Goal: Task Accomplishment & Management: Manage account settings

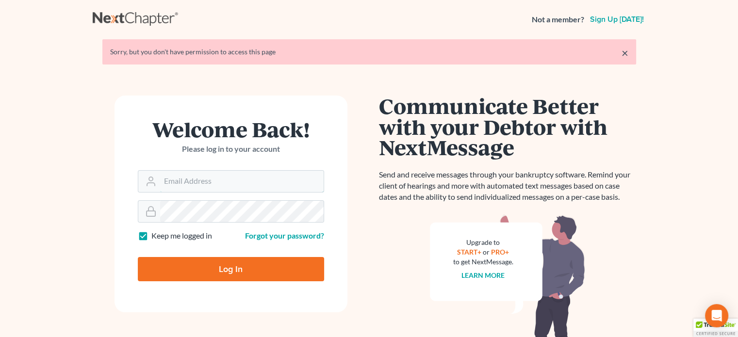
type input "[PERSON_NAME][EMAIL_ADDRESS][DOMAIN_NAME]"
click at [243, 272] on input "Log In" at bounding box center [231, 269] width 186 height 24
type input "Thinking..."
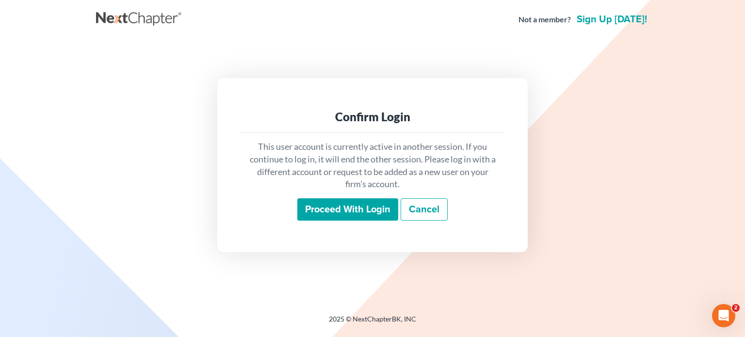
click at [345, 210] on input "Proceed with login" at bounding box center [347, 209] width 101 height 22
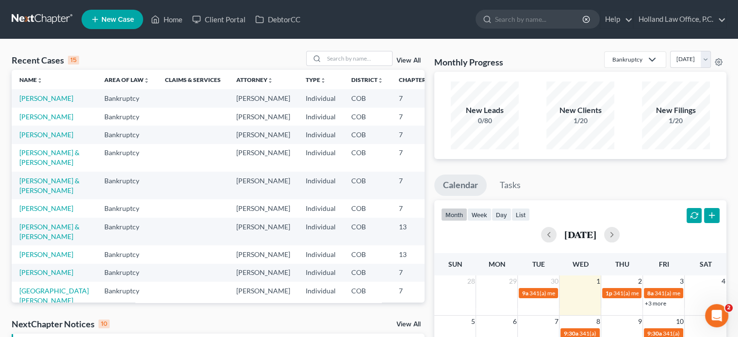
click at [402, 61] on link "View All" at bounding box center [408, 60] width 24 height 7
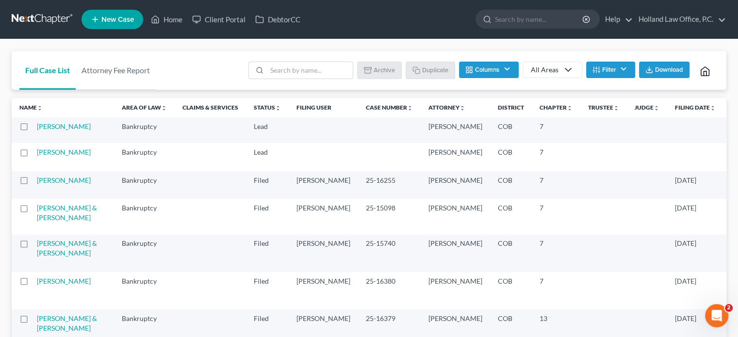
click at [358, 112] on th "Case Number unfold_more expand_more expand_less" at bounding box center [389, 107] width 63 height 19
click at [366, 110] on link "Case Number unfold_more expand_more expand_less" at bounding box center [389, 107] width 47 height 7
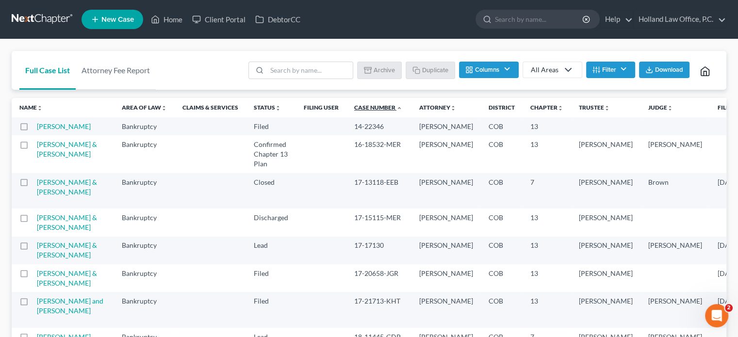
click at [354, 109] on link "Case Number unfold_more expand_more expand_less" at bounding box center [378, 107] width 48 height 7
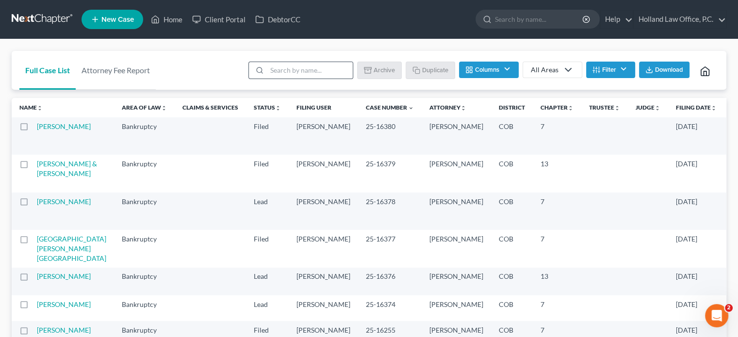
click at [289, 62] on div at bounding box center [300, 70] width 105 height 17
click at [287, 69] on input "search" at bounding box center [310, 70] width 86 height 16
type input "gilman"
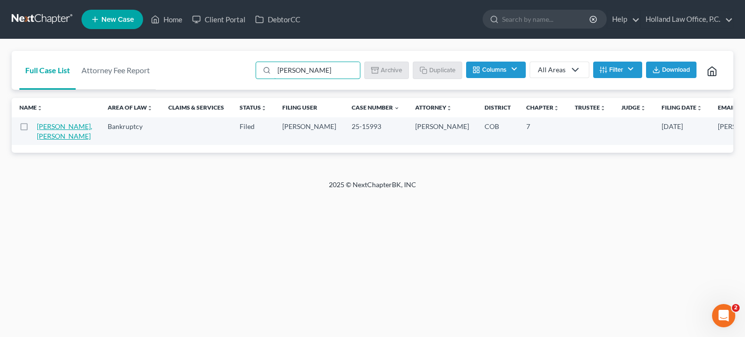
click at [38, 127] on link "Gilman, Gretzky" at bounding box center [64, 131] width 55 height 18
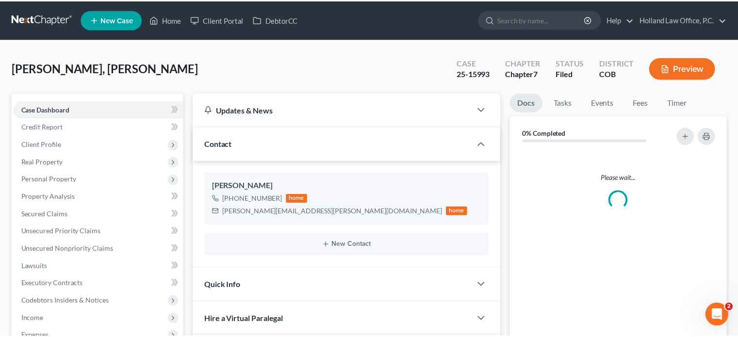
scroll to position [194, 0]
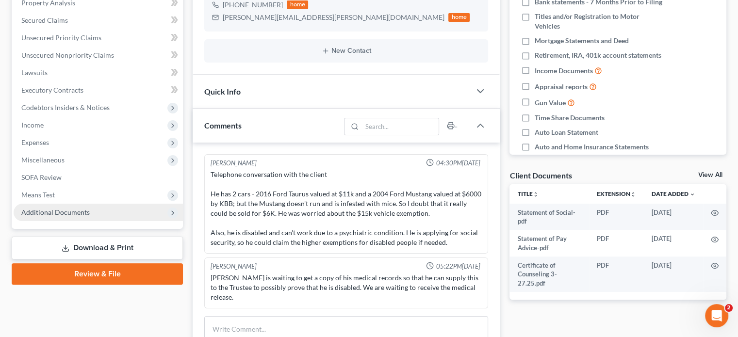
click at [52, 213] on span "Additional Documents" at bounding box center [55, 212] width 68 height 8
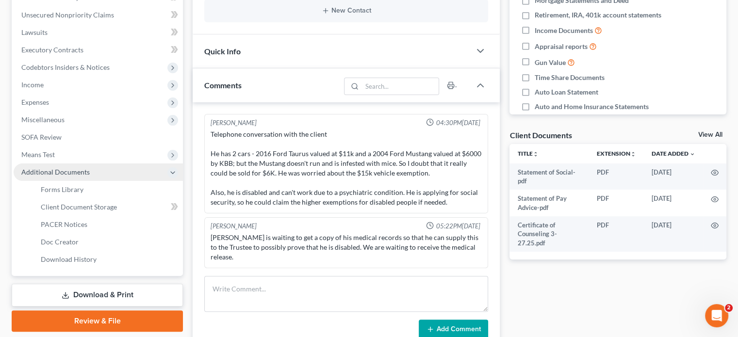
scroll to position [291, 0]
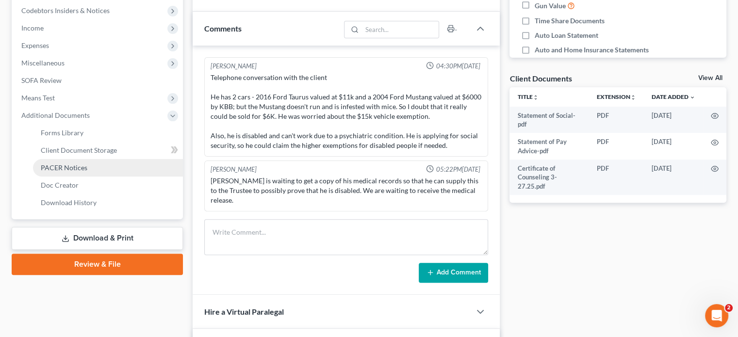
click at [54, 170] on span "PACER Notices" at bounding box center [64, 167] width 47 height 8
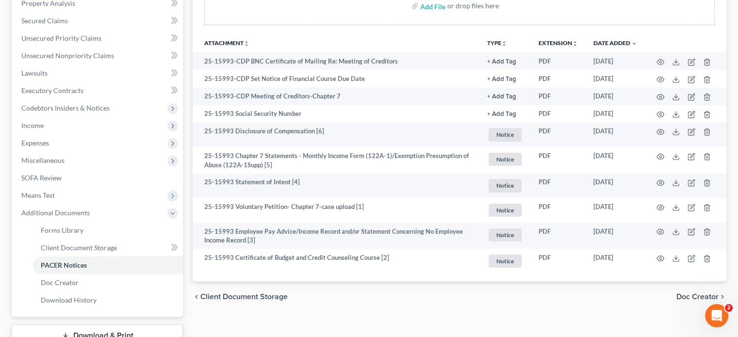
scroll to position [194, 0]
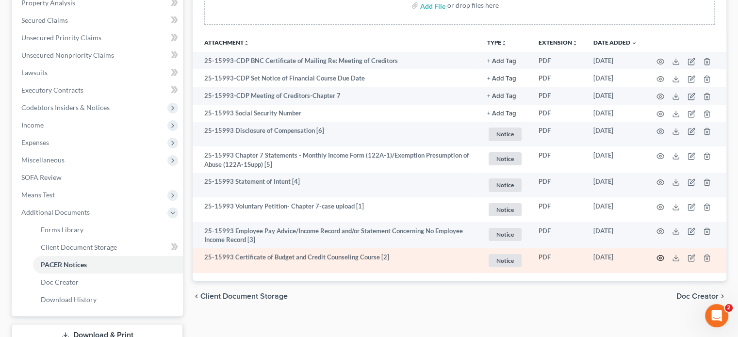
click at [661, 260] on icon "button" at bounding box center [660, 258] width 8 height 8
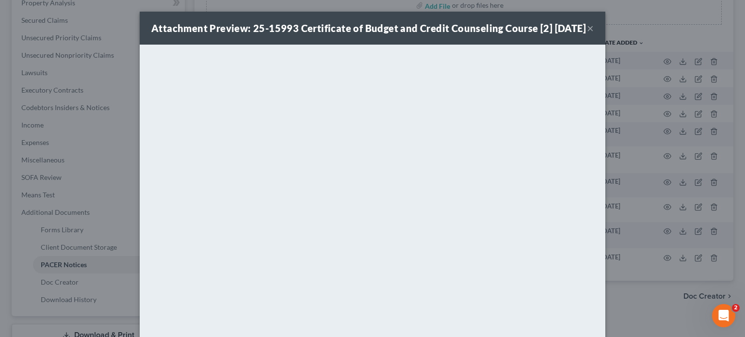
click at [587, 34] on button "×" at bounding box center [590, 28] width 7 height 12
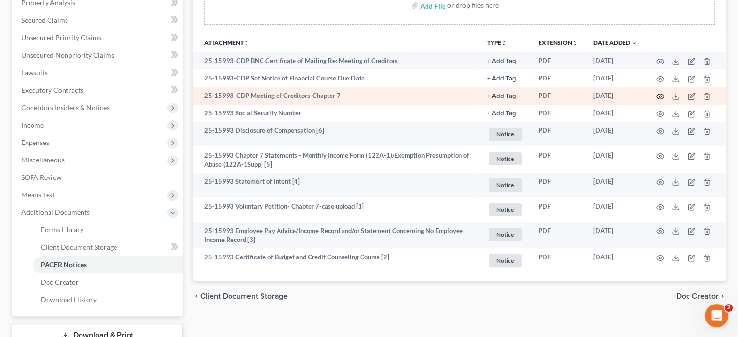
click at [660, 97] on circle "button" at bounding box center [660, 97] width 2 height 2
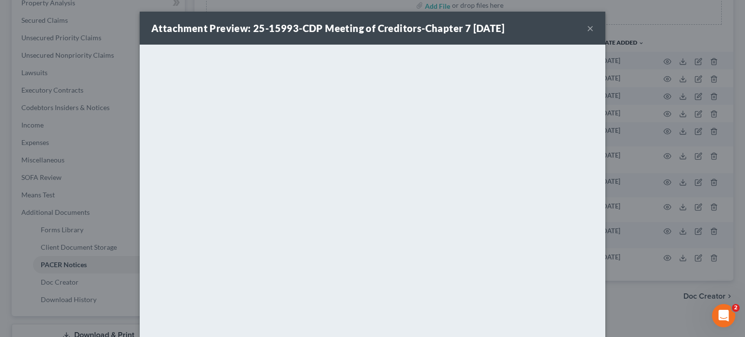
click at [587, 27] on button "×" at bounding box center [590, 28] width 7 height 12
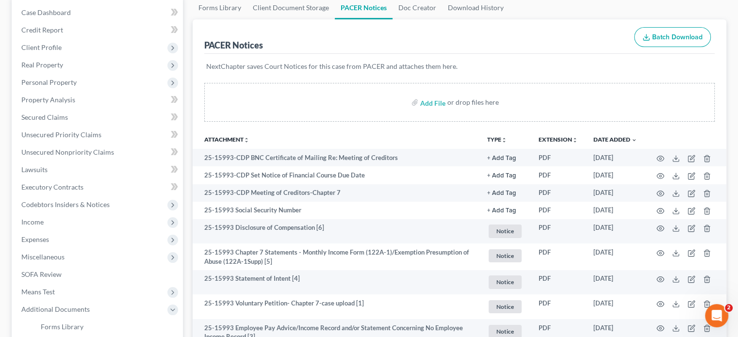
scroll to position [0, 0]
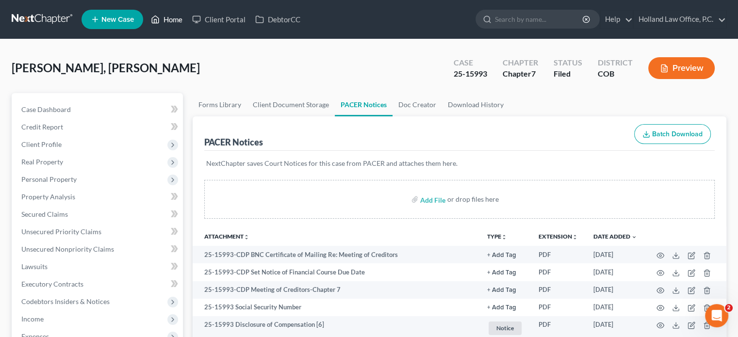
click at [176, 17] on link "Home" at bounding box center [166, 19] width 41 height 17
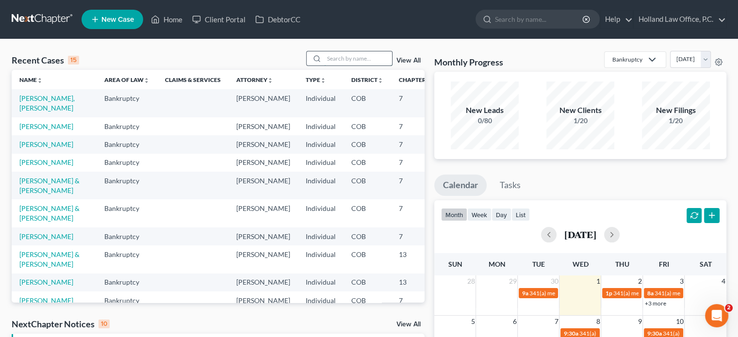
click at [349, 57] on input "search" at bounding box center [358, 58] width 68 height 14
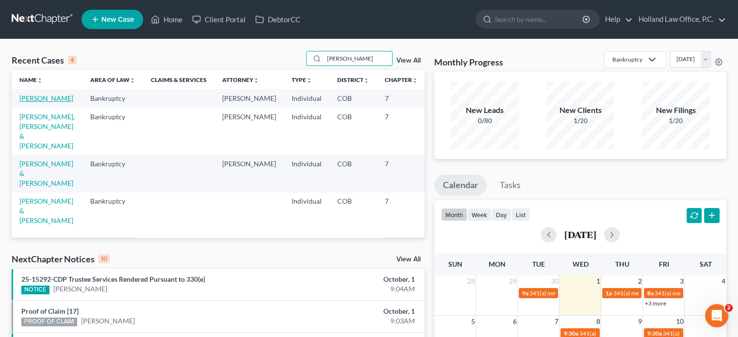
type input "thompson"
click at [35, 102] on link "Thompson, Tanisha" at bounding box center [46, 98] width 54 height 8
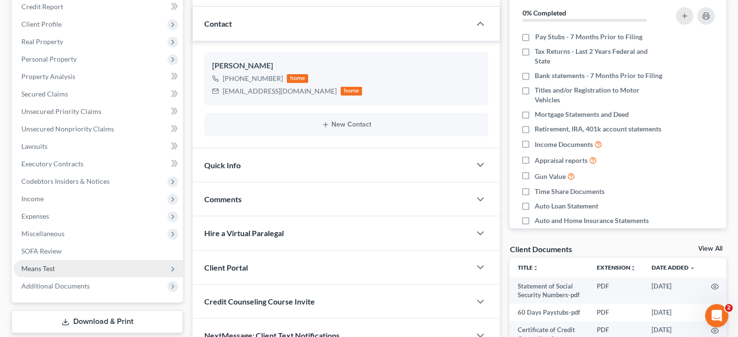
scroll to position [146, 0]
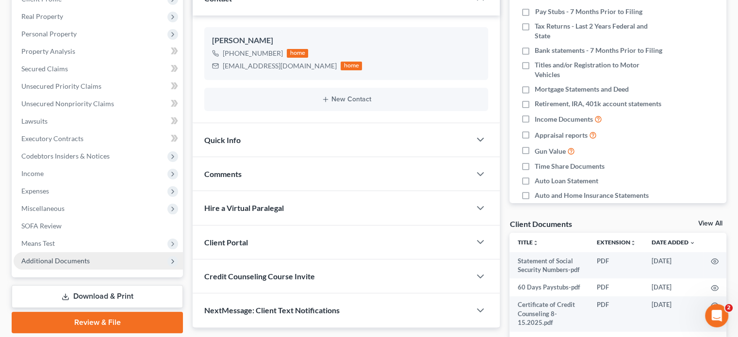
click at [61, 257] on span "Additional Documents" at bounding box center [55, 261] width 68 height 8
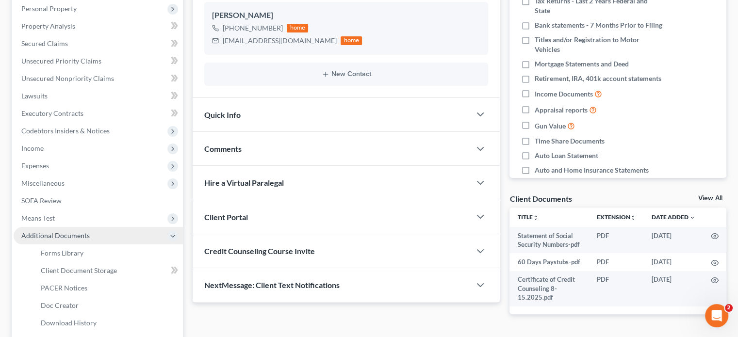
scroll to position [194, 0]
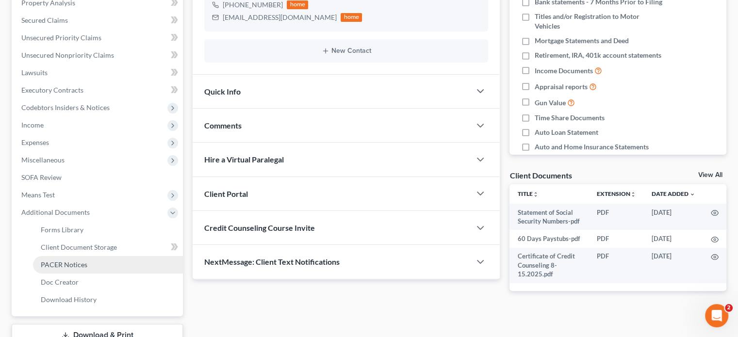
click at [61, 261] on span "PACER Notices" at bounding box center [64, 264] width 47 height 8
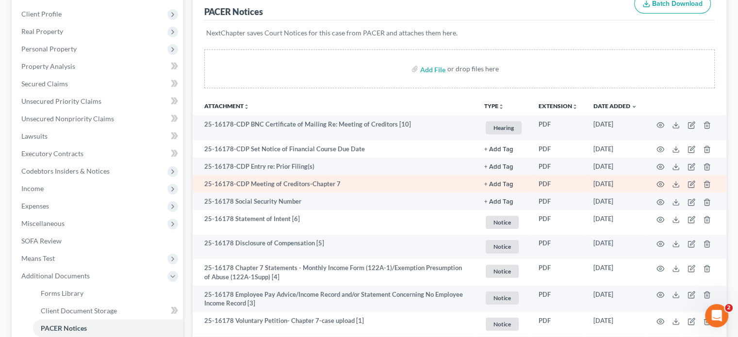
scroll to position [194, 0]
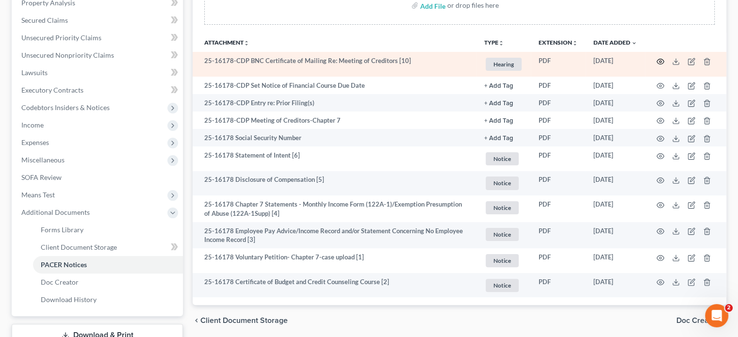
click at [660, 62] on circle "button" at bounding box center [660, 62] width 2 height 2
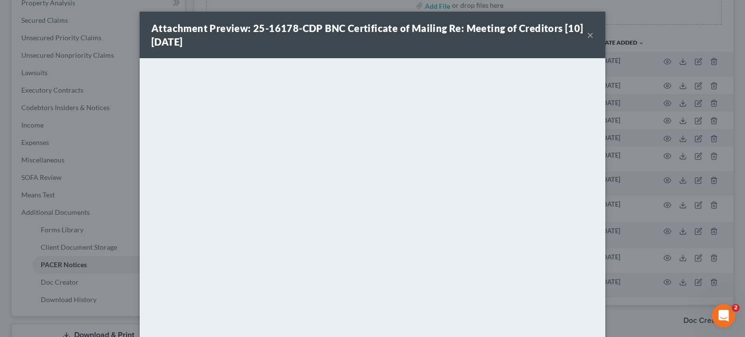
click at [587, 37] on button "×" at bounding box center [590, 35] width 7 height 12
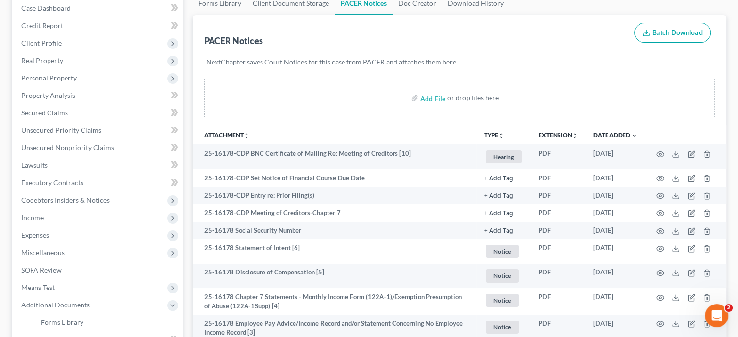
scroll to position [0, 0]
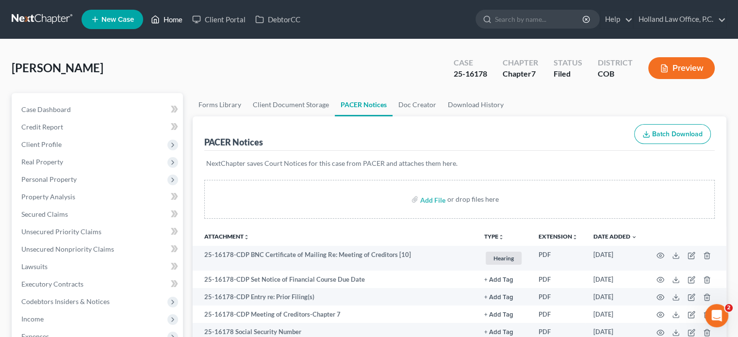
click at [176, 21] on link "Home" at bounding box center [166, 19] width 41 height 17
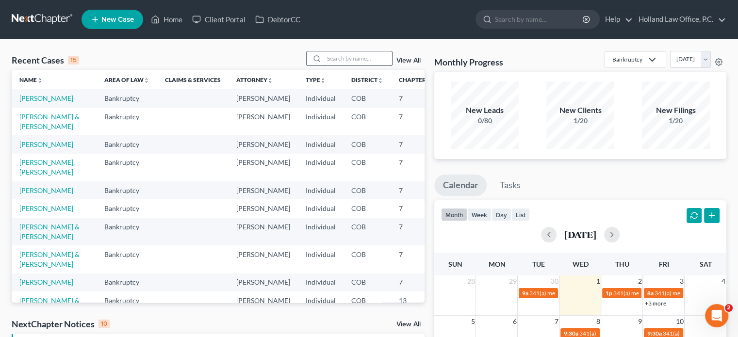
click at [350, 59] on input "search" at bounding box center [358, 58] width 68 height 14
click at [331, 55] on input "search" at bounding box center [358, 58] width 68 height 14
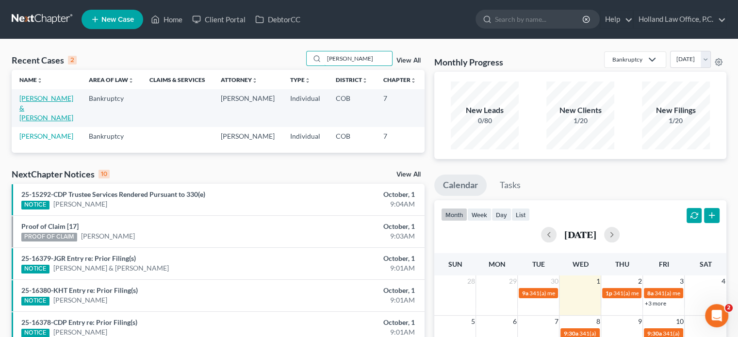
type input "mcguigan"
click at [35, 108] on link "McGuigan, Kevin & Lauren" at bounding box center [46, 108] width 54 height 28
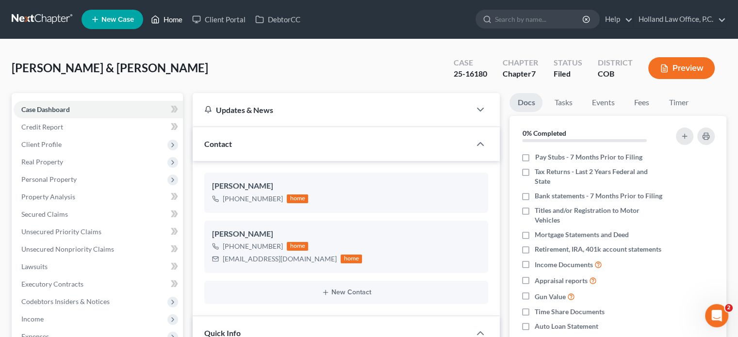
click at [173, 22] on link "Home" at bounding box center [166, 19] width 41 height 17
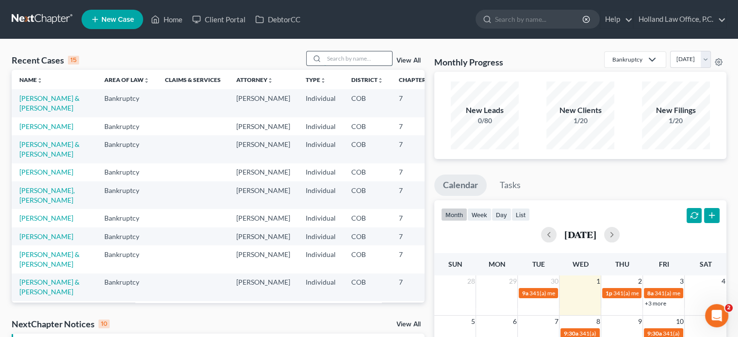
click at [336, 64] on input "search" at bounding box center [358, 58] width 68 height 14
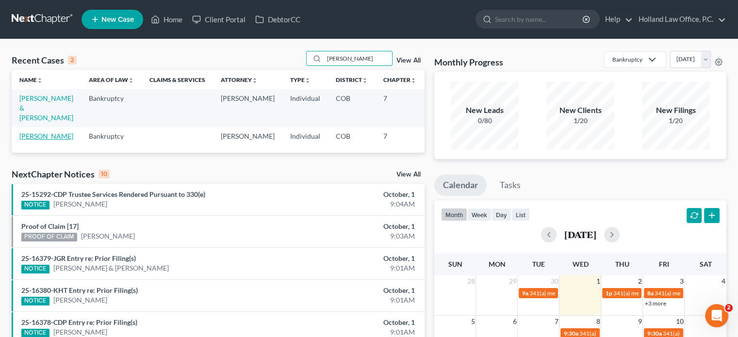
type input "mcguigan"
click at [21, 140] on link "McGuigan, Kevin" at bounding box center [46, 136] width 54 height 8
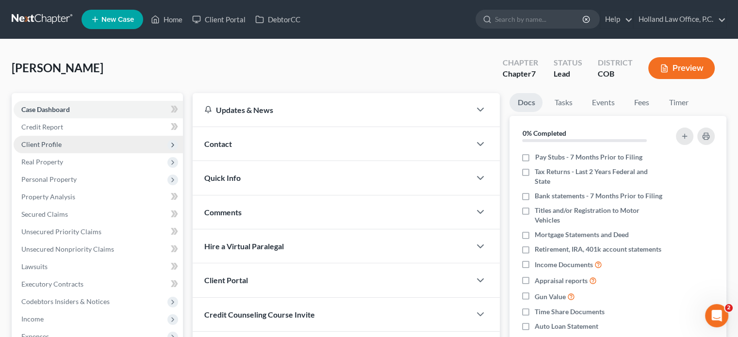
scroll to position [49, 0]
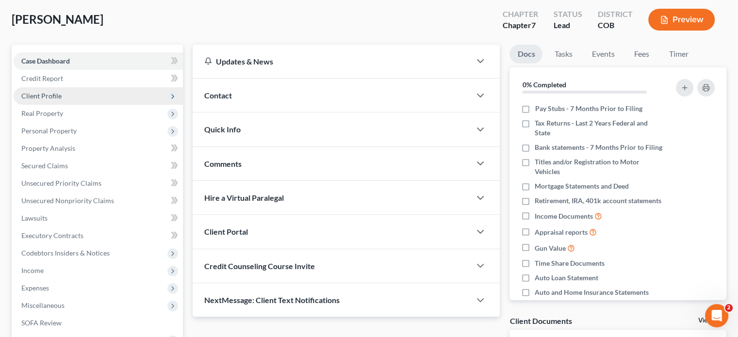
click at [39, 98] on span "Client Profile" at bounding box center [41, 96] width 40 height 8
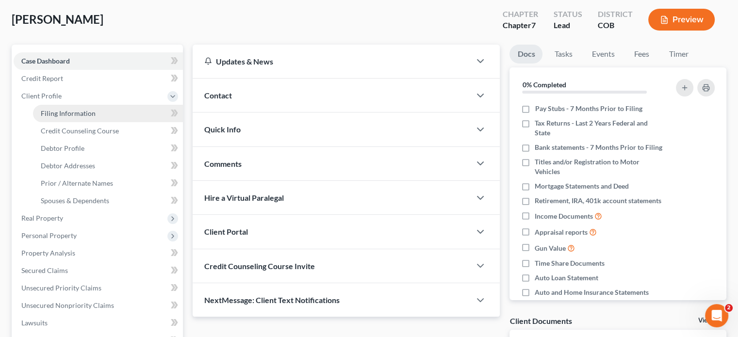
click at [43, 114] on span "Filing Information" at bounding box center [68, 113] width 55 height 8
select select "1"
select select "0"
select select "11"
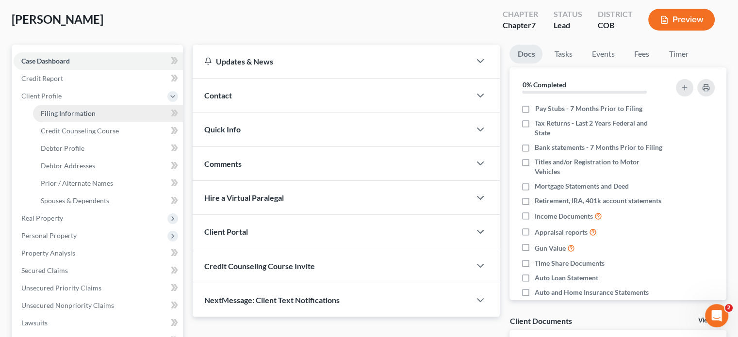
select select "0"
select select "5"
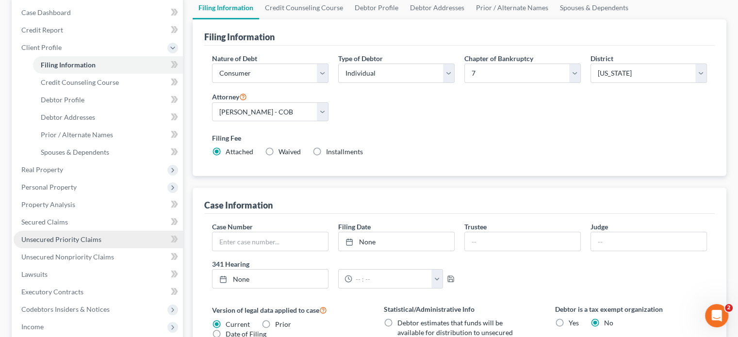
scroll to position [97, 0]
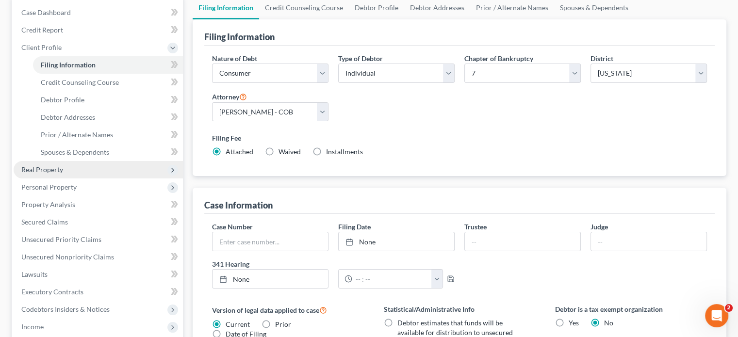
click at [51, 168] on span "Real Property" at bounding box center [42, 169] width 42 height 8
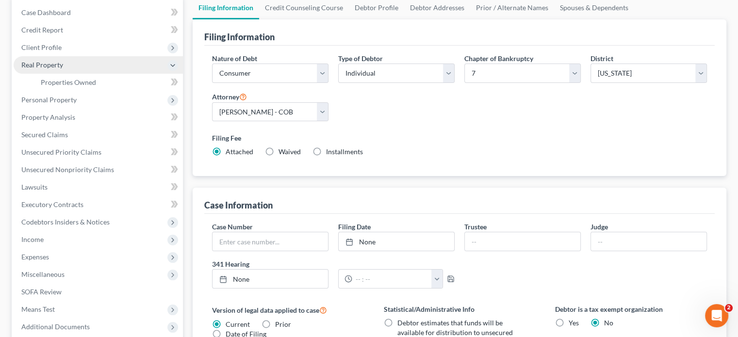
scroll to position [0, 0]
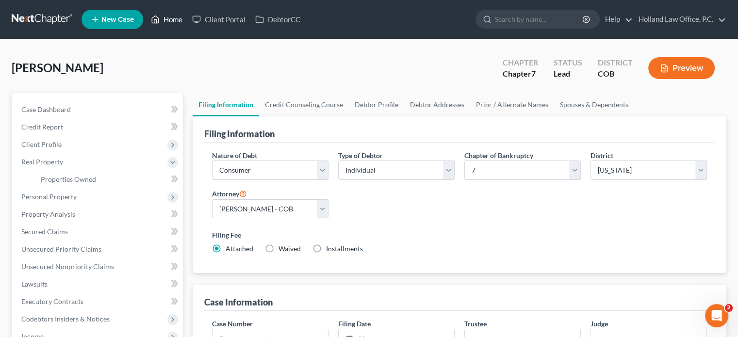
click at [176, 18] on link "Home" at bounding box center [166, 19] width 41 height 17
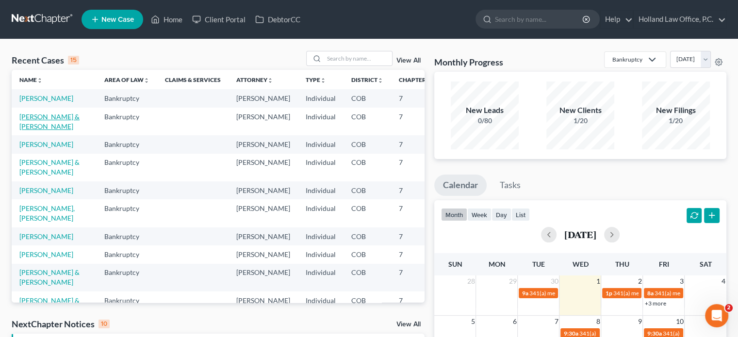
click at [24, 130] on link "McGuigan, Kevin & Lauren" at bounding box center [49, 122] width 60 height 18
select select "5"
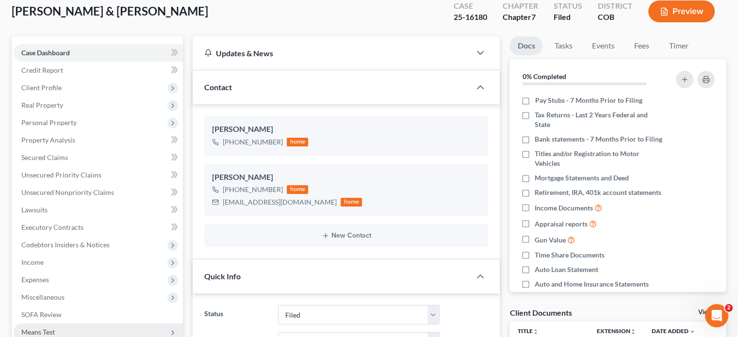
scroll to position [146, 0]
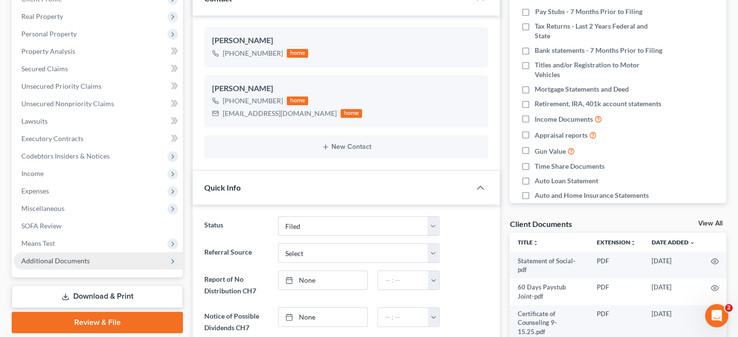
click at [47, 258] on span "Additional Documents" at bounding box center [55, 261] width 68 height 8
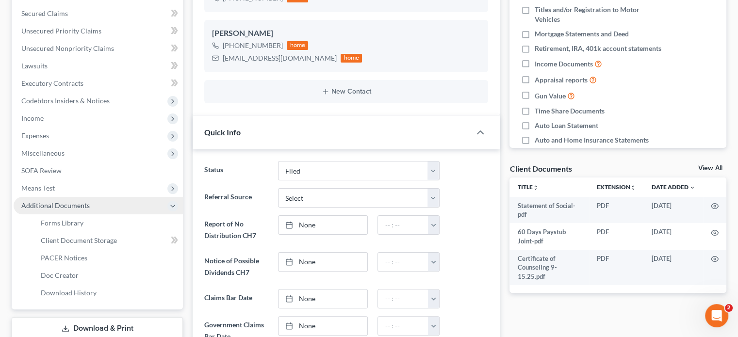
scroll to position [243, 0]
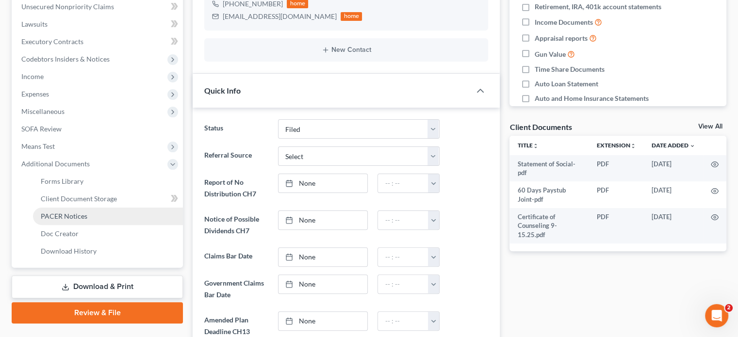
click at [47, 210] on link "PACER Notices" at bounding box center [108, 216] width 150 height 17
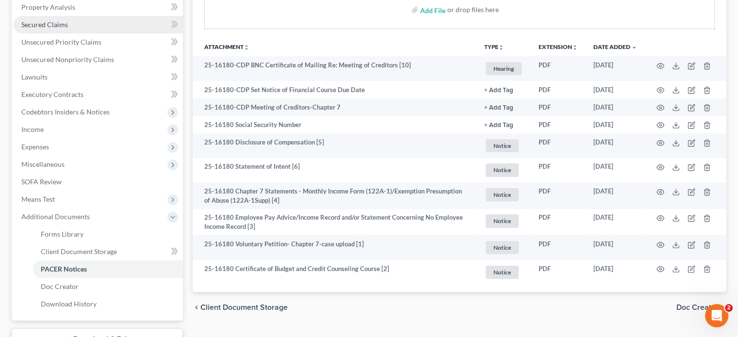
scroll to position [194, 0]
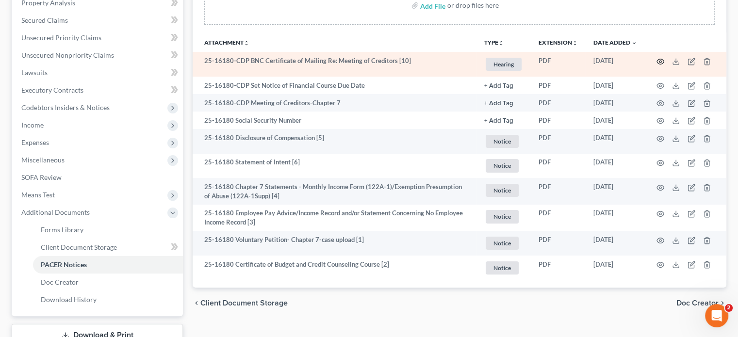
click at [660, 63] on icon "button" at bounding box center [660, 62] width 8 height 8
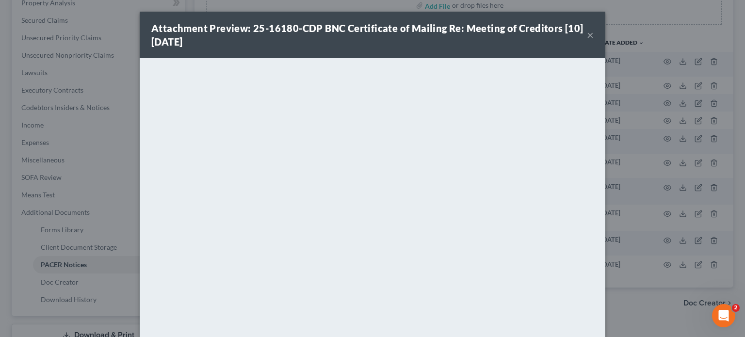
click at [587, 34] on button "×" at bounding box center [590, 35] width 7 height 12
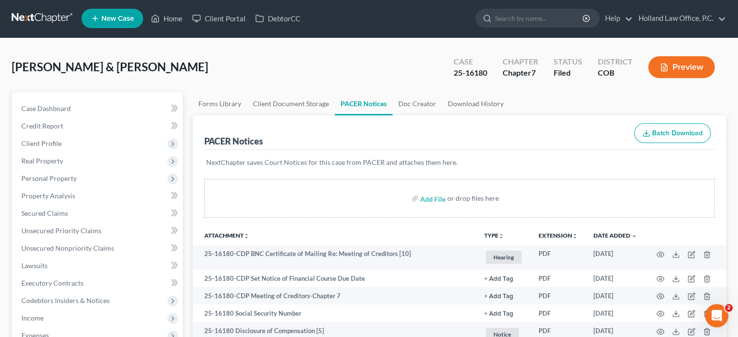
scroll to position [0, 0]
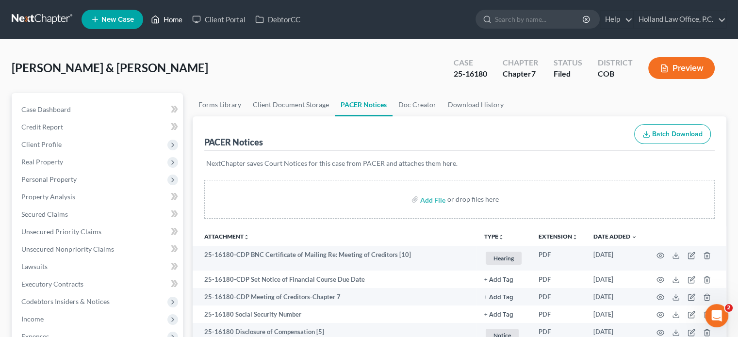
click at [179, 19] on link "Home" at bounding box center [166, 19] width 41 height 17
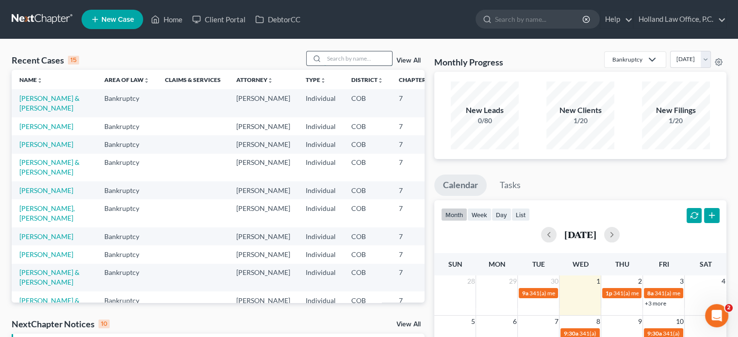
click at [345, 59] on input "search" at bounding box center [358, 58] width 68 height 14
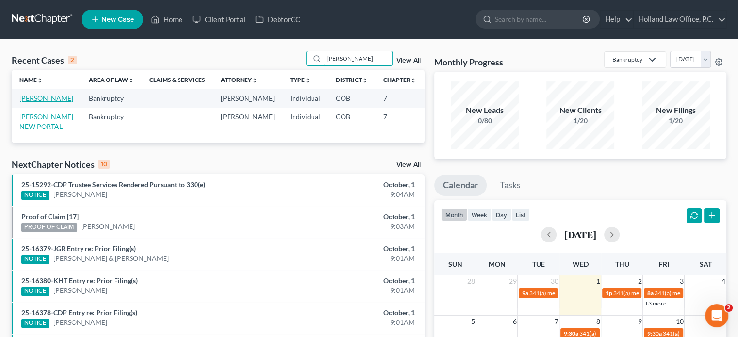
type input "lowery"
click at [33, 102] on link "Lowery, Charlene" at bounding box center [46, 98] width 54 height 8
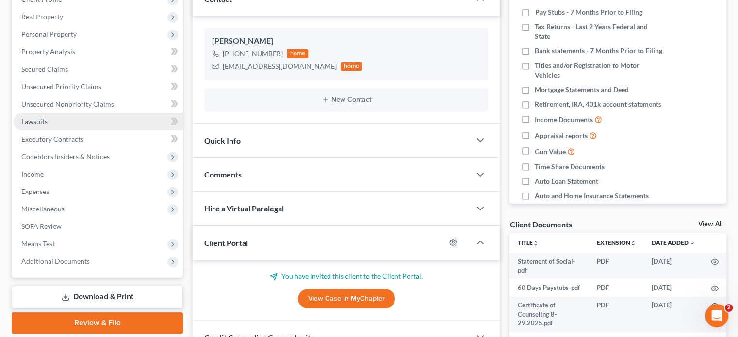
scroll to position [146, 0]
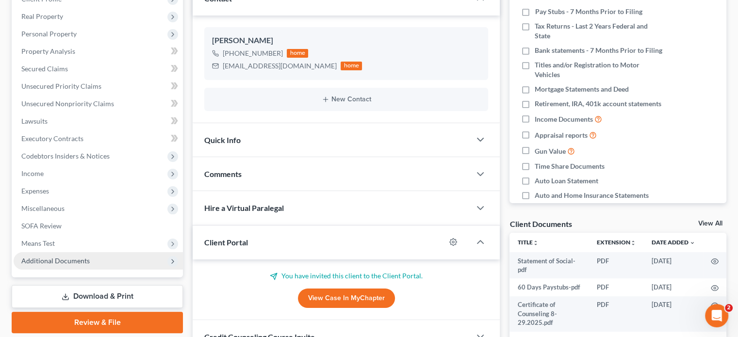
click at [54, 263] on span "Additional Documents" at bounding box center [55, 261] width 68 height 8
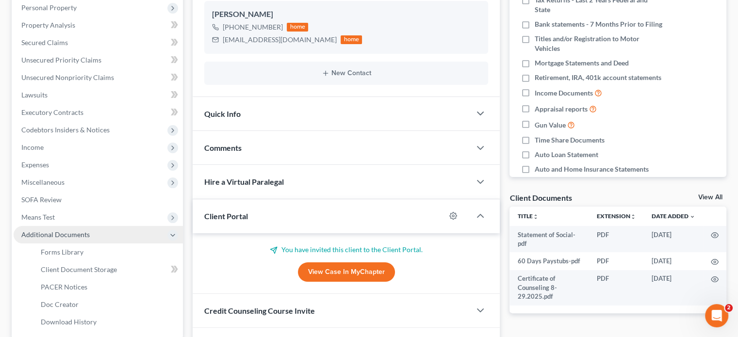
scroll to position [194, 0]
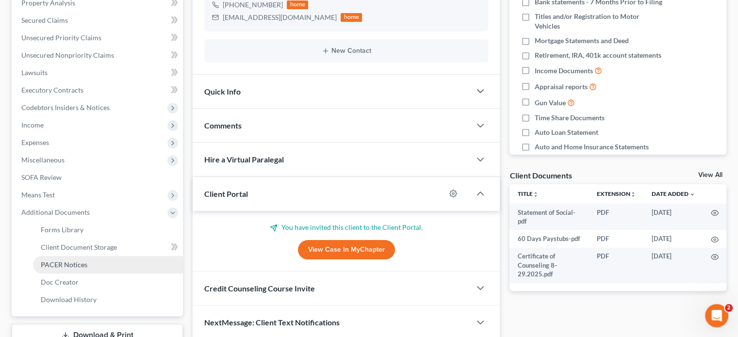
click at [58, 260] on span "PACER Notices" at bounding box center [64, 264] width 47 height 8
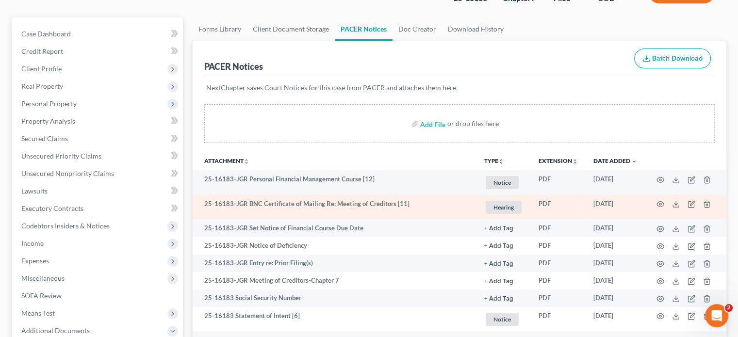
scroll to position [146, 0]
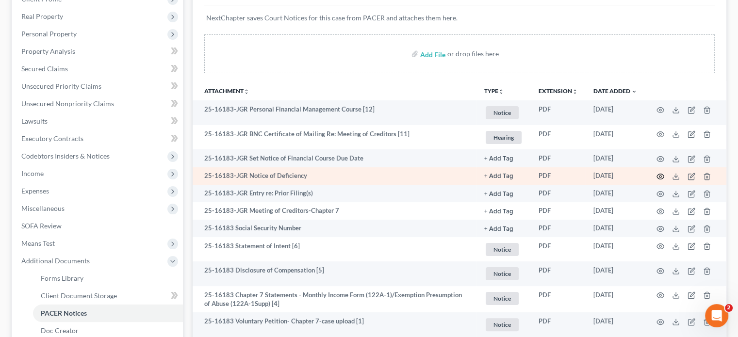
click at [658, 175] on icon "button" at bounding box center [660, 177] width 8 height 8
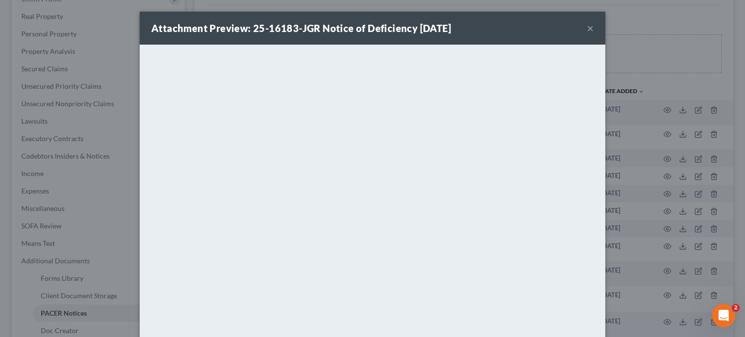
click at [587, 27] on button "×" at bounding box center [590, 28] width 7 height 12
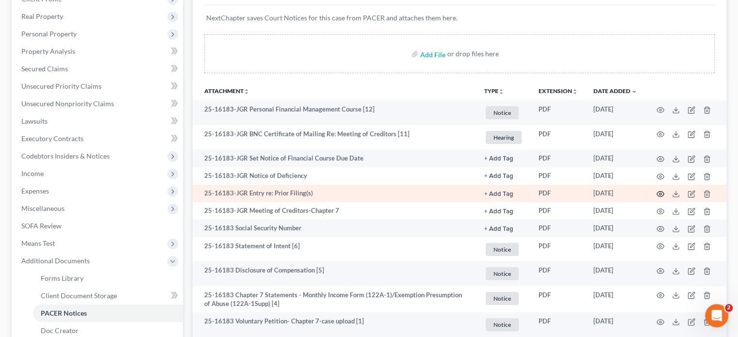
click at [660, 194] on icon "button" at bounding box center [660, 194] width 8 height 8
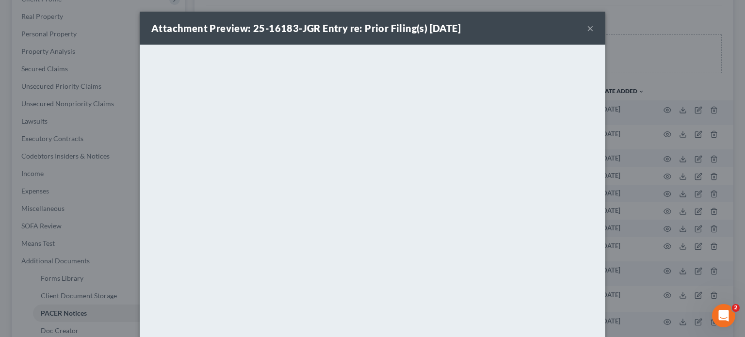
click at [587, 26] on button "×" at bounding box center [590, 28] width 7 height 12
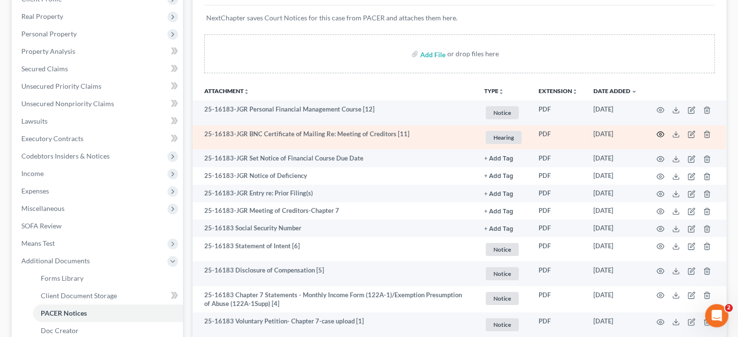
click at [658, 135] on icon "button" at bounding box center [660, 134] width 8 height 8
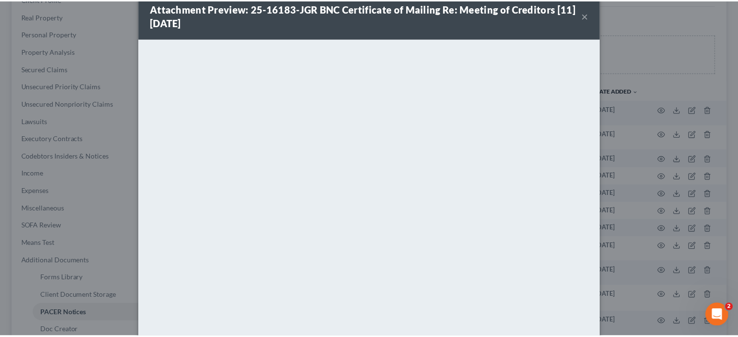
scroll to position [0, 0]
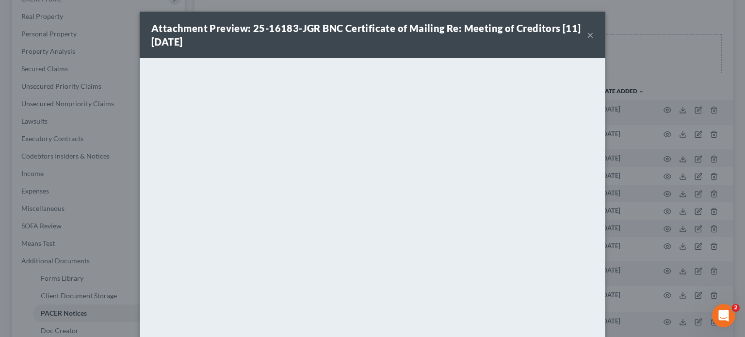
click at [588, 36] on button "×" at bounding box center [590, 35] width 7 height 12
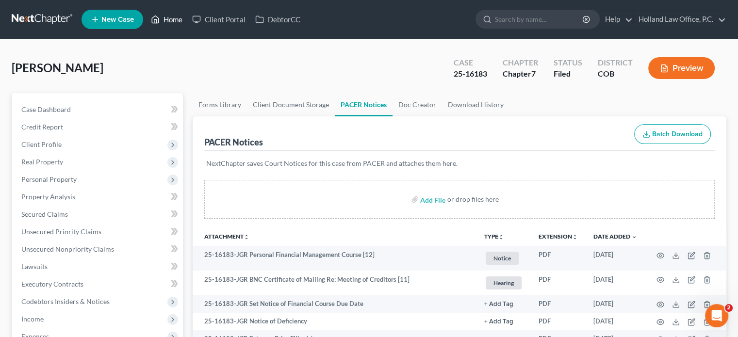
click at [173, 17] on link "Home" at bounding box center [166, 19] width 41 height 17
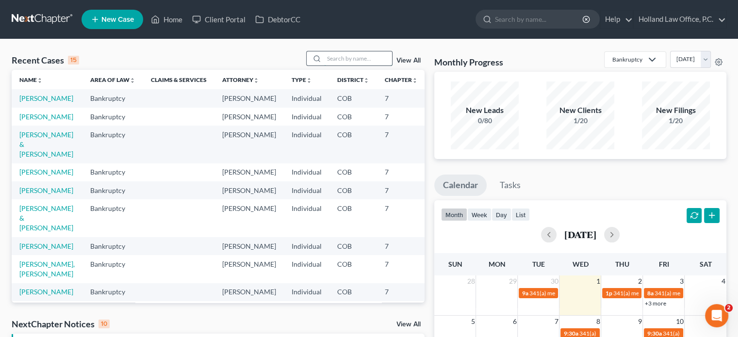
click at [347, 59] on input "search" at bounding box center [358, 58] width 68 height 14
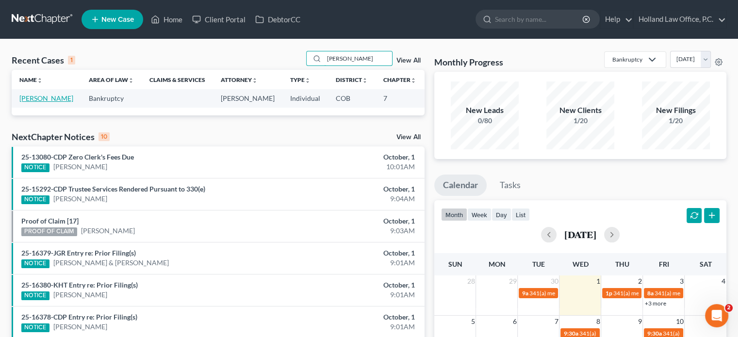
type input "turpin"
click at [29, 102] on td "Turpin, Seth" at bounding box center [46, 98] width 69 height 18
click at [29, 101] on link "Turpin, Seth" at bounding box center [46, 98] width 54 height 8
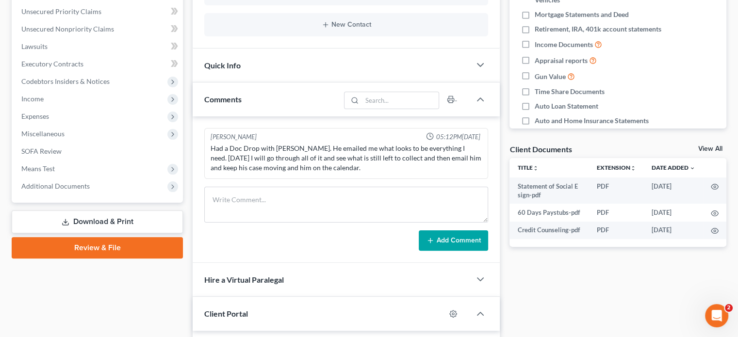
scroll to position [243, 0]
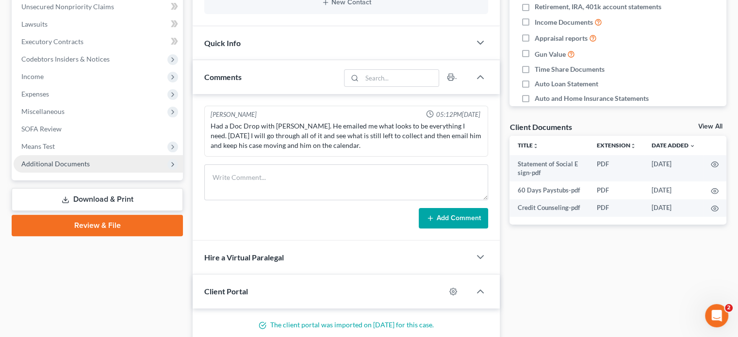
click at [59, 165] on span "Additional Documents" at bounding box center [55, 164] width 68 height 8
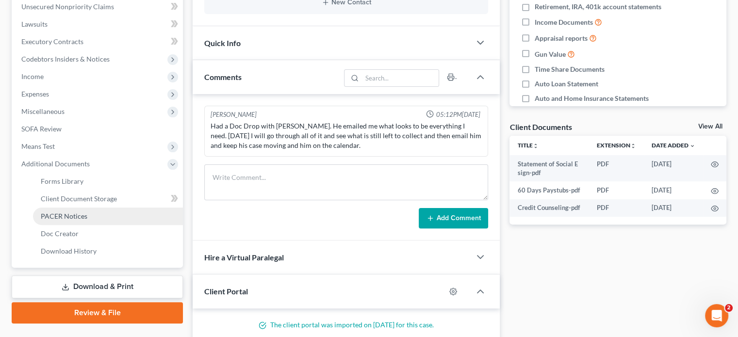
click at [57, 217] on span "PACER Notices" at bounding box center [64, 216] width 47 height 8
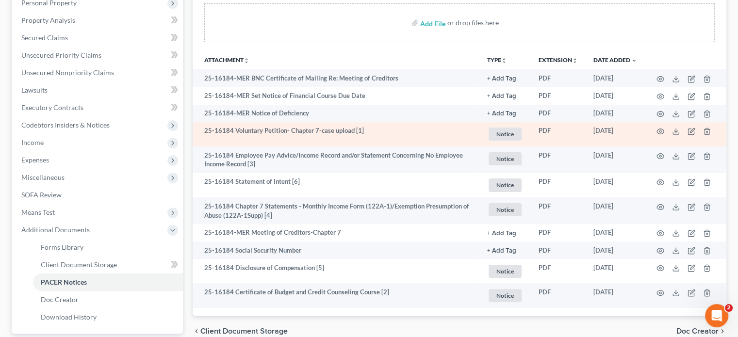
scroll to position [194, 0]
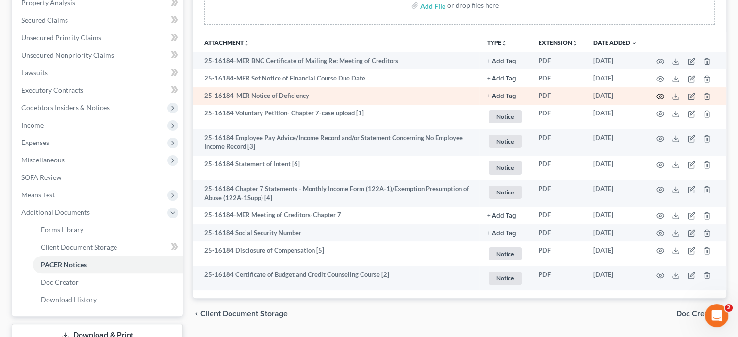
click at [659, 97] on icon "button" at bounding box center [660, 97] width 8 height 8
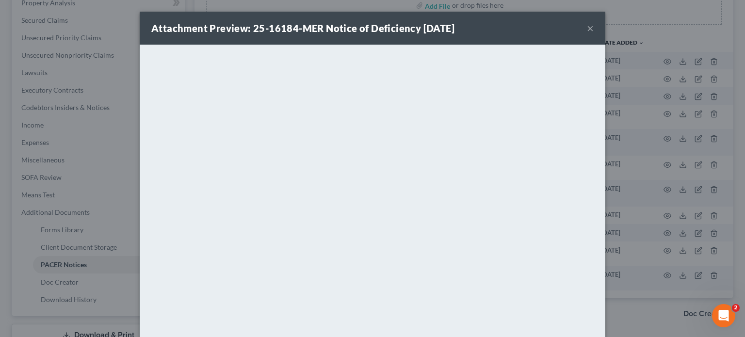
click at [587, 31] on button "×" at bounding box center [590, 28] width 7 height 12
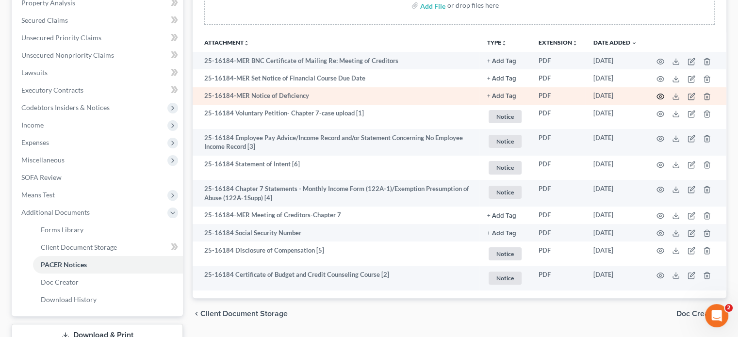
click at [662, 96] on icon "button" at bounding box center [660, 97] width 8 height 8
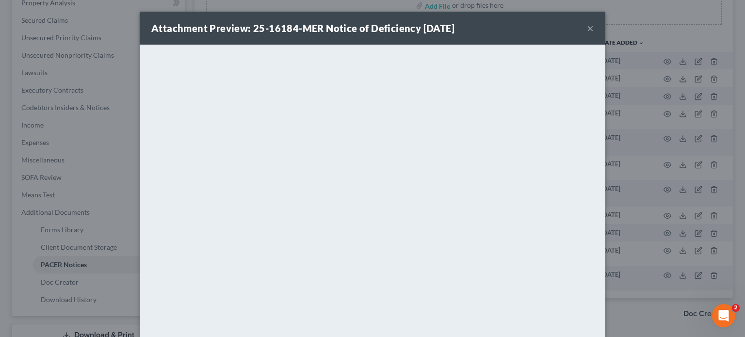
click at [588, 29] on button "×" at bounding box center [590, 28] width 7 height 12
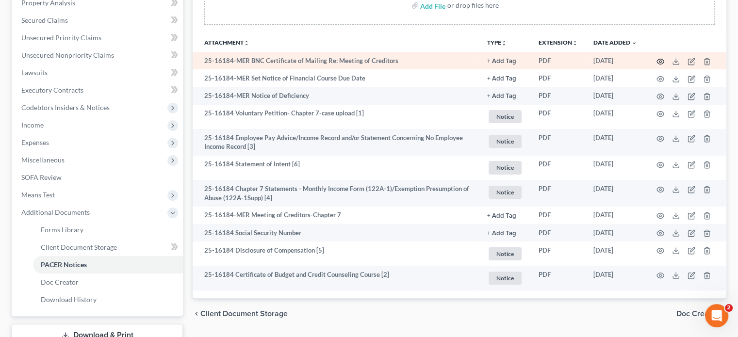
click at [661, 62] on icon "button" at bounding box center [660, 62] width 8 height 8
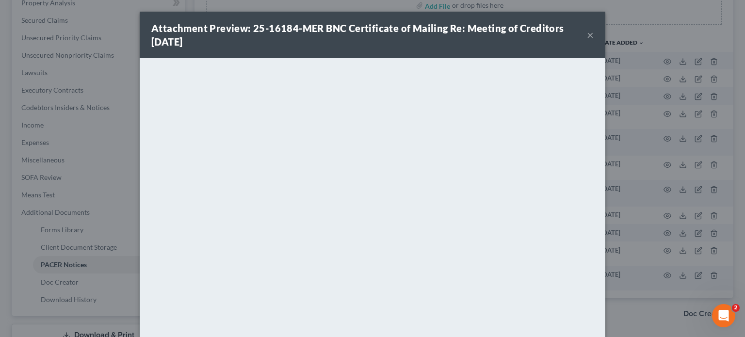
click at [587, 36] on button "×" at bounding box center [590, 35] width 7 height 12
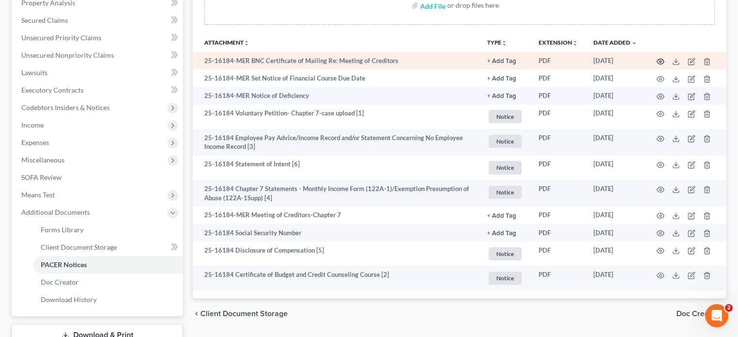
click at [660, 62] on icon "button" at bounding box center [660, 62] width 8 height 8
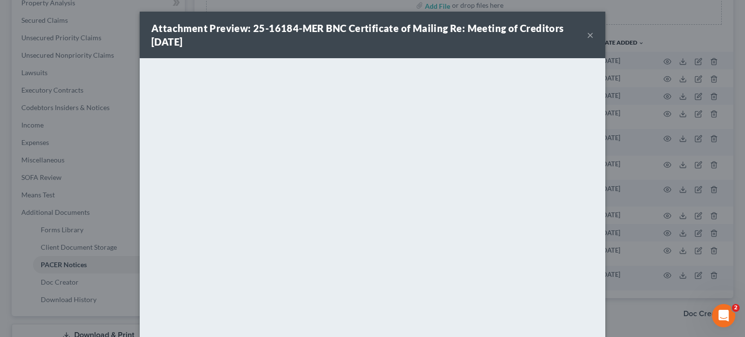
click at [588, 36] on button "×" at bounding box center [590, 35] width 7 height 12
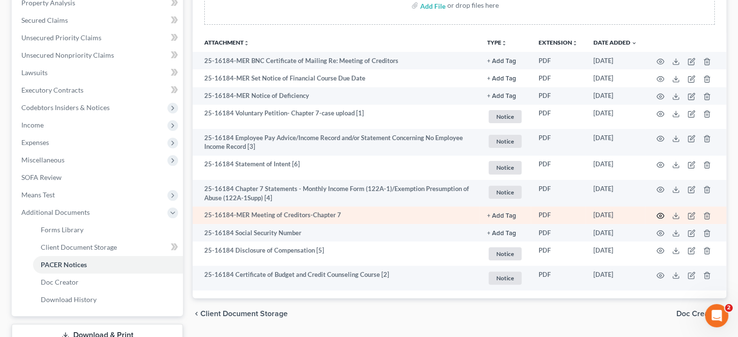
click at [662, 217] on icon "button" at bounding box center [660, 216] width 8 height 8
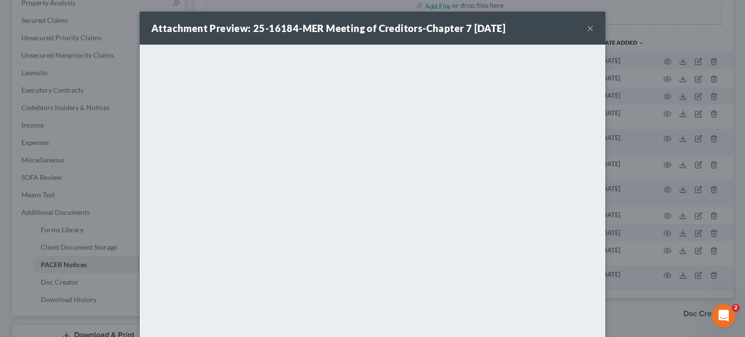
click at [587, 29] on button "×" at bounding box center [590, 28] width 7 height 12
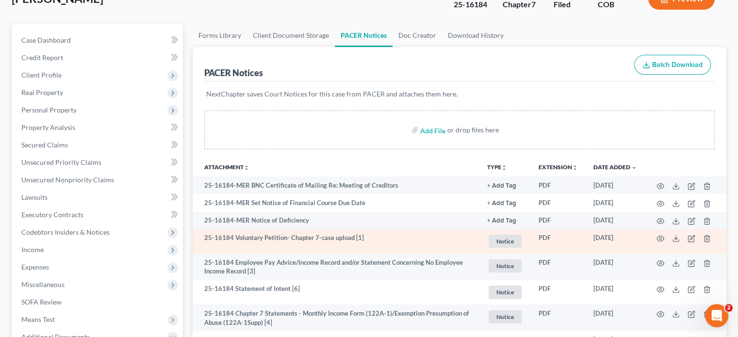
scroll to position [0, 0]
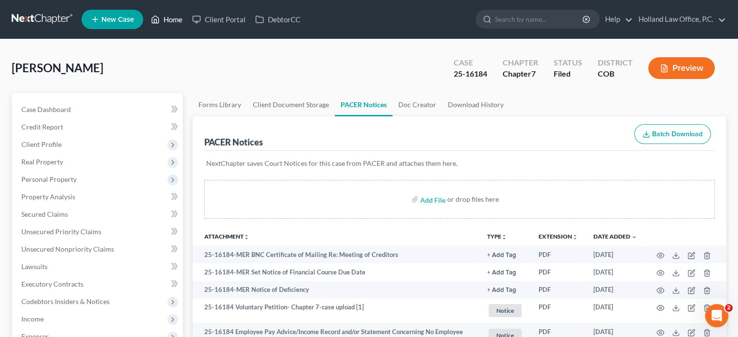
click at [170, 19] on link "Home" at bounding box center [166, 19] width 41 height 17
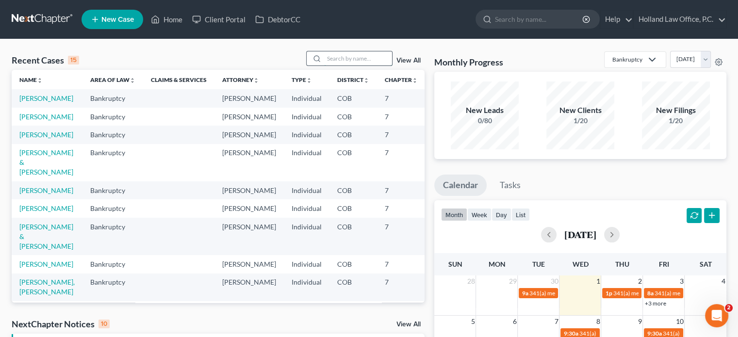
click at [336, 58] on input "search" at bounding box center [358, 58] width 68 height 14
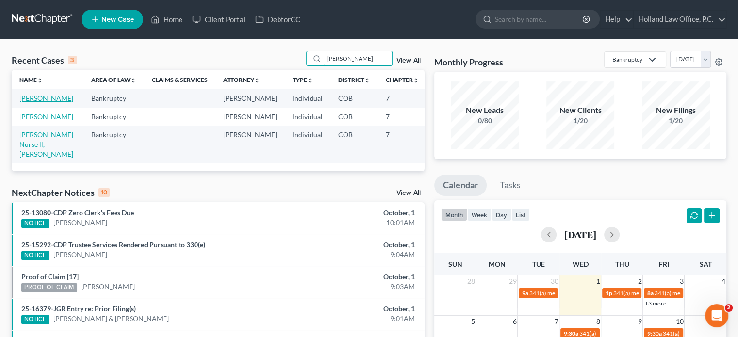
type input "cooper"
click at [45, 102] on link "[PERSON_NAME]" at bounding box center [46, 98] width 54 height 8
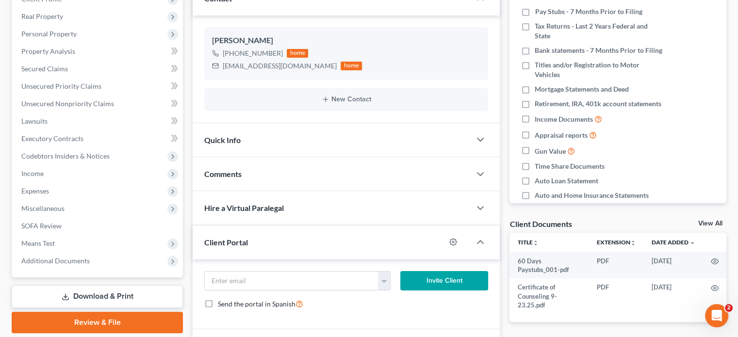
scroll to position [241, 0]
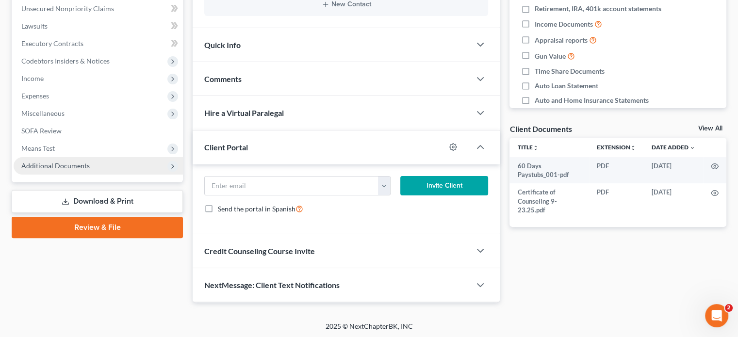
click at [75, 166] on span "Additional Documents" at bounding box center [55, 166] width 68 height 8
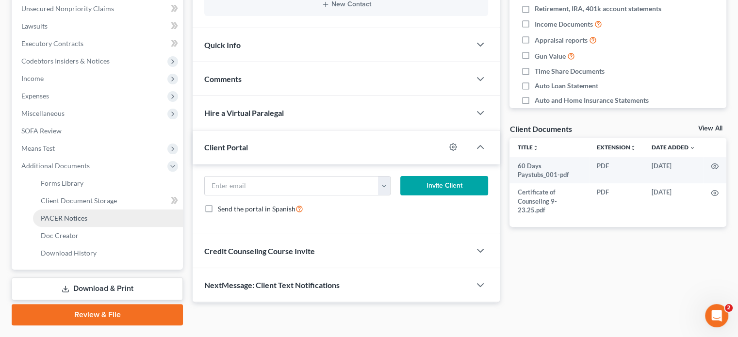
click at [65, 219] on span "PACER Notices" at bounding box center [64, 218] width 47 height 8
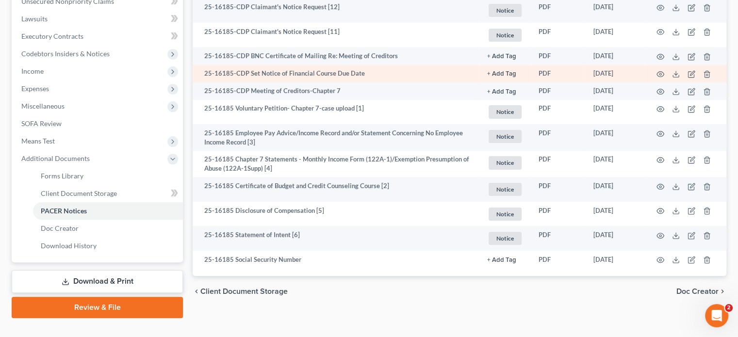
scroll to position [265, 0]
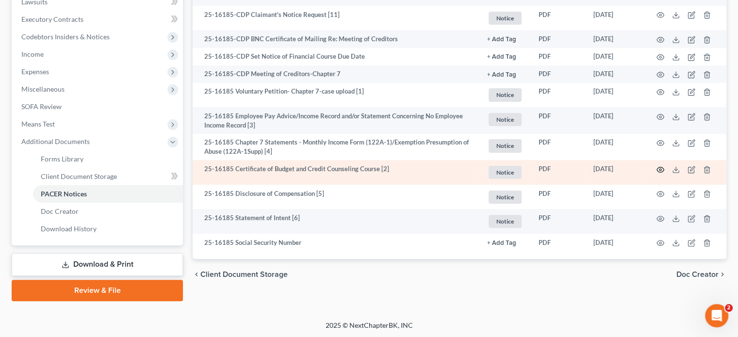
click at [662, 170] on icon "button" at bounding box center [660, 170] width 8 height 8
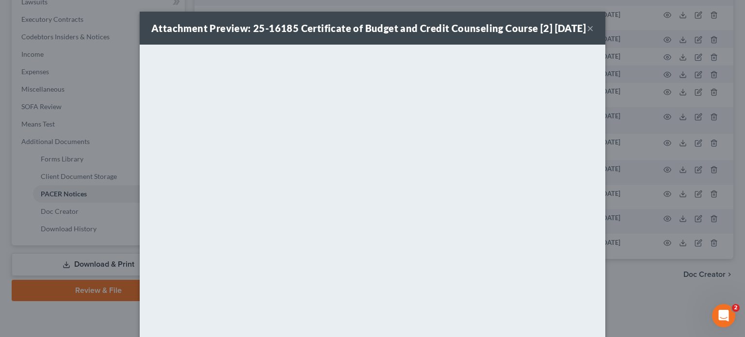
click at [588, 33] on button "×" at bounding box center [590, 28] width 7 height 12
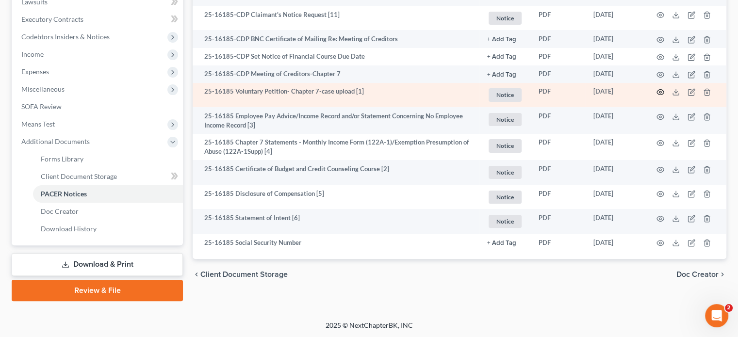
click at [657, 93] on icon "button" at bounding box center [660, 92] width 7 height 5
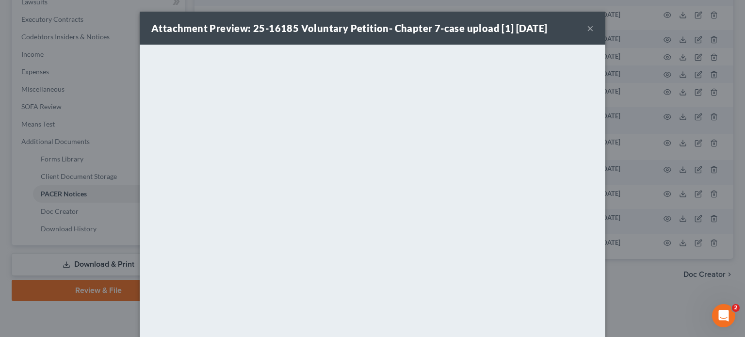
click at [587, 28] on button "×" at bounding box center [590, 28] width 7 height 12
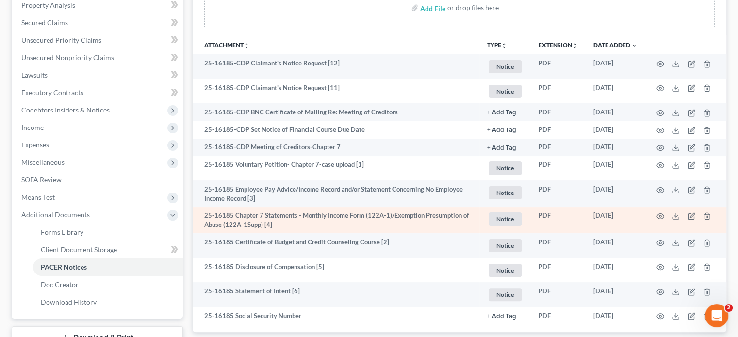
scroll to position [168, 0]
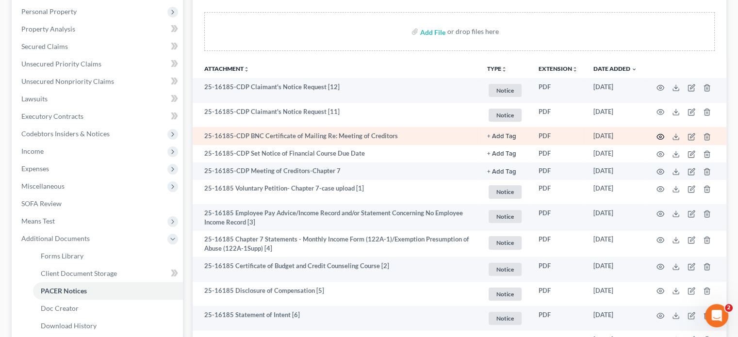
click at [657, 137] on icon "button" at bounding box center [660, 136] width 7 height 5
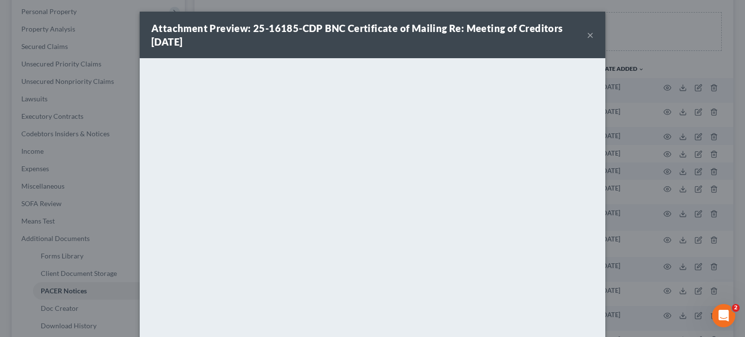
click at [587, 34] on button "×" at bounding box center [590, 35] width 7 height 12
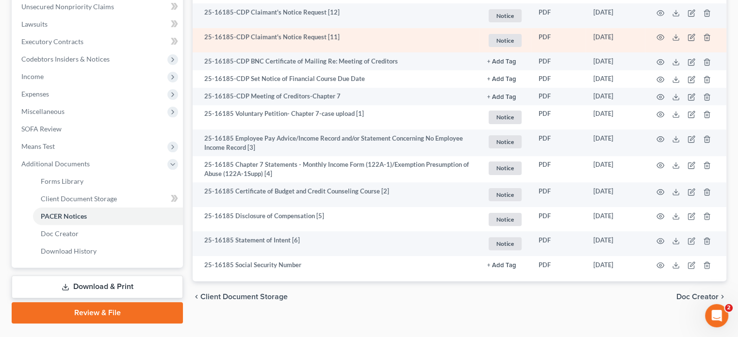
scroll to position [265, 0]
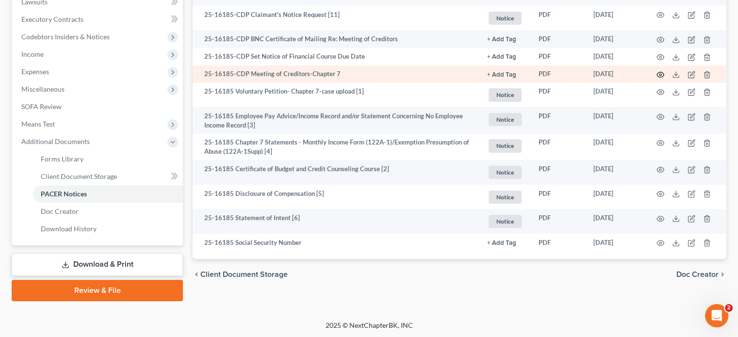
click at [662, 75] on icon "button" at bounding box center [660, 75] width 8 height 8
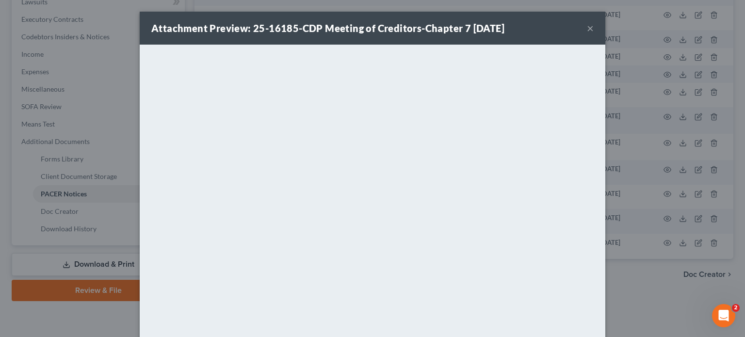
click at [587, 32] on button "×" at bounding box center [590, 28] width 7 height 12
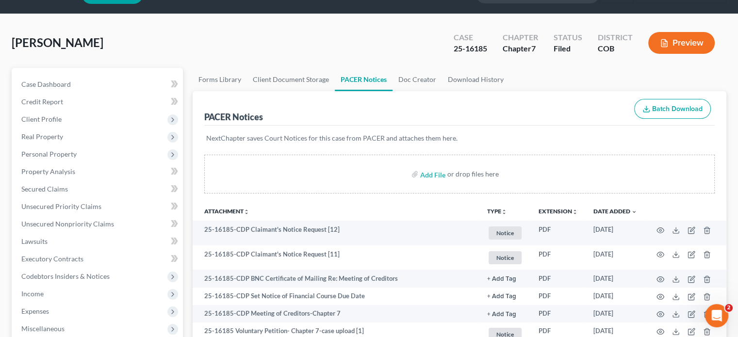
scroll to position [0, 0]
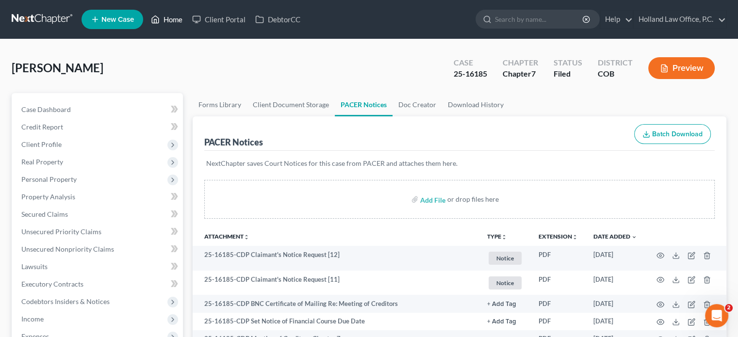
click at [179, 21] on link "Home" at bounding box center [166, 19] width 41 height 17
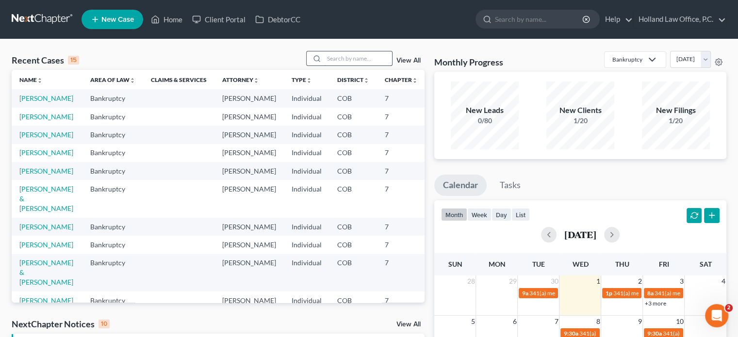
click at [334, 57] on input "search" at bounding box center [358, 58] width 68 height 14
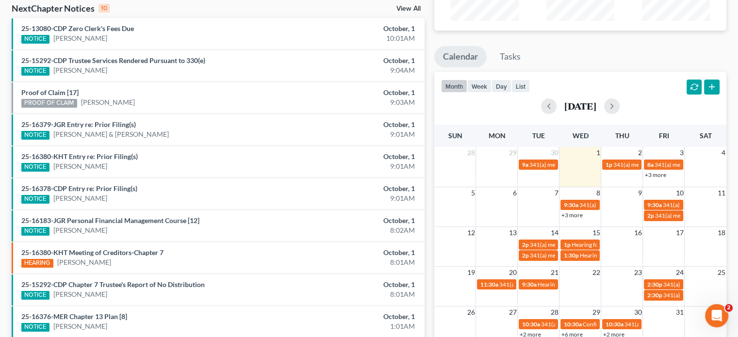
scroll to position [146, 0]
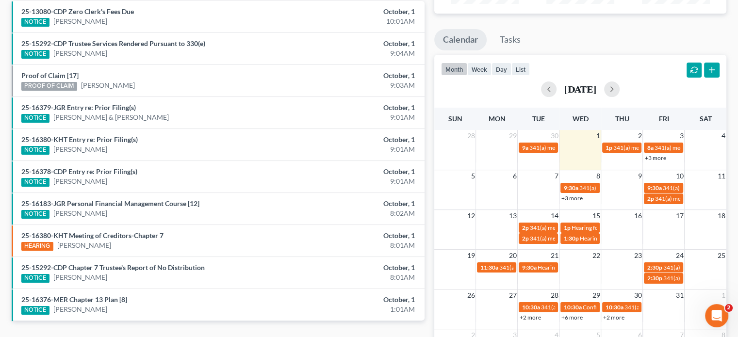
type input "grossman"
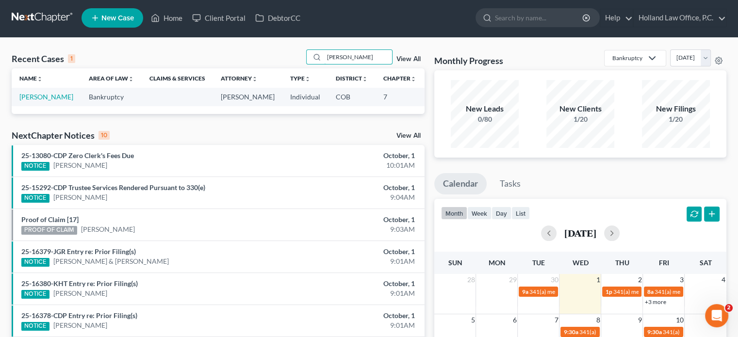
scroll to position [0, 0]
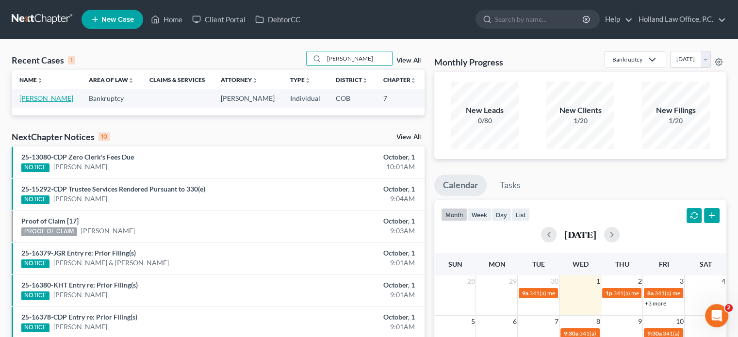
click at [39, 100] on link "Grossman, Christina" at bounding box center [46, 98] width 54 height 8
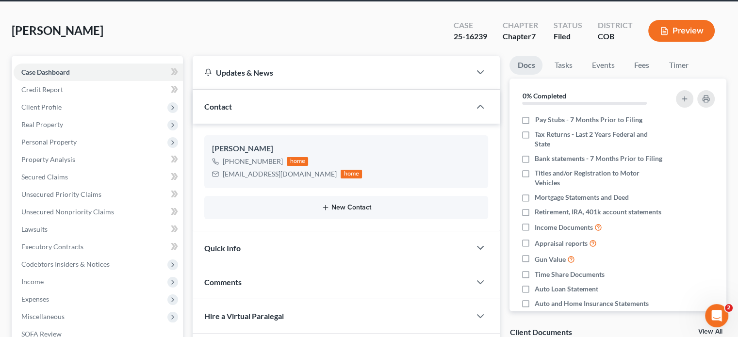
scroll to position [146, 0]
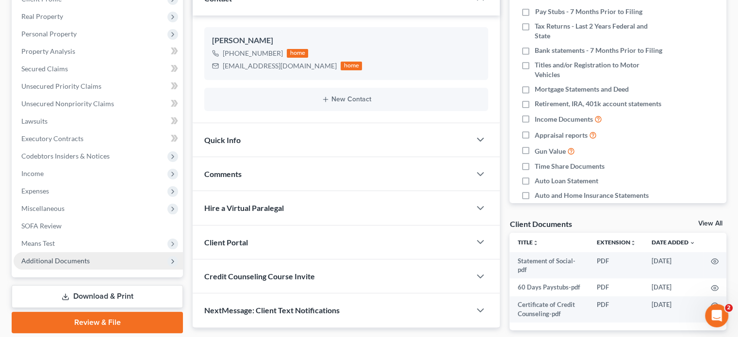
click at [38, 260] on span "Additional Documents" at bounding box center [55, 261] width 68 height 8
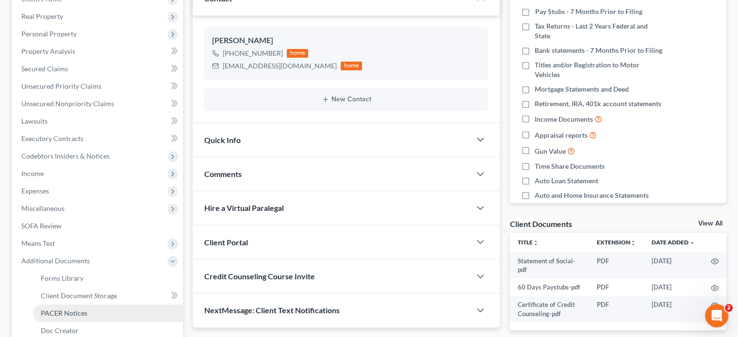
click at [60, 315] on span "PACER Notices" at bounding box center [64, 313] width 47 height 8
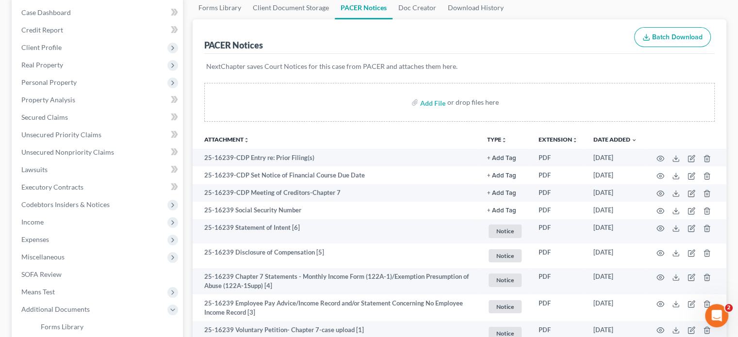
scroll to position [146, 0]
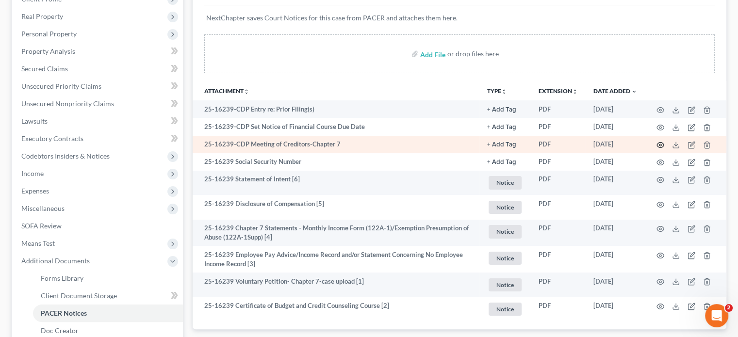
click at [661, 145] on circle "button" at bounding box center [660, 145] width 2 height 2
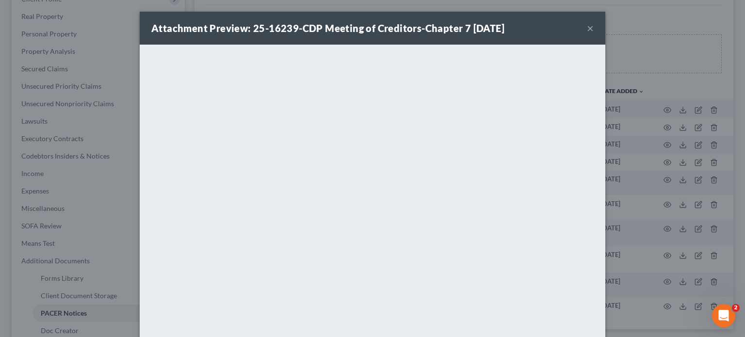
click at [587, 32] on button "×" at bounding box center [590, 28] width 7 height 12
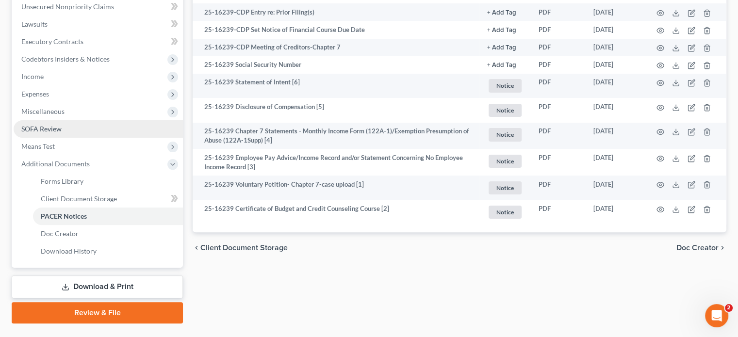
scroll to position [194, 0]
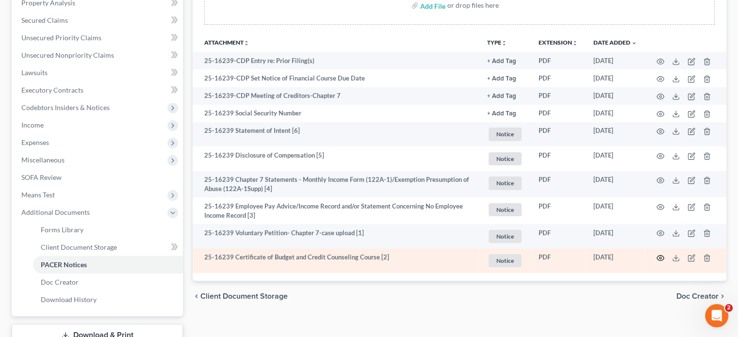
click at [660, 259] on circle "button" at bounding box center [660, 258] width 2 height 2
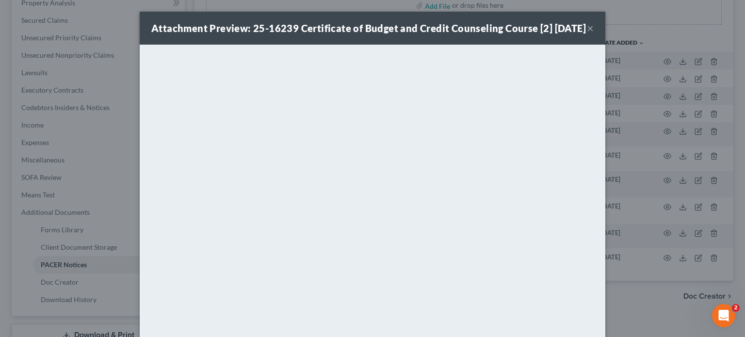
click at [587, 33] on button "×" at bounding box center [590, 28] width 7 height 12
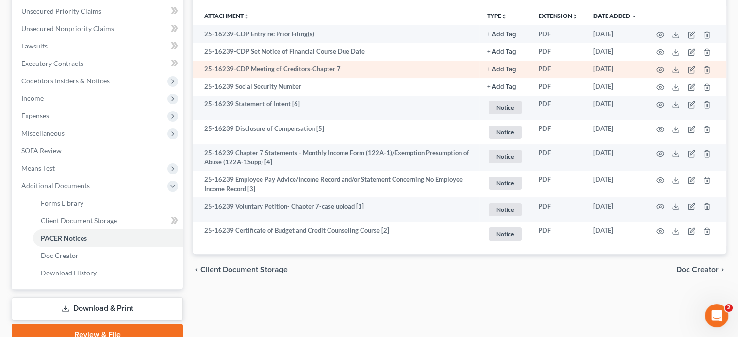
scroll to position [243, 0]
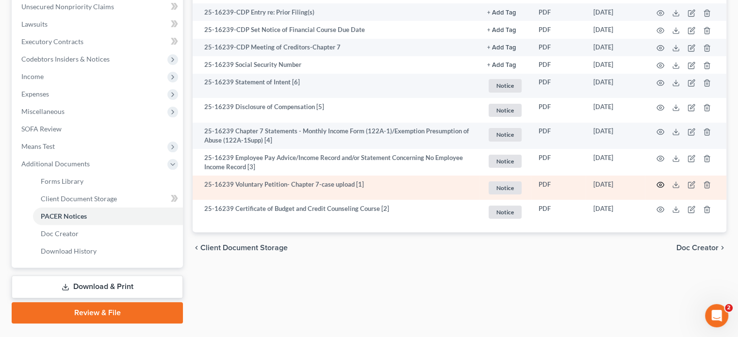
click at [660, 186] on icon "button" at bounding box center [660, 185] width 8 height 8
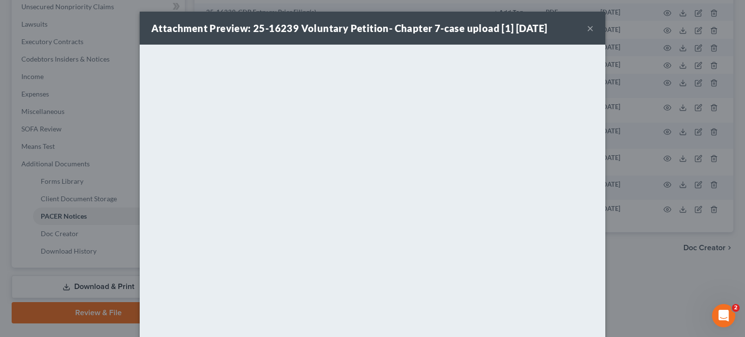
click at [587, 29] on button "×" at bounding box center [590, 28] width 7 height 12
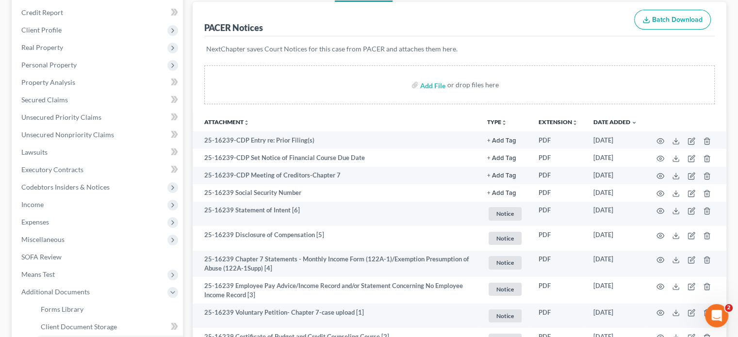
scroll to position [0, 0]
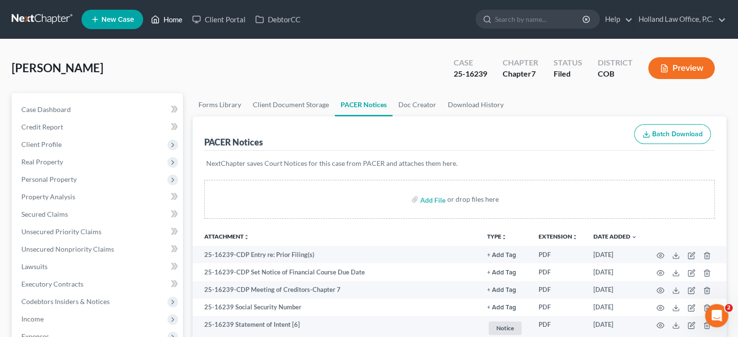
click at [171, 19] on link "Home" at bounding box center [166, 19] width 41 height 17
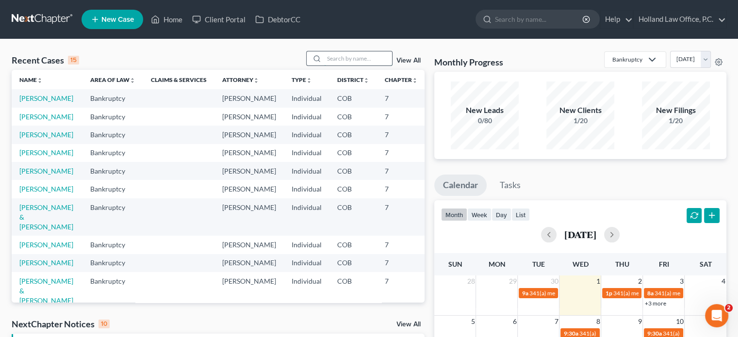
click at [339, 61] on input "search" at bounding box center [358, 58] width 68 height 14
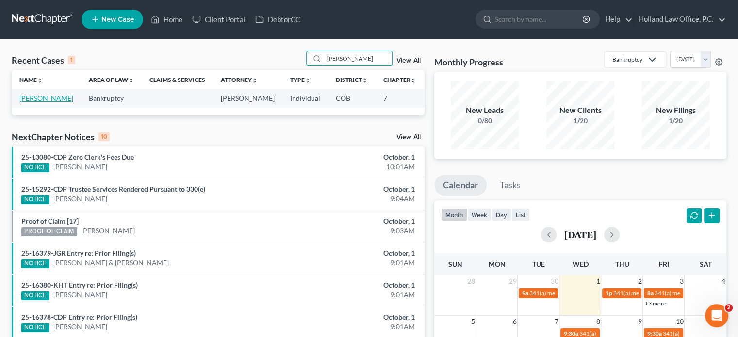
type input "bergan"
click at [31, 102] on link "Bergan, Steven" at bounding box center [46, 98] width 54 height 8
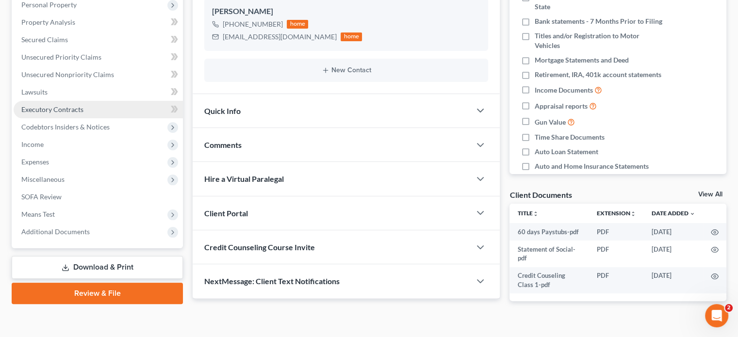
scroll to position [191, 0]
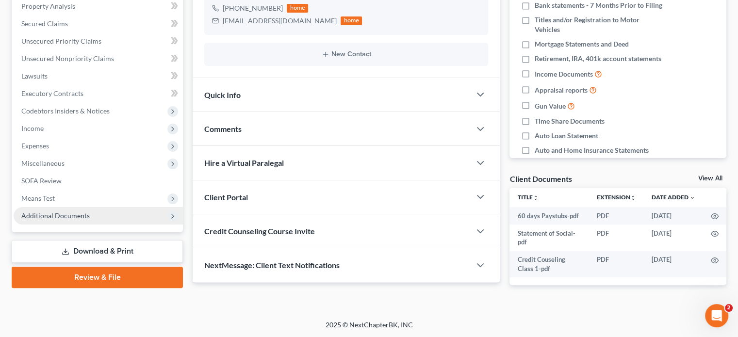
drag, startPoint x: 51, startPoint y: 218, endPoint x: 55, endPoint y: 222, distance: 5.8
click at [51, 218] on span "Additional Documents" at bounding box center [55, 215] width 68 height 8
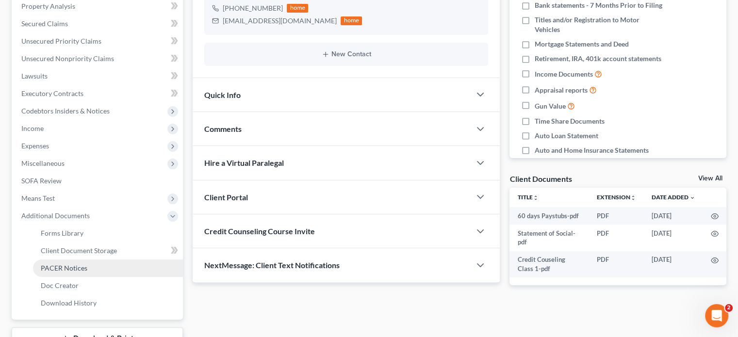
click at [66, 268] on span "PACER Notices" at bounding box center [64, 268] width 47 height 8
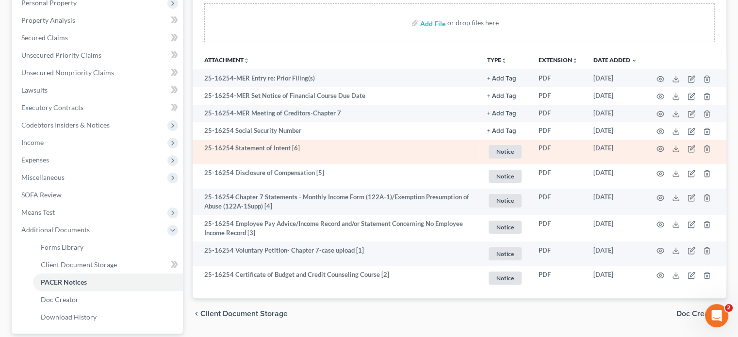
scroll to position [194, 0]
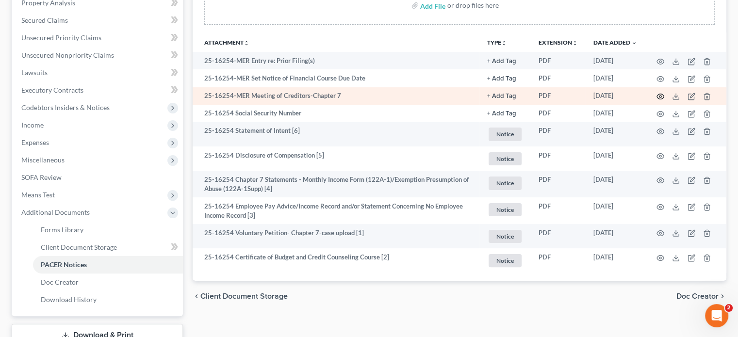
click at [659, 95] on icon "button" at bounding box center [660, 97] width 8 height 8
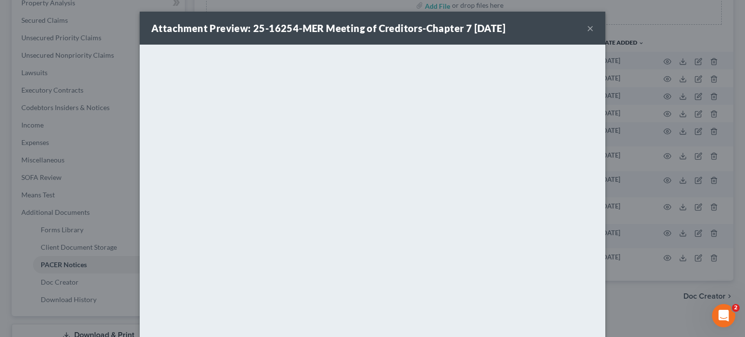
click at [587, 29] on button "×" at bounding box center [590, 28] width 7 height 12
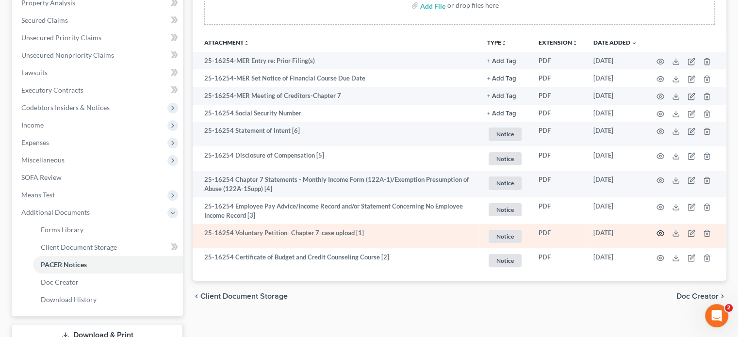
click at [660, 235] on icon "button" at bounding box center [660, 233] width 8 height 8
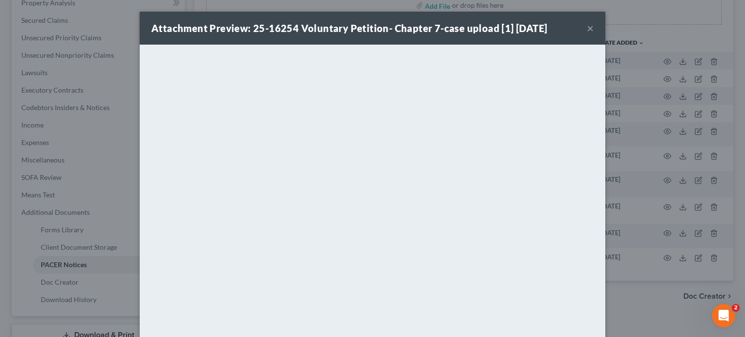
click at [587, 29] on button "×" at bounding box center [590, 28] width 7 height 12
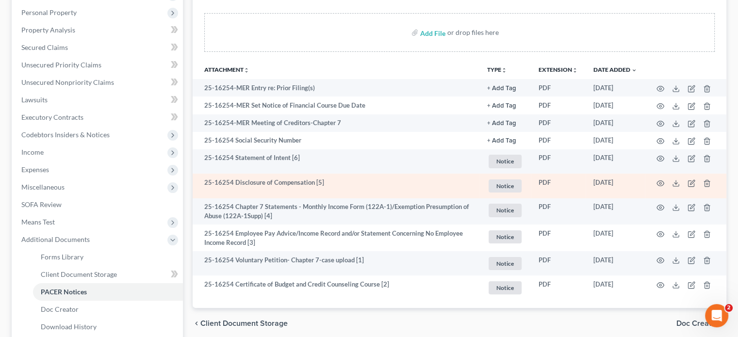
scroll to position [146, 0]
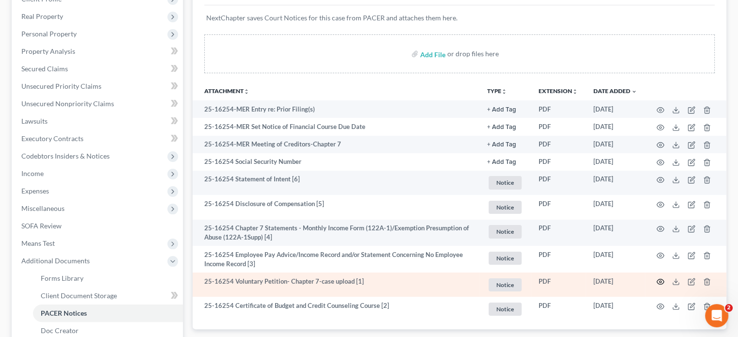
click at [659, 281] on icon "button" at bounding box center [660, 282] width 8 height 8
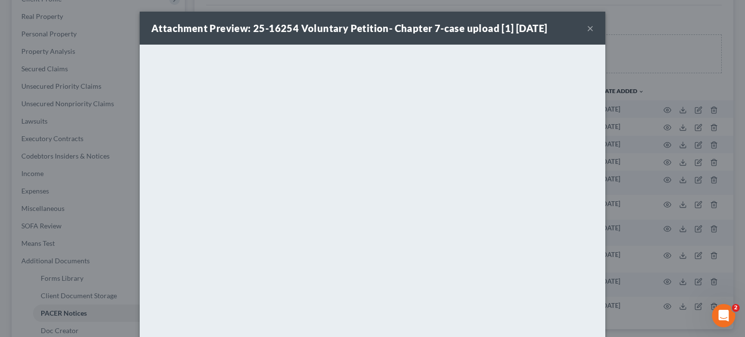
click at [587, 29] on button "×" at bounding box center [590, 28] width 7 height 12
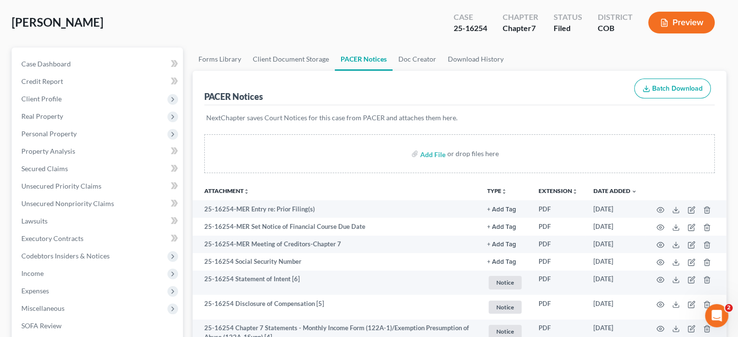
scroll to position [0, 0]
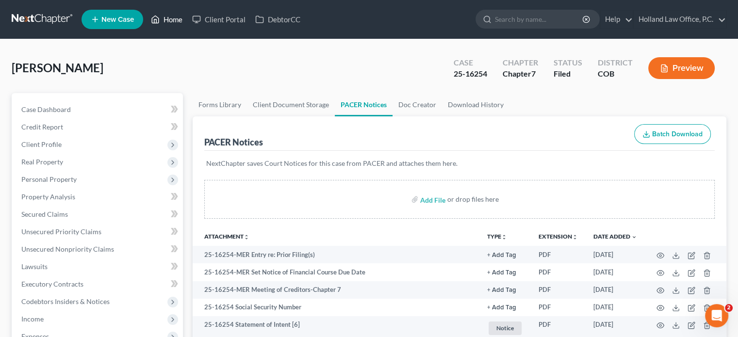
click at [178, 19] on link "Home" at bounding box center [166, 19] width 41 height 17
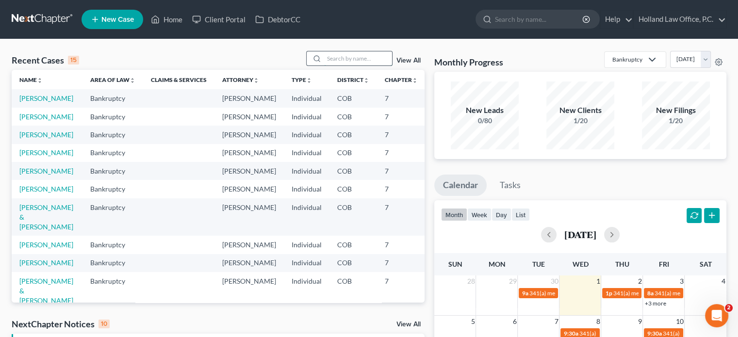
click at [346, 56] on input "search" at bounding box center [358, 58] width 68 height 14
click at [345, 60] on input "search" at bounding box center [358, 58] width 68 height 14
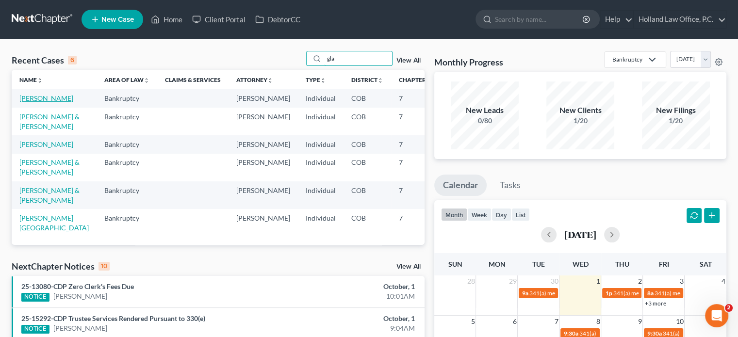
type input "gla"
click at [31, 98] on link "Gladis, Jacob" at bounding box center [46, 98] width 54 height 8
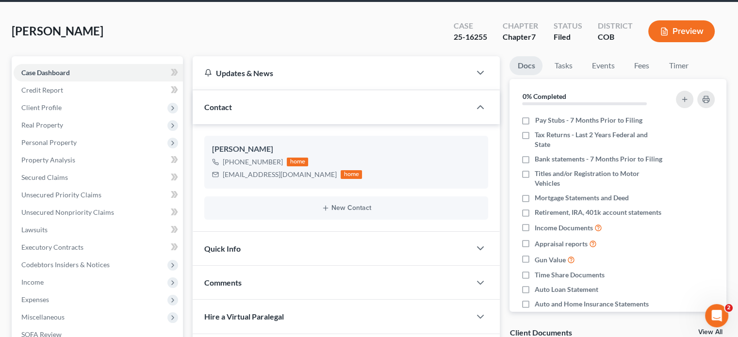
scroll to position [146, 0]
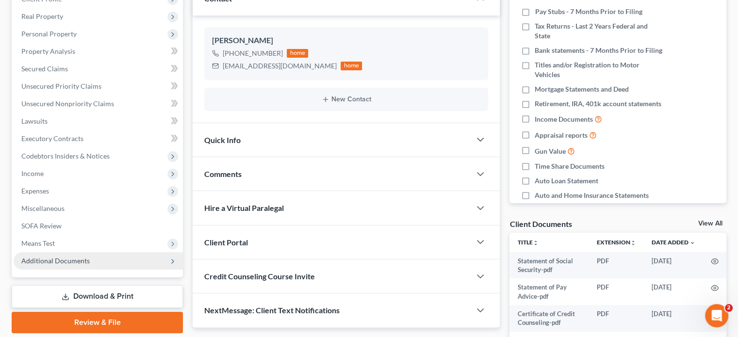
click at [72, 260] on span "Additional Documents" at bounding box center [55, 261] width 68 height 8
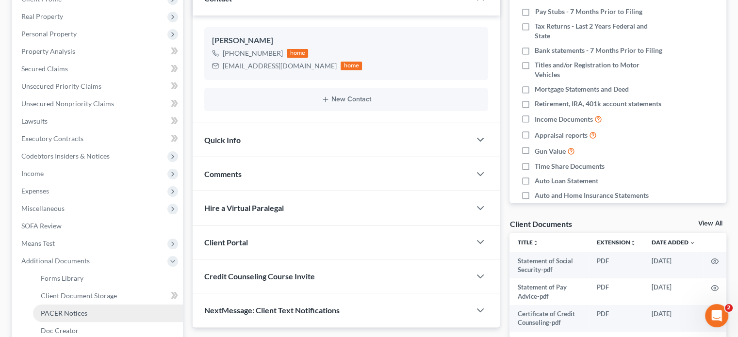
click at [66, 312] on span "PACER Notices" at bounding box center [64, 313] width 47 height 8
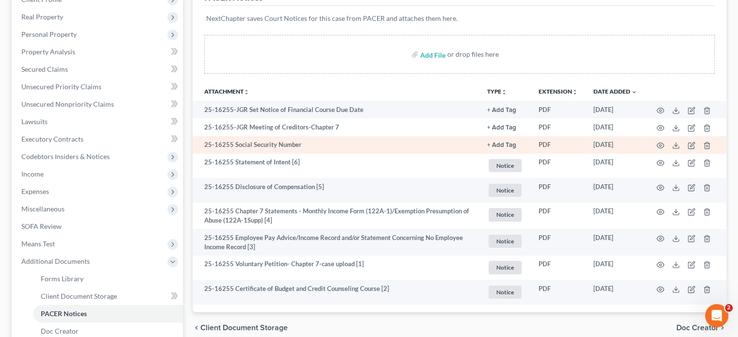
scroll to position [146, 0]
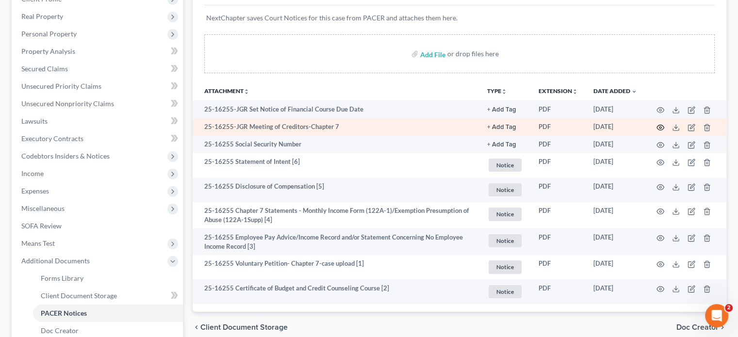
click at [659, 127] on circle "button" at bounding box center [660, 128] width 2 height 2
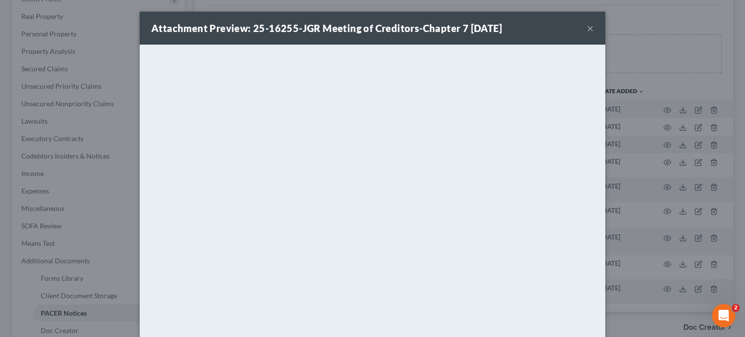
click at [588, 29] on button "×" at bounding box center [590, 28] width 7 height 12
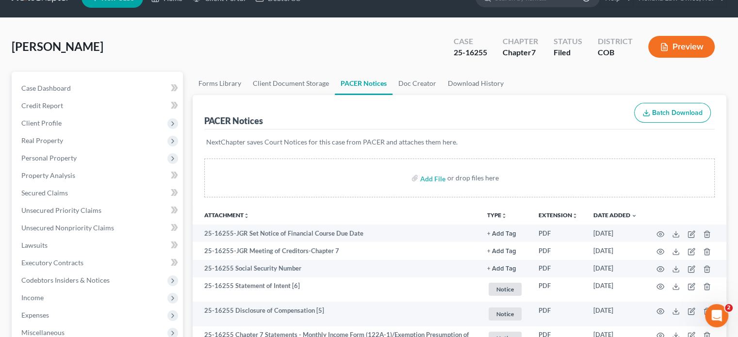
scroll to position [0, 0]
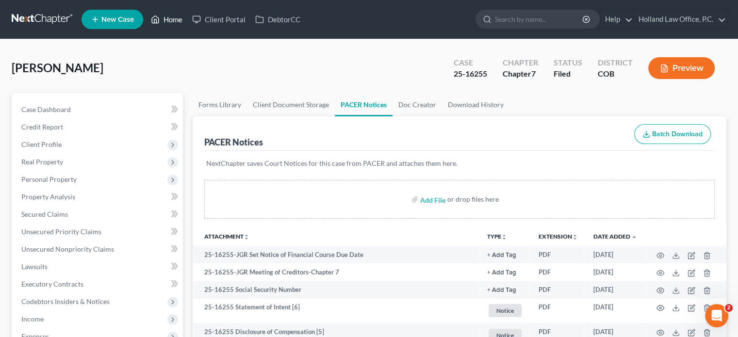
click at [168, 17] on link "Home" at bounding box center [166, 19] width 41 height 17
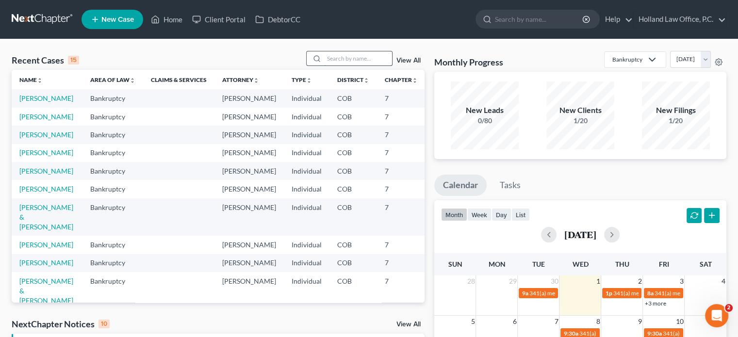
click at [340, 59] on input "search" at bounding box center [358, 58] width 68 height 14
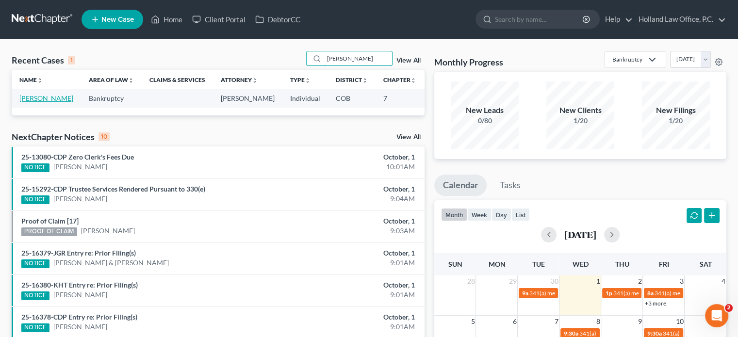
type input "poole"
click at [34, 102] on link "Poole, Breanna" at bounding box center [46, 98] width 54 height 8
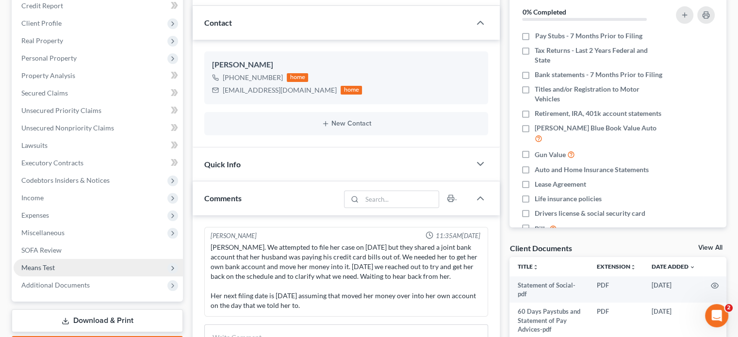
scroll to position [194, 0]
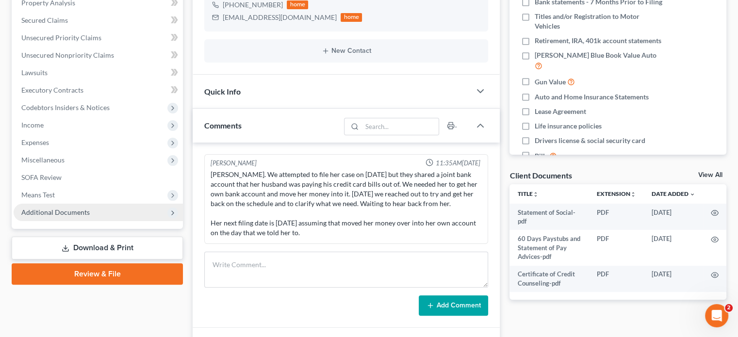
click at [65, 211] on span "Additional Documents" at bounding box center [55, 212] width 68 height 8
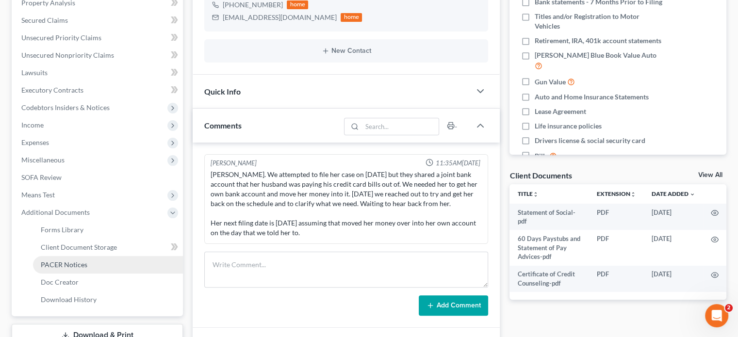
click at [70, 263] on span "PACER Notices" at bounding box center [64, 264] width 47 height 8
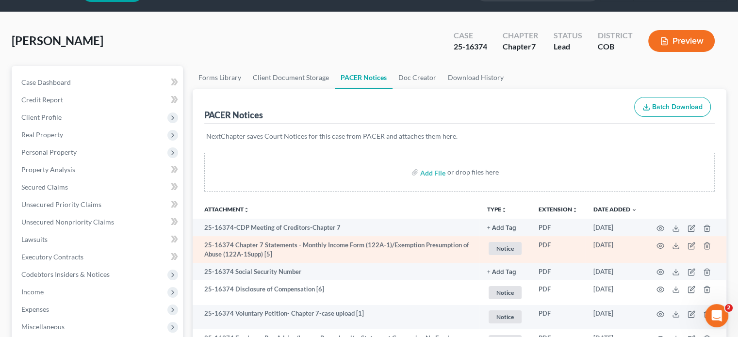
scroll to position [146, 0]
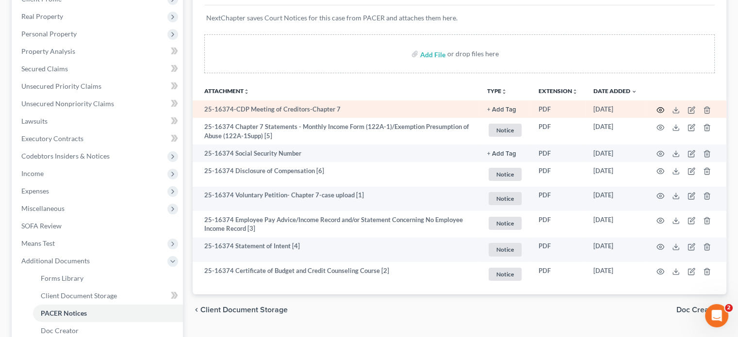
click at [663, 109] on icon "button" at bounding box center [660, 110] width 8 height 8
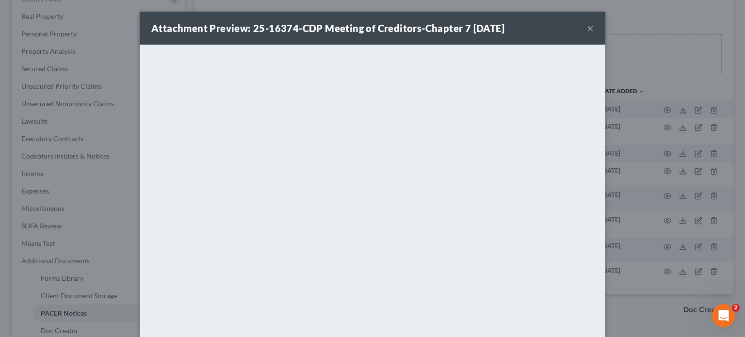
drag, startPoint x: 586, startPoint y: 28, endPoint x: 581, endPoint y: 46, distance: 18.7
click at [587, 28] on button "×" at bounding box center [590, 28] width 7 height 12
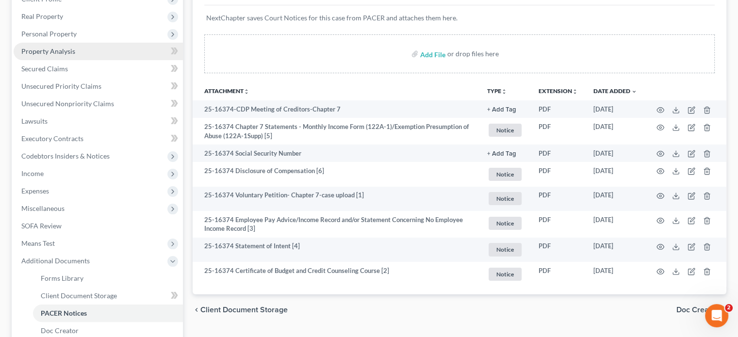
scroll to position [0, 0]
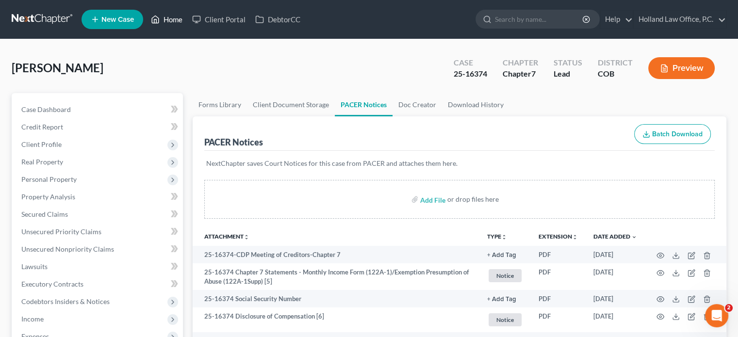
click at [158, 16] on icon at bounding box center [155, 20] width 9 height 12
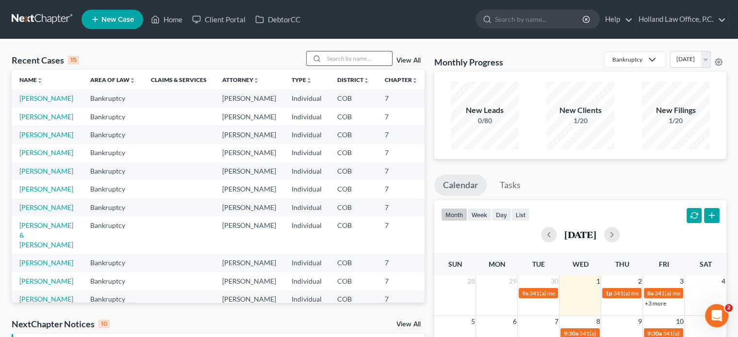
click at [327, 60] on input "search" at bounding box center [358, 58] width 68 height 14
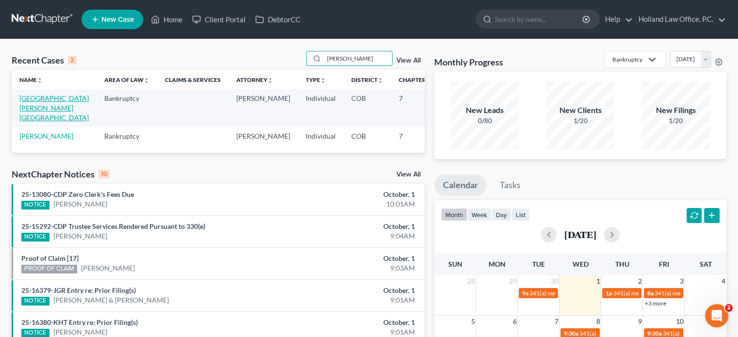
type input "medrano"
click at [28, 111] on link "Medrano, Victoria" at bounding box center [53, 108] width 69 height 28
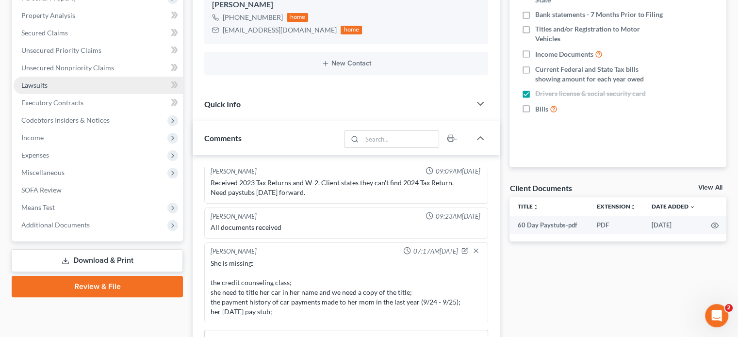
scroll to position [194, 0]
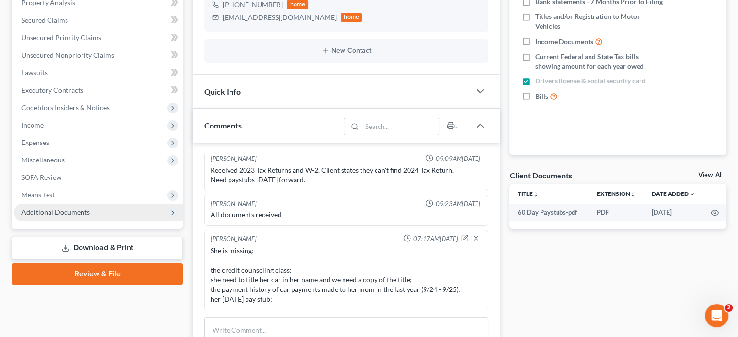
click at [57, 208] on span "Additional Documents" at bounding box center [55, 212] width 68 height 8
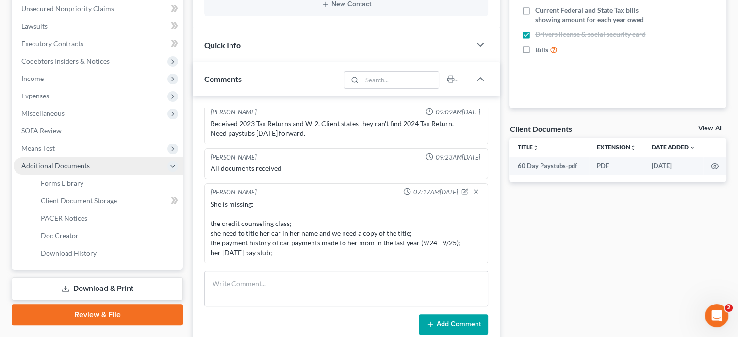
scroll to position [291, 0]
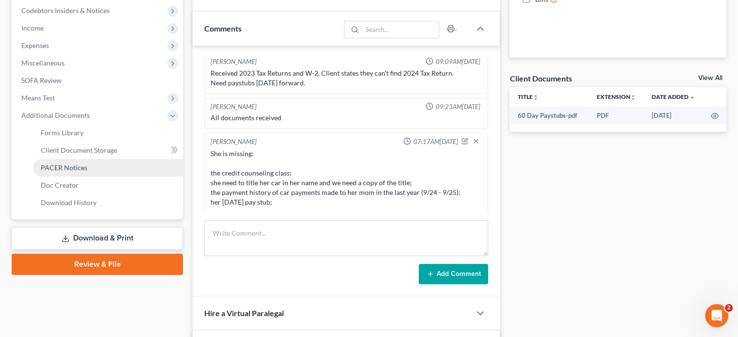
click at [61, 171] on span "PACER Notices" at bounding box center [64, 167] width 47 height 8
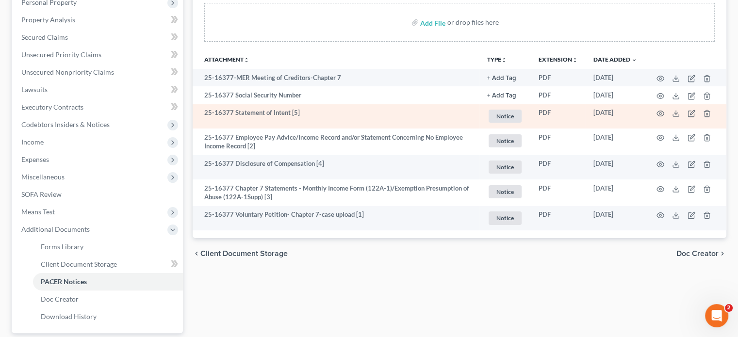
scroll to position [194, 0]
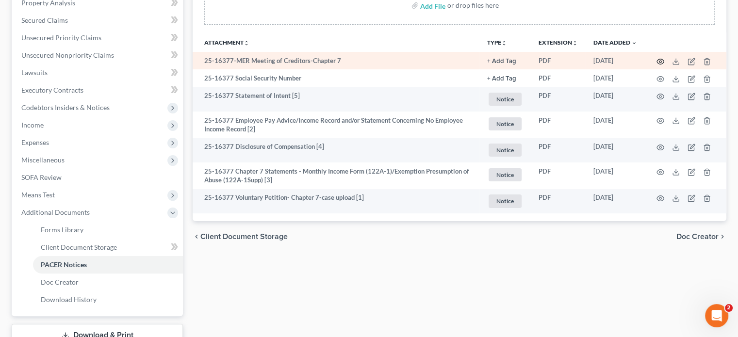
click at [660, 59] on icon "button" at bounding box center [660, 62] width 8 height 8
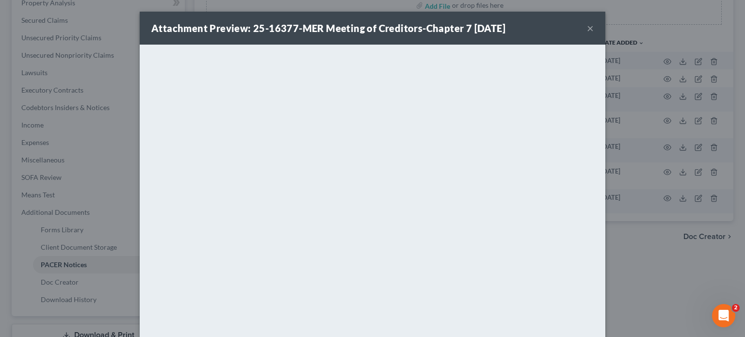
click at [587, 29] on button "×" at bounding box center [590, 28] width 7 height 12
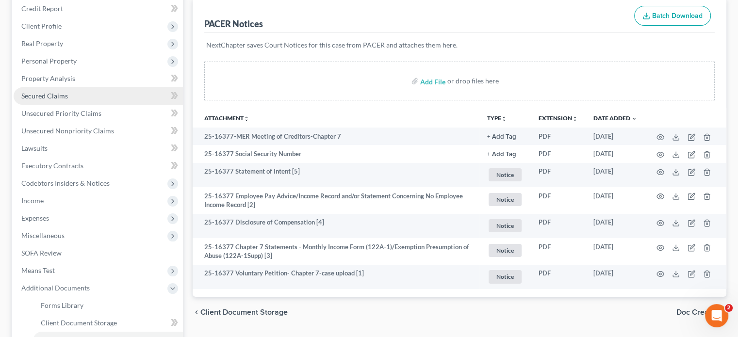
scroll to position [0, 0]
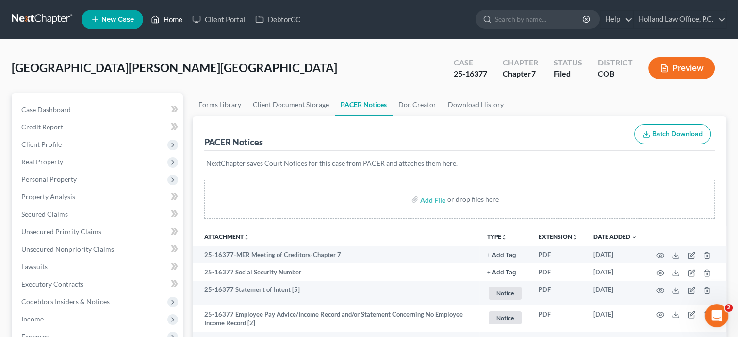
drag, startPoint x: 165, startPoint y: 18, endPoint x: 168, endPoint y: 23, distance: 5.9
click at [165, 18] on link "Home" at bounding box center [166, 19] width 41 height 17
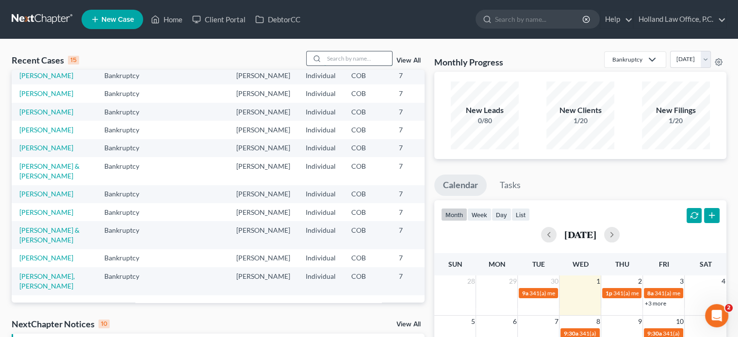
click at [339, 62] on input "search" at bounding box center [358, 58] width 68 height 14
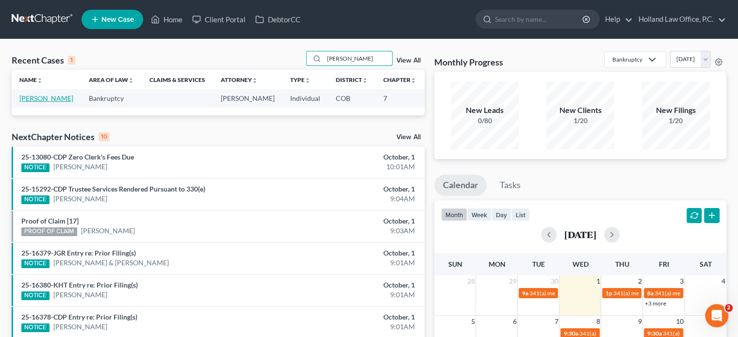
type input "Reedy"
click at [34, 102] on link "Reedy, Wendelyn" at bounding box center [46, 98] width 54 height 8
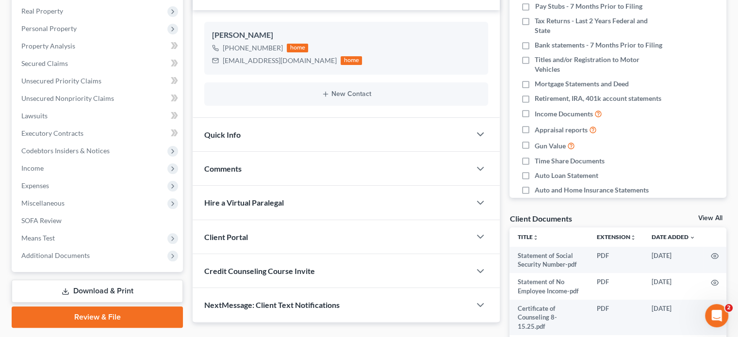
scroll to position [194, 0]
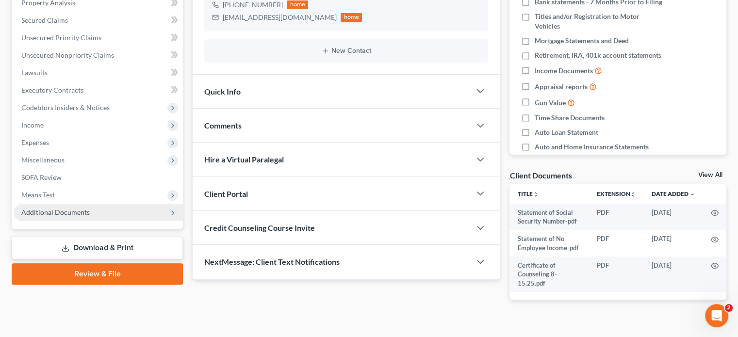
click at [75, 215] on span "Additional Documents" at bounding box center [55, 212] width 68 height 8
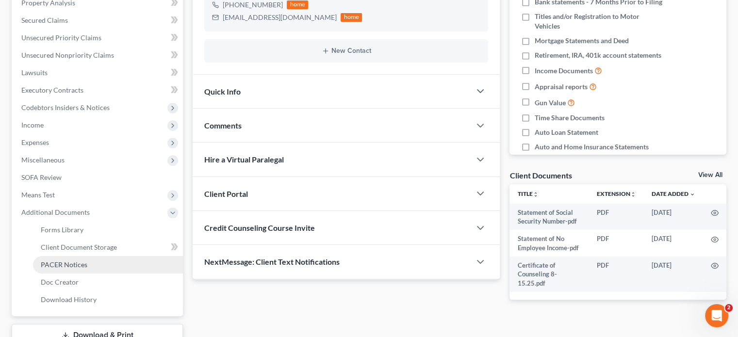
click at [78, 261] on span "PACER Notices" at bounding box center [64, 264] width 47 height 8
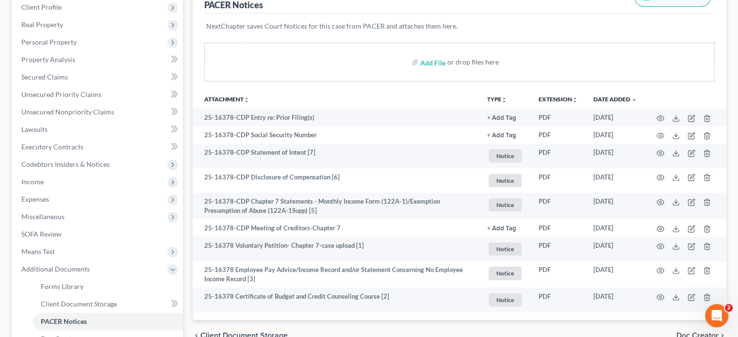
scroll to position [146, 0]
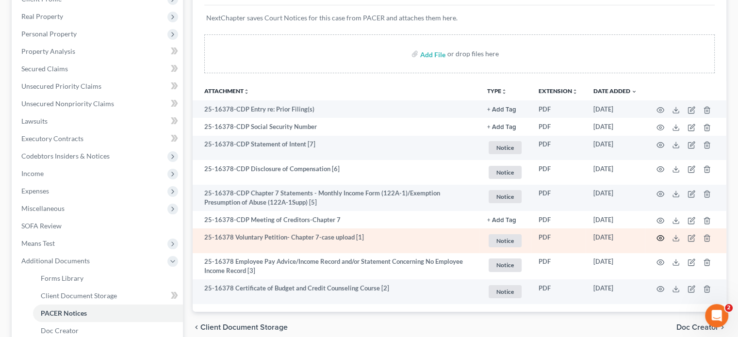
click at [661, 239] on circle "button" at bounding box center [660, 238] width 2 height 2
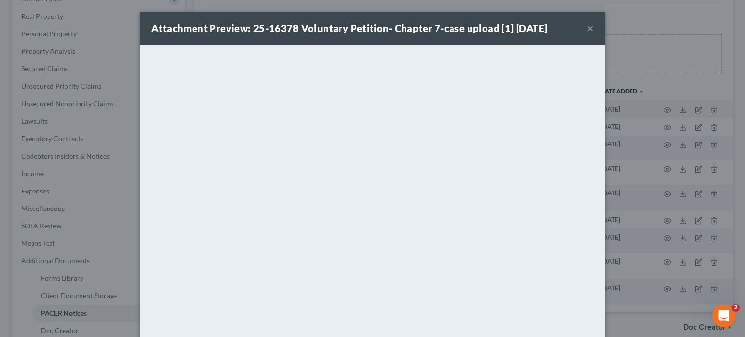
drag, startPoint x: 586, startPoint y: 31, endPoint x: 584, endPoint y: 35, distance: 5.2
click at [587, 31] on button "×" at bounding box center [590, 28] width 7 height 12
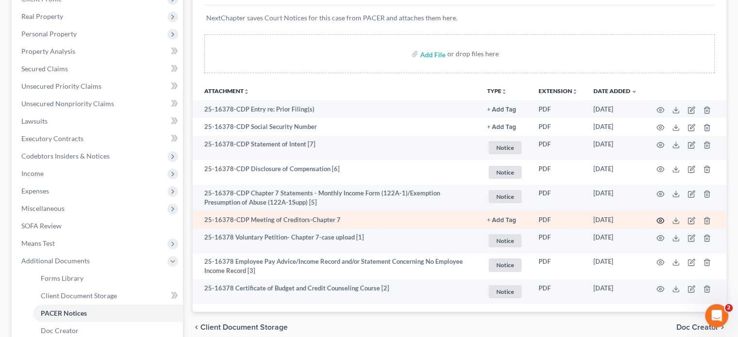
click at [660, 222] on icon "button" at bounding box center [660, 221] width 8 height 8
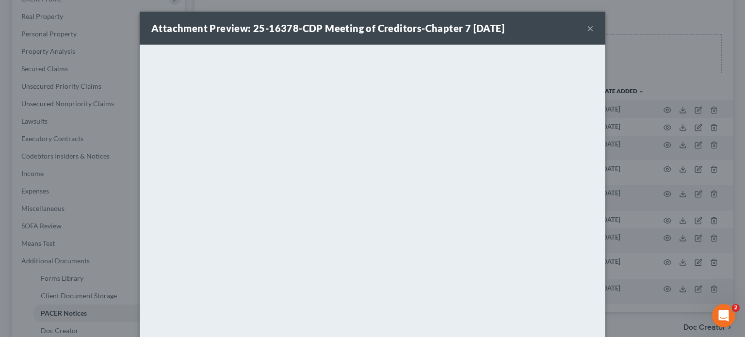
click at [587, 27] on button "×" at bounding box center [590, 28] width 7 height 12
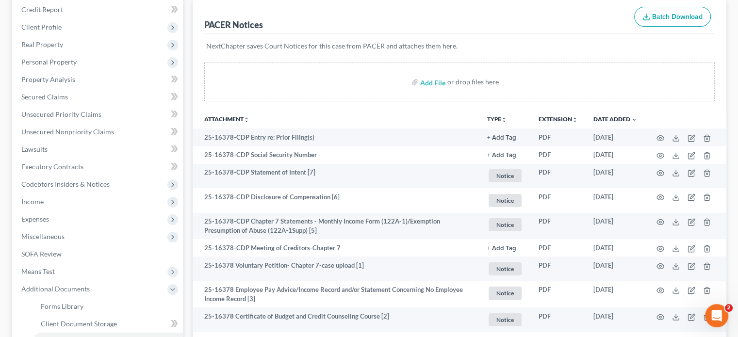
scroll to position [0, 0]
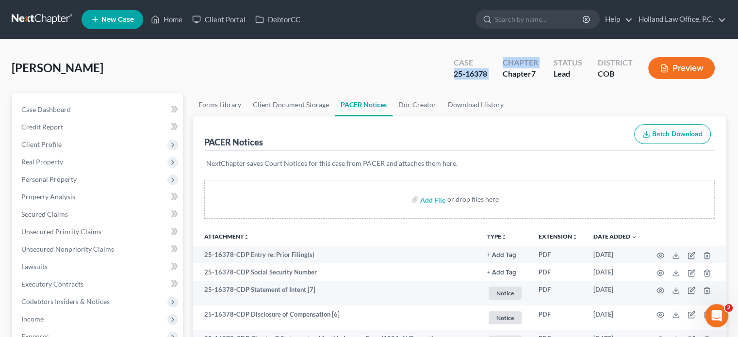
drag, startPoint x: 454, startPoint y: 75, endPoint x: 502, endPoint y: 69, distance: 48.4
click at [502, 69] on div "Case 25-16378 Chapter Chapter 7 Status Lead District COB Preview" at bounding box center [586, 69] width 280 height 29
click at [481, 73] on div "25-16378" at bounding box center [470, 73] width 33 height 11
drag, startPoint x: 455, startPoint y: 73, endPoint x: 486, endPoint y: 73, distance: 31.5
click at [486, 73] on div "25-16378" at bounding box center [470, 73] width 33 height 11
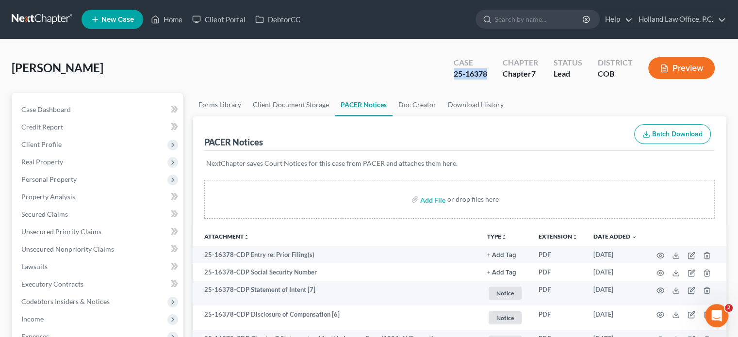
copy div "25-16378"
click at [180, 19] on link "Home" at bounding box center [166, 19] width 41 height 17
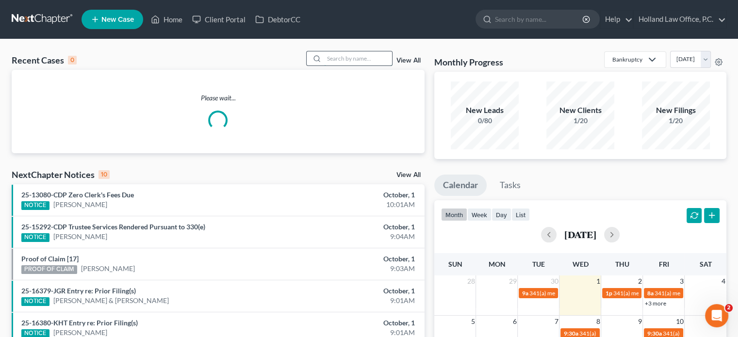
click at [344, 60] on input "search" at bounding box center [358, 58] width 68 height 14
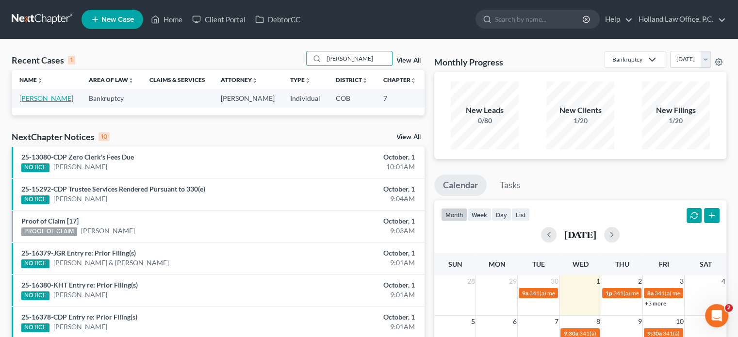
type input "rutherford"
click at [28, 99] on link "Rutherford, Robert" at bounding box center [46, 98] width 54 height 8
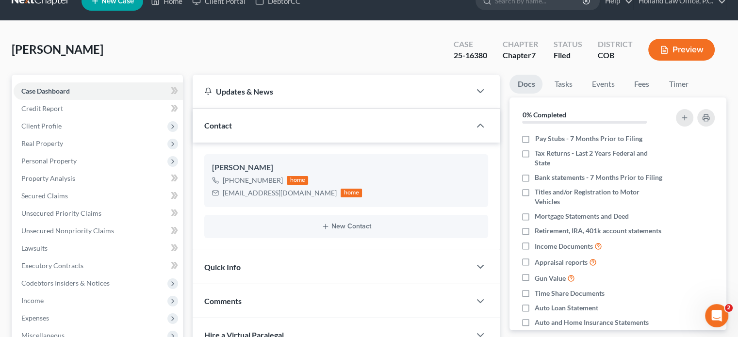
scroll to position [194, 0]
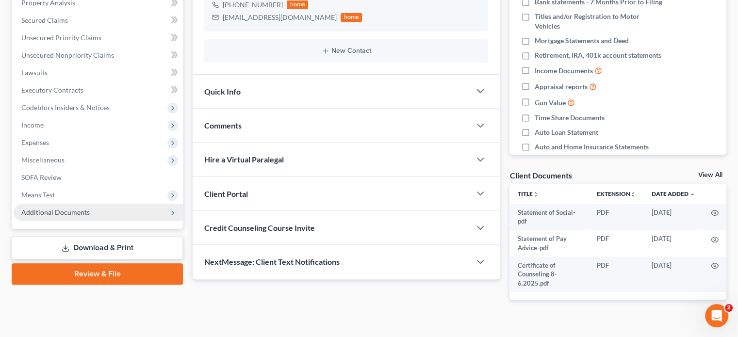
click at [64, 211] on span "Additional Documents" at bounding box center [55, 212] width 68 height 8
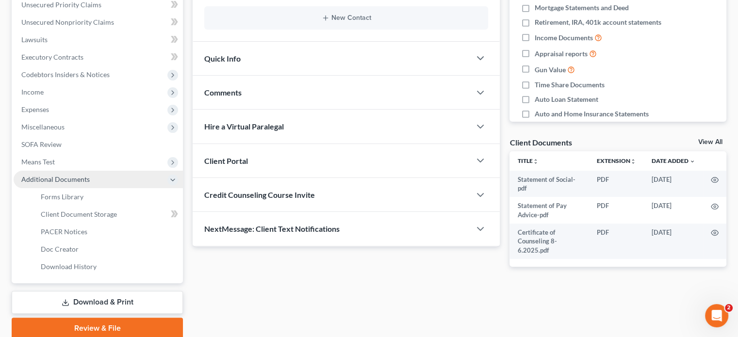
scroll to position [265, 0]
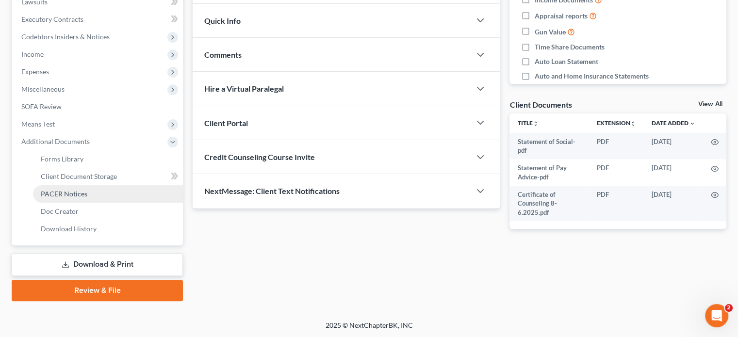
click at [64, 192] on span "PACER Notices" at bounding box center [64, 194] width 47 height 8
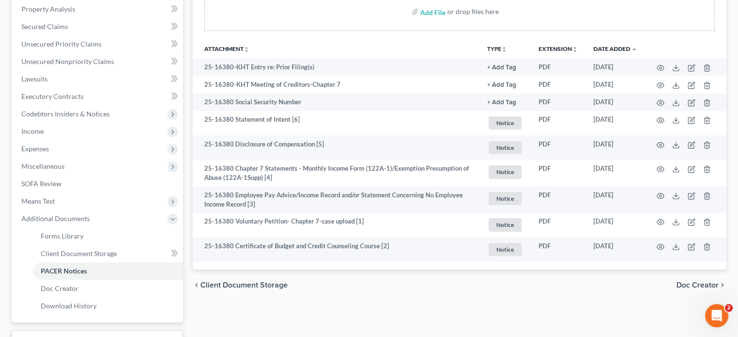
scroll to position [194, 0]
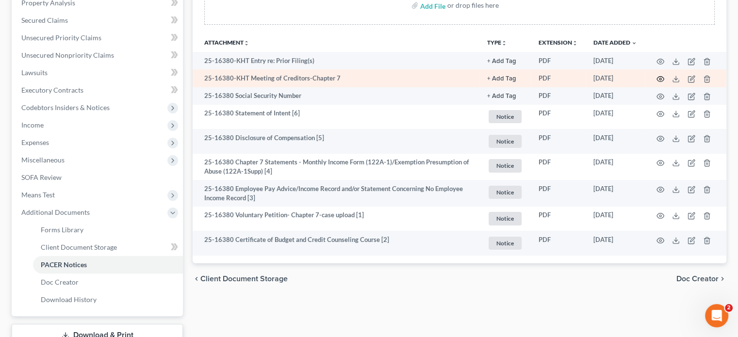
click at [658, 79] on icon "button" at bounding box center [660, 79] width 8 height 8
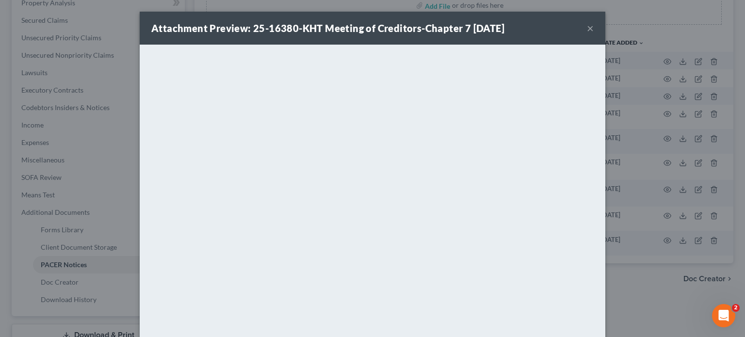
click at [587, 30] on button "×" at bounding box center [590, 28] width 7 height 12
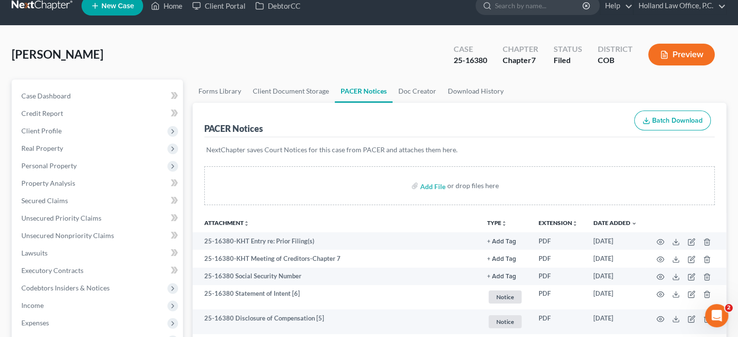
scroll to position [0, 0]
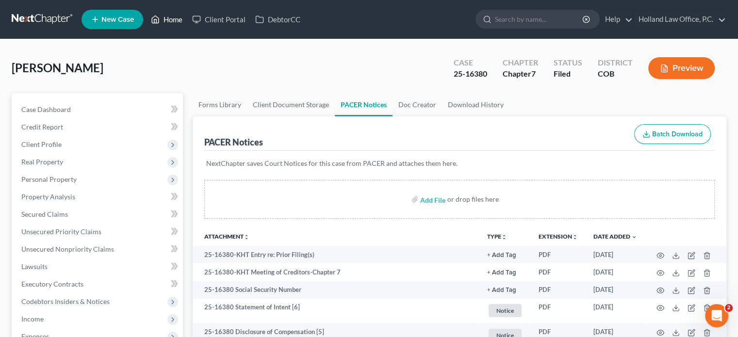
click at [167, 18] on link "Home" at bounding box center [166, 19] width 41 height 17
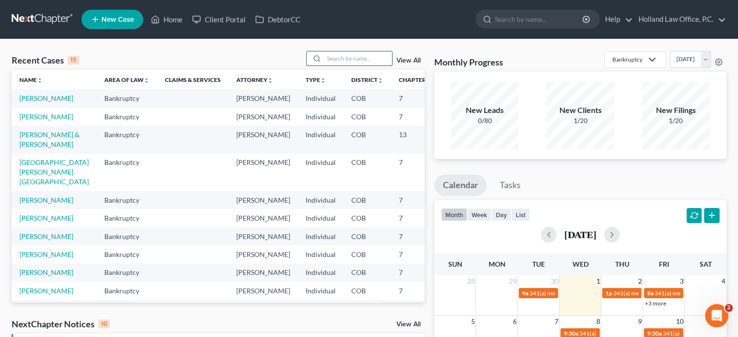
click at [341, 58] on input "search" at bounding box center [358, 58] width 68 height 14
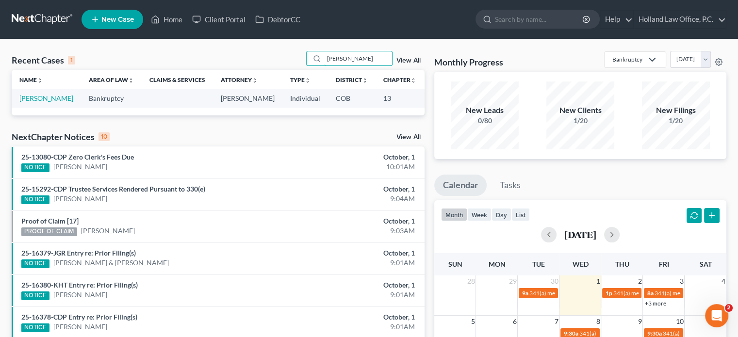
type input "stien"
click at [29, 103] on td "Stien, Johnathan" at bounding box center [46, 98] width 69 height 18
click at [31, 97] on link "Stien, Johnathan" at bounding box center [46, 98] width 54 height 8
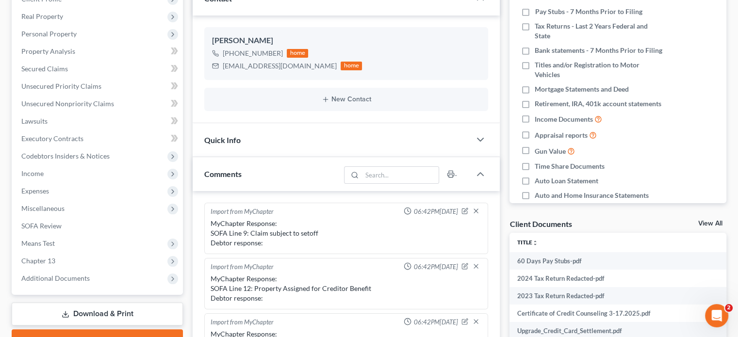
scroll to position [227, 0]
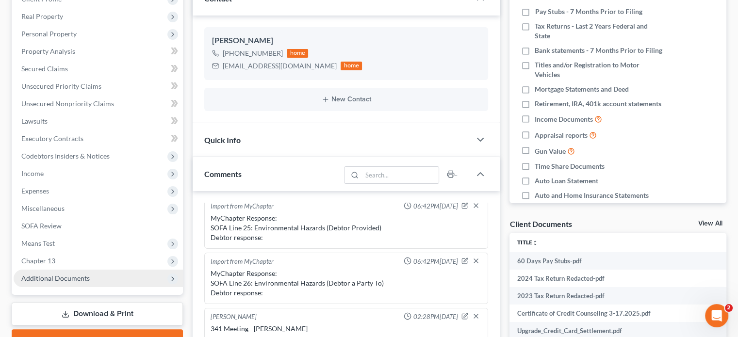
click at [80, 284] on span "Additional Documents" at bounding box center [98, 278] width 169 height 17
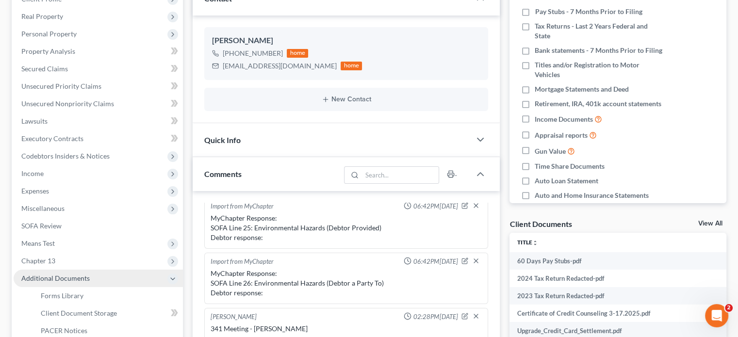
scroll to position [194, 0]
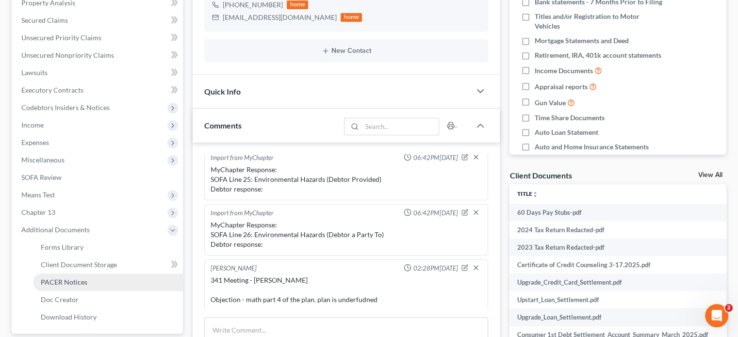
click at [70, 282] on span "PACER Notices" at bounding box center [64, 282] width 47 height 8
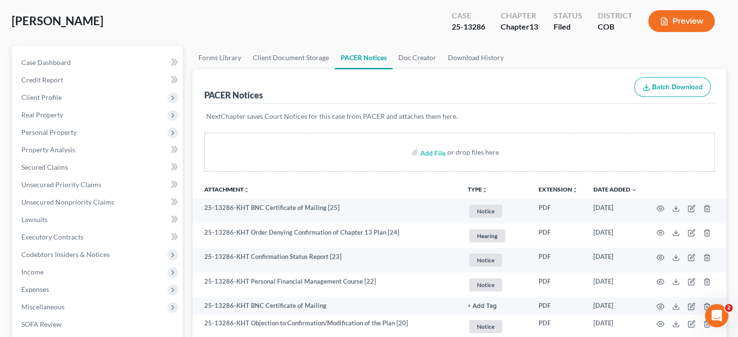
scroll to position [49, 0]
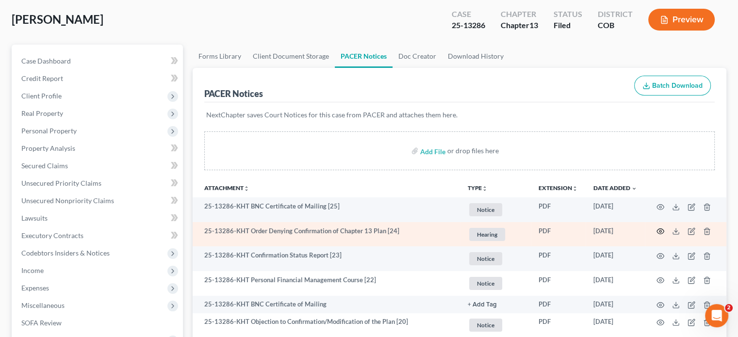
click at [661, 231] on circle "button" at bounding box center [660, 231] width 2 height 2
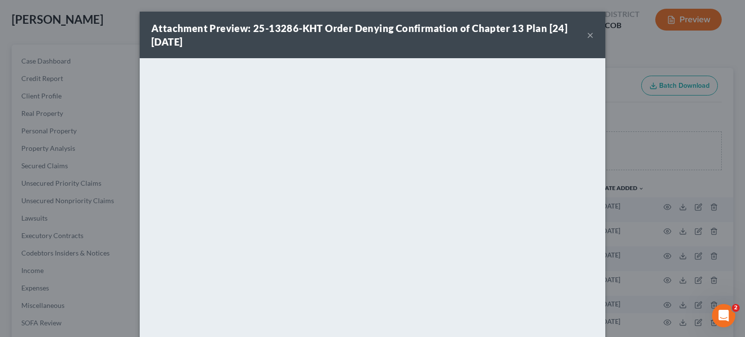
click at [587, 36] on button "×" at bounding box center [590, 35] width 7 height 12
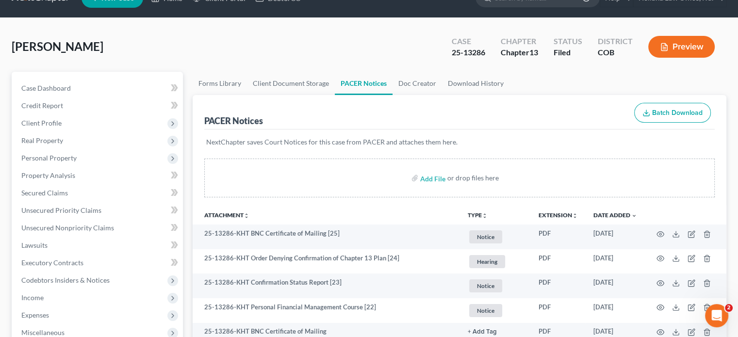
scroll to position [0, 0]
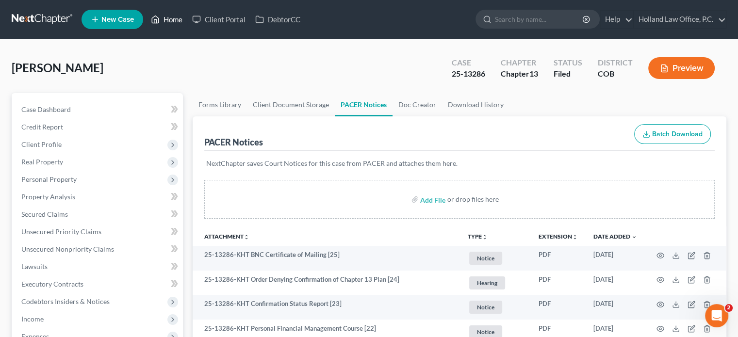
click at [171, 16] on link "Home" at bounding box center [166, 19] width 41 height 17
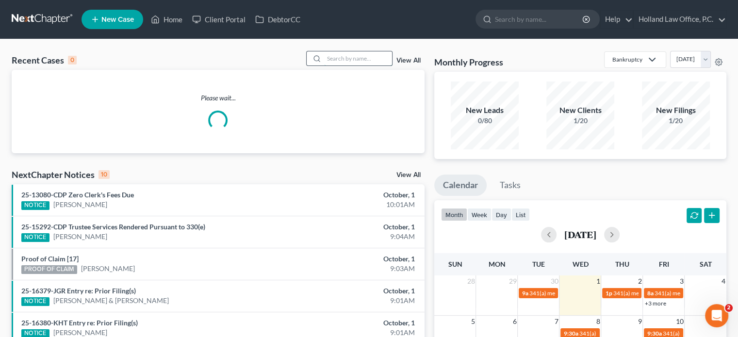
click at [369, 57] on input "search" at bounding box center [358, 58] width 68 height 14
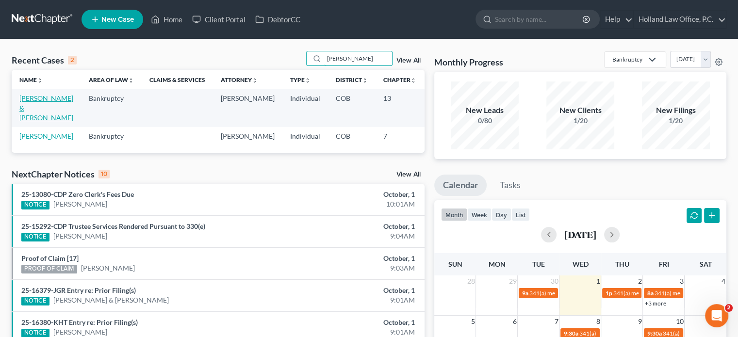
type input "leon"
click at [21, 114] on link "Leon, Raymond & Lory" at bounding box center [46, 108] width 54 height 28
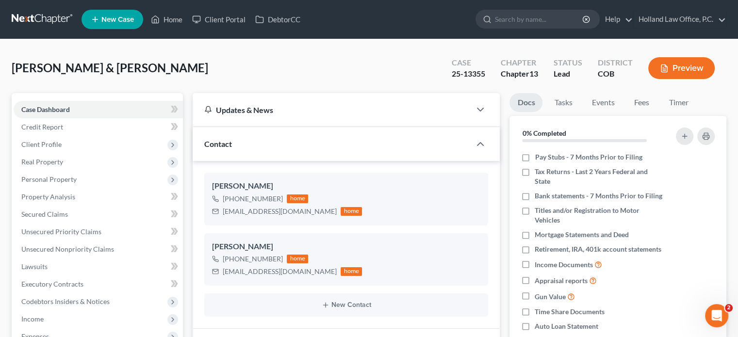
scroll to position [146, 0]
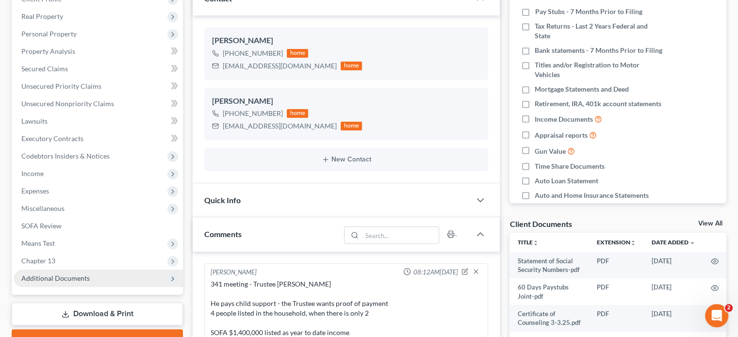
click at [55, 279] on span "Additional Documents" at bounding box center [55, 278] width 68 height 8
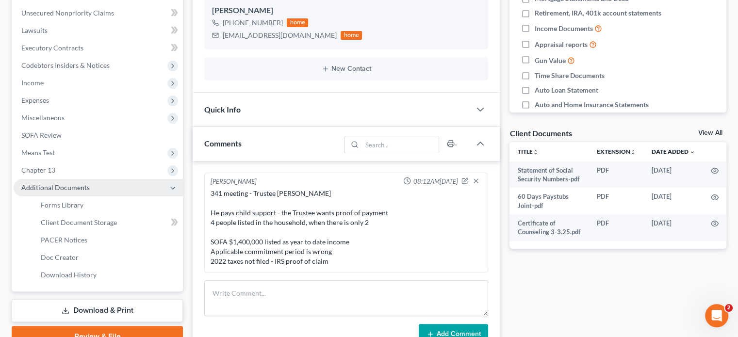
scroll to position [243, 0]
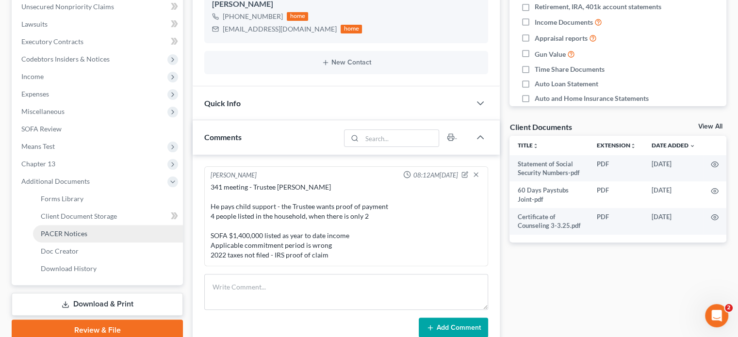
click at [60, 234] on span "PACER Notices" at bounding box center [64, 233] width 47 height 8
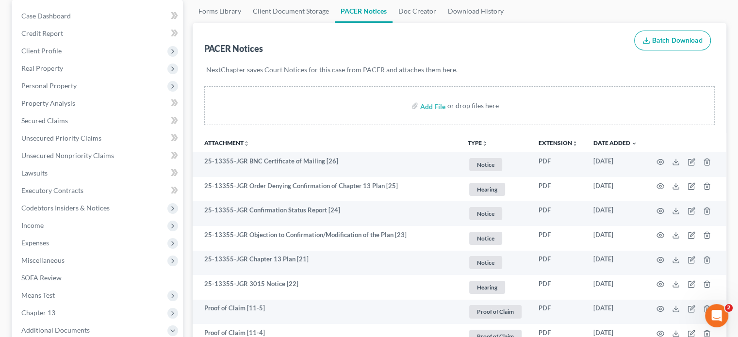
scroll to position [97, 0]
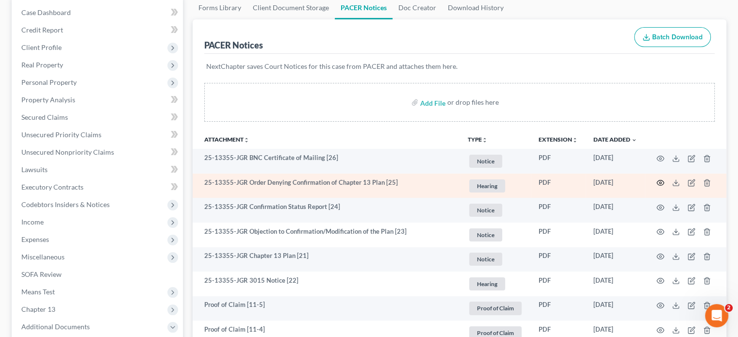
click at [660, 182] on circle "button" at bounding box center [660, 183] width 2 height 2
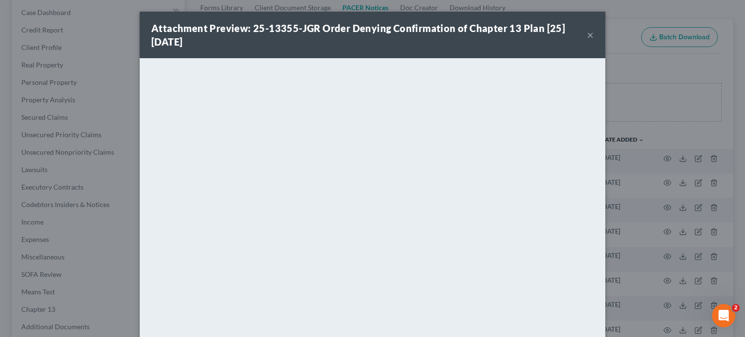
click at [587, 37] on button "×" at bounding box center [590, 35] width 7 height 12
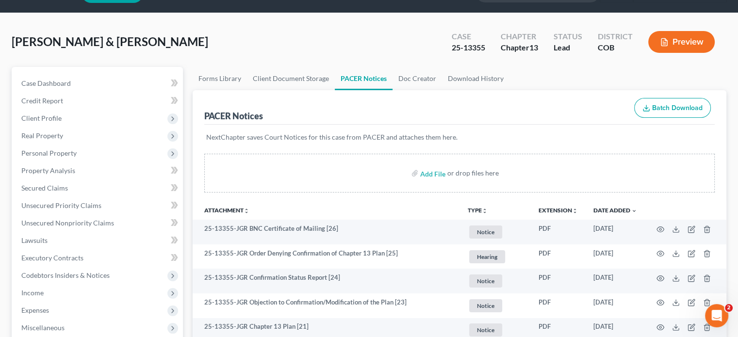
scroll to position [0, 0]
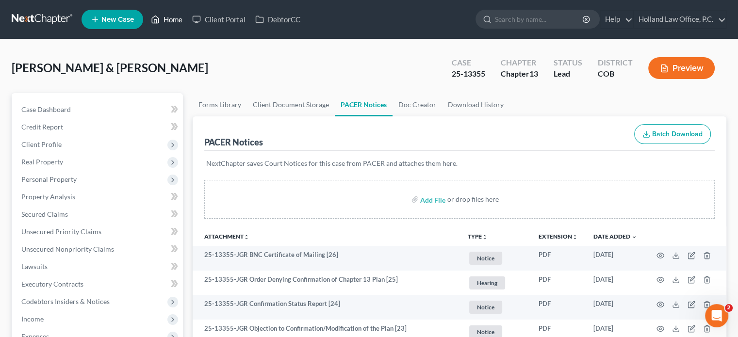
click at [170, 18] on link "Home" at bounding box center [166, 19] width 41 height 17
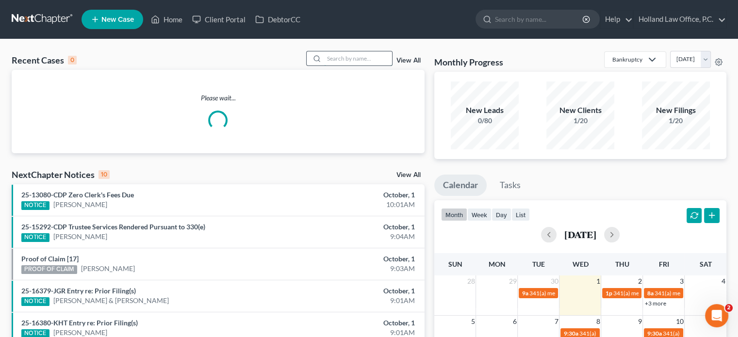
click at [333, 60] on input "search" at bounding box center [358, 58] width 68 height 14
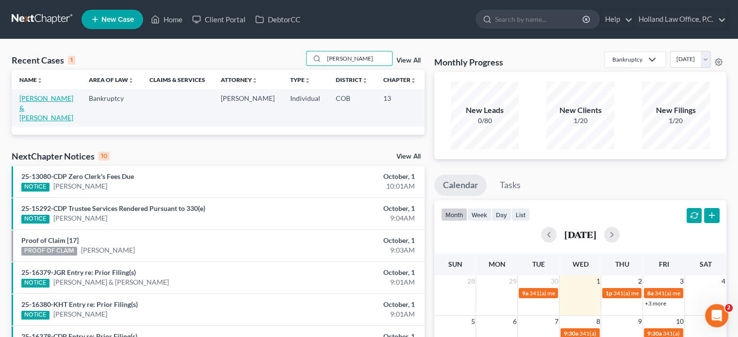
type input "vaden"
click at [23, 97] on link "Vaden, Donald & Nicole" at bounding box center [46, 108] width 54 height 28
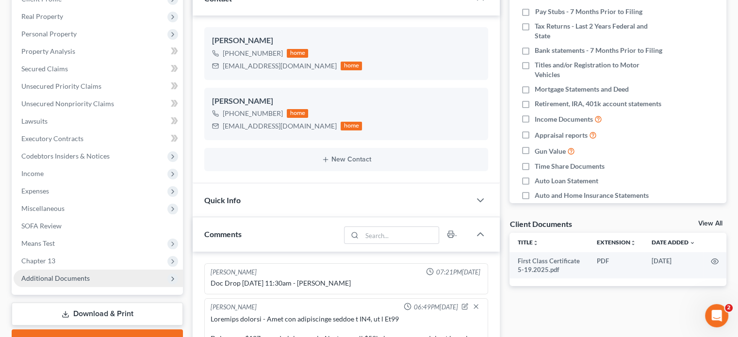
scroll to position [324, 0]
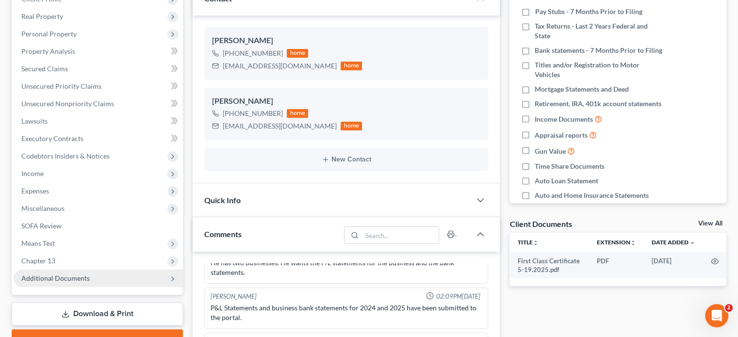
click at [57, 278] on span "Additional Documents" at bounding box center [55, 278] width 68 height 8
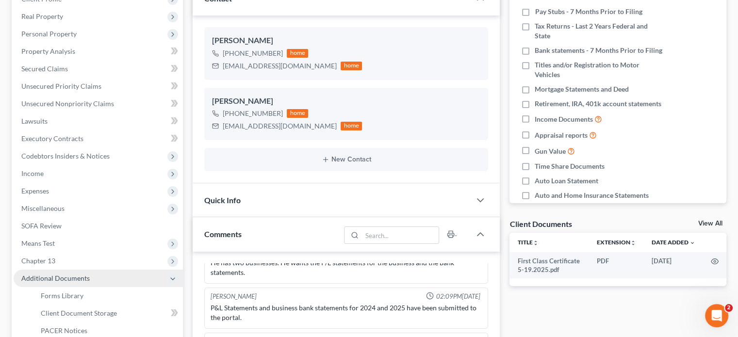
scroll to position [243, 0]
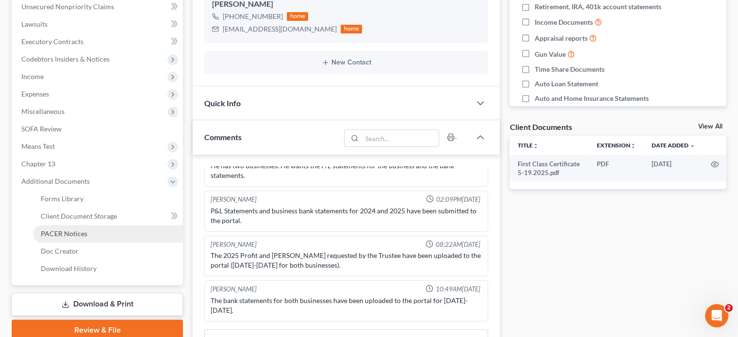
click at [66, 229] on span "PACER Notices" at bounding box center [64, 233] width 47 height 8
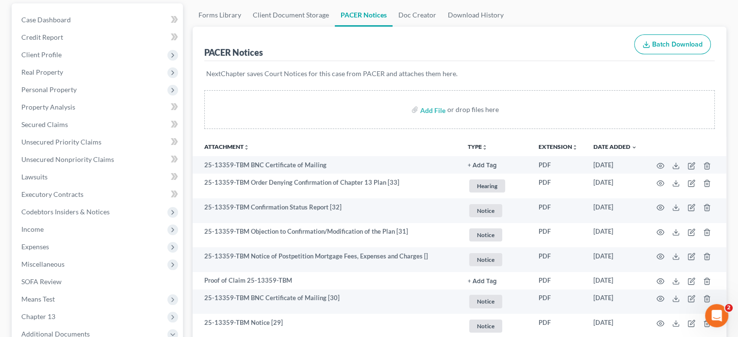
scroll to position [97, 0]
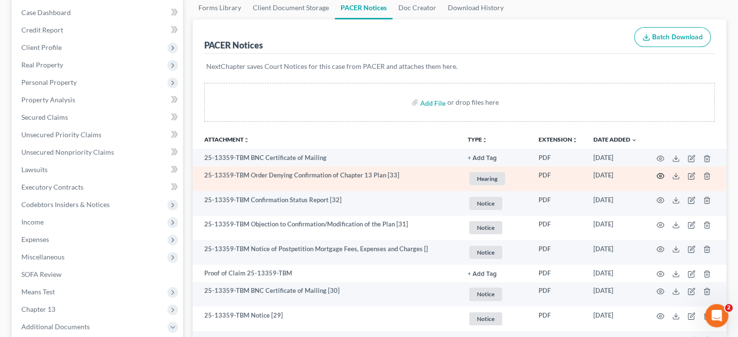
click at [660, 176] on circle "button" at bounding box center [660, 176] width 2 height 2
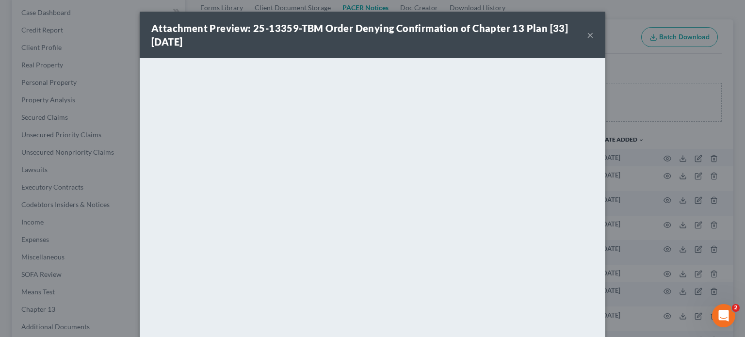
click at [587, 37] on button "×" at bounding box center [590, 35] width 7 height 12
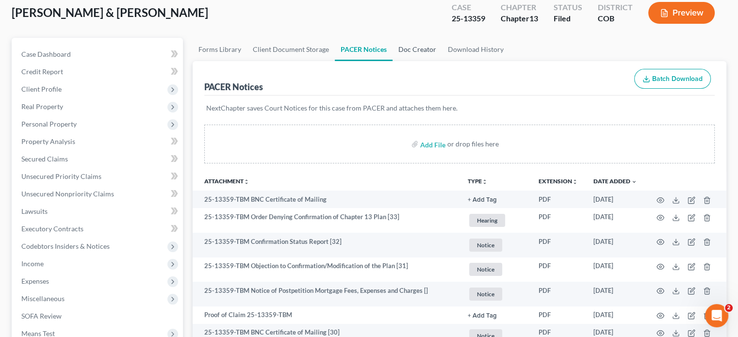
scroll to position [0, 0]
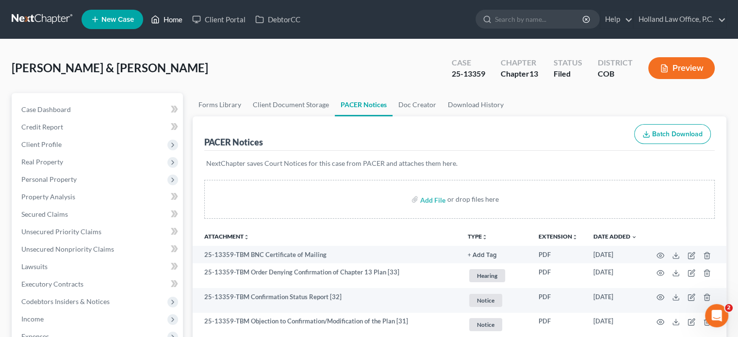
click at [173, 17] on link "Home" at bounding box center [166, 19] width 41 height 17
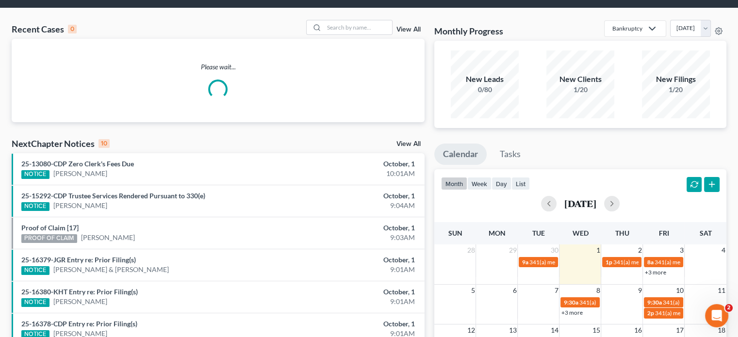
scroll to position [49, 0]
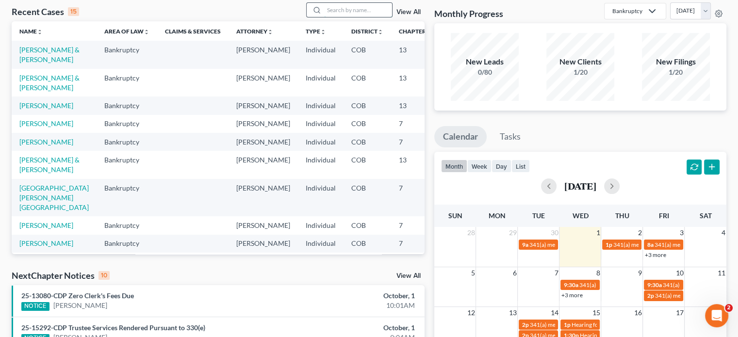
click at [333, 8] on input "search" at bounding box center [358, 10] width 68 height 14
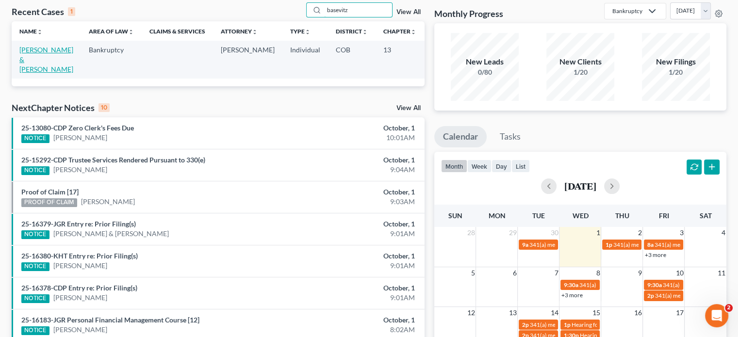
type input "basevitz"
click at [21, 59] on link "Basevitz, Robert & Traci" at bounding box center [46, 60] width 54 height 28
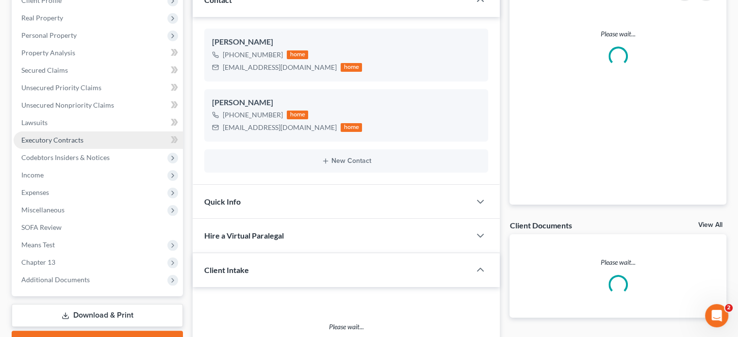
scroll to position [146, 0]
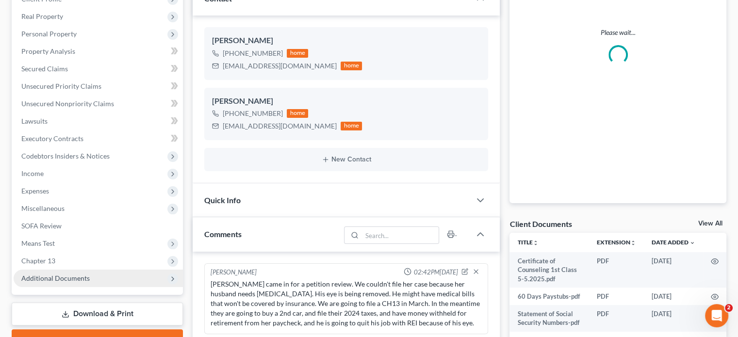
click at [70, 281] on span "Additional Documents" at bounding box center [55, 278] width 68 height 8
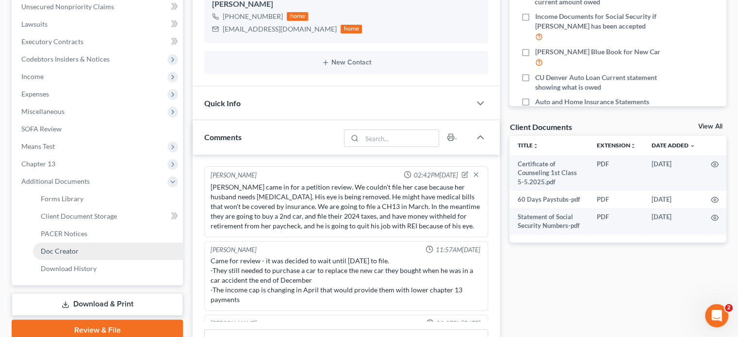
scroll to position [108, 0]
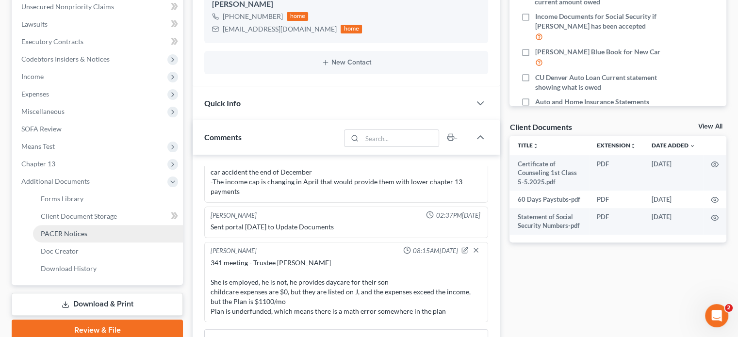
click at [77, 234] on span "PACER Notices" at bounding box center [64, 233] width 47 height 8
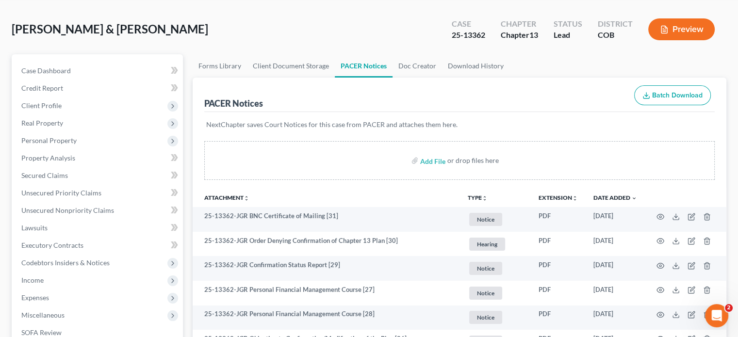
scroll to position [97, 0]
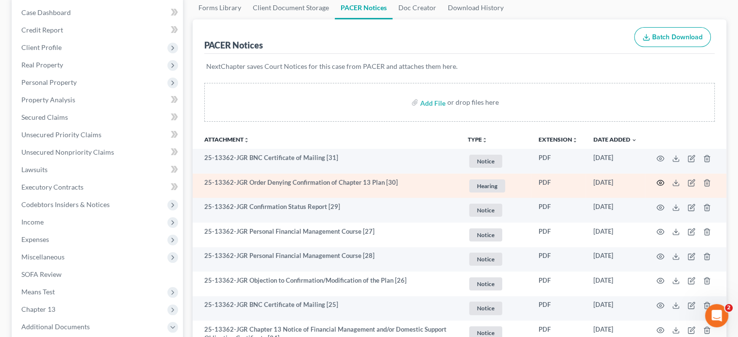
click at [657, 181] on icon "button" at bounding box center [660, 182] width 7 height 5
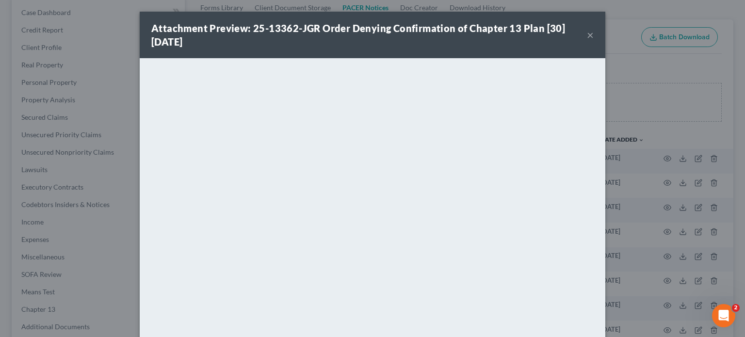
drag, startPoint x: 586, startPoint y: 36, endPoint x: 562, endPoint y: 59, distance: 33.0
click at [587, 36] on button "×" at bounding box center [590, 35] width 7 height 12
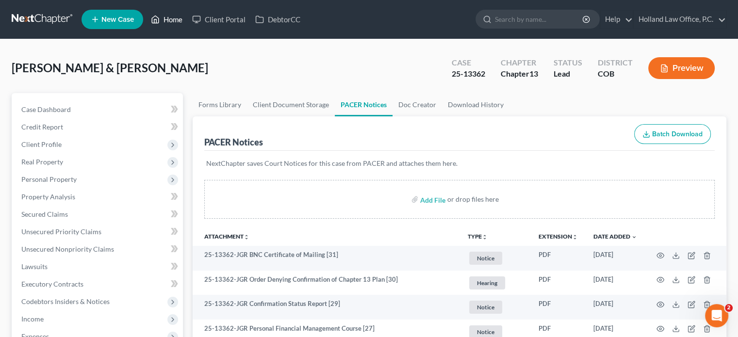
click at [170, 21] on link "Home" at bounding box center [166, 19] width 41 height 17
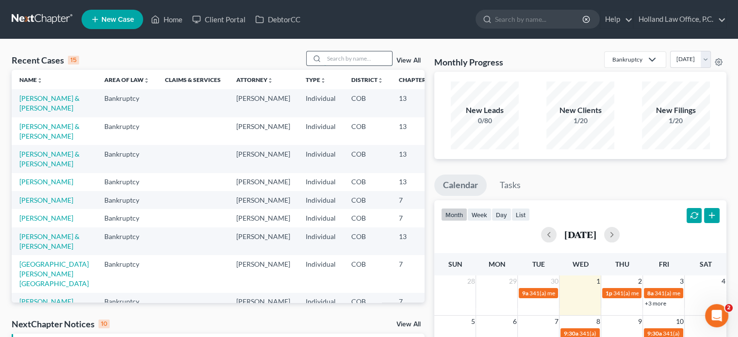
click at [334, 60] on input "search" at bounding box center [358, 58] width 68 height 14
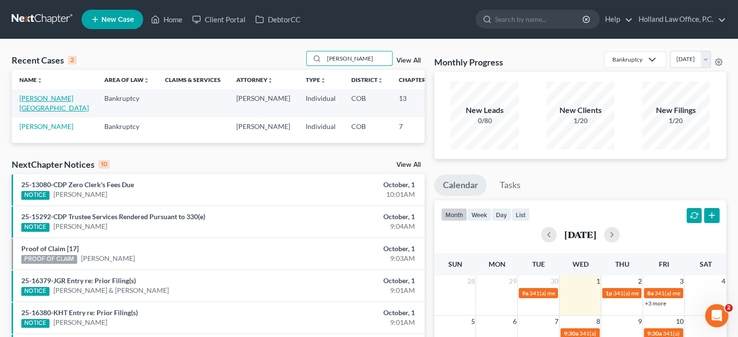
type input "sprague"
click at [24, 100] on link "[PERSON_NAME][GEOGRAPHIC_DATA]" at bounding box center [53, 103] width 69 height 18
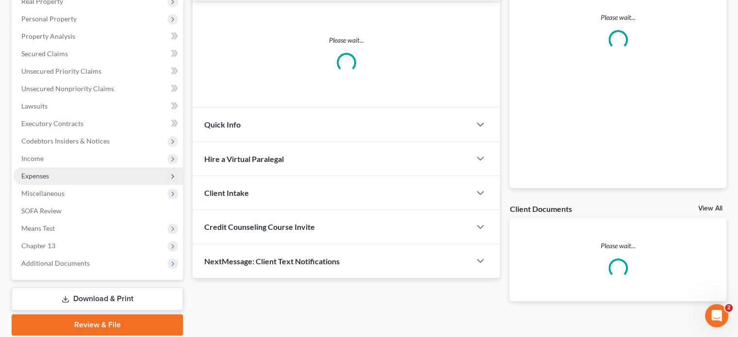
scroll to position [194, 0]
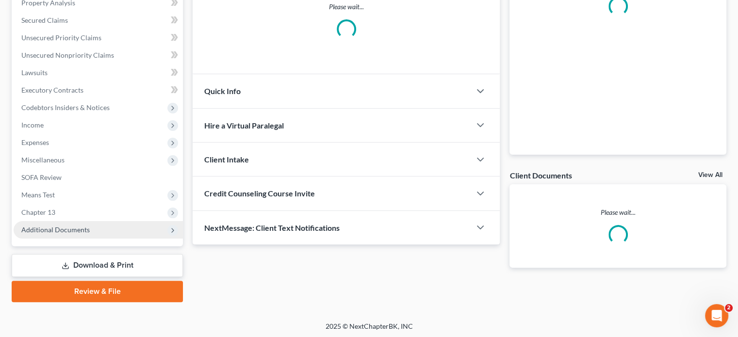
click at [51, 231] on span "Additional Documents" at bounding box center [55, 230] width 68 height 8
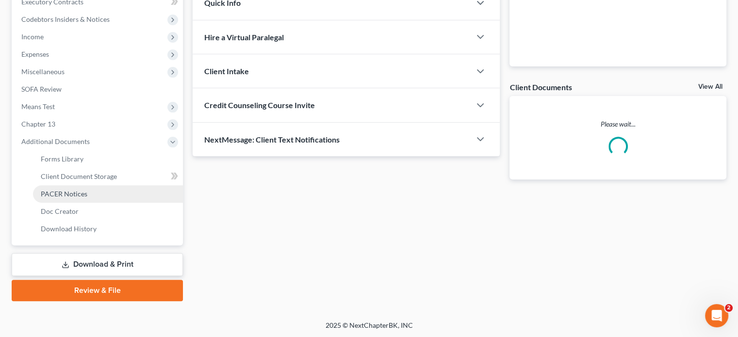
click at [67, 195] on span "PACER Notices" at bounding box center [64, 194] width 47 height 8
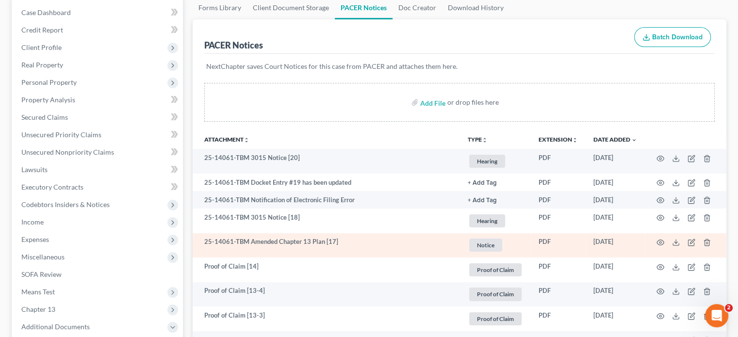
scroll to position [146, 0]
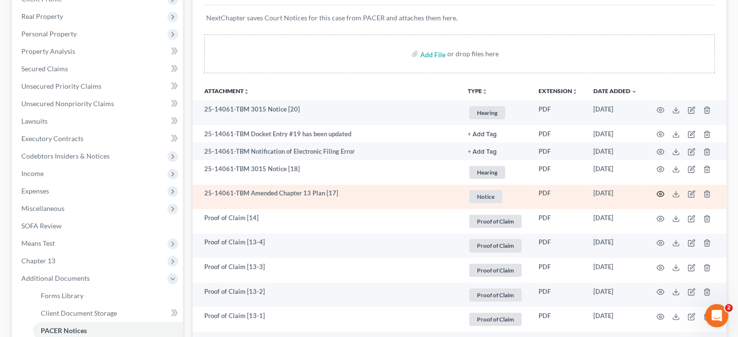
click at [663, 192] on icon "button" at bounding box center [660, 194] width 8 height 8
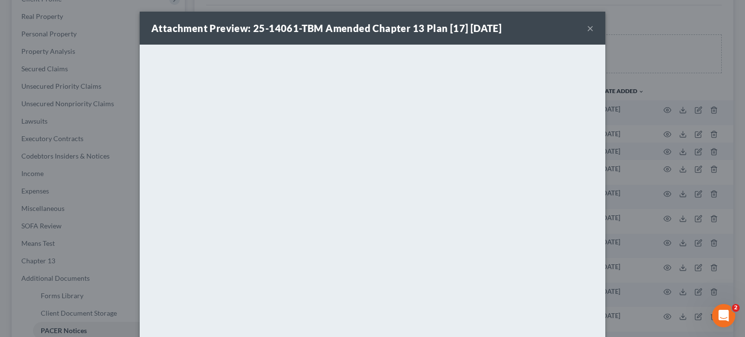
click at [587, 28] on button "×" at bounding box center [590, 28] width 7 height 12
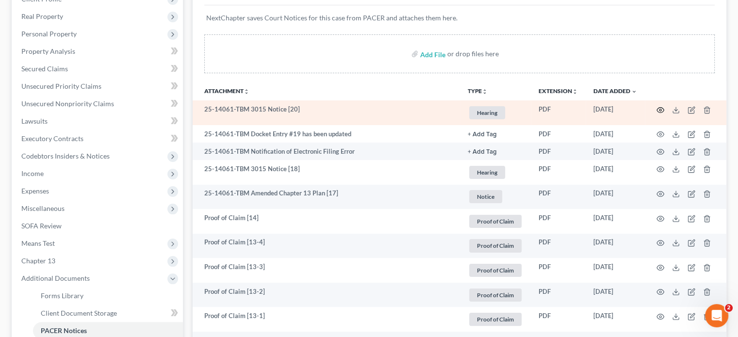
click at [660, 109] on icon "button" at bounding box center [660, 110] width 8 height 8
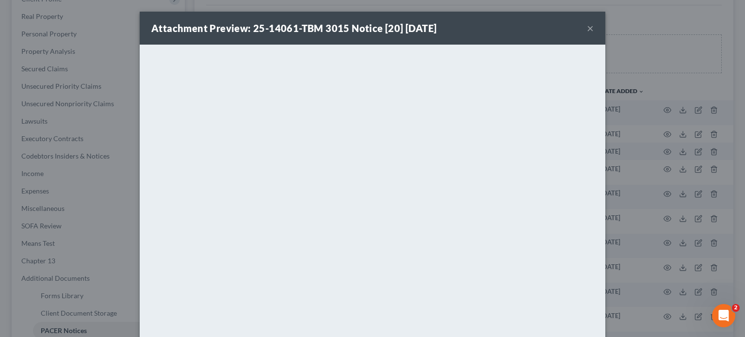
click at [587, 32] on button "×" at bounding box center [590, 28] width 7 height 12
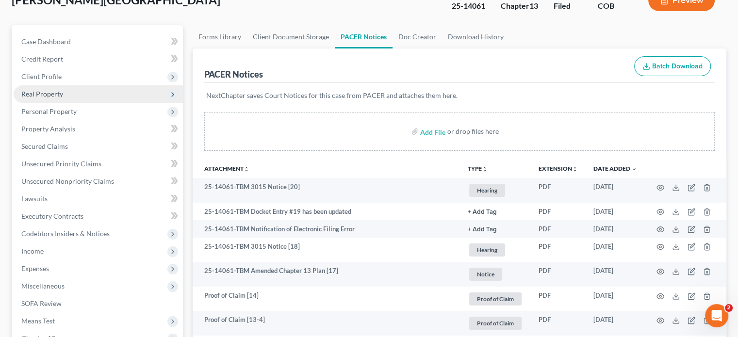
scroll to position [0, 0]
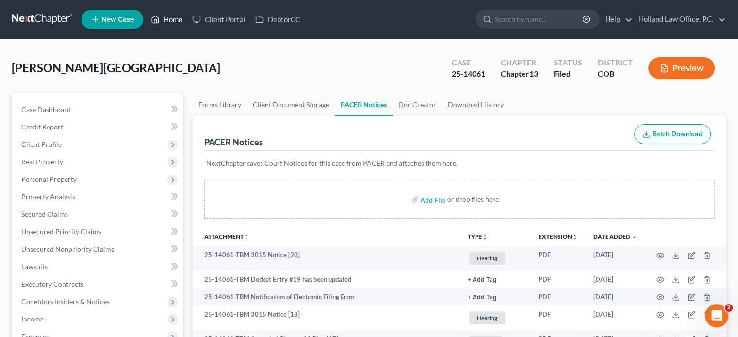
drag, startPoint x: 168, startPoint y: 21, endPoint x: 170, endPoint y: 37, distance: 16.6
click at [168, 21] on link "Home" at bounding box center [166, 19] width 41 height 17
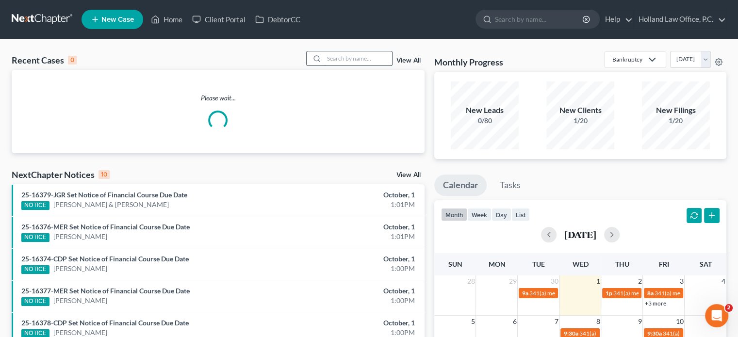
click at [347, 58] on input "search" at bounding box center [358, 58] width 68 height 14
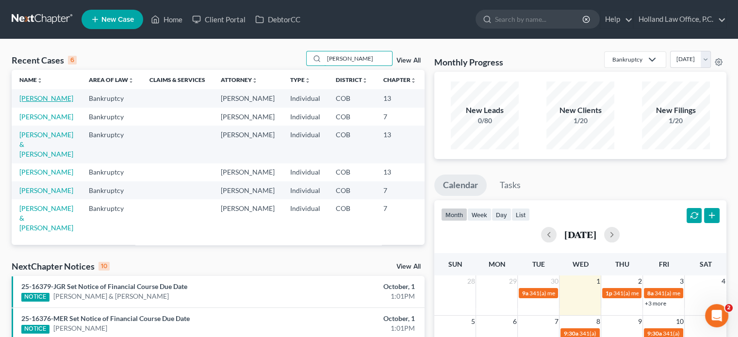
type input "miller"
click at [31, 102] on link "[PERSON_NAME]" at bounding box center [46, 98] width 54 height 8
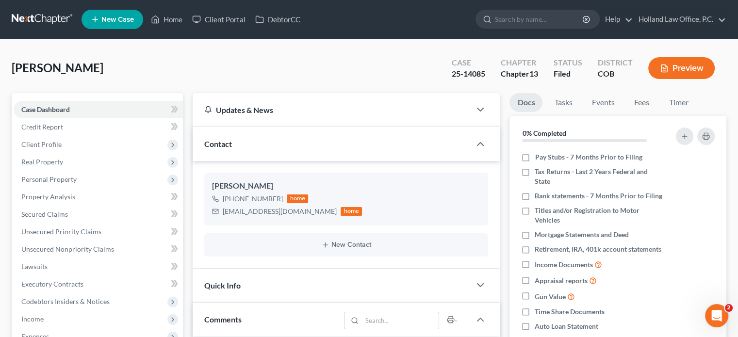
scroll to position [194, 0]
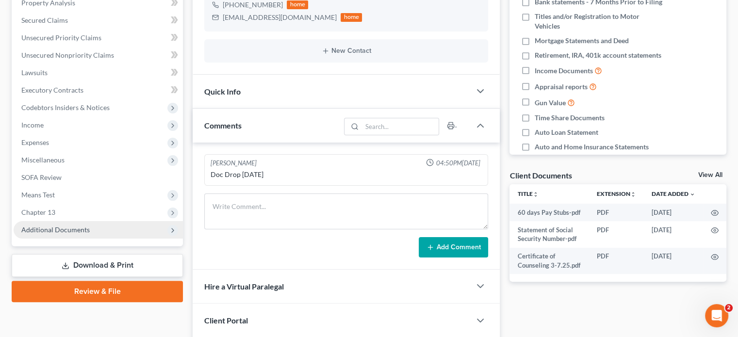
click at [64, 232] on span "Additional Documents" at bounding box center [55, 230] width 68 height 8
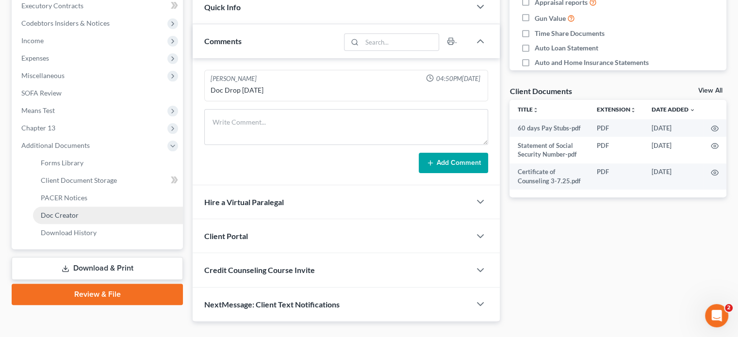
scroll to position [291, 0]
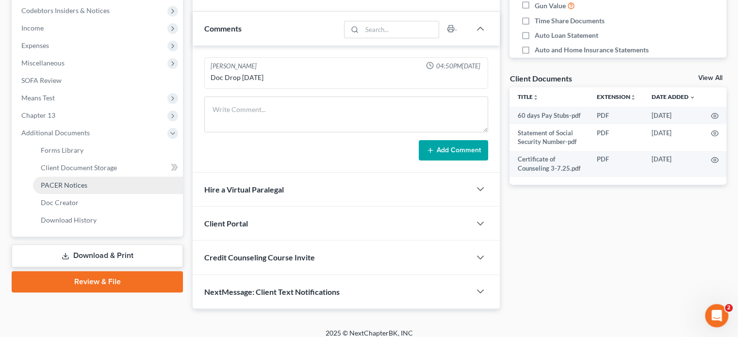
click at [70, 183] on span "PACER Notices" at bounding box center [64, 185] width 47 height 8
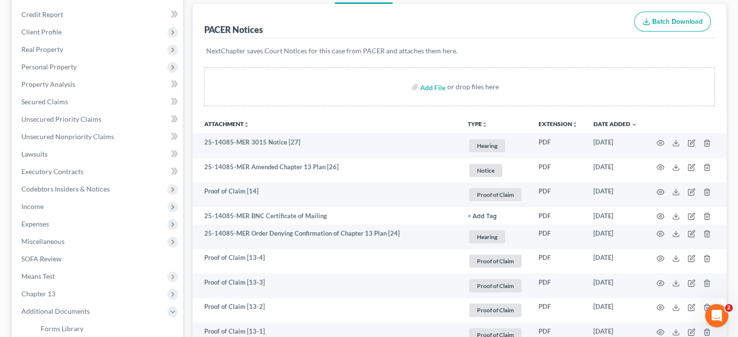
scroll to position [146, 0]
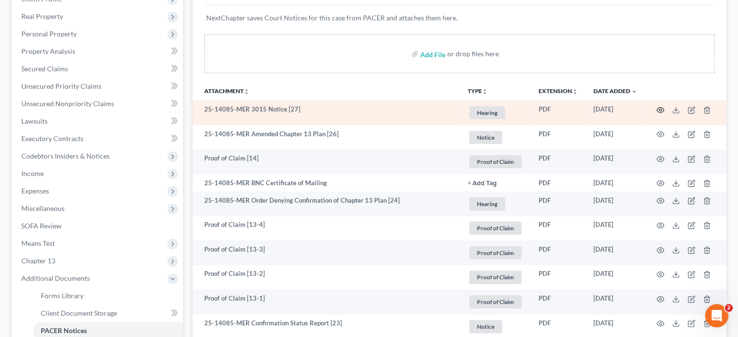
click at [659, 110] on circle "button" at bounding box center [660, 110] width 2 height 2
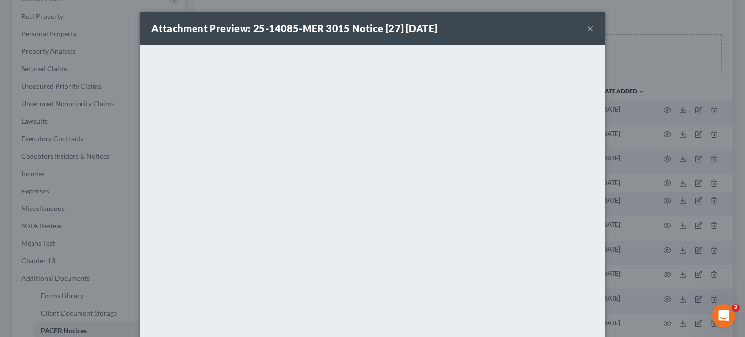
drag, startPoint x: 585, startPoint y: 32, endPoint x: 534, endPoint y: 46, distance: 52.4
click at [587, 32] on button "×" at bounding box center [590, 28] width 7 height 12
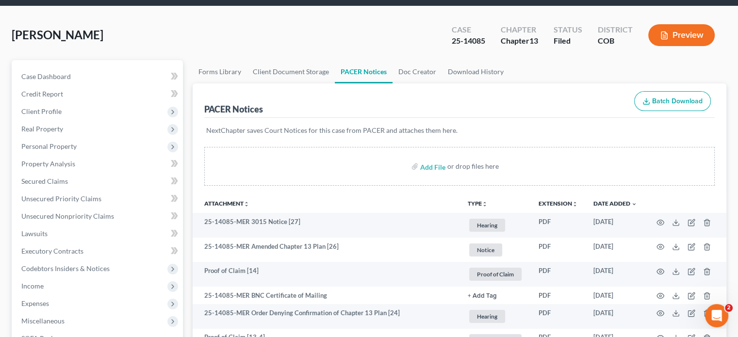
scroll to position [0, 0]
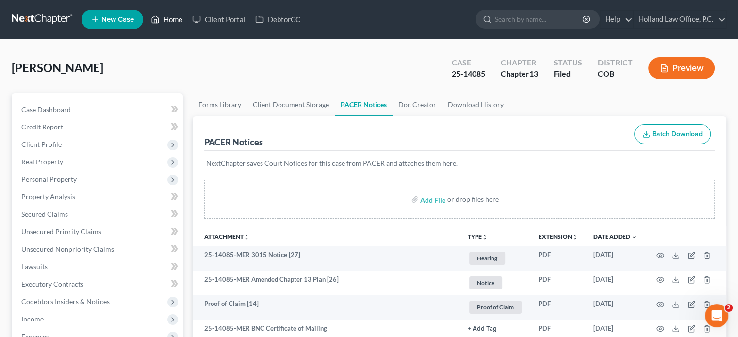
click at [180, 21] on link "Home" at bounding box center [166, 19] width 41 height 17
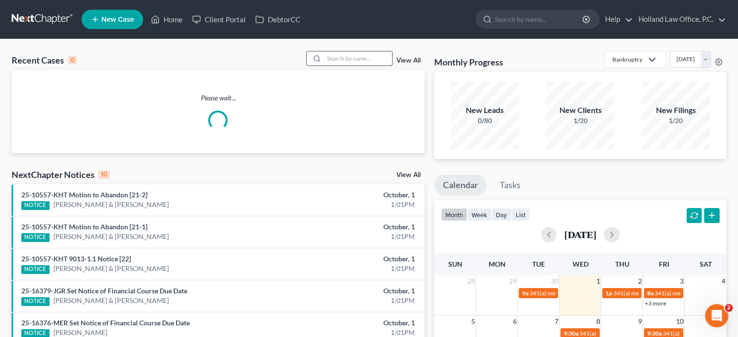
click at [338, 58] on input "search" at bounding box center [358, 58] width 68 height 14
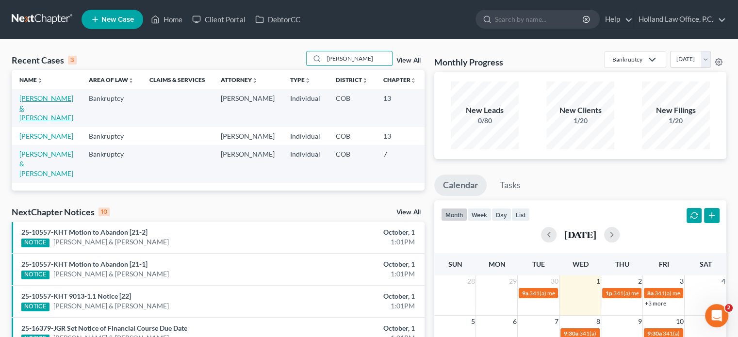
type input "meyer"
click at [35, 110] on link "[PERSON_NAME] & [PERSON_NAME]" at bounding box center [46, 108] width 54 height 28
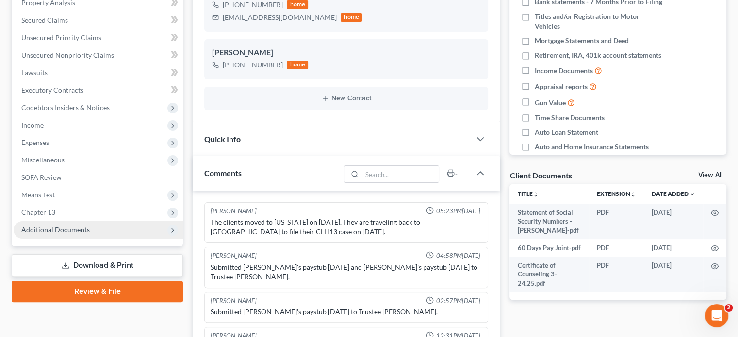
scroll to position [19, 0]
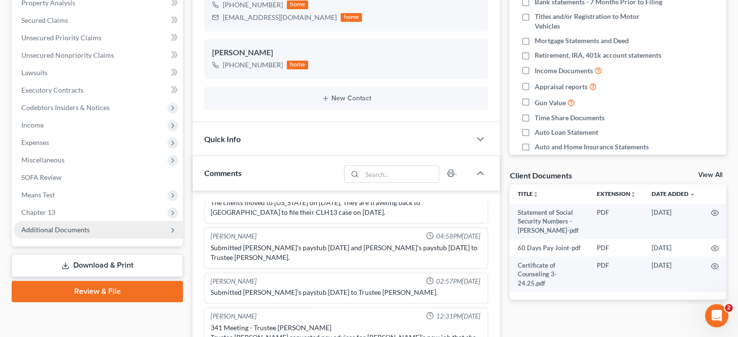
click at [47, 228] on span "Additional Documents" at bounding box center [55, 230] width 68 height 8
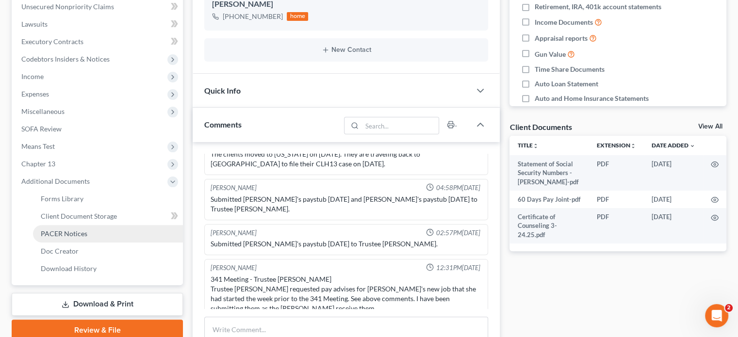
click at [61, 232] on span "PACER Notices" at bounding box center [64, 233] width 47 height 8
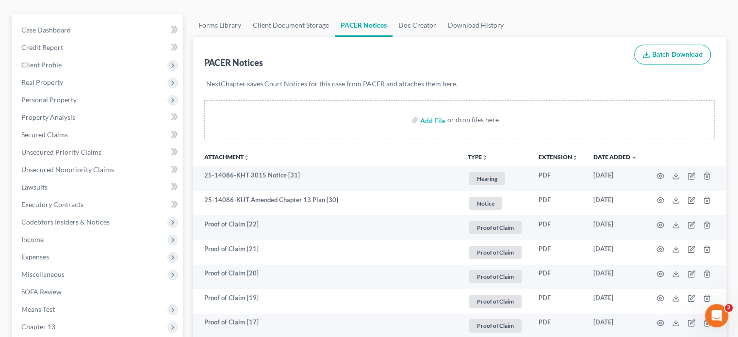
scroll to position [97, 0]
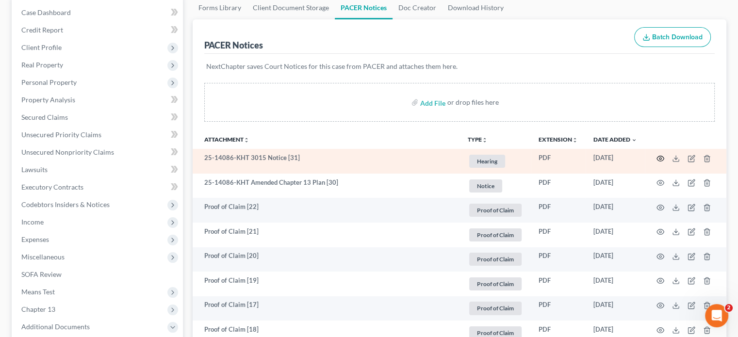
click at [661, 160] on icon "button" at bounding box center [660, 159] width 8 height 8
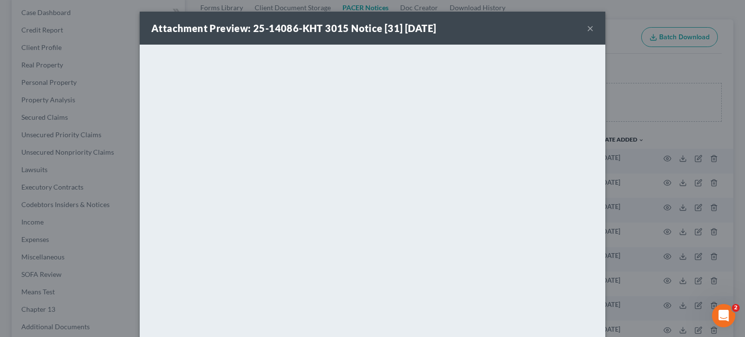
click at [587, 31] on button "×" at bounding box center [590, 28] width 7 height 12
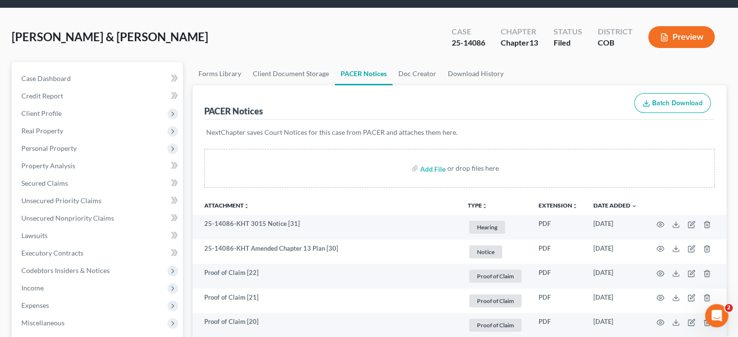
scroll to position [0, 0]
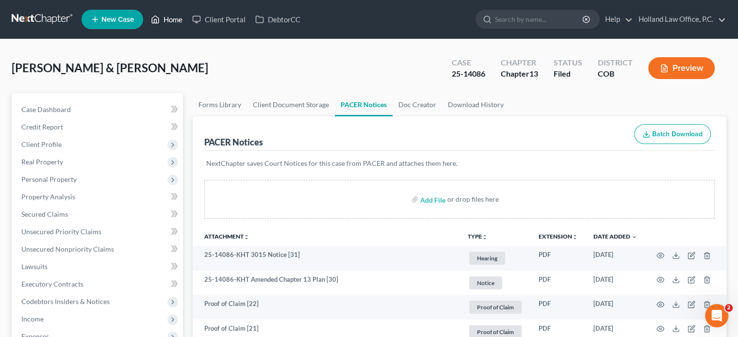
drag, startPoint x: 170, startPoint y: 16, endPoint x: 169, endPoint y: 22, distance: 5.8
click at [170, 16] on link "Home" at bounding box center [166, 19] width 41 height 17
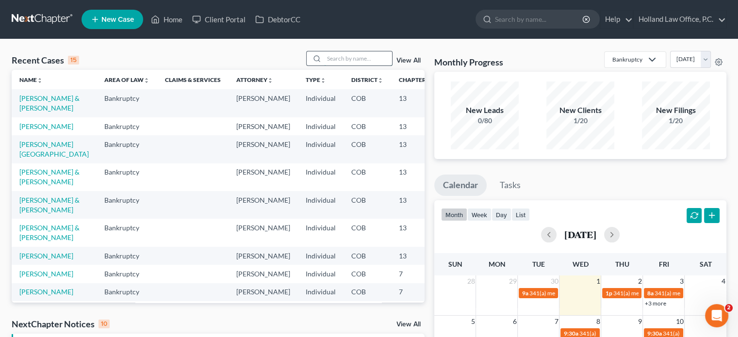
click at [345, 57] on input "search" at bounding box center [358, 58] width 68 height 14
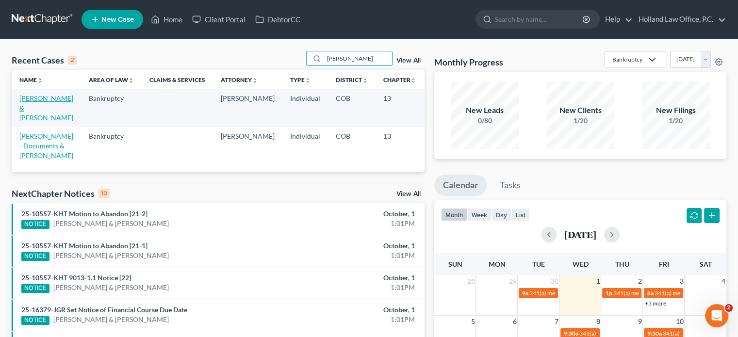
type input "wallace"
click at [24, 107] on link "[PERSON_NAME] & [PERSON_NAME]" at bounding box center [46, 108] width 54 height 28
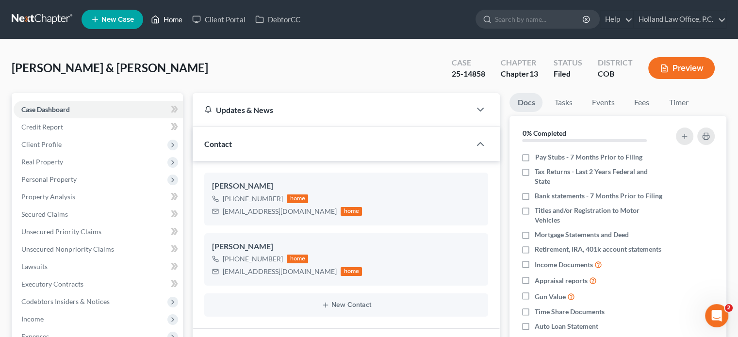
click at [174, 21] on link "Home" at bounding box center [166, 19] width 41 height 17
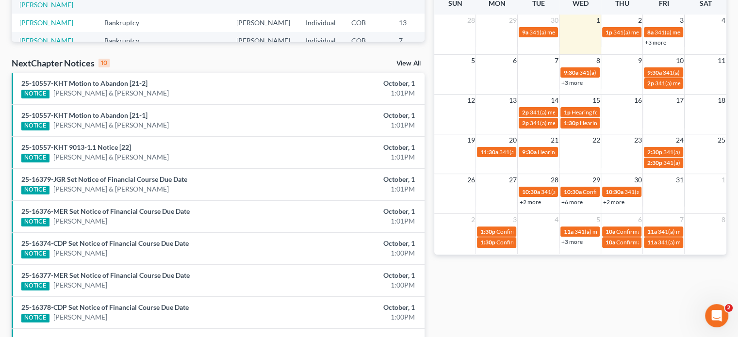
scroll to position [260, 0]
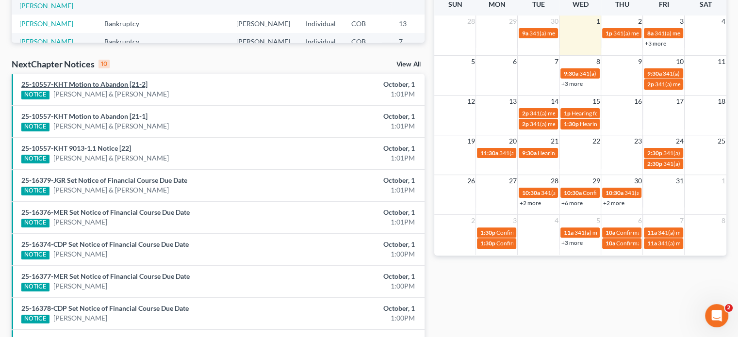
click at [115, 86] on link "25-10557-KHT Motion to Abandon [21-2]" at bounding box center [84, 84] width 126 height 8
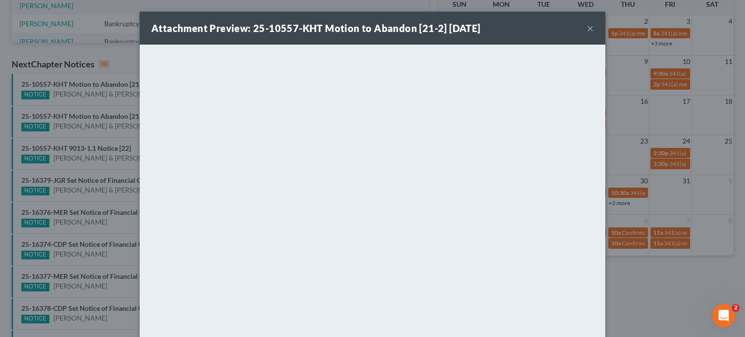
drag, startPoint x: 588, startPoint y: 29, endPoint x: 582, endPoint y: 38, distance: 10.9
click at [588, 29] on button "×" at bounding box center [590, 28] width 7 height 12
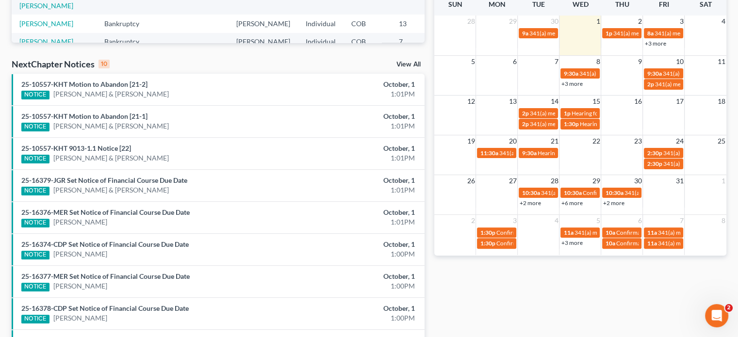
click at [406, 64] on link "View All" at bounding box center [408, 64] width 24 height 7
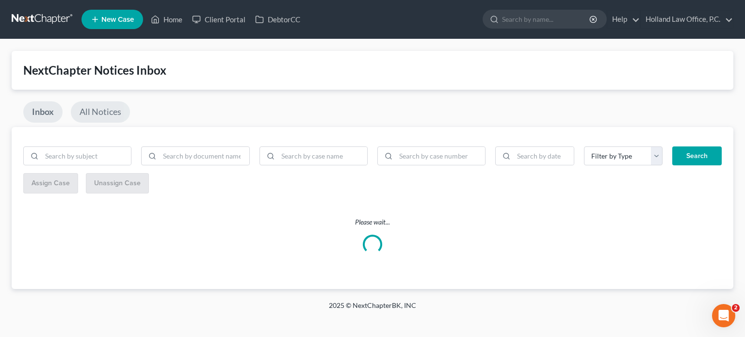
click at [97, 112] on link "All Notices" at bounding box center [100, 111] width 59 height 21
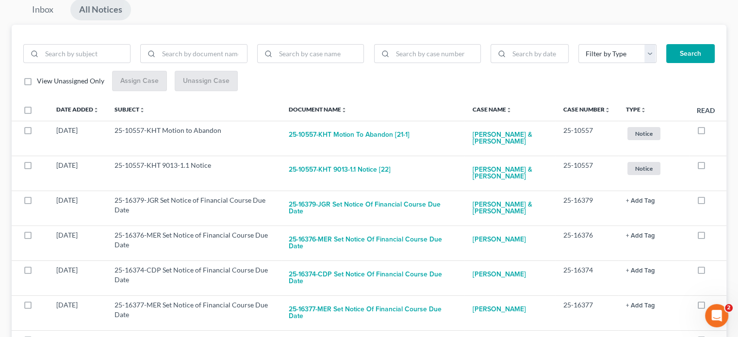
scroll to position [97, 0]
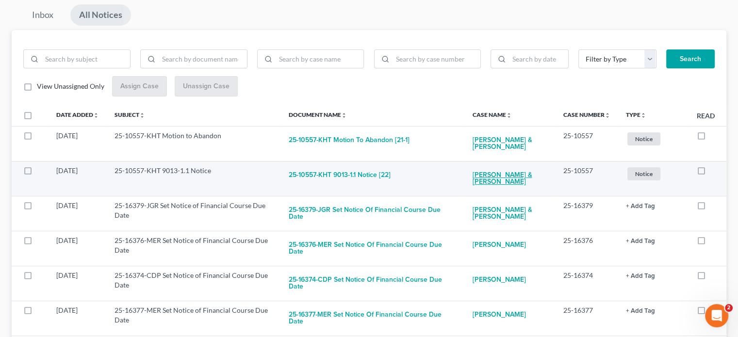
click at [488, 179] on link "[PERSON_NAME] & [PERSON_NAME]" at bounding box center [510, 179] width 76 height 26
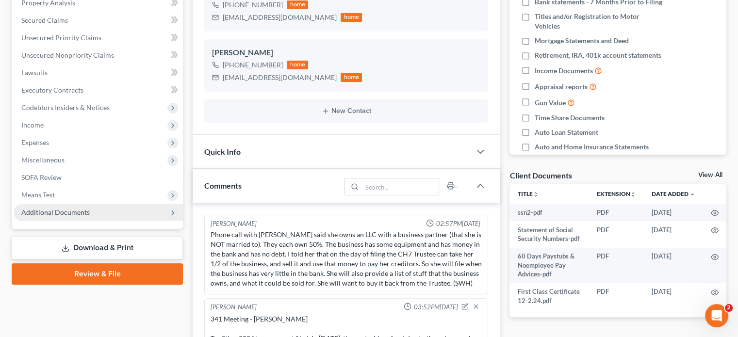
scroll to position [117, 0]
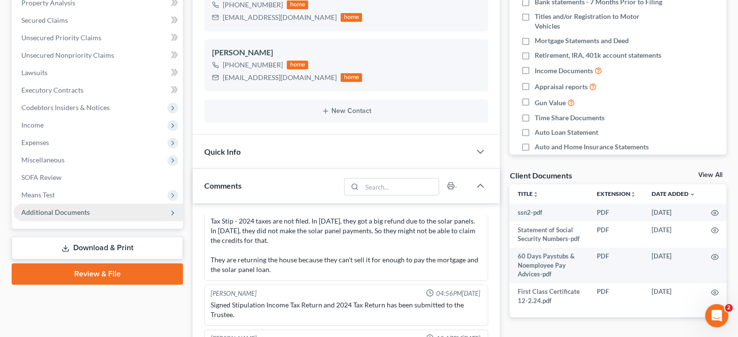
click at [83, 213] on span "Additional Documents" at bounding box center [55, 212] width 68 height 8
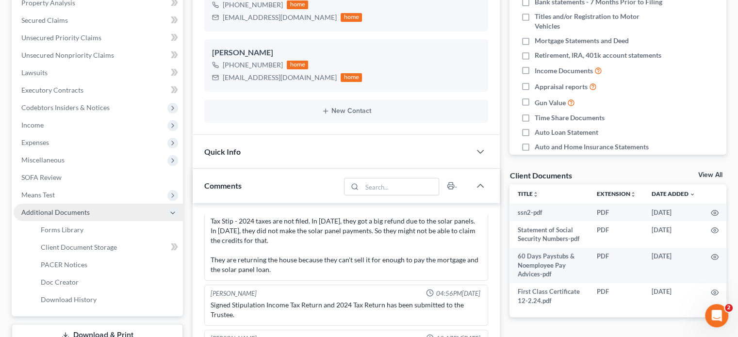
scroll to position [291, 0]
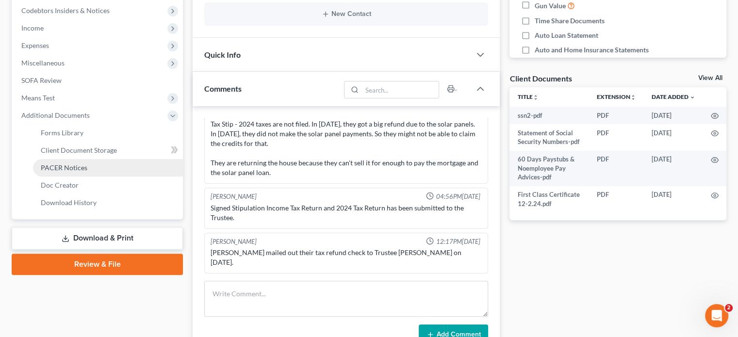
click at [69, 170] on span "PACER Notices" at bounding box center [64, 167] width 47 height 8
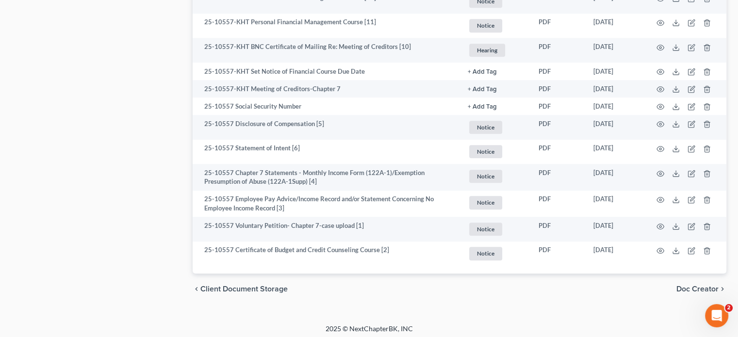
scroll to position [816, 0]
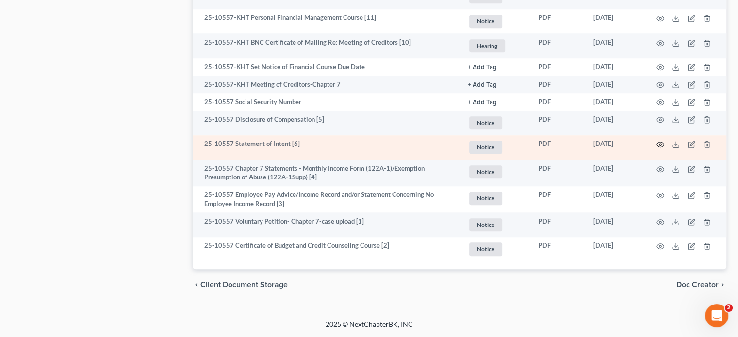
click at [662, 146] on icon "button" at bounding box center [660, 145] width 8 height 8
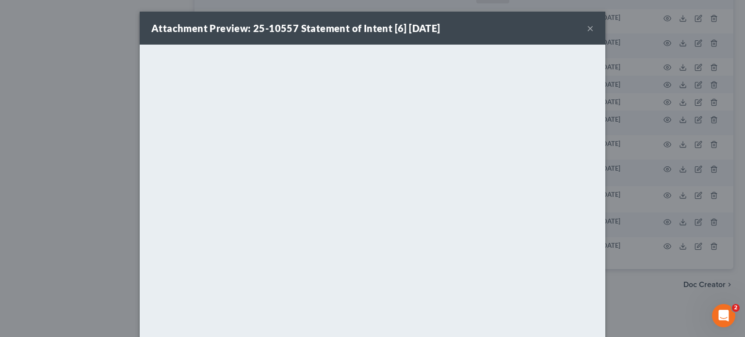
click at [587, 30] on button "×" at bounding box center [590, 28] width 7 height 12
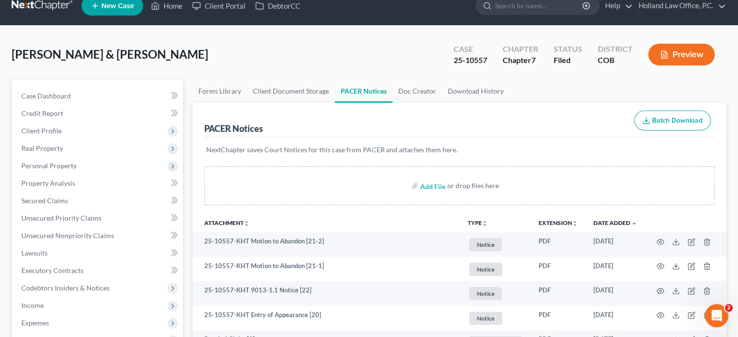
scroll to position [0, 0]
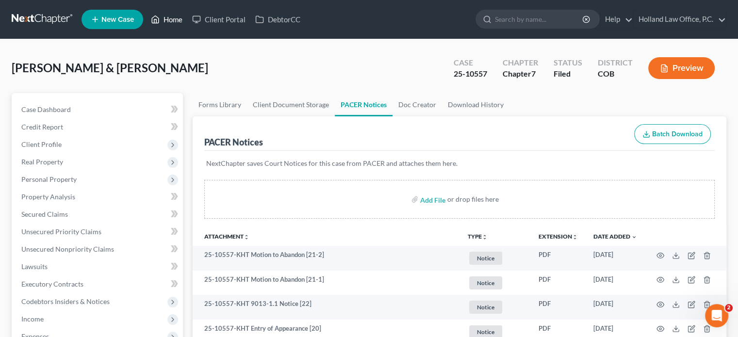
click at [173, 18] on link "Home" at bounding box center [166, 19] width 41 height 17
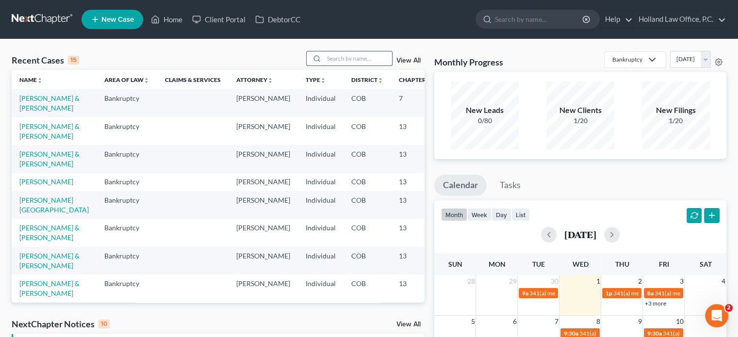
click at [328, 58] on input "search" at bounding box center [358, 58] width 68 height 14
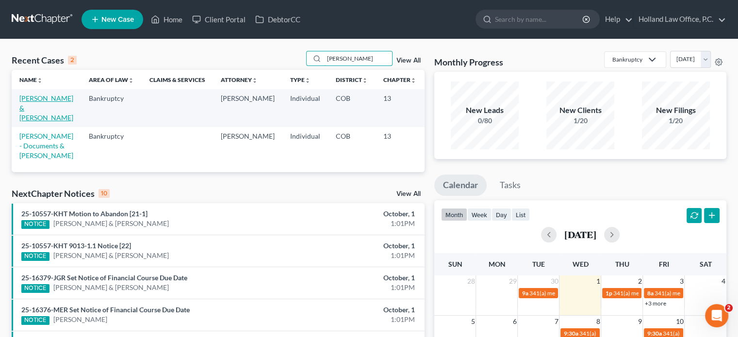
type input "wallace"
click at [32, 109] on link "[PERSON_NAME] & [PERSON_NAME]" at bounding box center [46, 108] width 54 height 28
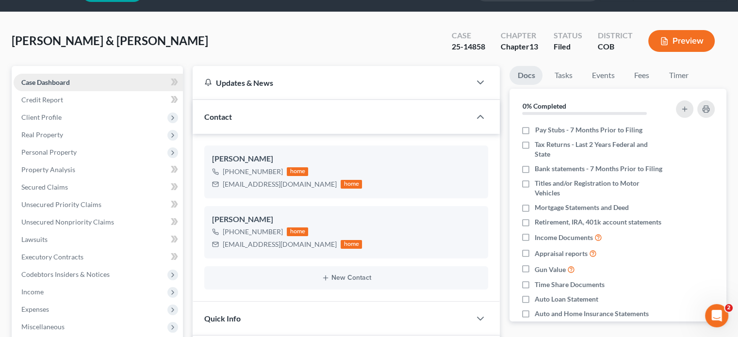
scroll to position [194, 0]
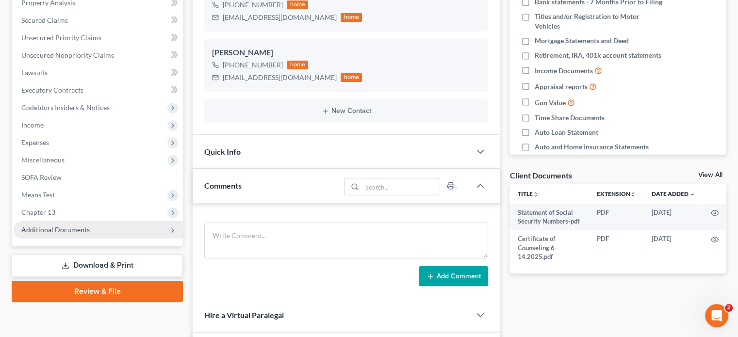
click at [57, 229] on span "Additional Documents" at bounding box center [55, 230] width 68 height 8
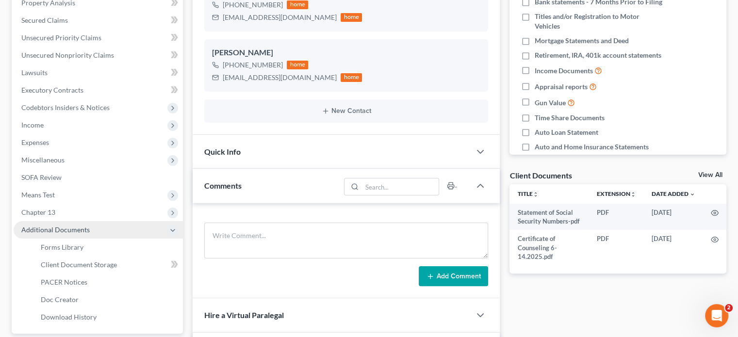
scroll to position [243, 0]
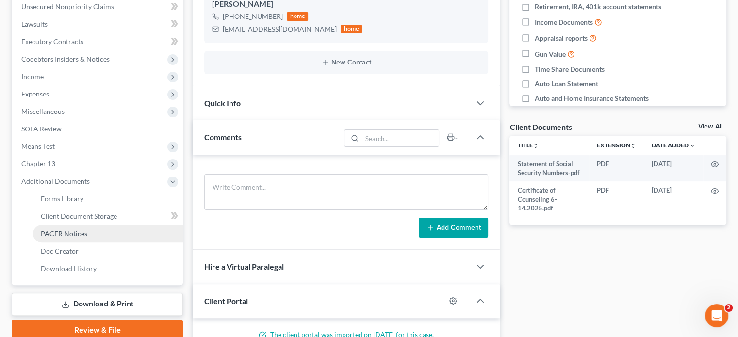
click at [70, 232] on span "PACER Notices" at bounding box center [64, 233] width 47 height 8
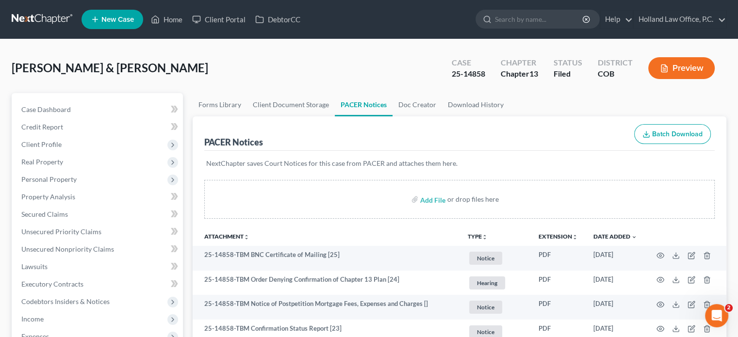
scroll to position [97, 0]
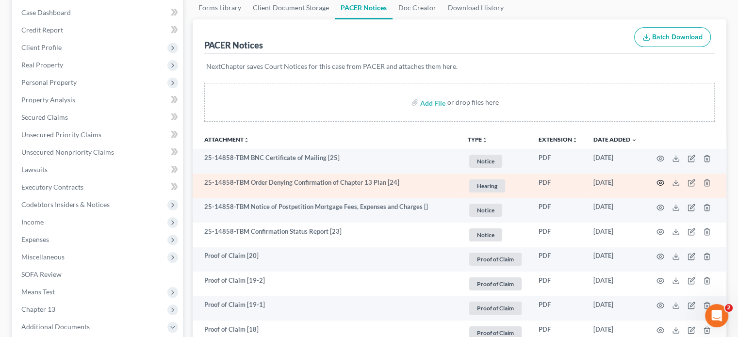
click at [662, 183] on icon "button" at bounding box center [660, 183] width 8 height 8
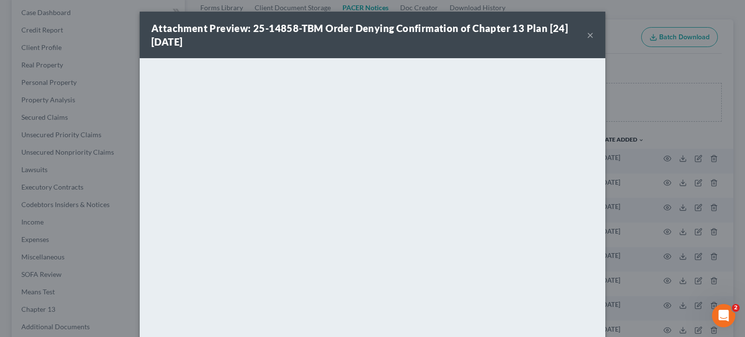
drag, startPoint x: 585, startPoint y: 36, endPoint x: 322, endPoint y: 37, distance: 263.4
click at [587, 36] on button "×" at bounding box center [590, 35] width 7 height 12
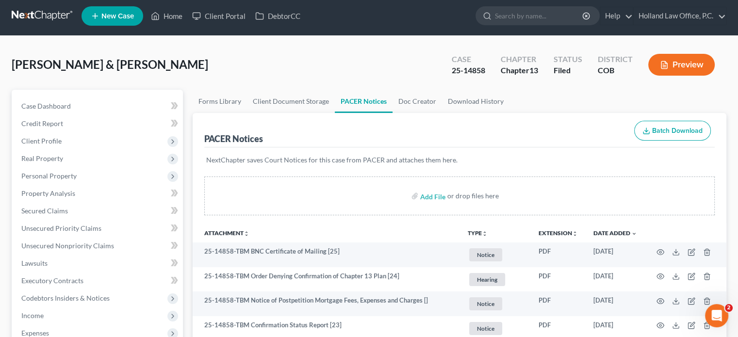
scroll to position [0, 0]
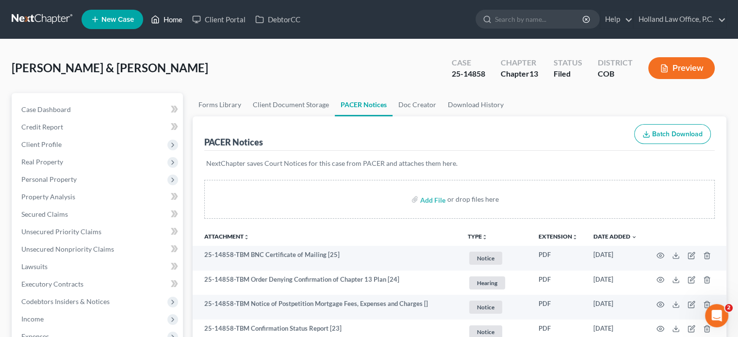
click at [173, 22] on link "Home" at bounding box center [166, 19] width 41 height 17
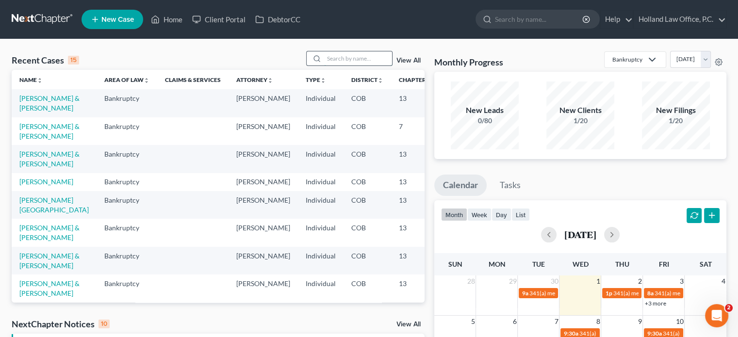
click at [336, 56] on input "search" at bounding box center [358, 58] width 68 height 14
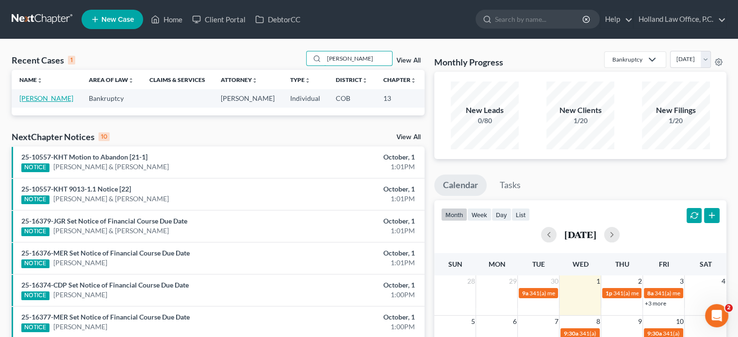
type input "basford"
click at [33, 102] on link "[PERSON_NAME]" at bounding box center [46, 98] width 54 height 8
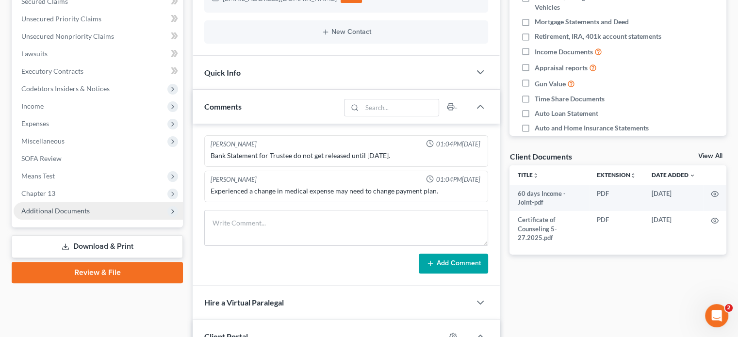
scroll to position [243, 0]
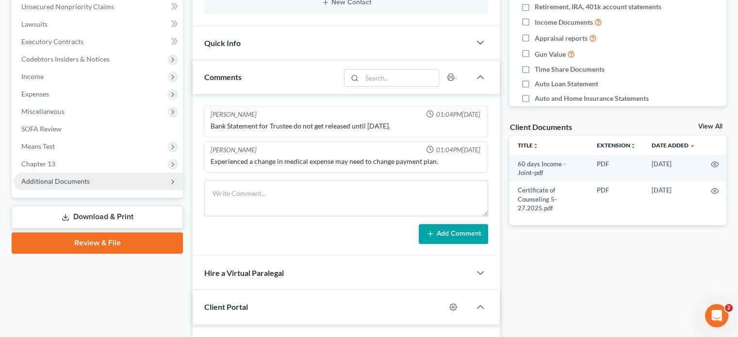
click at [49, 179] on span "Additional Documents" at bounding box center [55, 181] width 68 height 8
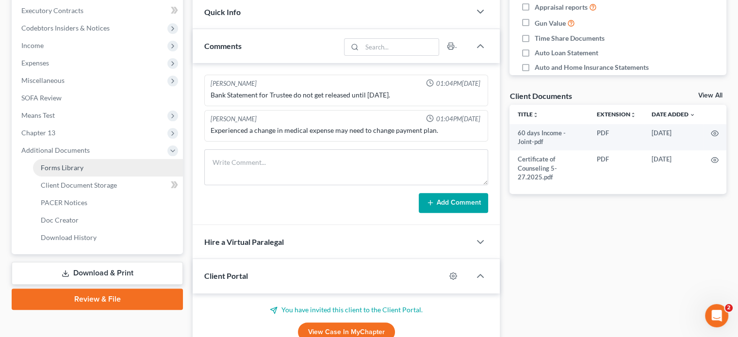
scroll to position [291, 0]
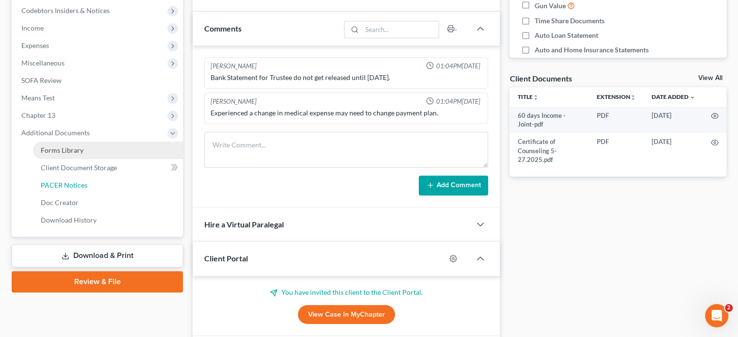
click at [49, 181] on span "PACER Notices" at bounding box center [64, 185] width 47 height 8
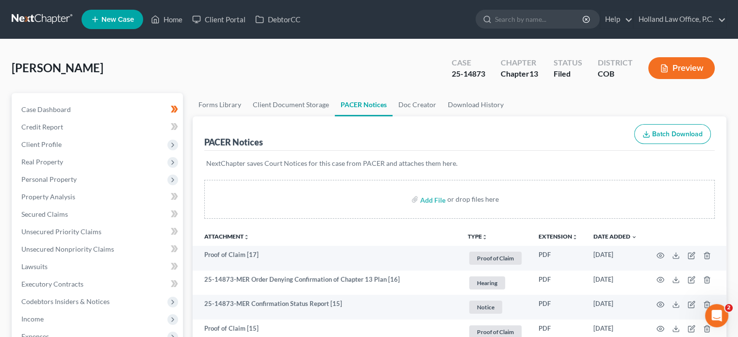
scroll to position [146, 0]
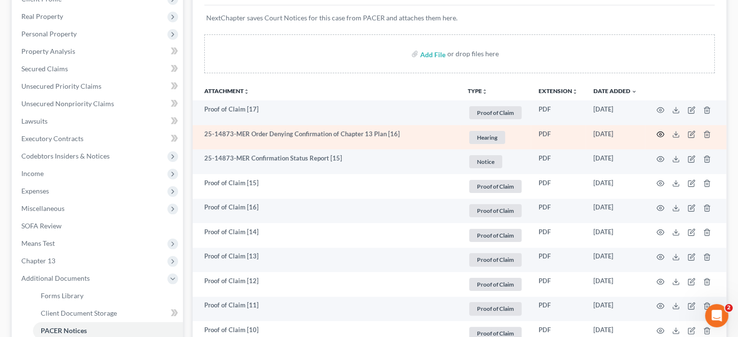
click at [658, 134] on icon "button" at bounding box center [660, 134] width 8 height 8
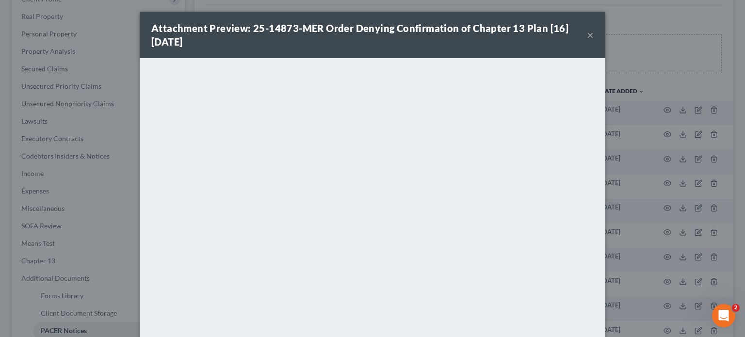
click at [589, 35] on button "×" at bounding box center [590, 35] width 7 height 12
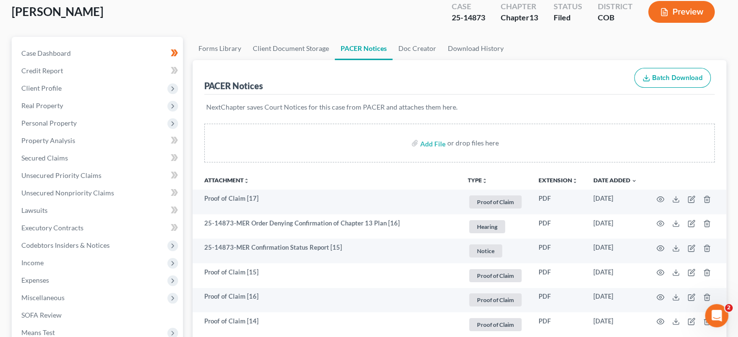
scroll to position [0, 0]
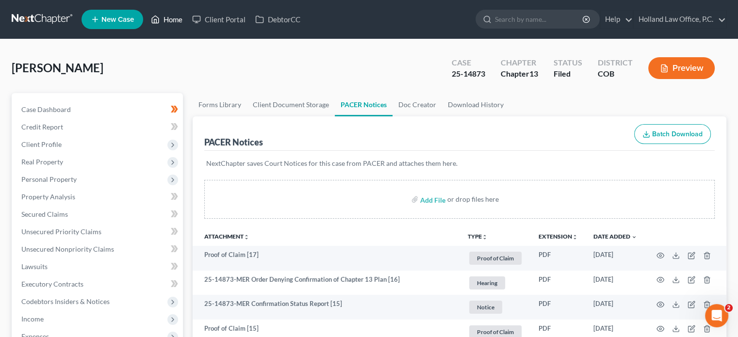
drag, startPoint x: 171, startPoint y: 17, endPoint x: 173, endPoint y: 25, distance: 7.9
click at [171, 17] on link "Home" at bounding box center [166, 19] width 41 height 17
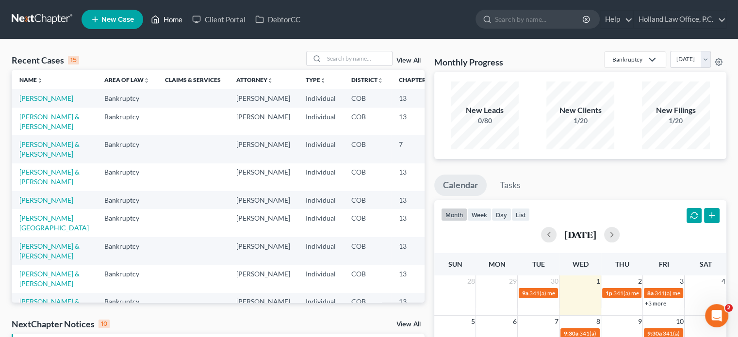
click at [175, 22] on link "Home" at bounding box center [166, 19] width 41 height 17
click at [407, 64] on link "View All" at bounding box center [408, 60] width 24 height 7
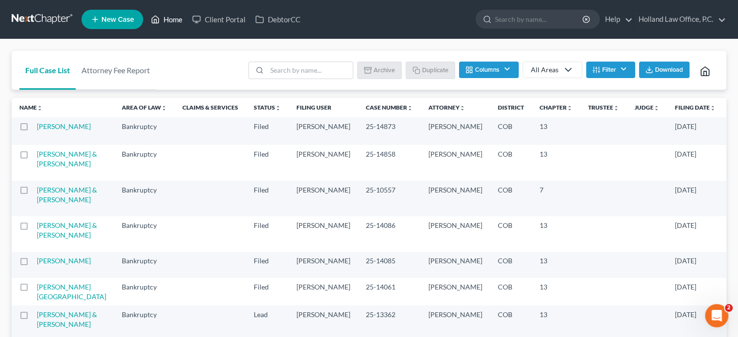
click at [173, 18] on link "Home" at bounding box center [166, 19] width 41 height 17
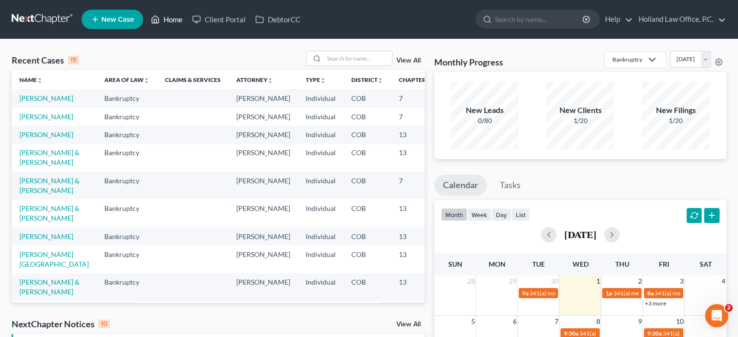
click at [177, 21] on link "Home" at bounding box center [166, 19] width 41 height 17
click at [410, 59] on link "View All" at bounding box center [408, 60] width 24 height 7
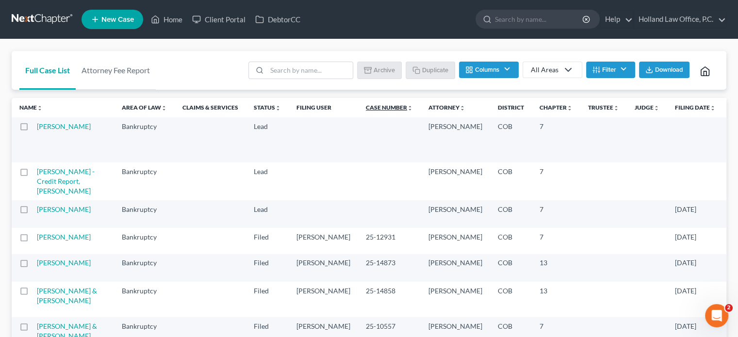
click at [366, 106] on link "Case Number unfold_more expand_more expand_less" at bounding box center [389, 107] width 47 height 7
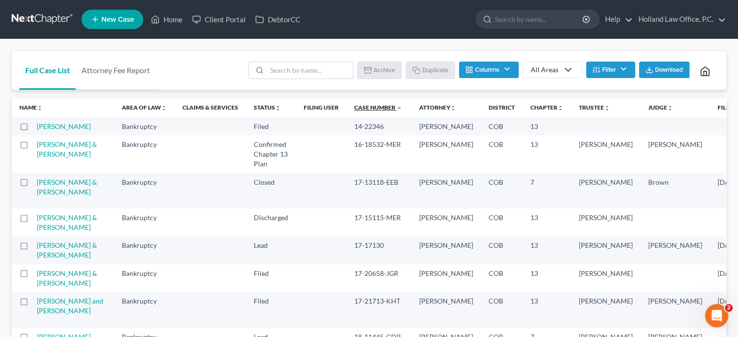
click at [354, 106] on link "Case Number unfold_more expand_more expand_less" at bounding box center [378, 107] width 48 height 7
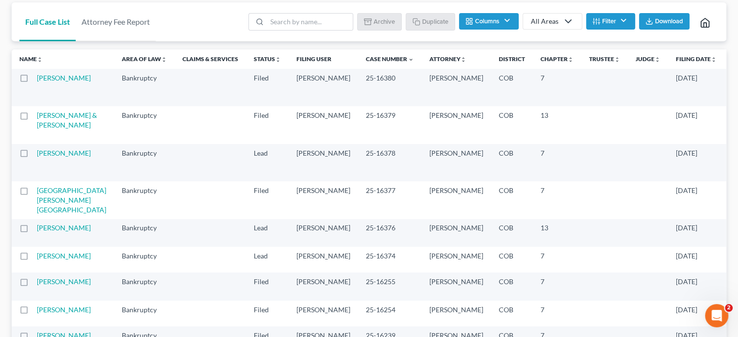
scroll to position [97, 0]
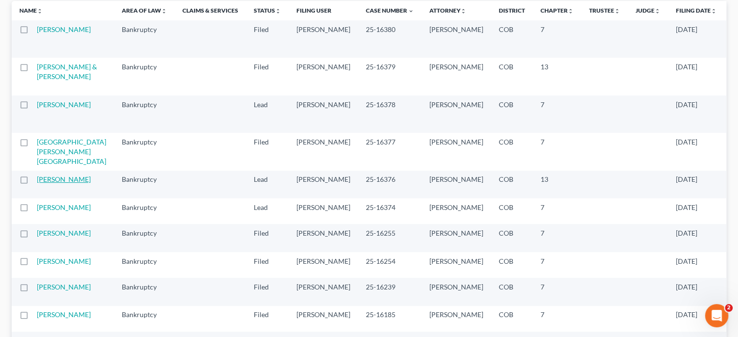
click at [47, 183] on link "[PERSON_NAME]" at bounding box center [64, 179] width 54 height 8
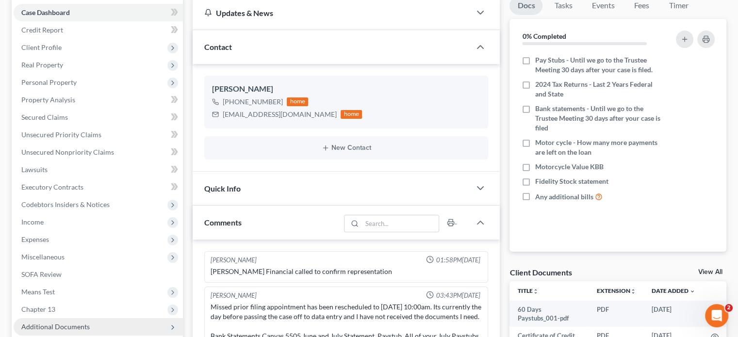
scroll to position [194, 0]
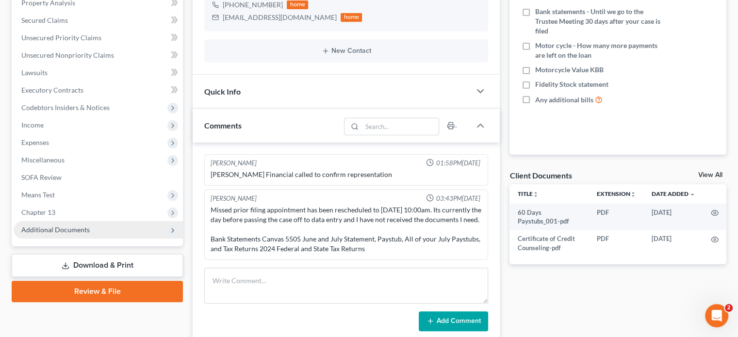
click at [71, 228] on span "Additional Documents" at bounding box center [55, 230] width 68 height 8
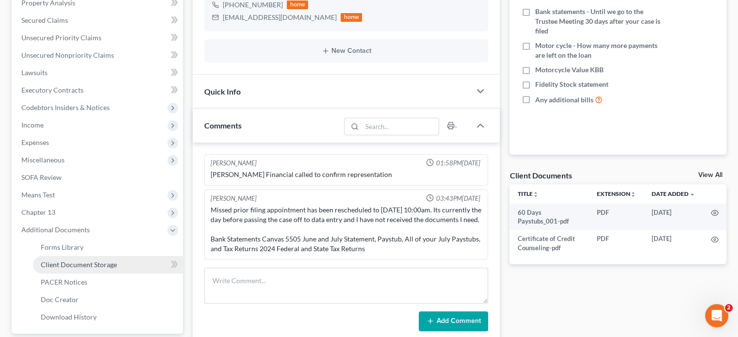
scroll to position [291, 0]
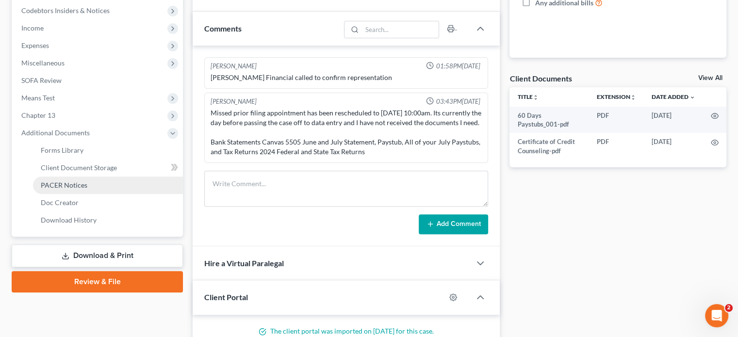
click at [66, 180] on link "PACER Notices" at bounding box center [108, 185] width 150 height 17
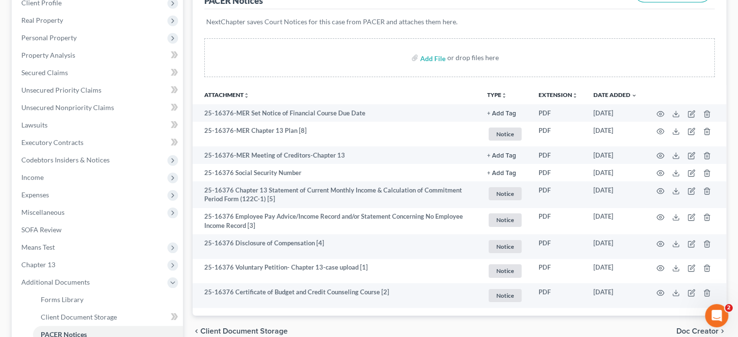
scroll to position [146, 0]
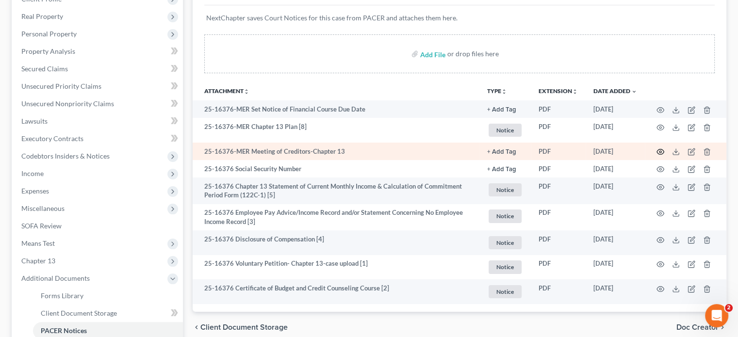
click at [661, 153] on icon "button" at bounding box center [660, 152] width 8 height 8
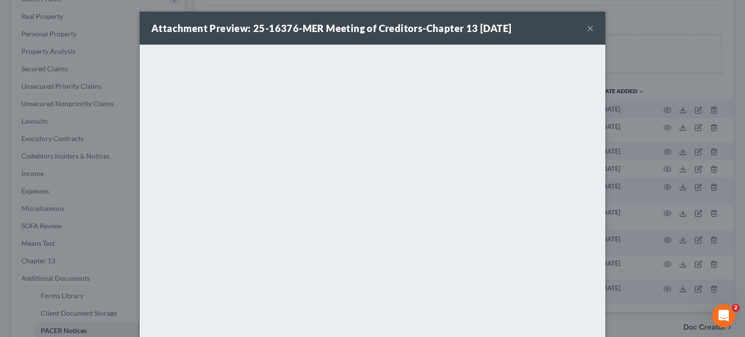
click at [589, 31] on button "×" at bounding box center [590, 28] width 7 height 12
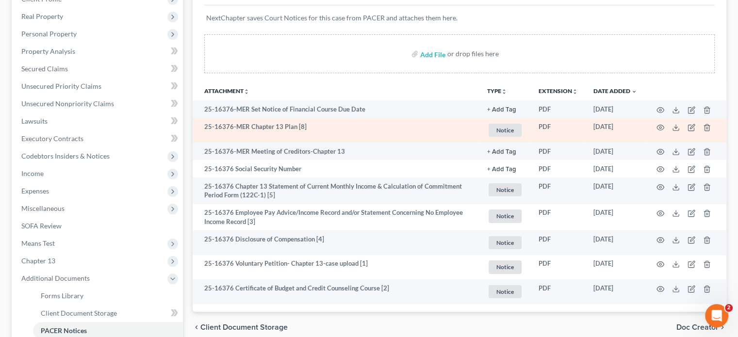
scroll to position [0, 0]
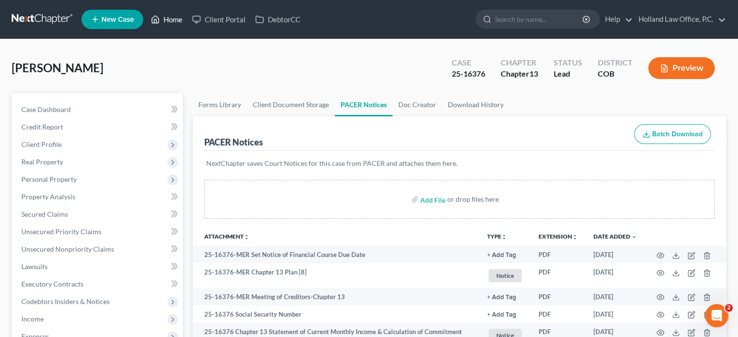
click at [173, 21] on link "Home" at bounding box center [166, 19] width 41 height 17
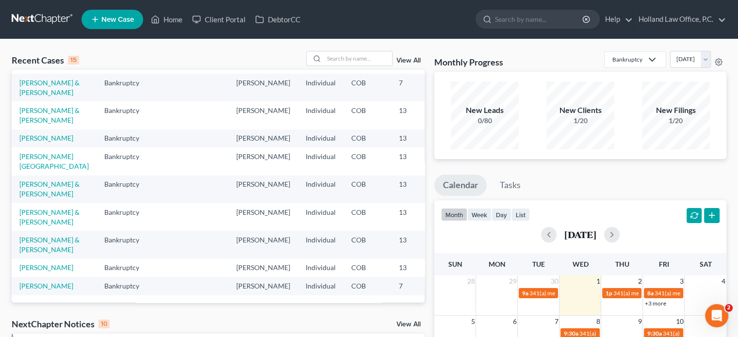
click at [405, 62] on link "View All" at bounding box center [408, 60] width 24 height 7
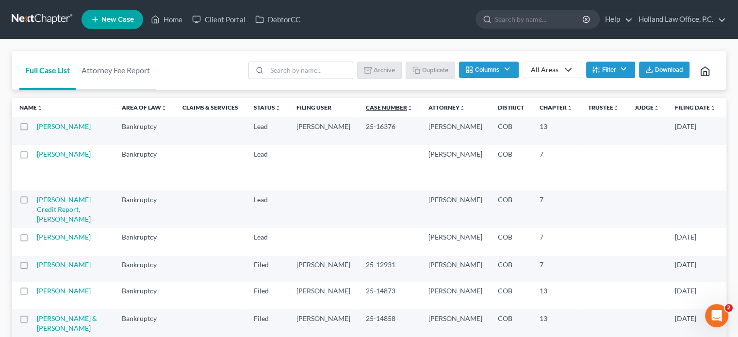
click at [366, 108] on link "Case Number unfold_more expand_more expand_less" at bounding box center [389, 107] width 47 height 7
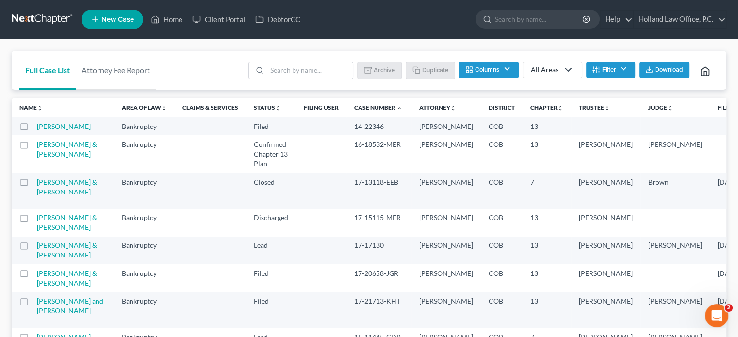
click at [354, 108] on link "Case Number unfold_more expand_more expand_less" at bounding box center [378, 107] width 48 height 7
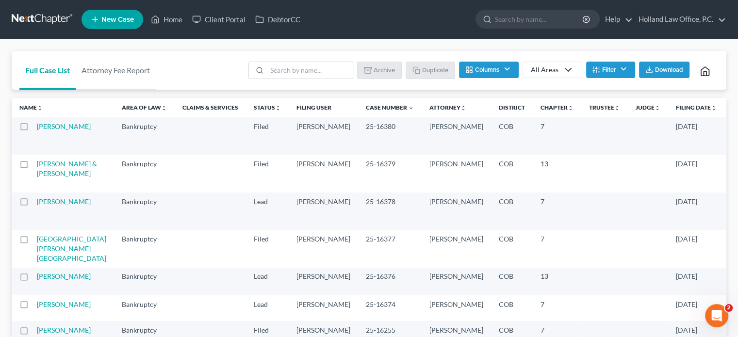
drag, startPoint x: 44, startPoint y: 176, endPoint x: 553, endPoint y: 207, distance: 510.3
click at [44, 176] on link "[PERSON_NAME] & [PERSON_NAME]" at bounding box center [67, 169] width 60 height 18
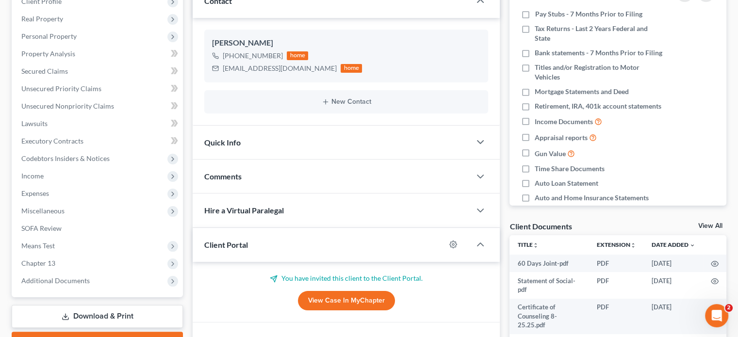
scroll to position [146, 0]
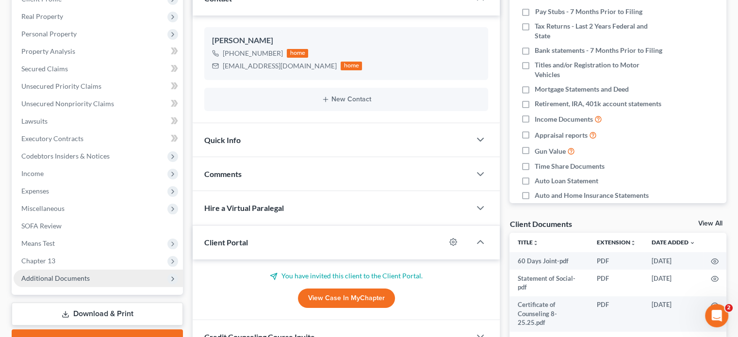
click at [62, 277] on span "Additional Documents" at bounding box center [55, 278] width 68 height 8
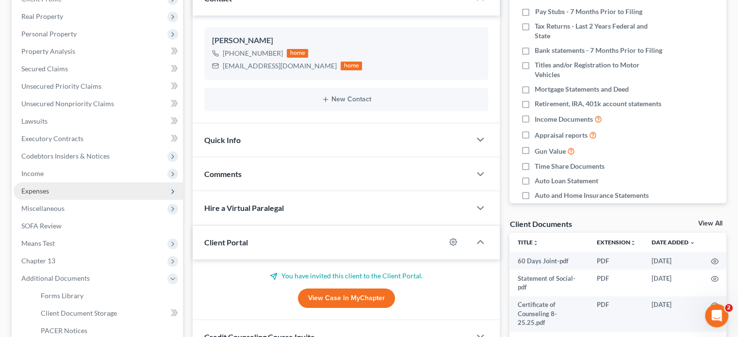
scroll to position [232, 0]
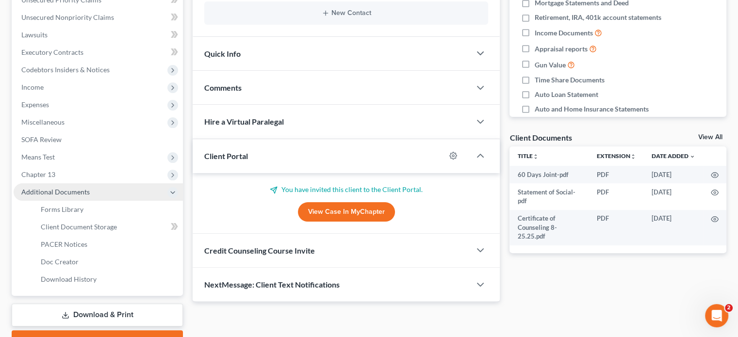
click at [56, 194] on span "Additional Documents" at bounding box center [55, 192] width 68 height 8
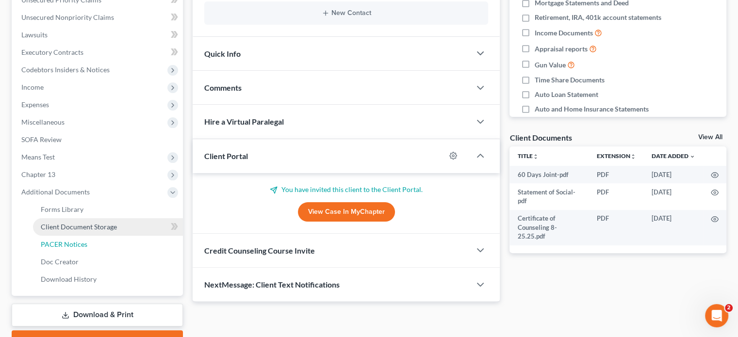
click at [66, 239] on link "PACER Notices" at bounding box center [108, 244] width 150 height 17
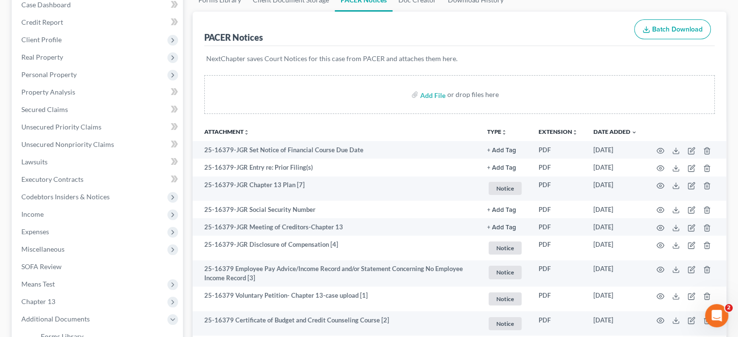
scroll to position [146, 0]
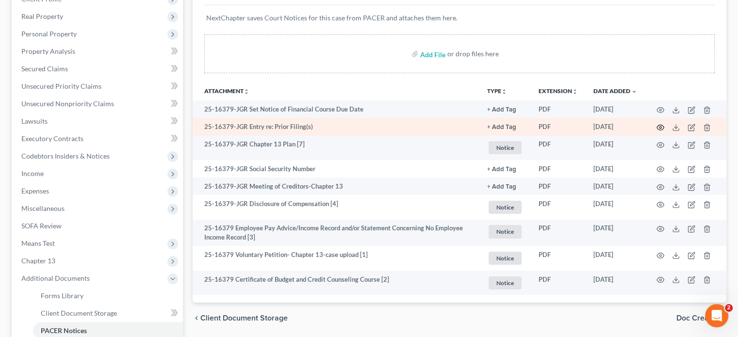
click at [658, 128] on icon "button" at bounding box center [660, 128] width 8 height 8
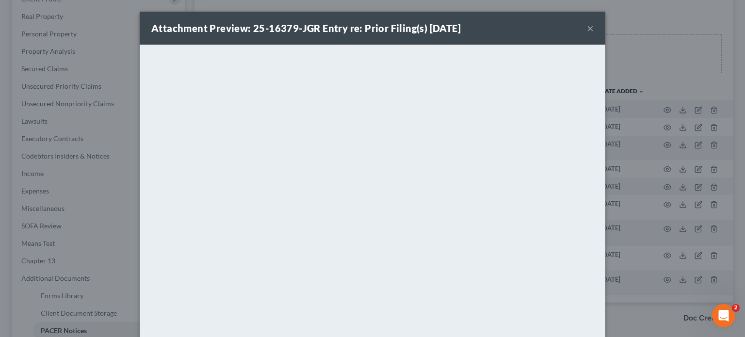
click at [587, 27] on button "×" at bounding box center [590, 28] width 7 height 12
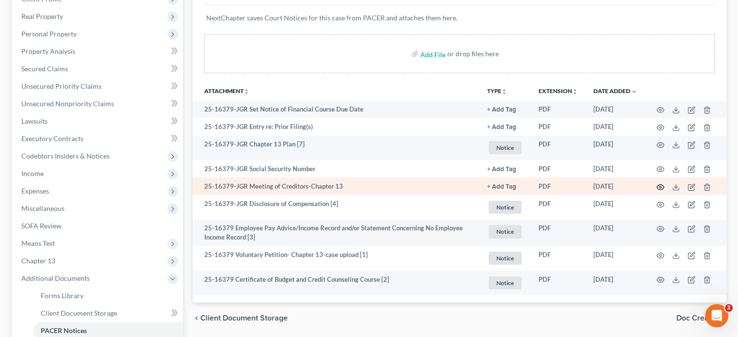
click at [661, 187] on circle "button" at bounding box center [660, 187] width 2 height 2
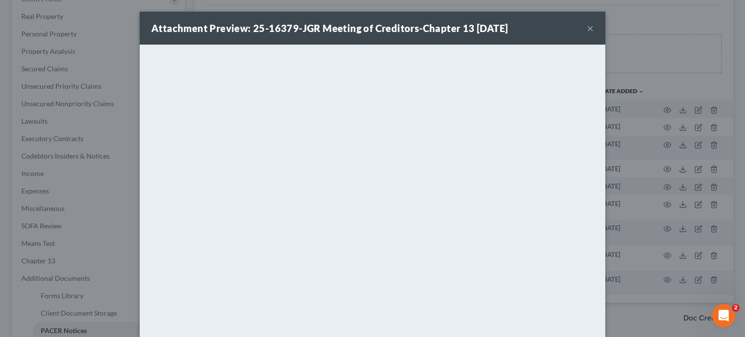
drag, startPoint x: 585, startPoint y: 32, endPoint x: 137, endPoint y: 0, distance: 449.8
click at [587, 32] on button "×" at bounding box center [590, 28] width 7 height 12
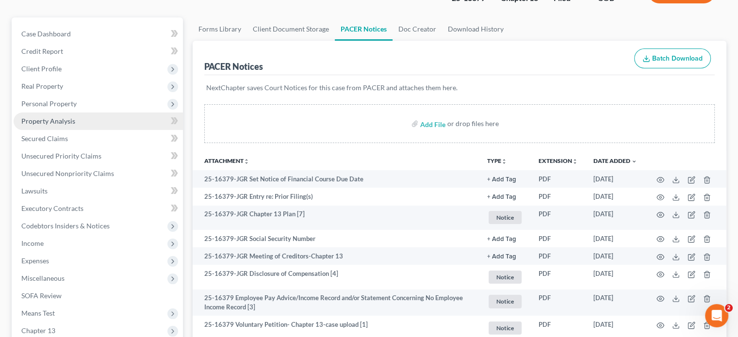
scroll to position [0, 0]
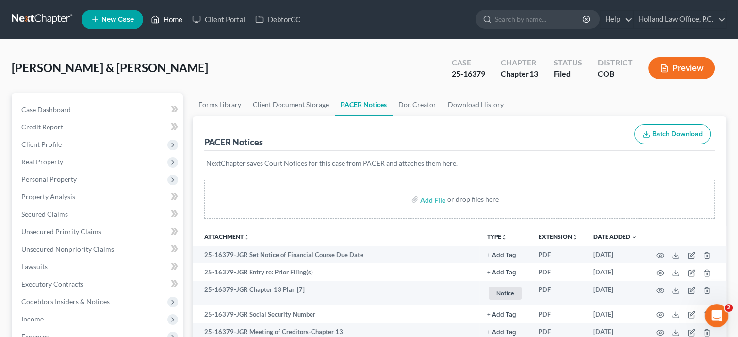
click at [169, 20] on link "Home" at bounding box center [166, 19] width 41 height 17
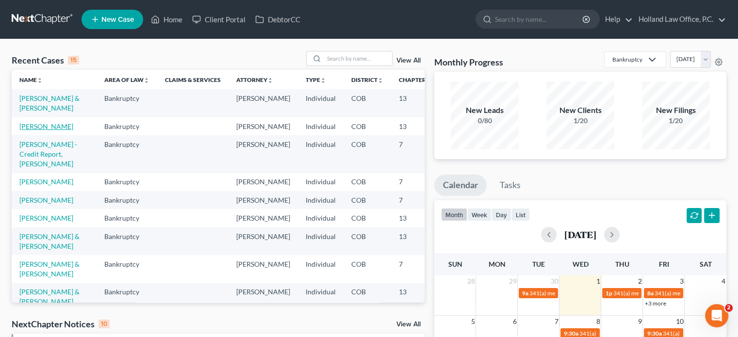
click at [31, 130] on link "[PERSON_NAME]" at bounding box center [46, 126] width 54 height 8
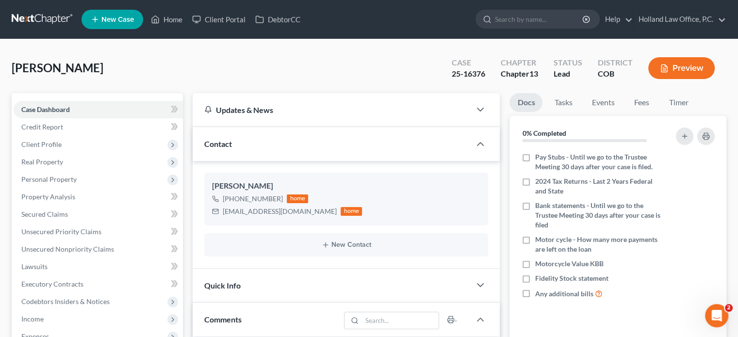
scroll to position [194, 0]
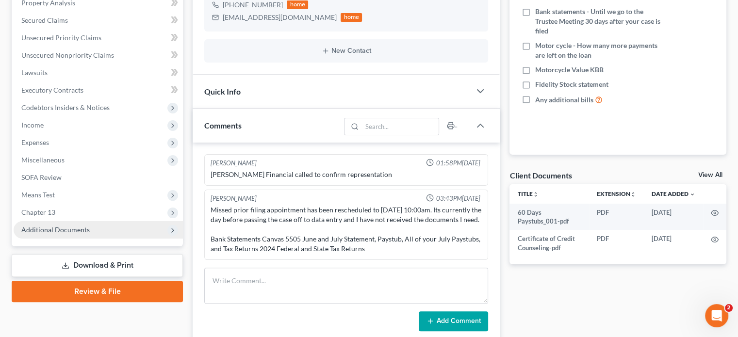
click at [46, 225] on span "Additional Documents" at bounding box center [98, 229] width 169 height 17
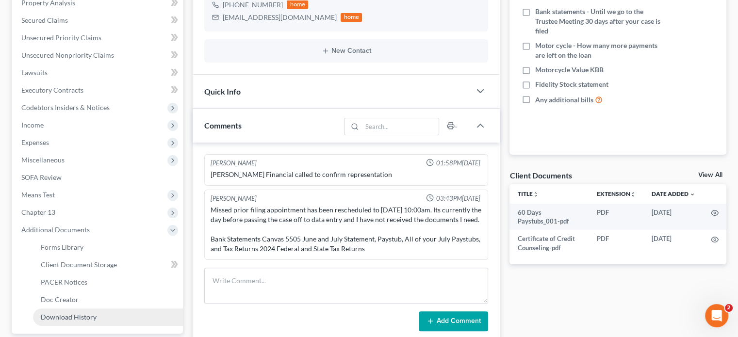
scroll to position [291, 0]
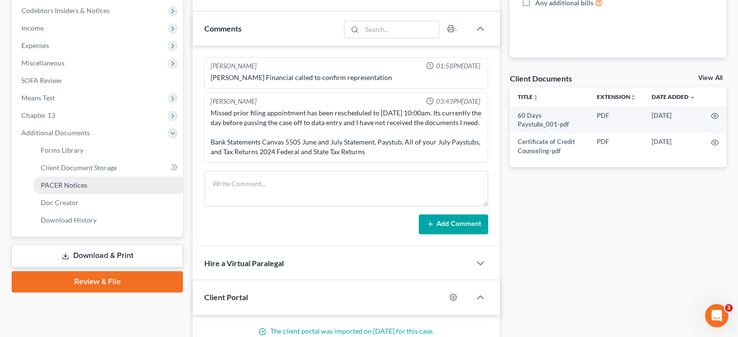
click at [63, 181] on span "PACER Notices" at bounding box center [64, 185] width 47 height 8
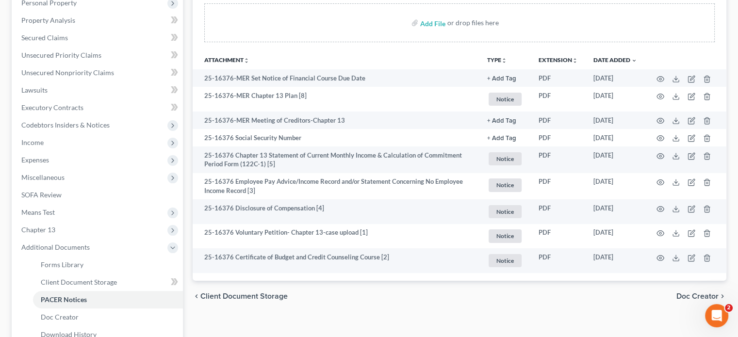
scroll to position [194, 0]
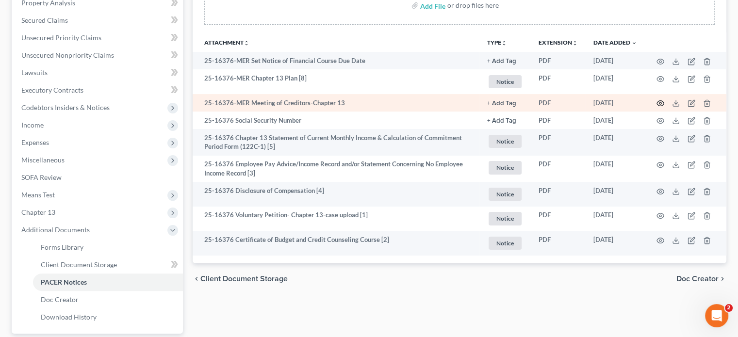
click at [657, 103] on icon "button" at bounding box center [660, 103] width 8 height 8
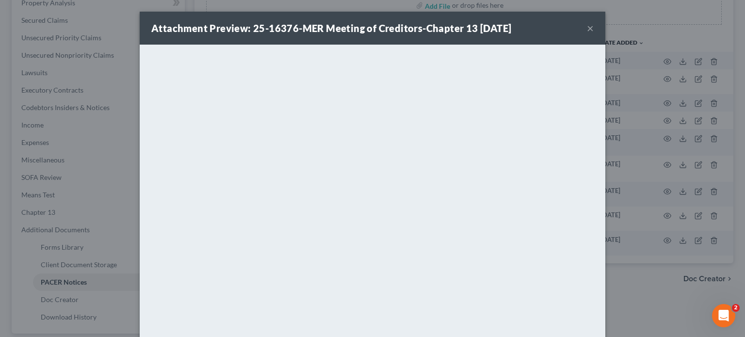
click at [587, 31] on button "×" at bounding box center [590, 28] width 7 height 12
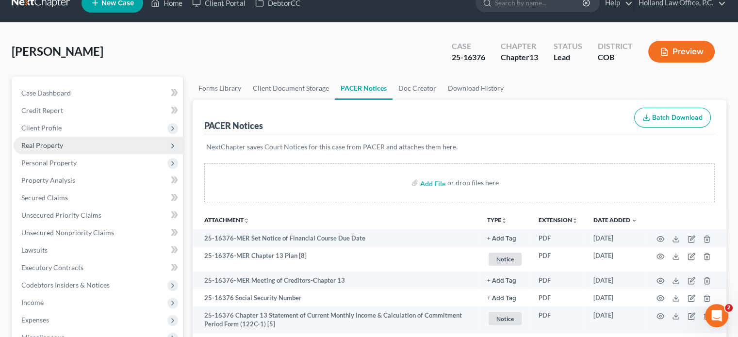
scroll to position [0, 0]
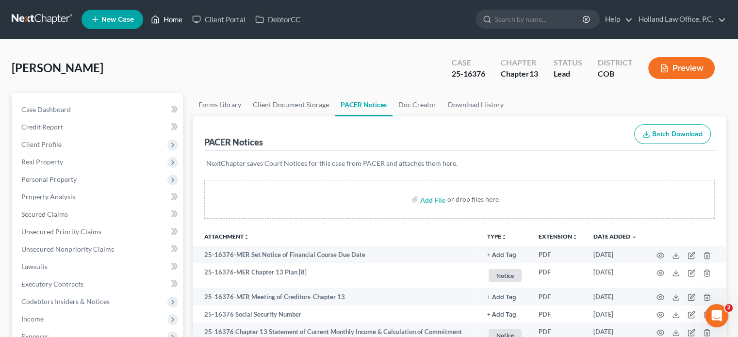
click at [165, 16] on link "Home" at bounding box center [166, 19] width 41 height 17
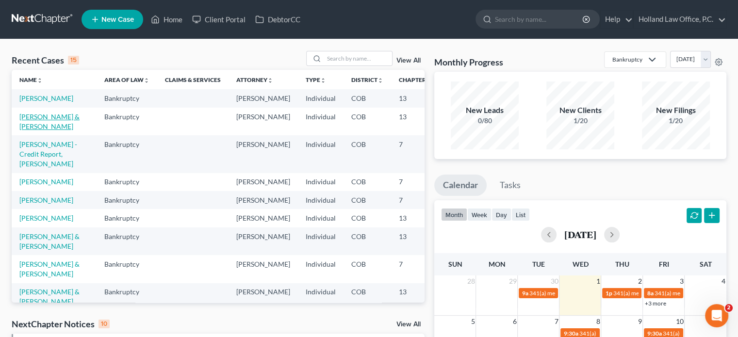
click at [29, 130] on link "[PERSON_NAME] & [PERSON_NAME]" at bounding box center [49, 122] width 60 height 18
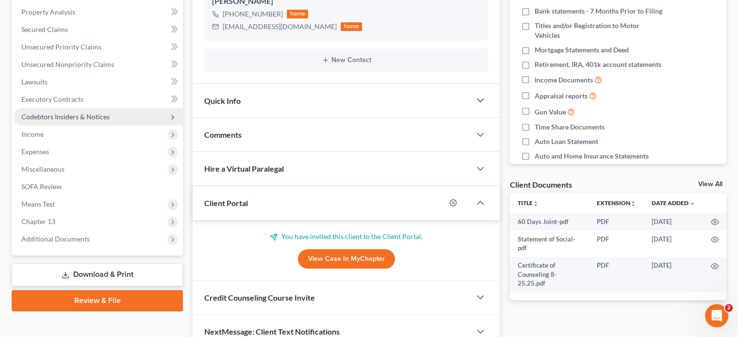
scroll to position [194, 0]
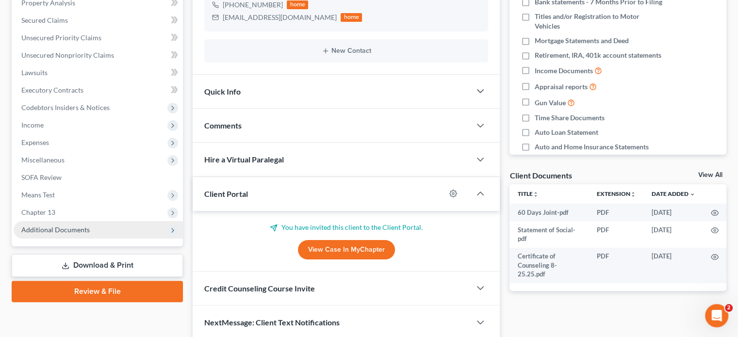
click at [56, 229] on span "Additional Documents" at bounding box center [55, 230] width 68 height 8
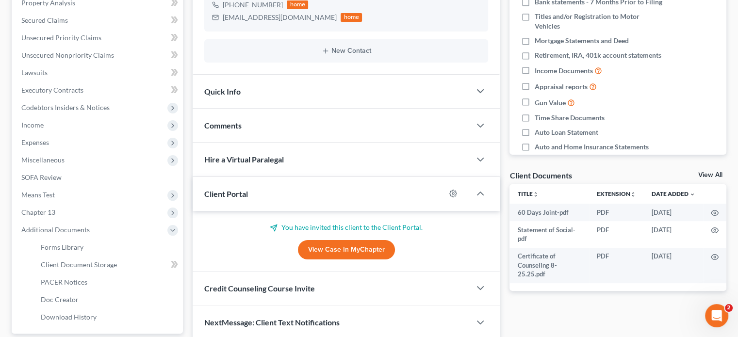
scroll to position [232, 0]
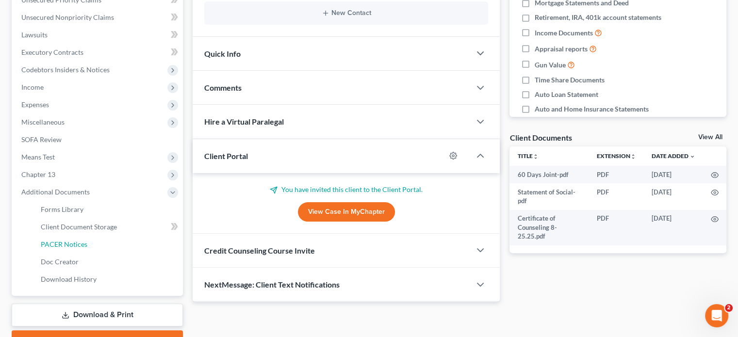
click at [62, 245] on span "PACER Notices" at bounding box center [64, 244] width 47 height 8
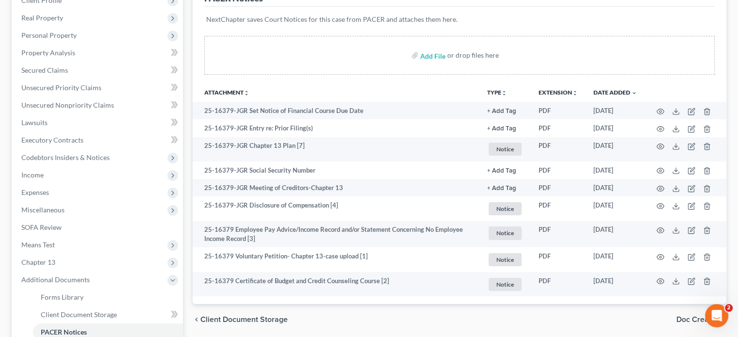
scroll to position [146, 0]
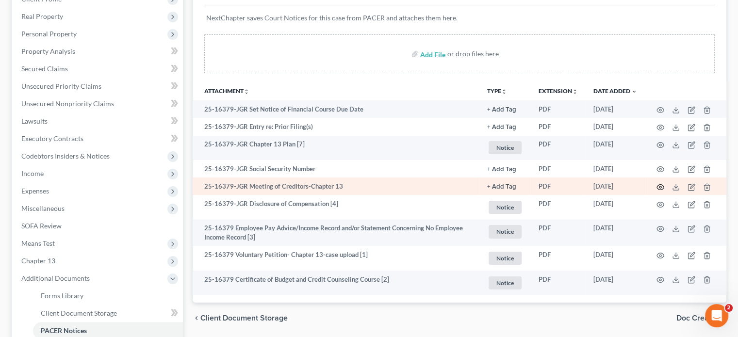
click at [662, 188] on icon "button" at bounding box center [660, 187] width 8 height 8
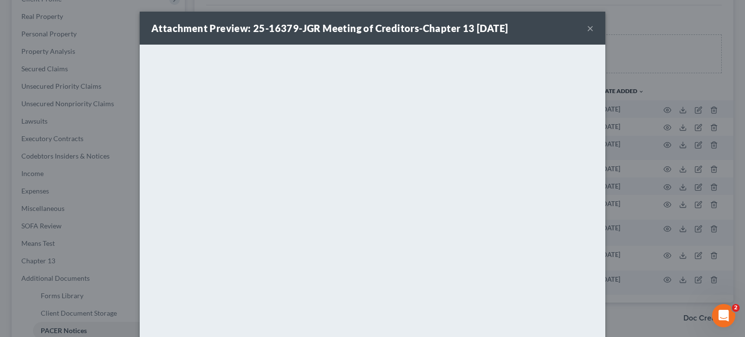
click at [587, 29] on button "×" at bounding box center [590, 28] width 7 height 12
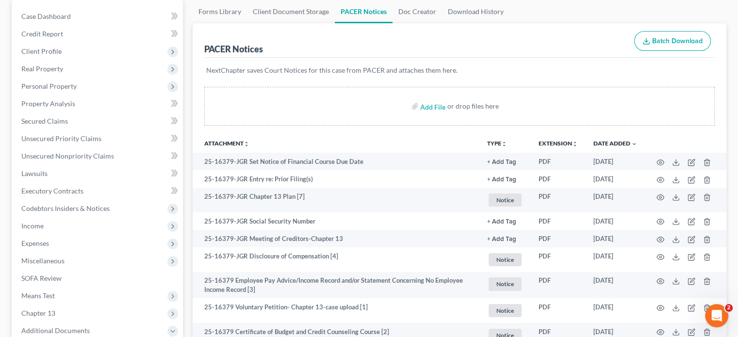
scroll to position [0, 0]
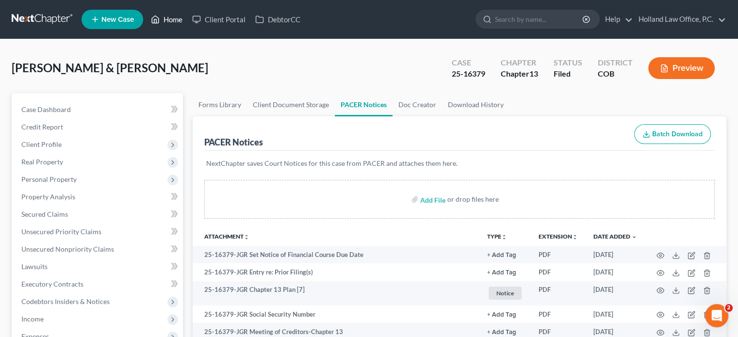
click at [173, 23] on link "Home" at bounding box center [166, 19] width 41 height 17
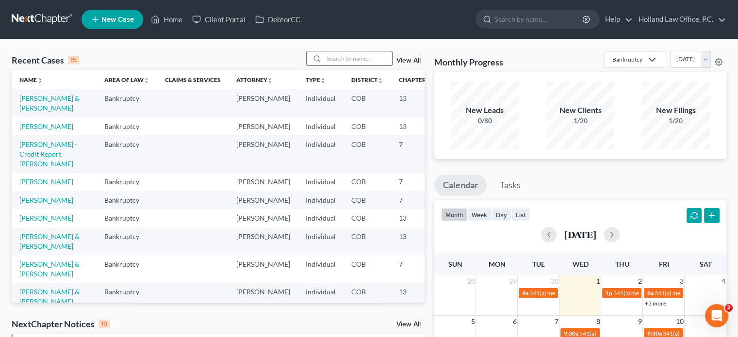
click at [329, 62] on input "search" at bounding box center [358, 58] width 68 height 14
click at [336, 56] on input "search" at bounding box center [358, 58] width 68 height 14
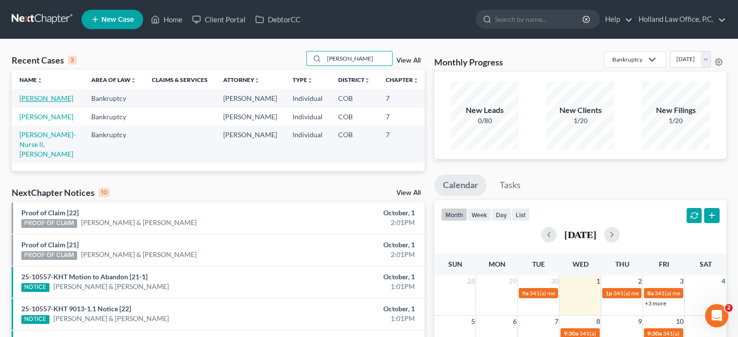
type input "cooper"
click at [26, 102] on link "[PERSON_NAME]" at bounding box center [46, 98] width 54 height 8
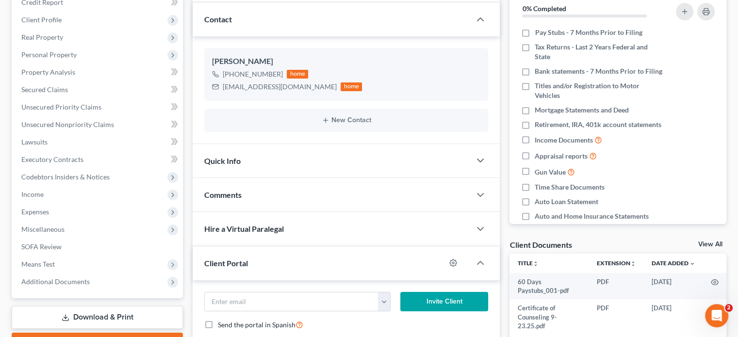
scroll to position [146, 0]
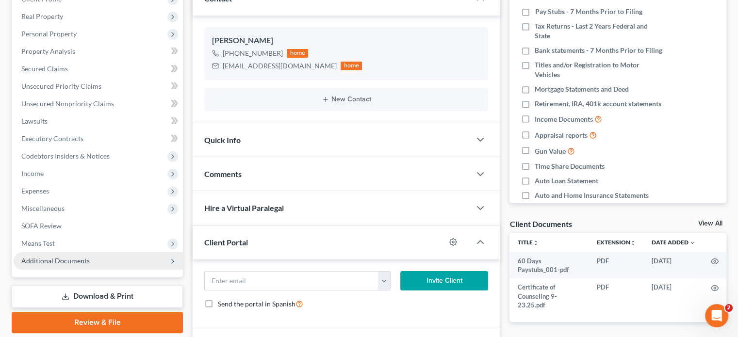
click at [64, 262] on span "Additional Documents" at bounding box center [55, 261] width 68 height 8
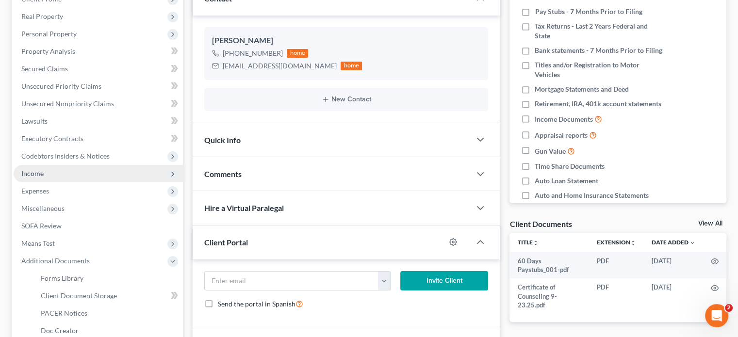
click at [37, 166] on span "Income" at bounding box center [98, 173] width 169 height 17
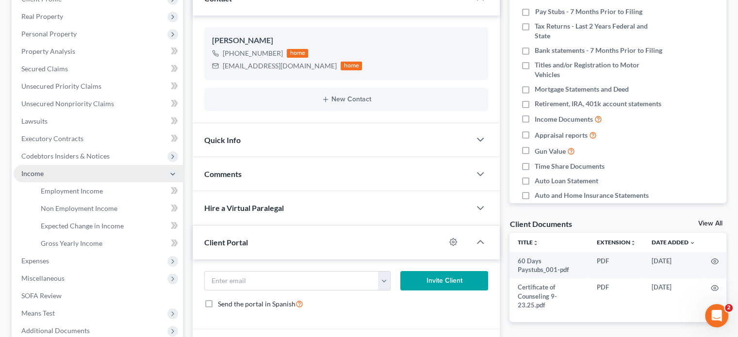
click at [37, 173] on span "Income" at bounding box center [32, 173] width 22 height 8
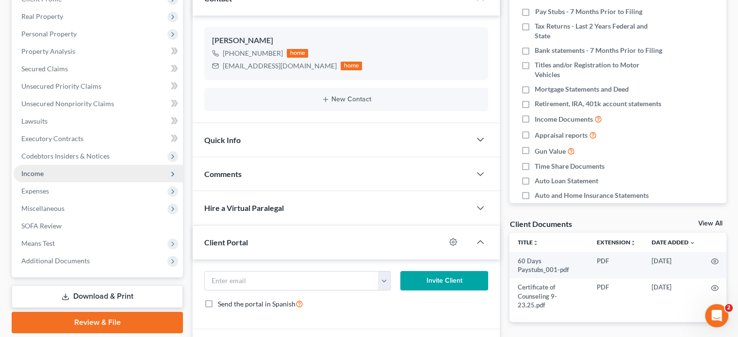
click at [33, 168] on span "Income" at bounding box center [98, 173] width 169 height 17
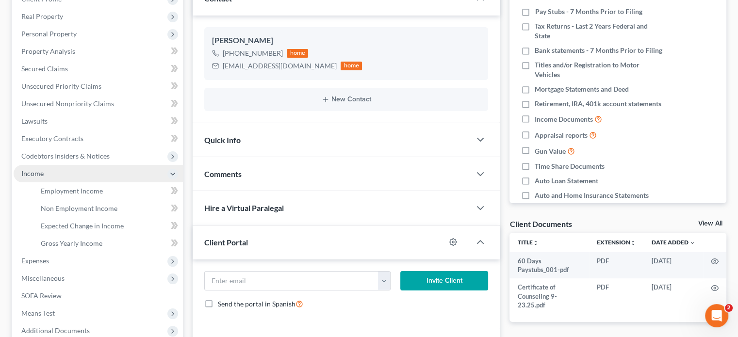
click at [33, 177] on span "Income" at bounding box center [32, 173] width 22 height 8
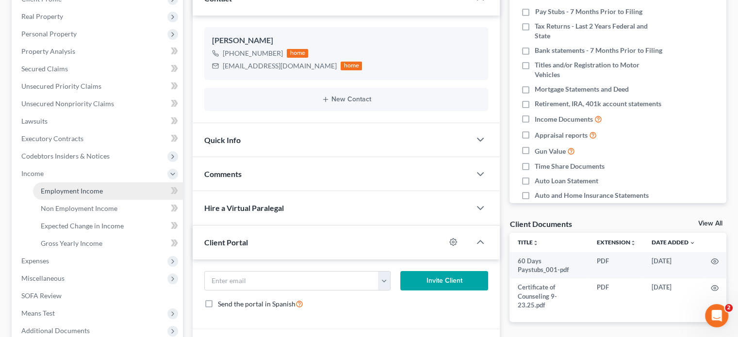
click at [50, 189] on span "Employment Income" at bounding box center [72, 191] width 62 height 8
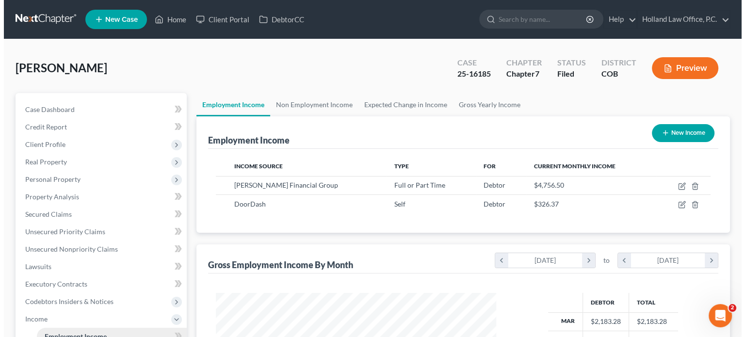
scroll to position [173, 299]
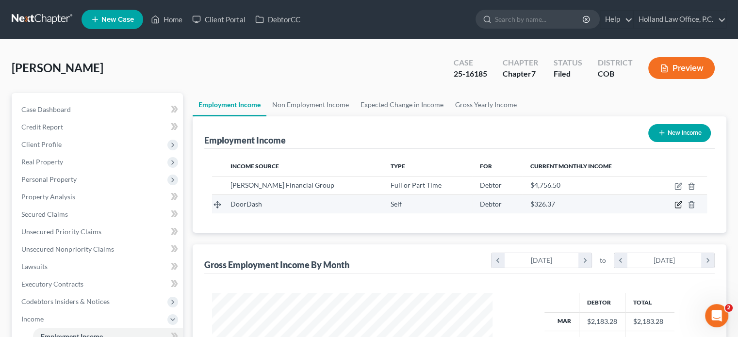
click at [680, 203] on icon "button" at bounding box center [679, 204] width 4 height 4
select select "1"
select select "4"
select select "0"
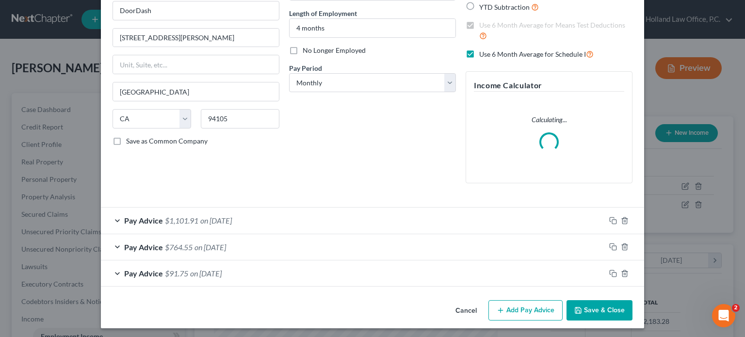
scroll to position [93, 0]
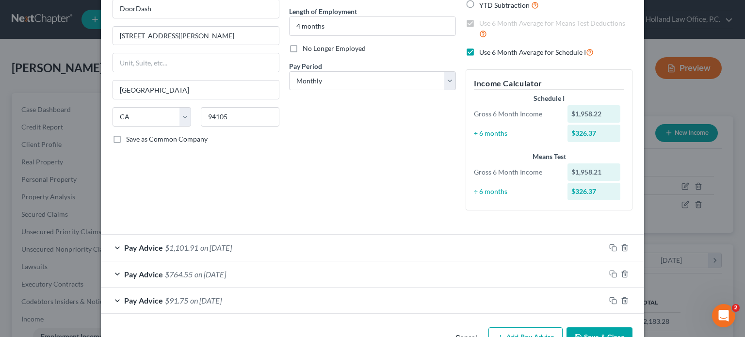
click at [303, 48] on label "No Longer Employed" at bounding box center [334, 49] width 63 height 10
click at [307, 48] on input "No Longer Employed" at bounding box center [310, 47] width 6 height 6
checkbox input "true"
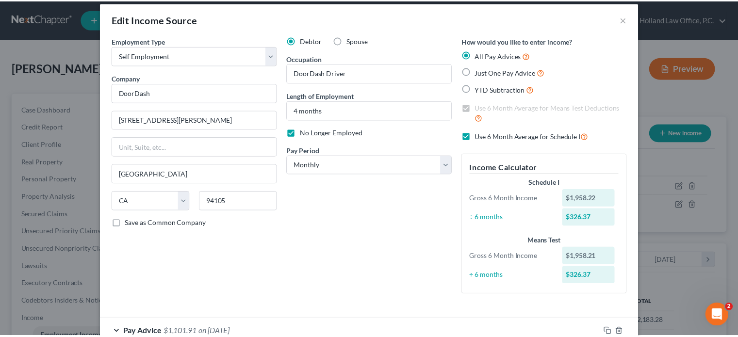
scroll to position [0, 0]
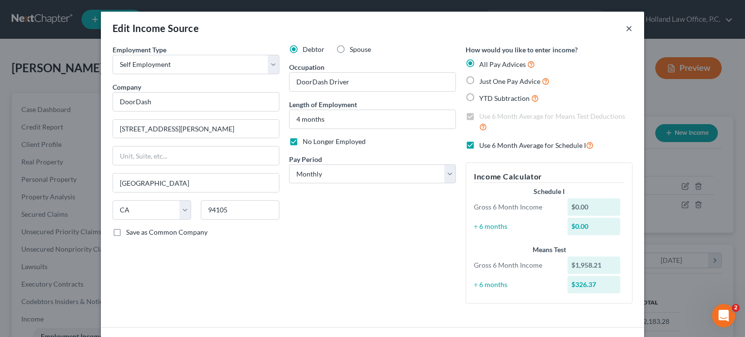
click at [626, 28] on button "×" at bounding box center [629, 28] width 7 height 12
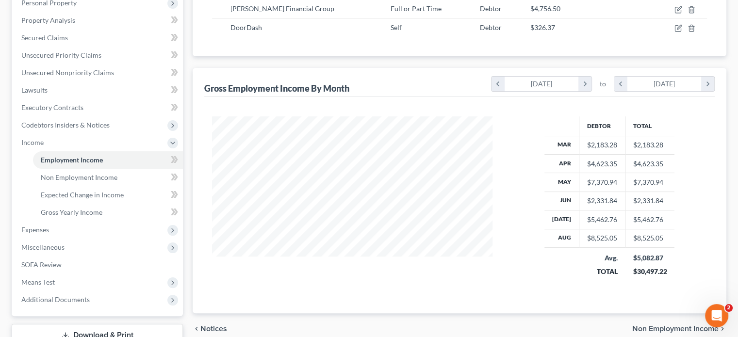
scroll to position [247, 0]
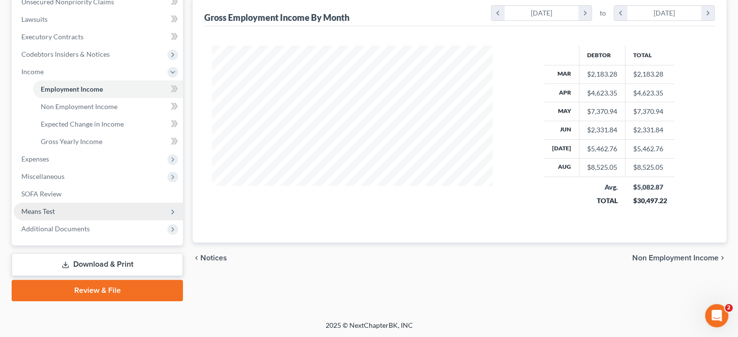
click at [62, 208] on span "Means Test" at bounding box center [98, 211] width 169 height 17
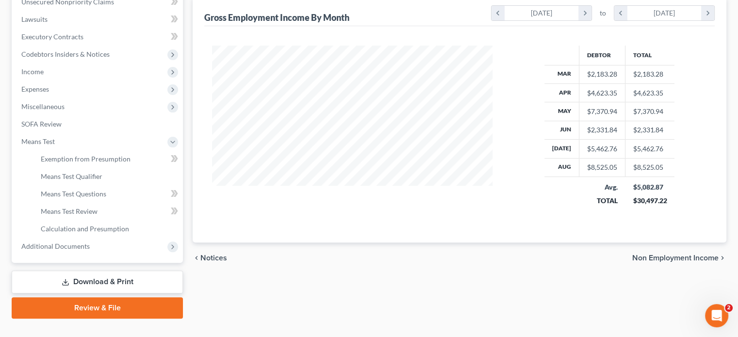
click at [118, 284] on link "Download & Print" at bounding box center [97, 282] width 171 height 23
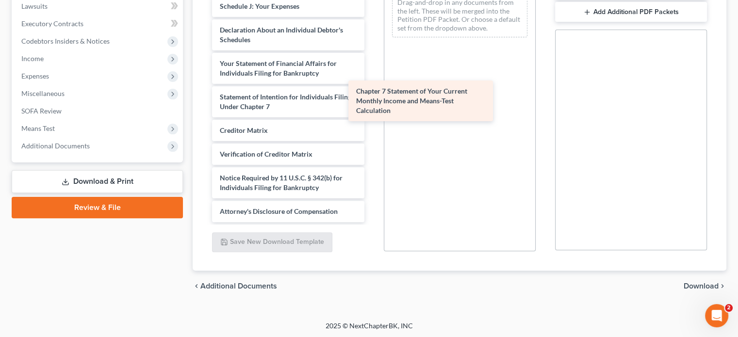
scroll to position [274, 0]
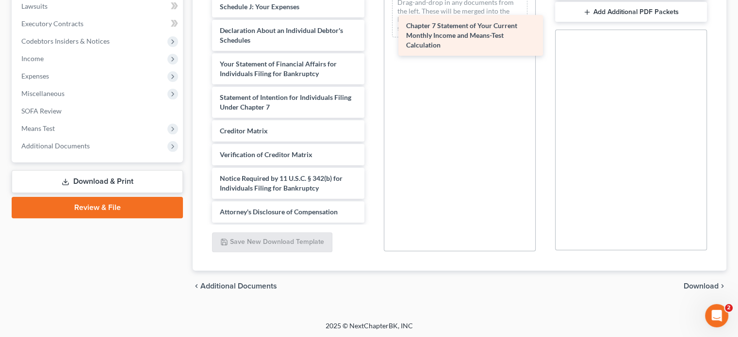
drag, startPoint x: 299, startPoint y: 111, endPoint x: 485, endPoint y: 23, distance: 206.1
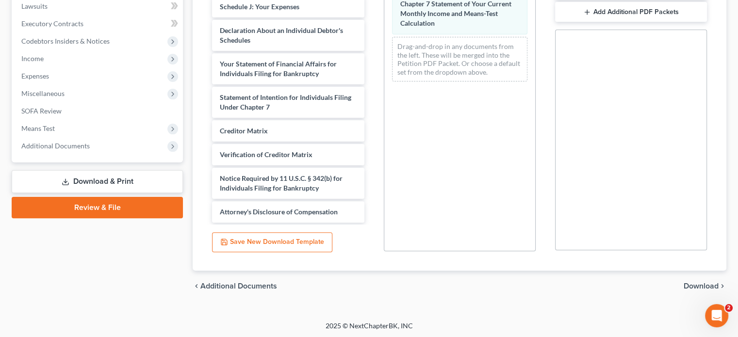
scroll to position [261, 0]
click at [698, 288] on span "Download" at bounding box center [700, 286] width 35 height 8
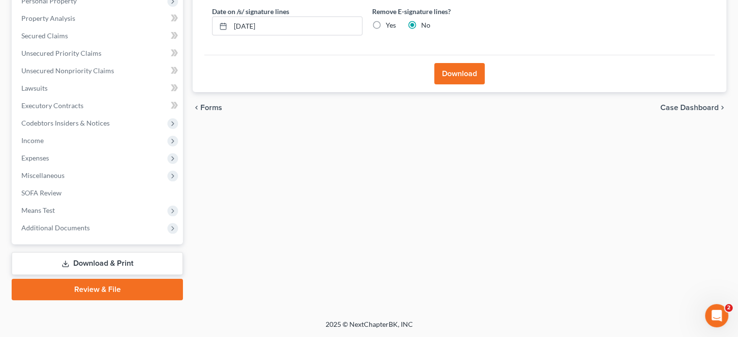
scroll to position [178, 0]
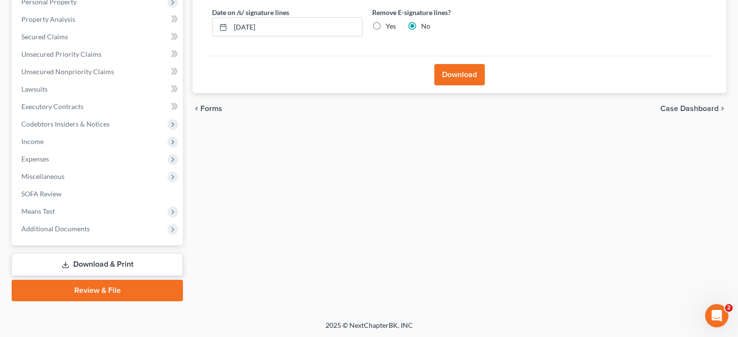
click at [386, 21] on label "Yes" at bounding box center [391, 26] width 10 height 10
click at [390, 21] on input "Yes" at bounding box center [393, 24] width 6 height 6
radio input "true"
radio input "false"
click at [466, 77] on button "Download" at bounding box center [459, 74] width 50 height 21
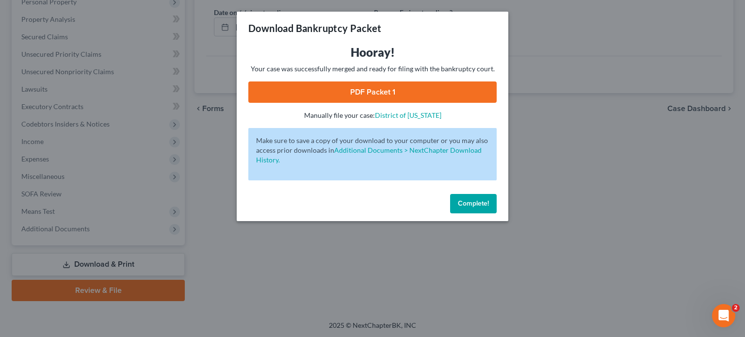
click at [436, 96] on link "PDF Packet 1" at bounding box center [372, 91] width 248 height 21
drag, startPoint x: 476, startPoint y: 200, endPoint x: 444, endPoint y: 194, distance: 32.7
click at [475, 201] on span "Complete!" at bounding box center [473, 203] width 31 height 8
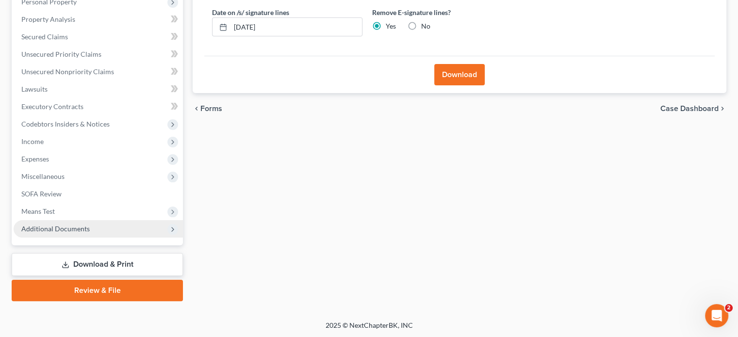
click at [66, 227] on span "Additional Documents" at bounding box center [55, 229] width 68 height 8
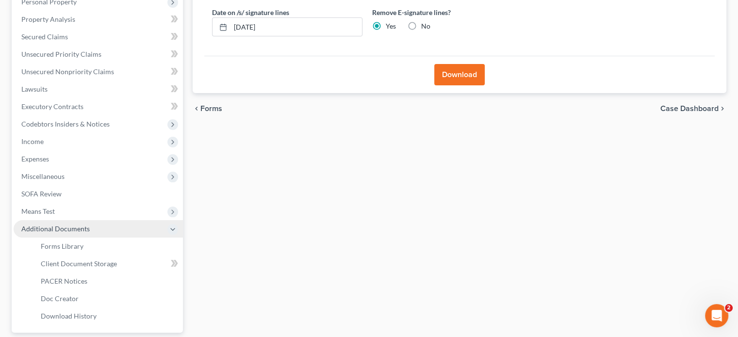
scroll to position [265, 0]
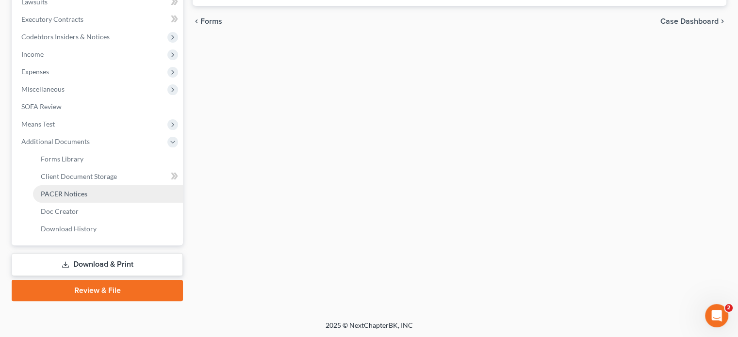
click at [58, 195] on span "PACER Notices" at bounding box center [64, 194] width 47 height 8
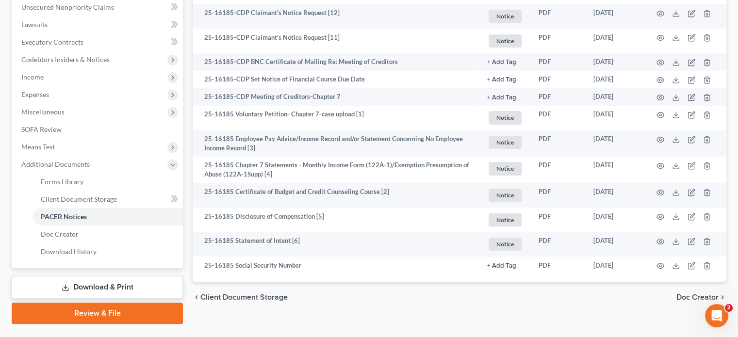
scroll to position [243, 0]
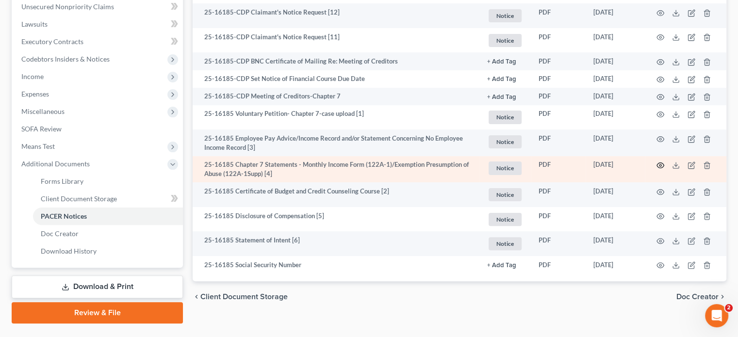
click at [660, 165] on icon "button" at bounding box center [660, 166] width 8 height 8
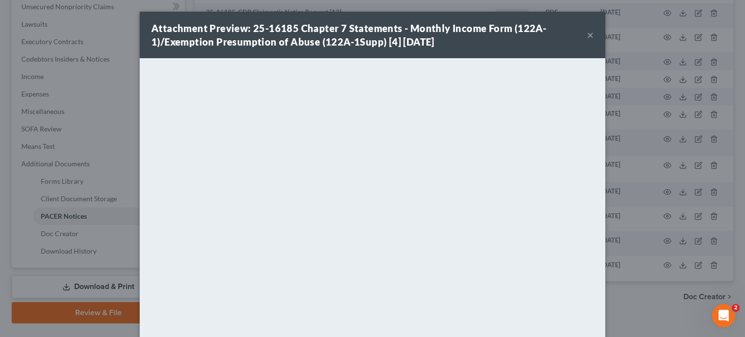
click at [587, 34] on button "×" at bounding box center [590, 35] width 7 height 12
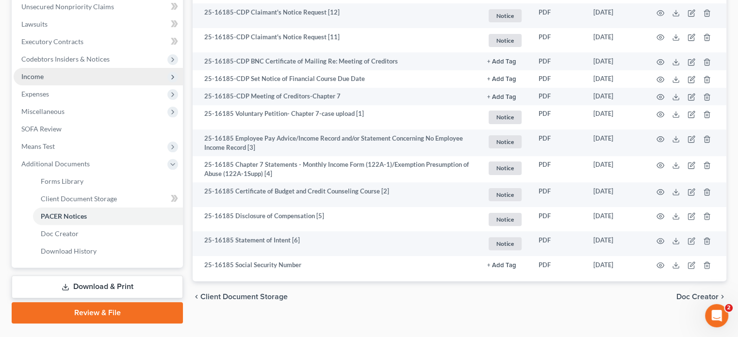
click at [38, 77] on span "Income" at bounding box center [32, 76] width 22 height 8
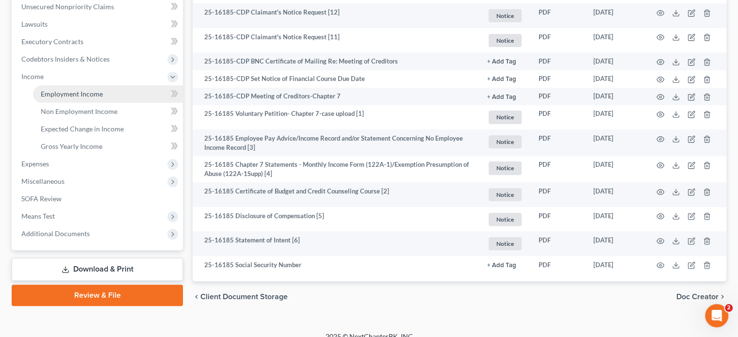
click at [76, 96] on span "Employment Income" at bounding box center [72, 94] width 62 height 8
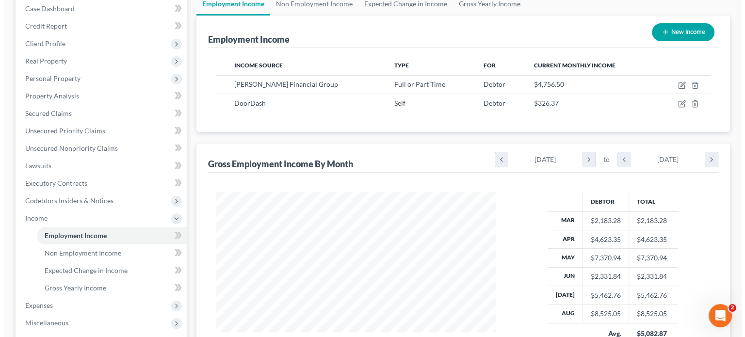
scroll to position [97, 0]
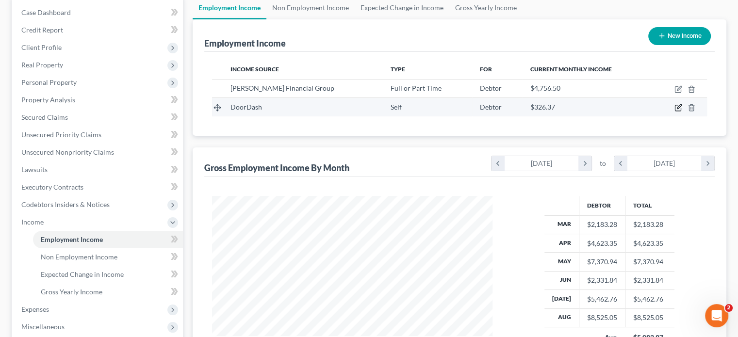
click at [675, 107] on icon "button" at bounding box center [678, 108] width 8 height 8
select select "1"
select select "4"
select select "0"
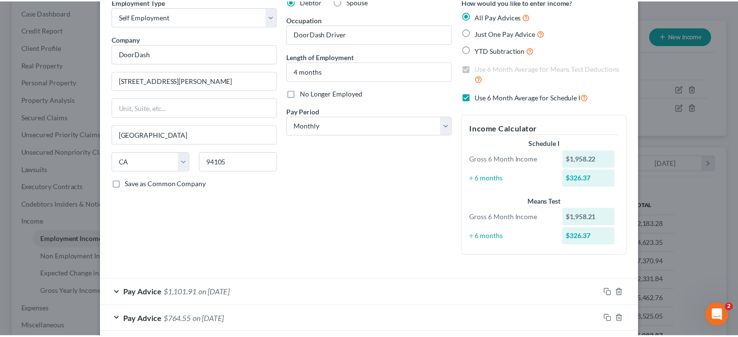
scroll to position [0, 0]
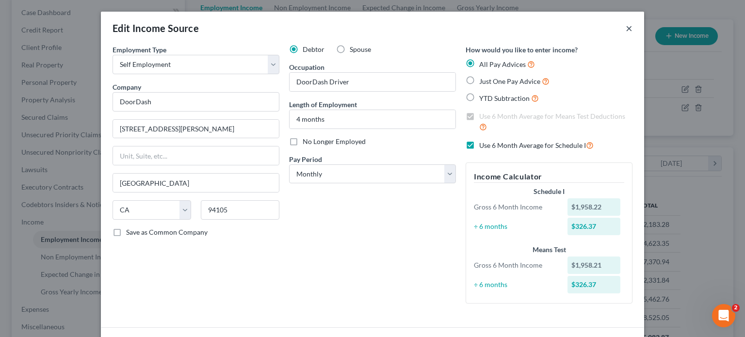
click at [626, 31] on button "×" at bounding box center [629, 28] width 7 height 12
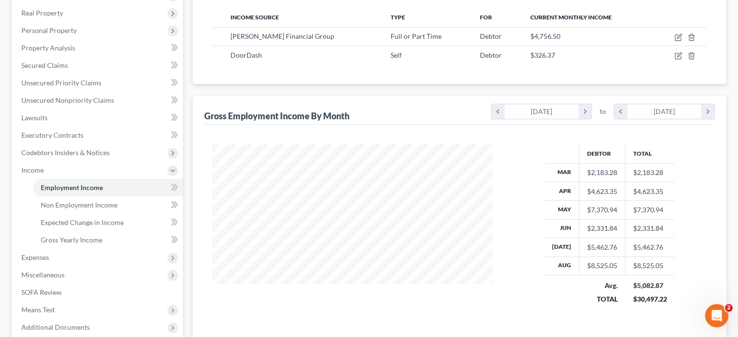
scroll to position [247, 0]
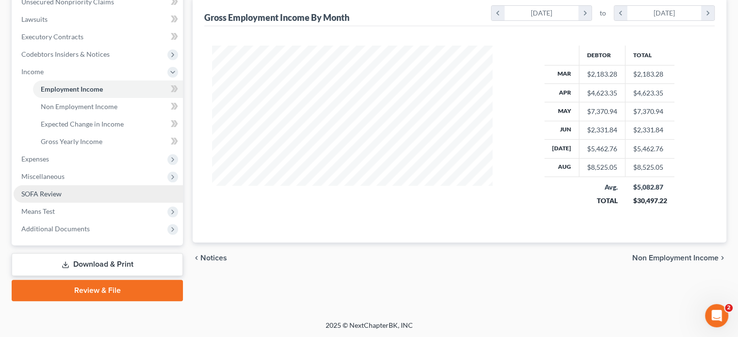
click at [45, 196] on span "SOFA Review" at bounding box center [41, 194] width 40 height 8
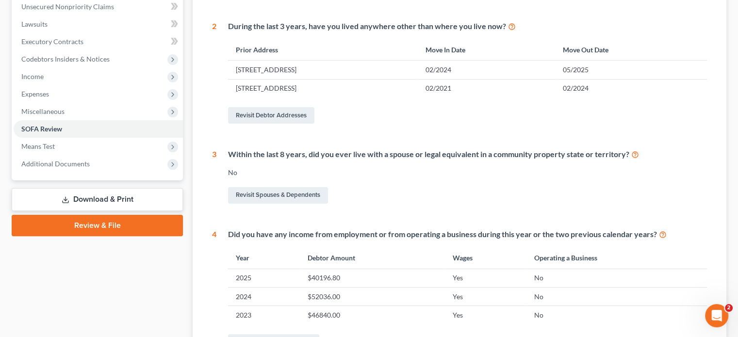
scroll to position [340, 0]
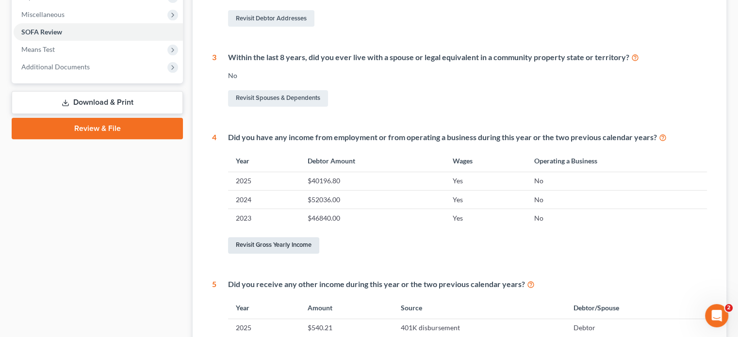
click at [256, 246] on link "Revisit Gross Yearly Income" at bounding box center [273, 245] width 91 height 16
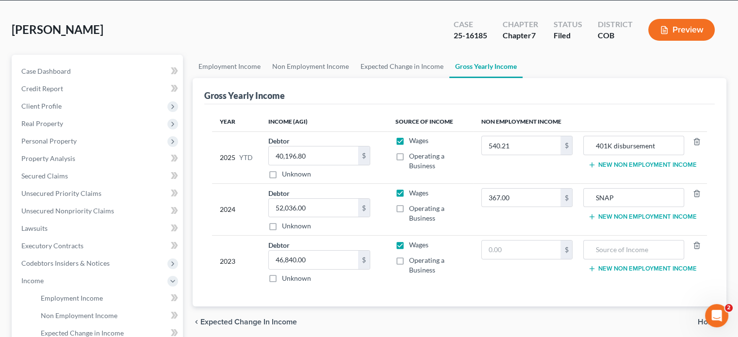
scroll to position [97, 0]
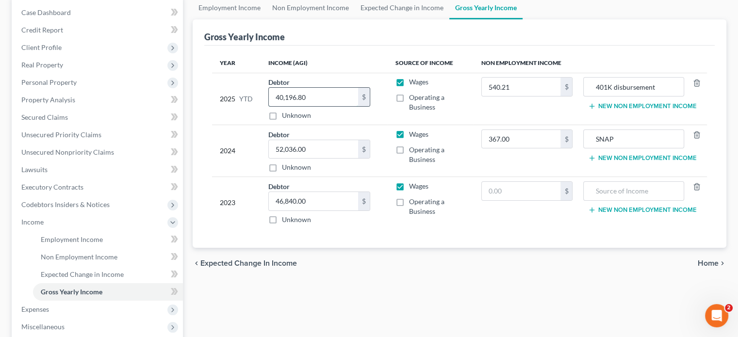
click at [327, 98] on input "40,196.80" at bounding box center [313, 97] width 89 height 18
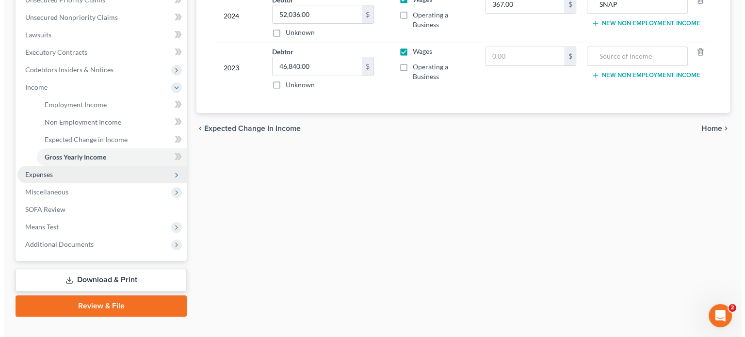
scroll to position [243, 0]
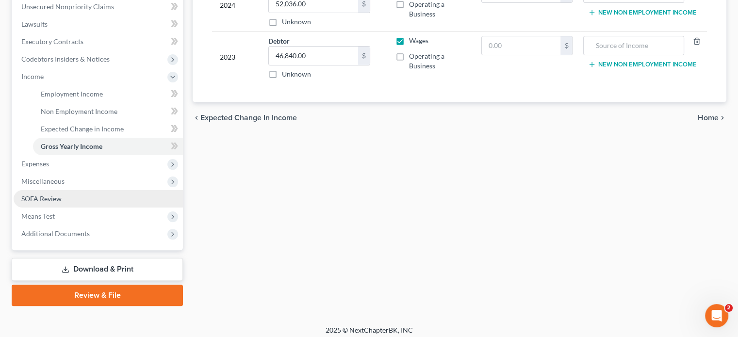
type input "42,155.02"
click at [68, 202] on link "SOFA Review" at bounding box center [98, 198] width 169 height 17
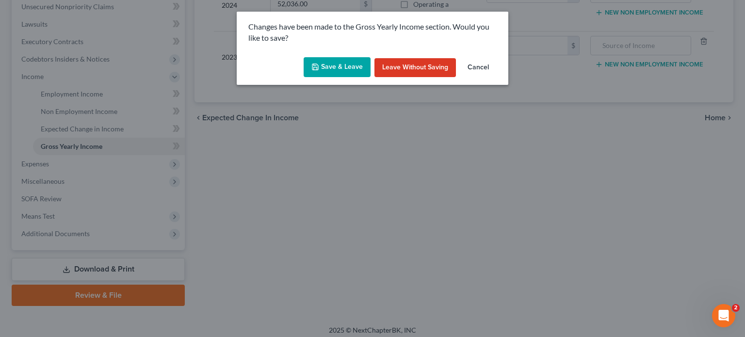
click at [349, 65] on button "Save & Leave" at bounding box center [337, 67] width 67 height 20
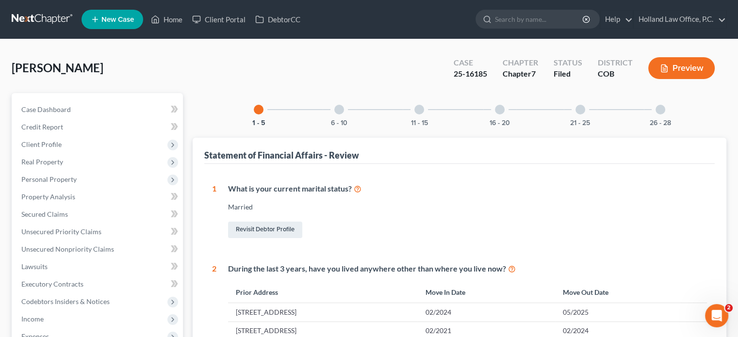
click at [658, 113] on div at bounding box center [660, 110] width 10 height 10
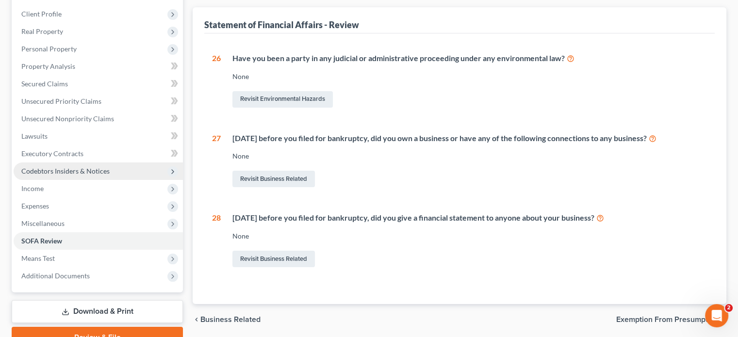
scroll to position [178, 0]
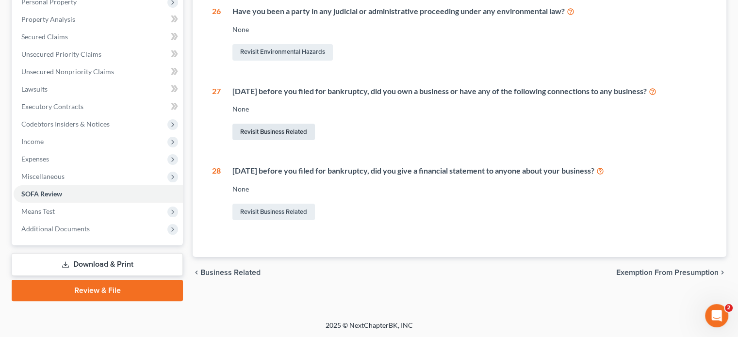
click at [266, 131] on link "Revisit Business Related" at bounding box center [273, 132] width 82 height 16
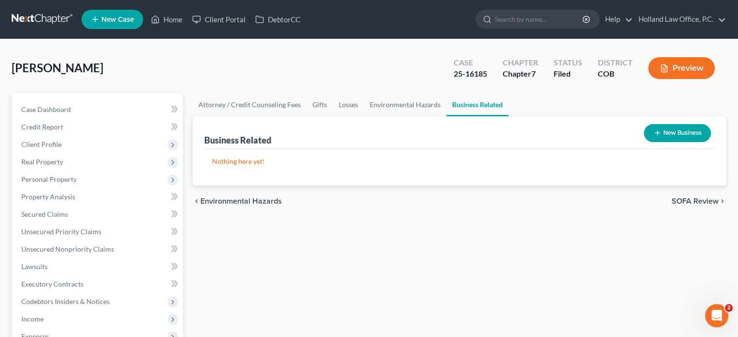
click at [687, 128] on button "New Business" at bounding box center [677, 133] width 67 height 18
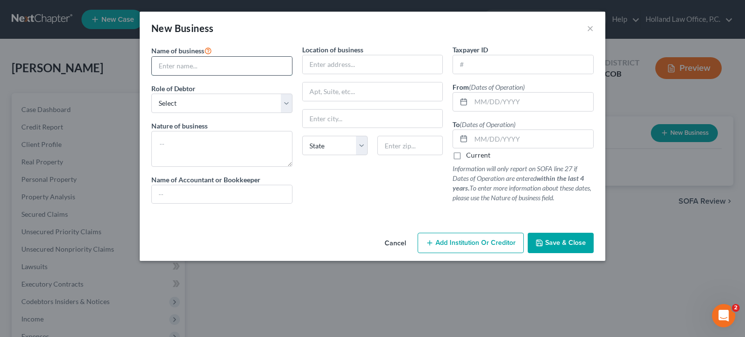
click at [190, 65] on input "text" at bounding box center [222, 66] width 140 height 18
click at [173, 71] on input "text" at bounding box center [222, 66] width 140 height 18
type input "Christopher Cooper"
click at [281, 100] on select "Select A member of a limited liability company (LLC) or limited liability partn…" at bounding box center [221, 103] width 141 height 19
select select "sole_proprietor"
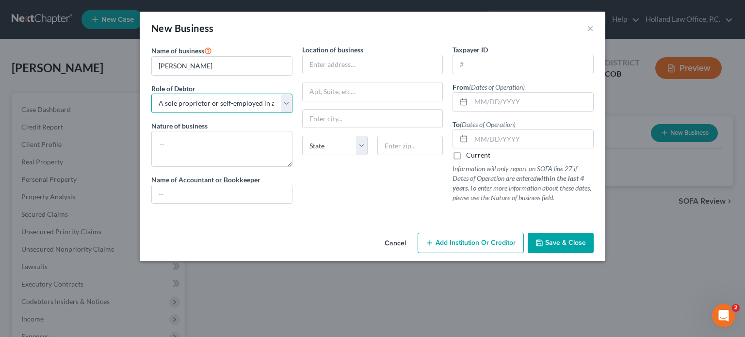
click at [151, 94] on select "Select A member of a limited liability company (LLC) or limited liability partn…" at bounding box center [221, 103] width 141 height 19
click at [184, 141] on textarea at bounding box center [221, 149] width 141 height 36
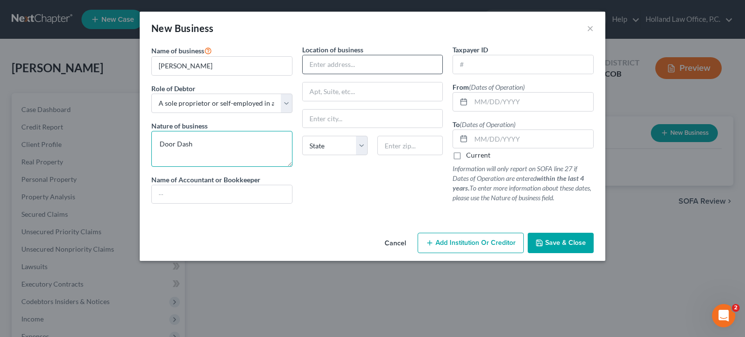
type textarea "Door Dash"
drag, startPoint x: 343, startPoint y: 65, endPoint x: 62, endPoint y: 16, distance: 285.7
click at [343, 65] on input "text" at bounding box center [373, 64] width 140 height 18
click at [320, 64] on input "text" at bounding box center [373, 64] width 140 height 18
type input "1120 West County Rd 14 apt B-6"
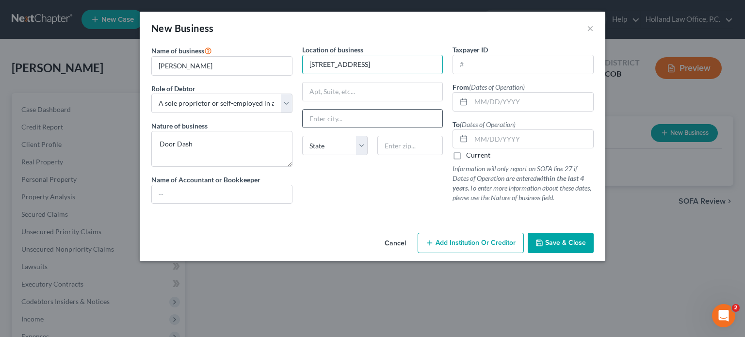
click at [302, 114] on div at bounding box center [372, 118] width 141 height 19
drag, startPoint x: 307, startPoint y: 115, endPoint x: 310, endPoint y: 120, distance: 5.9
click at [307, 115] on input "text" at bounding box center [373, 119] width 140 height 18
type input "Berthoud"
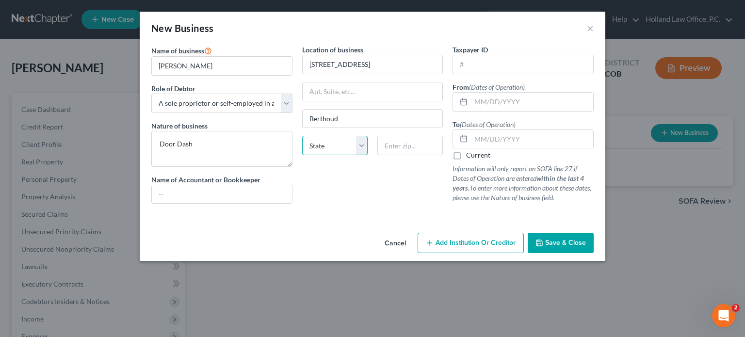
click at [357, 146] on select "State AL AK AR AZ CA CO CT DE DC FL GA GU HI ID IL IN IA KS KY LA ME MD MA MI M…" at bounding box center [334, 145] width 65 height 19
select select "5"
click at [302, 136] on select "State AL AK AR AZ CA CO CT DE DC FL GA GU HI ID IL IN IA KS KY LA ME MD MA MI M…" at bounding box center [334, 145] width 65 height 19
drag, startPoint x: 389, startPoint y: 143, endPoint x: 244, endPoint y: 0, distance: 203.1
click at [389, 143] on input "text" at bounding box center [409, 145] width 65 height 19
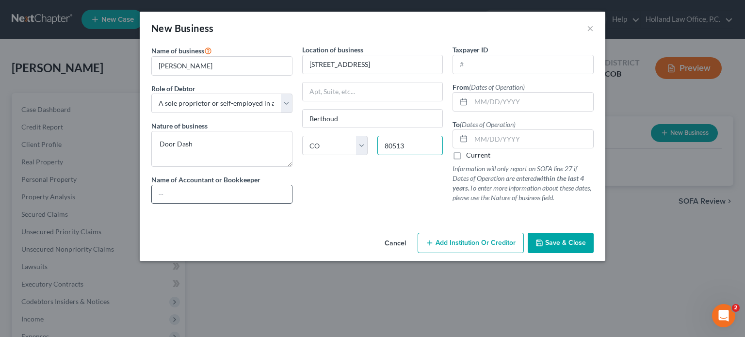
type input "80513"
click at [208, 198] on input "text" at bounding box center [222, 194] width 140 height 18
type input "none"
click at [582, 243] on span "Save & Close" at bounding box center [565, 243] width 41 height 8
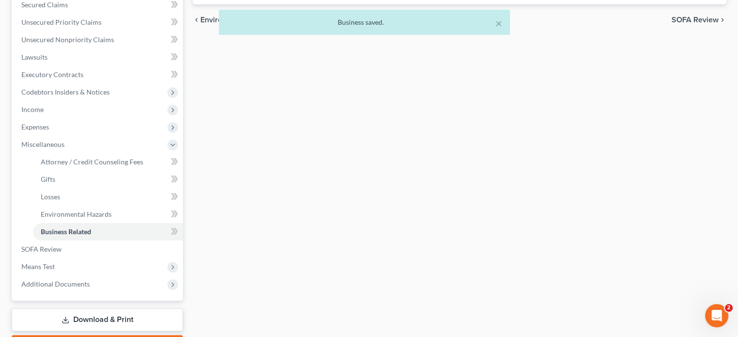
scroll to position [243, 0]
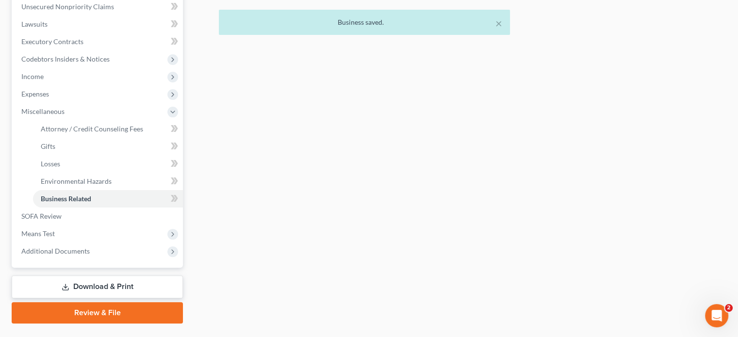
click at [120, 292] on link "Download & Print" at bounding box center [97, 287] width 171 height 23
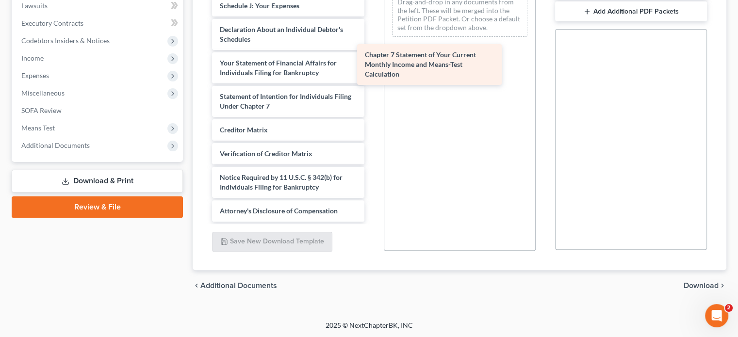
scroll to position [274, 0]
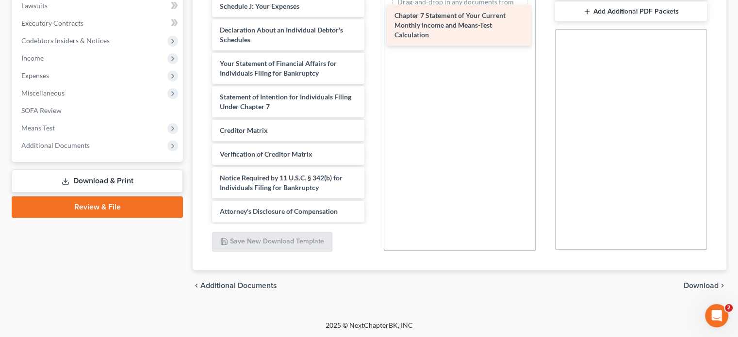
drag, startPoint x: 326, startPoint y: 87, endPoint x: 501, endPoint y: 16, distance: 188.4
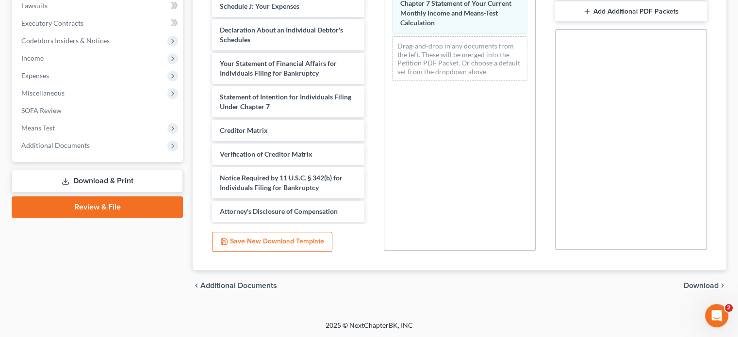
click at [693, 285] on span "Download" at bounding box center [700, 286] width 35 height 8
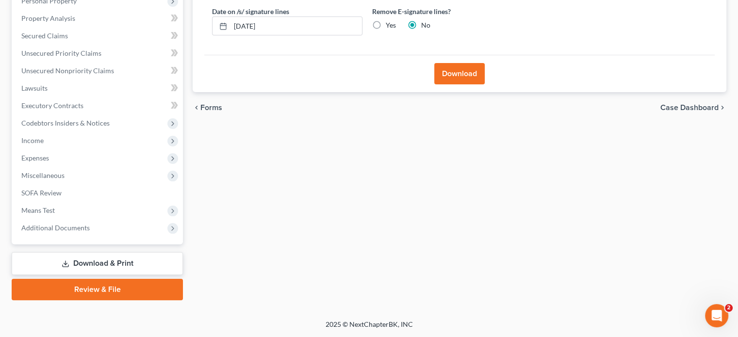
scroll to position [178, 0]
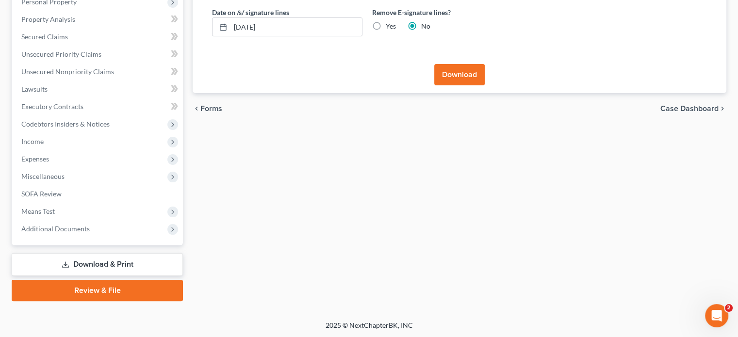
click at [386, 26] on label "Yes" at bounding box center [391, 26] width 10 height 10
click at [390, 26] on input "Yes" at bounding box center [393, 24] width 6 height 6
radio input "true"
radio input "false"
click at [456, 74] on button "Download" at bounding box center [459, 74] width 50 height 21
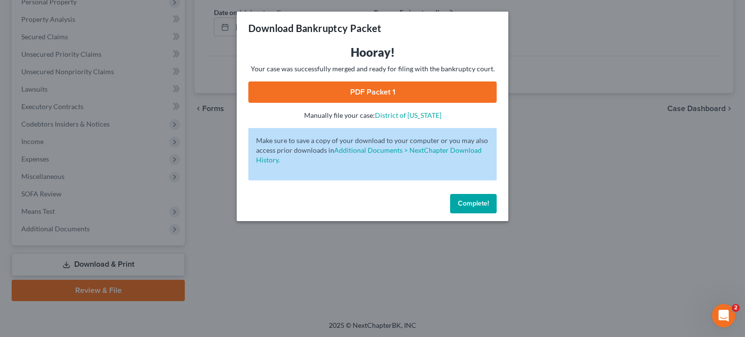
click at [448, 91] on link "PDF Packet 1" at bounding box center [372, 91] width 248 height 21
click at [476, 203] on span "Complete!" at bounding box center [473, 203] width 31 height 8
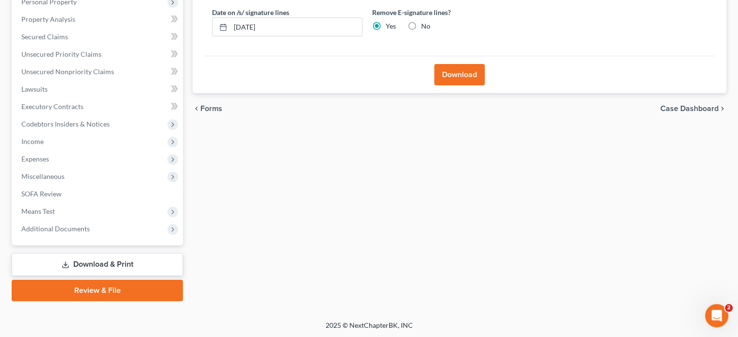
click at [124, 265] on link "Download & Print" at bounding box center [97, 264] width 171 height 23
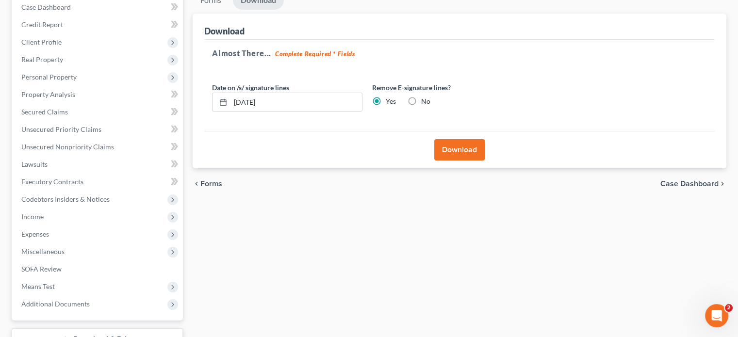
scroll to position [0, 0]
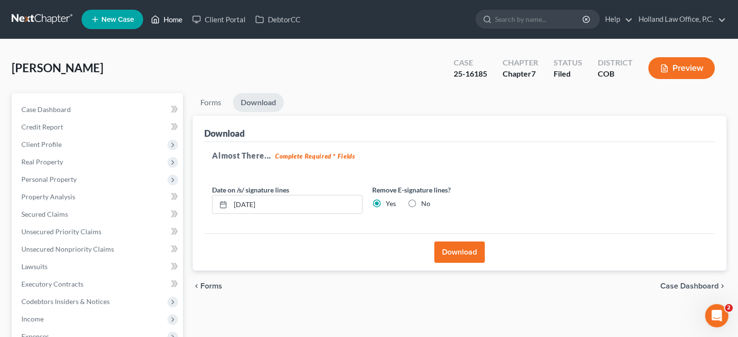
click at [170, 19] on link "Home" at bounding box center [166, 19] width 41 height 17
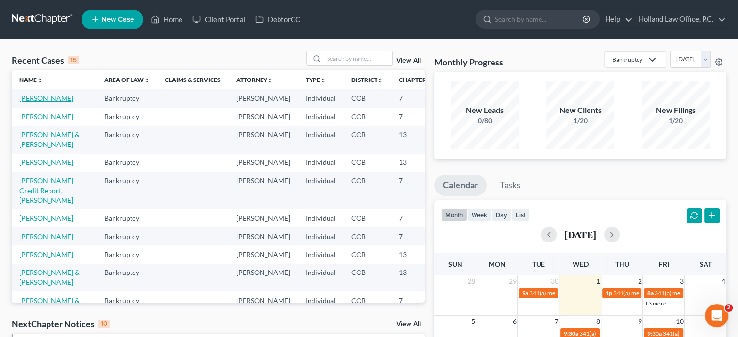
click at [29, 102] on link "[PERSON_NAME]" at bounding box center [46, 98] width 54 height 8
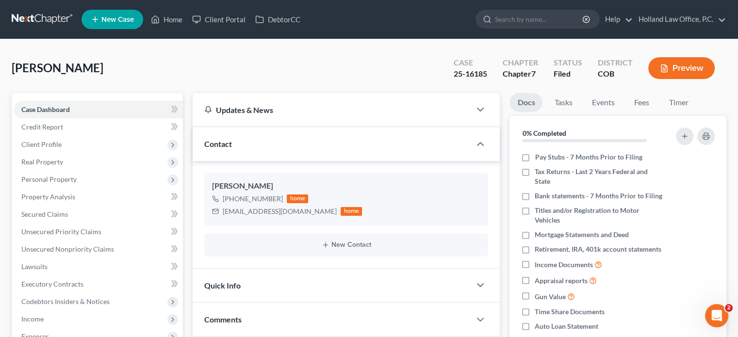
scroll to position [241, 0]
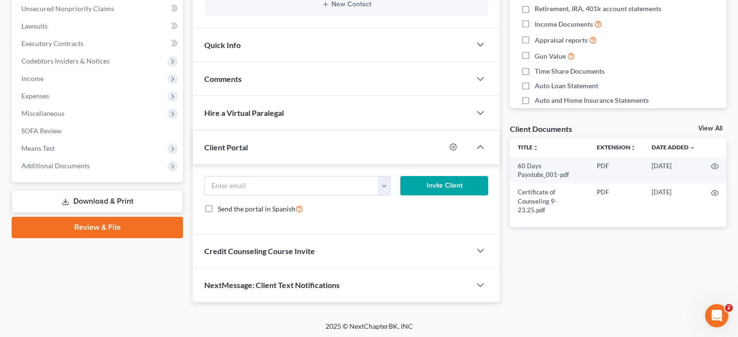
click at [107, 196] on link "Download & Print" at bounding box center [97, 201] width 171 height 23
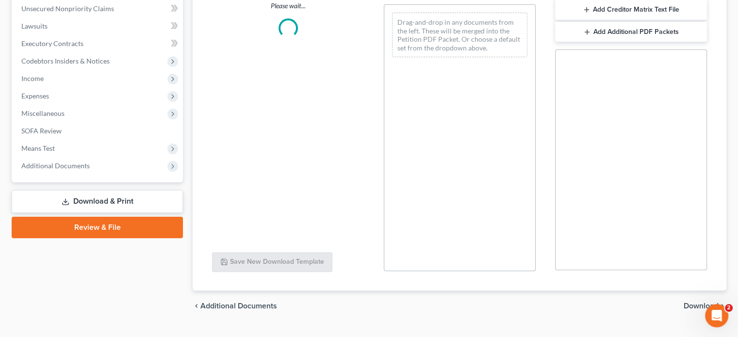
scroll to position [18, 0]
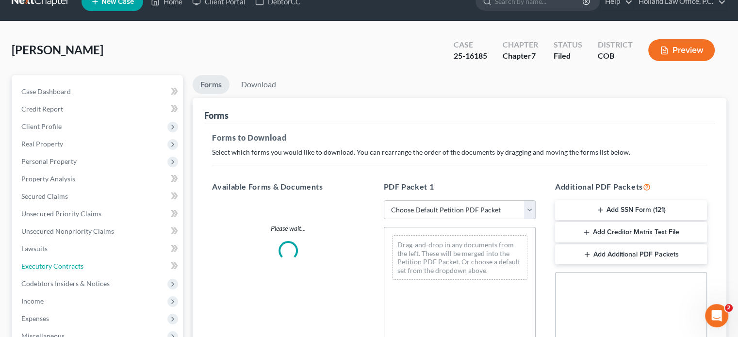
drag, startPoint x: 132, startPoint y: 200, endPoint x: 252, endPoint y: 202, distance: 119.3
click at [132, 200] on ul "Case Dashboard Payments Invoices Payments Payments Credit Report Client Profile" at bounding box center [98, 240] width 169 height 314
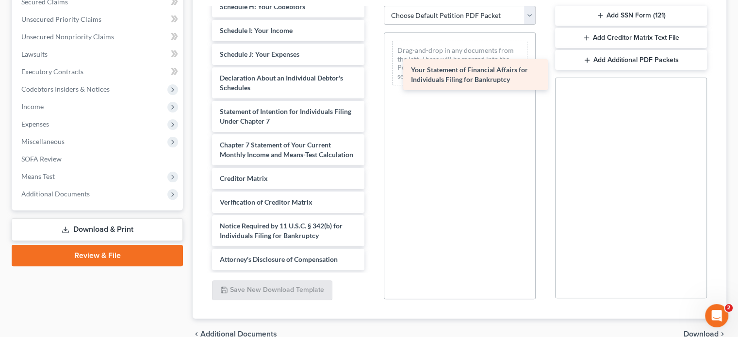
scroll to position [284, 0]
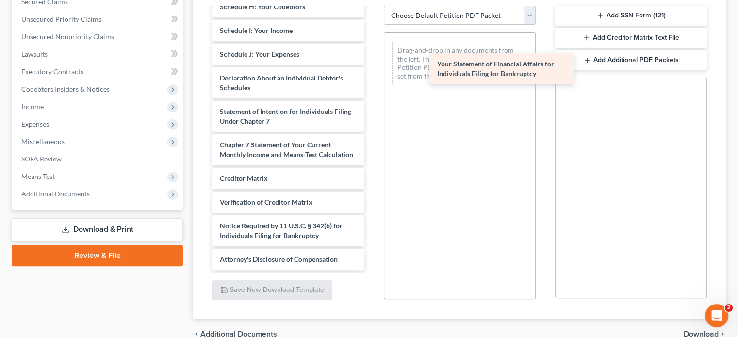
drag, startPoint x: 311, startPoint y: 78, endPoint x: 514, endPoint y: 73, distance: 202.8
click at [372, 73] on div "Your Statement of Financial Affairs for Individuals Filing for Bankruptcy 60 Da…" at bounding box center [287, 2] width 167 height 537
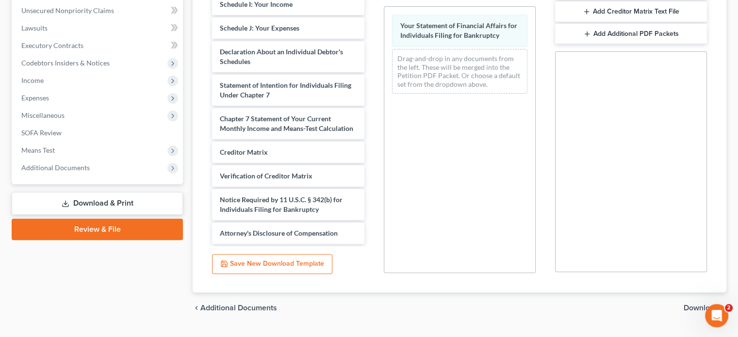
scroll to position [261, 0]
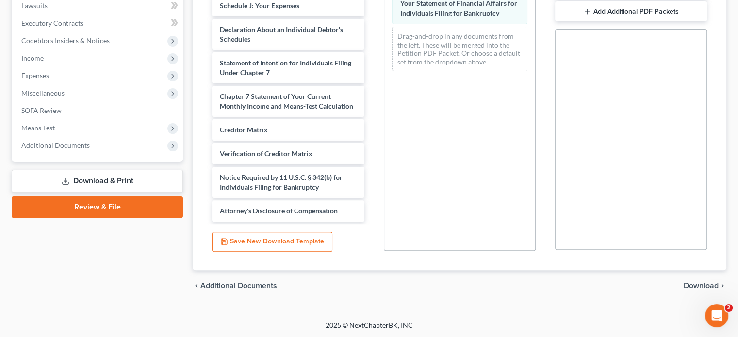
click at [699, 283] on span "Download" at bounding box center [700, 286] width 35 height 8
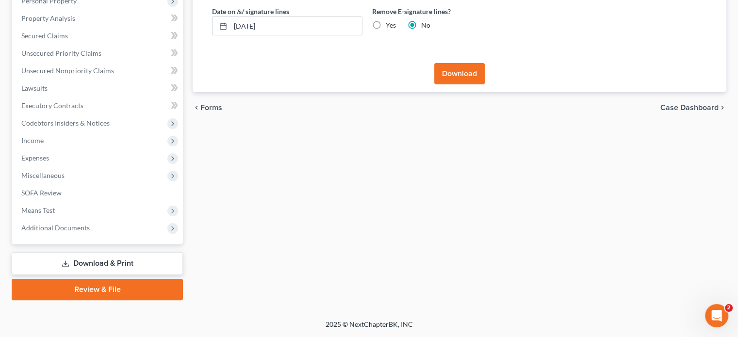
scroll to position [178, 0]
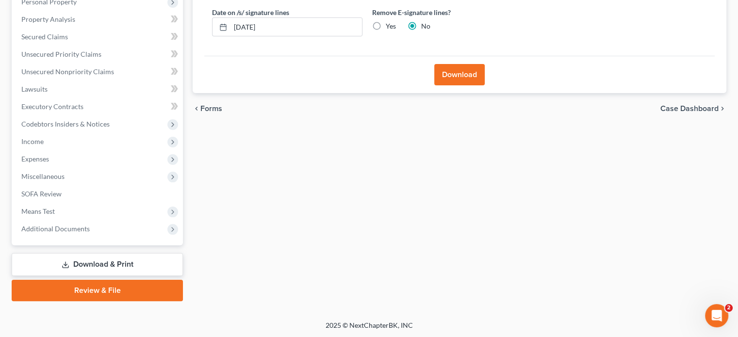
click at [386, 24] on label "Yes" at bounding box center [391, 26] width 10 height 10
click at [390, 24] on input "Yes" at bounding box center [393, 24] width 6 height 6
radio input "true"
radio input "false"
click at [462, 75] on button "Download" at bounding box center [459, 74] width 50 height 21
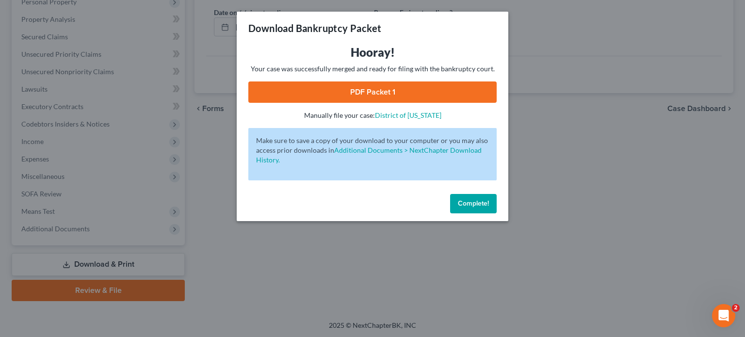
click at [458, 97] on link "PDF Packet 1" at bounding box center [372, 91] width 248 height 21
click at [466, 207] on span "Complete!" at bounding box center [473, 203] width 31 height 8
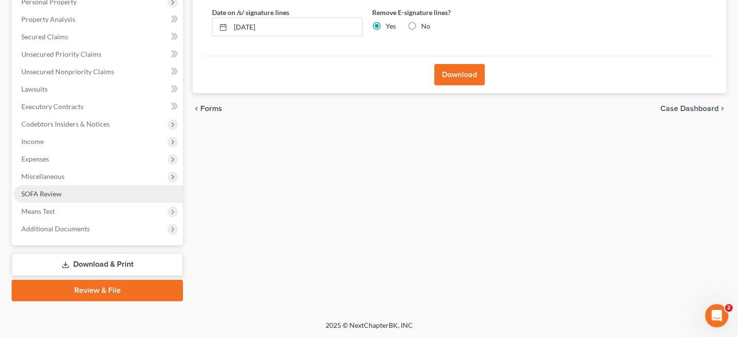
click at [41, 190] on span "SOFA Review" at bounding box center [41, 194] width 40 height 8
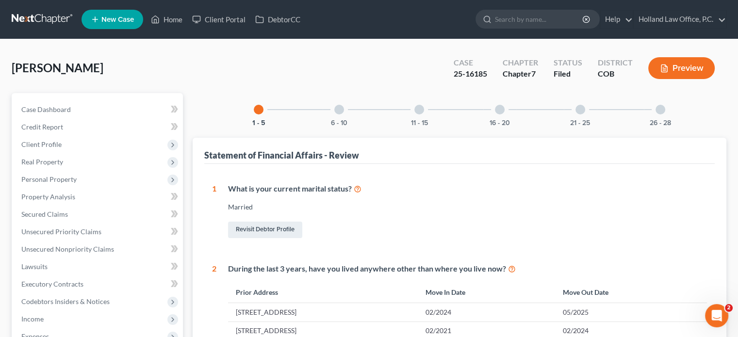
click at [662, 112] on div at bounding box center [660, 110] width 10 height 10
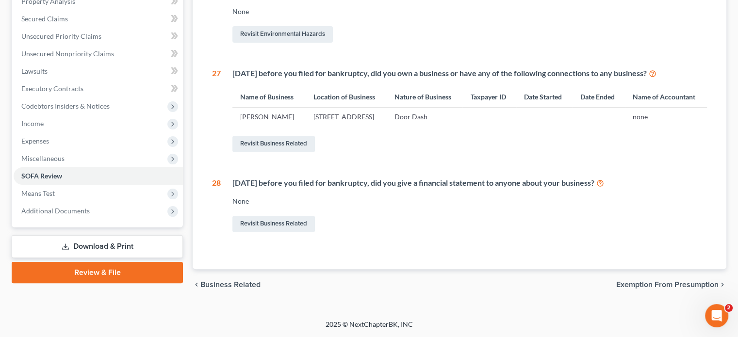
scroll to position [214, 0]
click at [258, 144] on link "Revisit Business Related" at bounding box center [273, 144] width 82 height 16
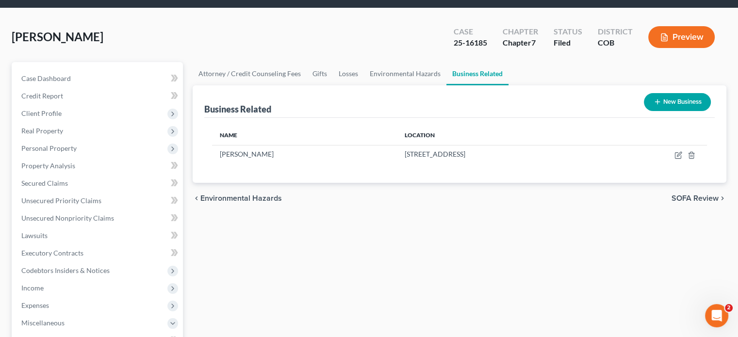
scroll to position [49, 0]
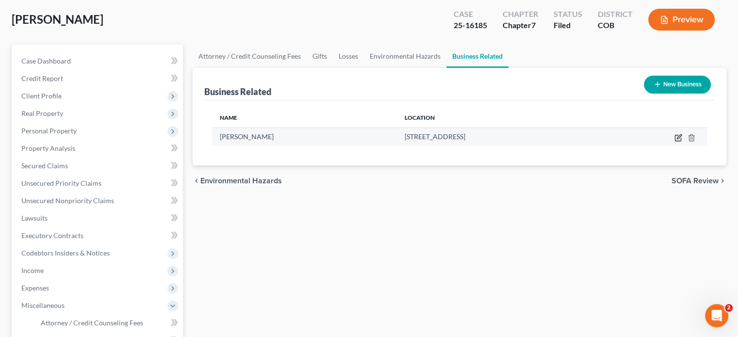
click at [680, 139] on icon "button" at bounding box center [678, 138] width 8 height 8
select select "sole_proprietor"
select select "5"
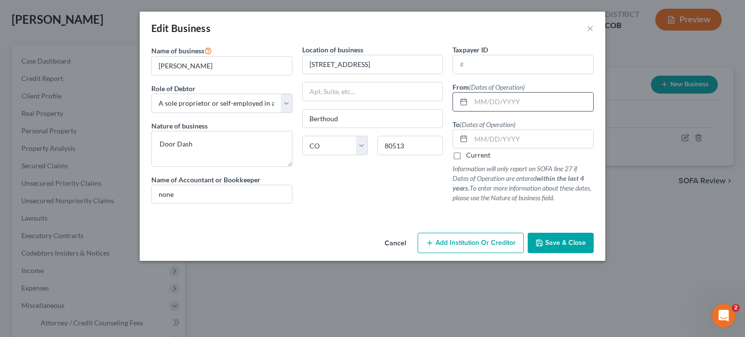
click at [479, 96] on input "text" at bounding box center [532, 102] width 122 height 18
type input "06/01/2025"
click at [474, 145] on input "text" at bounding box center [532, 139] width 122 height 18
type input "08/31/2025"
click at [572, 244] on span "Save & Close" at bounding box center [565, 243] width 41 height 8
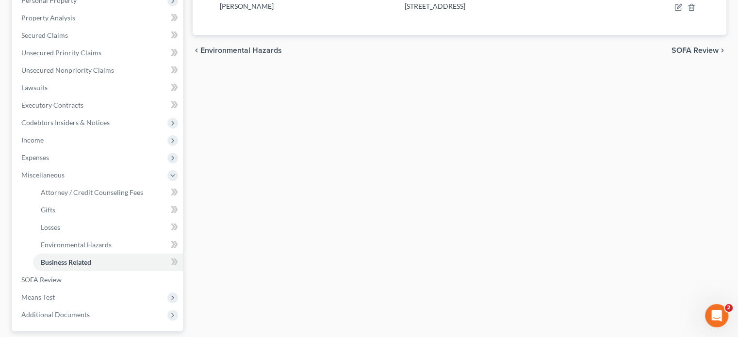
scroll to position [265, 0]
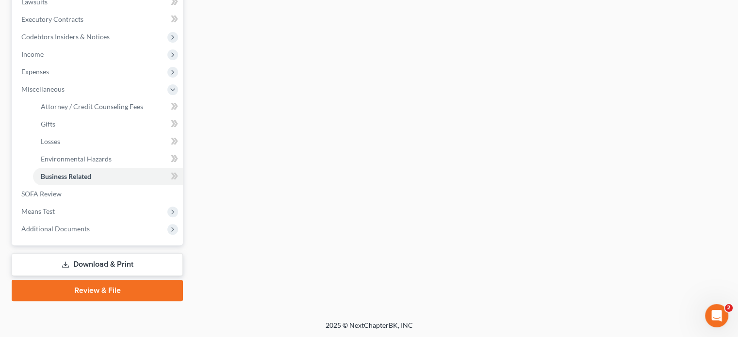
click at [166, 262] on link "Download & Print" at bounding box center [97, 264] width 171 height 23
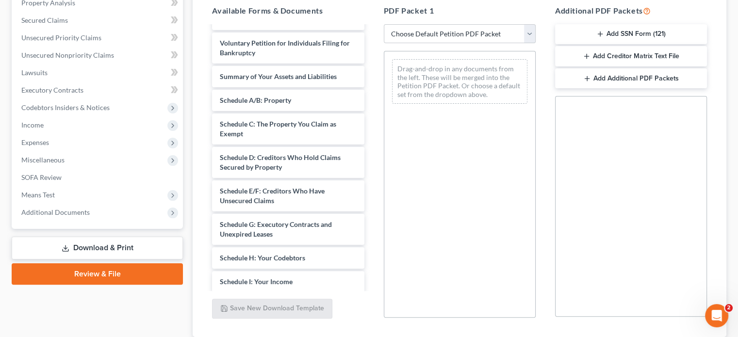
scroll to position [27, 0]
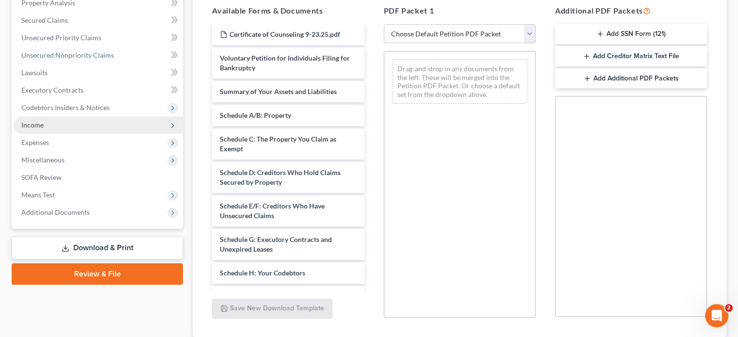
click at [39, 123] on span "Income" at bounding box center [32, 125] width 22 height 8
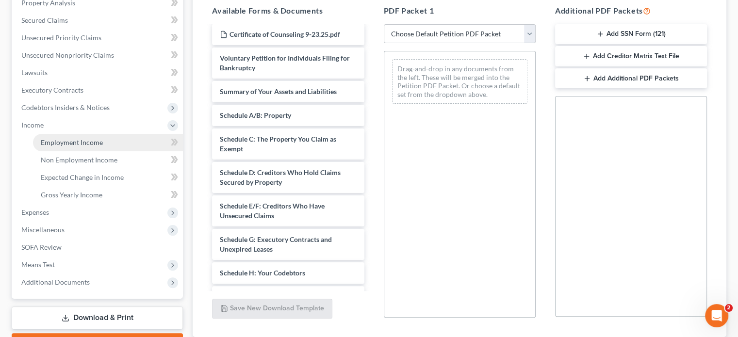
click at [76, 143] on span "Employment Income" at bounding box center [72, 142] width 62 height 8
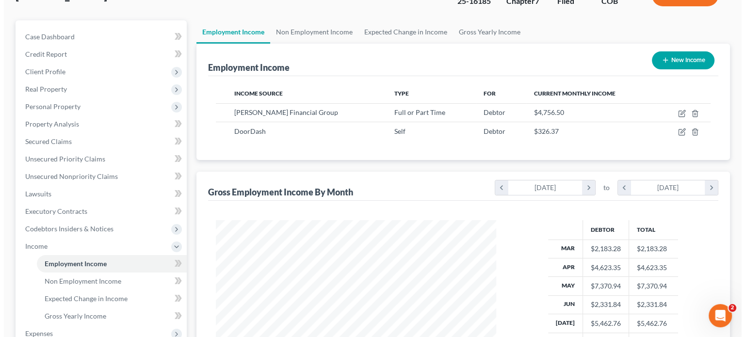
scroll to position [49, 0]
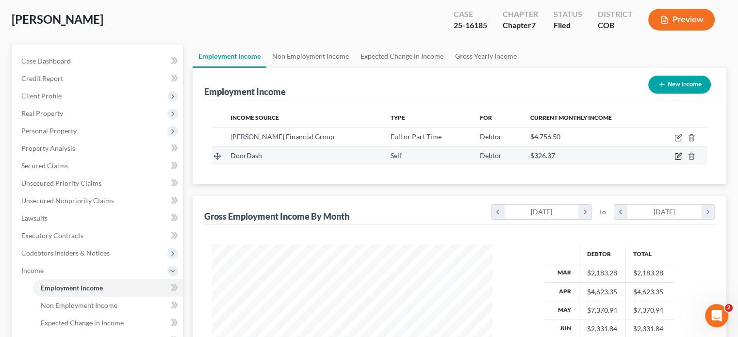
click at [678, 155] on icon "button" at bounding box center [679, 155] width 4 height 4
select select "1"
select select "4"
select select "0"
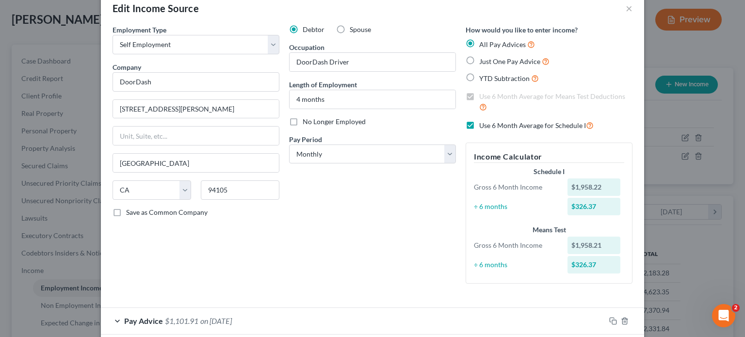
scroll to position [0, 0]
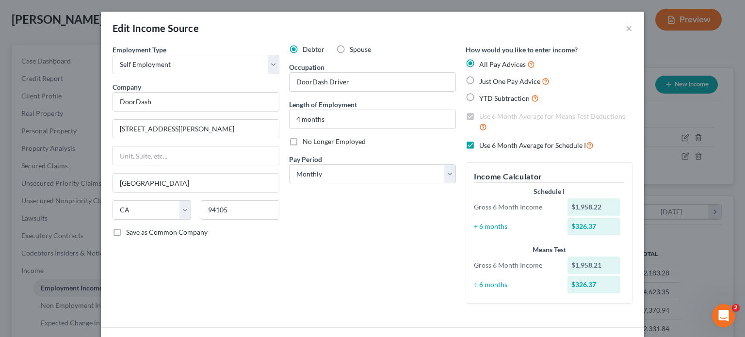
drag, startPoint x: 289, startPoint y: 141, endPoint x: 355, endPoint y: 136, distance: 66.1
click at [303, 141] on label "No Longer Employed" at bounding box center [334, 142] width 63 height 10
click at [307, 141] on input "No Longer Employed" at bounding box center [310, 140] width 6 height 6
checkbox input "true"
click at [296, 124] on input "4 months" at bounding box center [373, 119] width 166 height 18
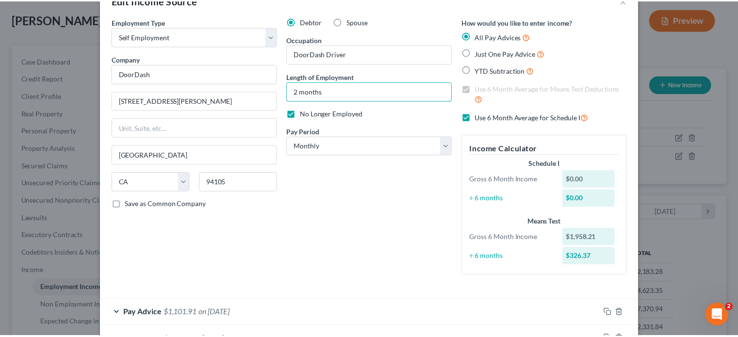
scroll to position [122, 0]
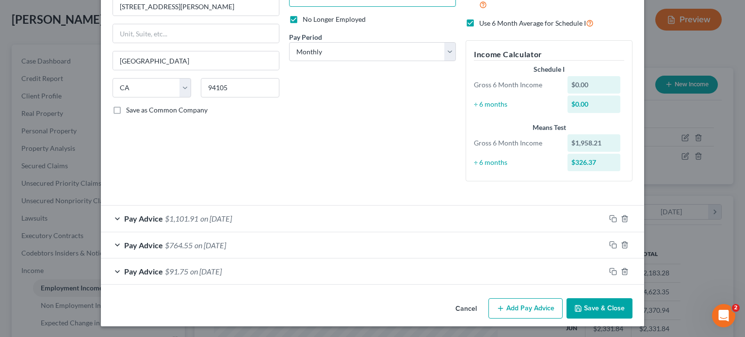
type input "2 months"
click at [582, 306] on button "Save & Close" at bounding box center [600, 308] width 66 height 20
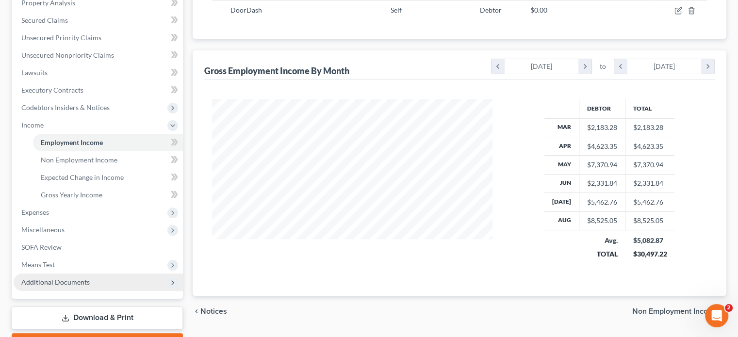
scroll to position [243, 0]
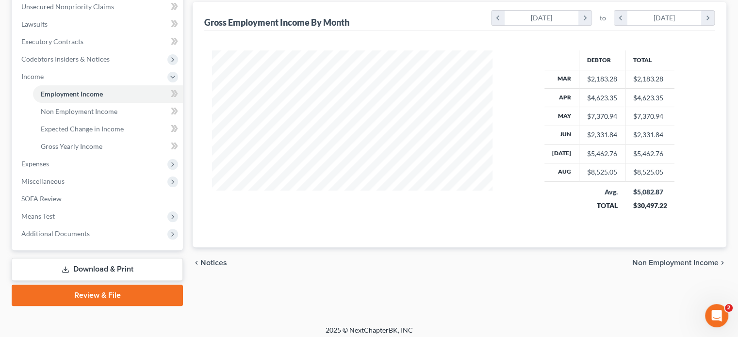
click at [74, 266] on link "Download & Print" at bounding box center [97, 269] width 171 height 23
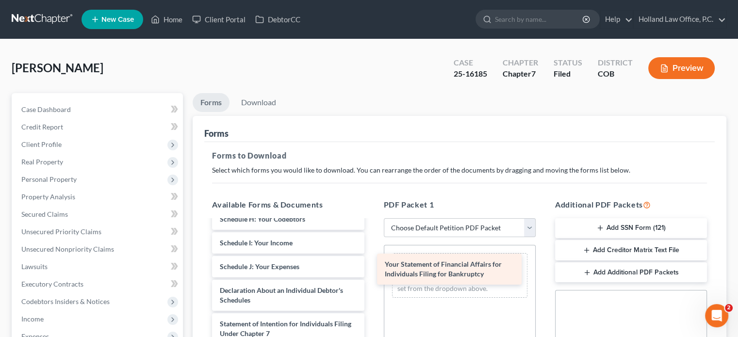
scroll to position [284, 0]
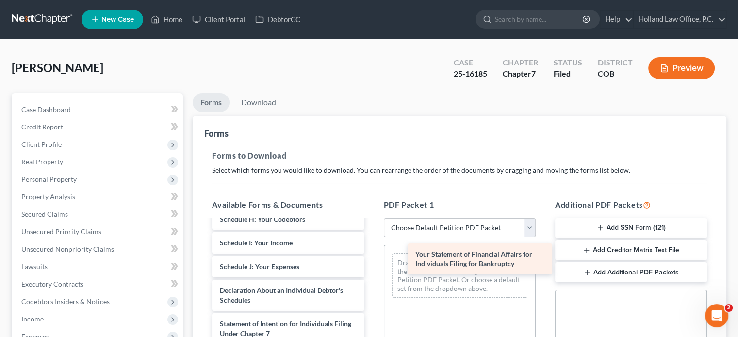
drag, startPoint x: 277, startPoint y: 281, endPoint x: 473, endPoint y: 255, distance: 197.2
click at [372, 255] on div "Your Statement of Financial Affairs for Individuals Filing for Bankruptcy 60 Da…" at bounding box center [287, 214] width 167 height 537
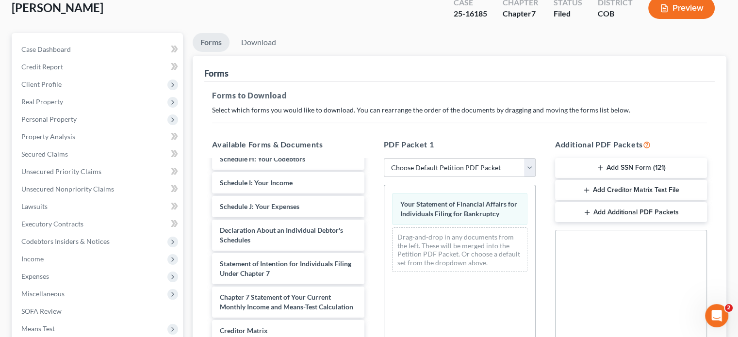
scroll to position [243, 0]
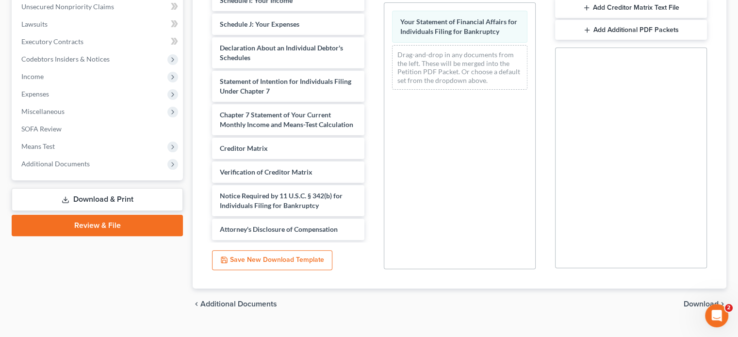
click at [697, 303] on span "Download" at bounding box center [700, 304] width 35 height 8
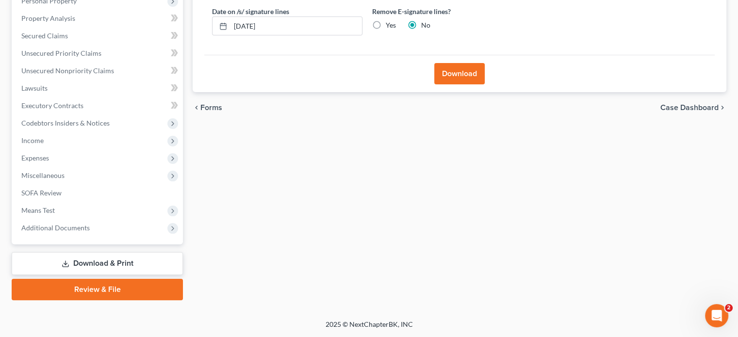
scroll to position [178, 0]
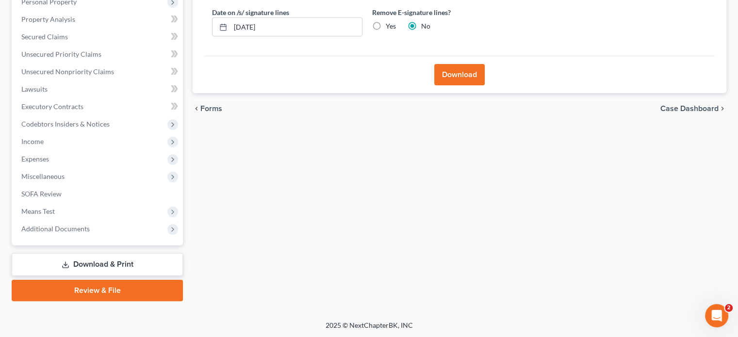
click at [386, 24] on label "Yes" at bounding box center [391, 26] width 10 height 10
click at [390, 24] on input "Yes" at bounding box center [393, 24] width 6 height 6
radio input "true"
radio input "false"
click at [459, 73] on button "Download" at bounding box center [459, 74] width 50 height 21
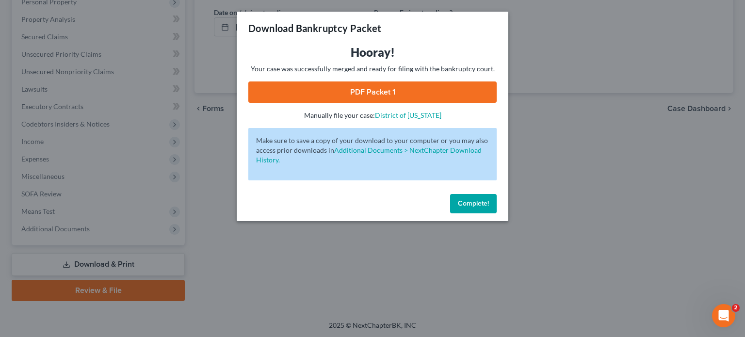
click at [450, 90] on link "PDF Packet 1" at bounding box center [372, 91] width 248 height 21
drag, startPoint x: 482, startPoint y: 205, endPoint x: 566, endPoint y: 67, distance: 161.6
click at [482, 205] on span "Complete!" at bounding box center [473, 203] width 31 height 8
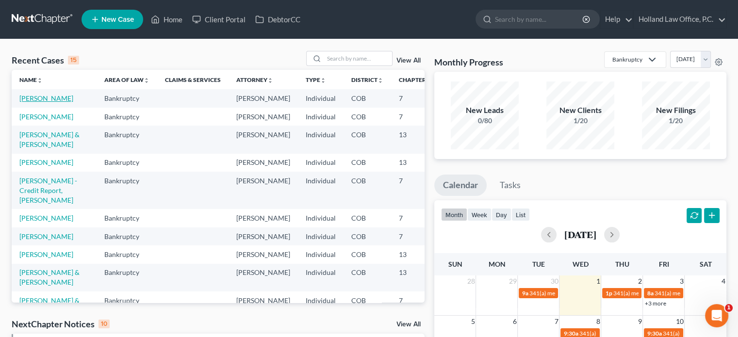
click at [36, 102] on link "[PERSON_NAME]" at bounding box center [46, 98] width 54 height 8
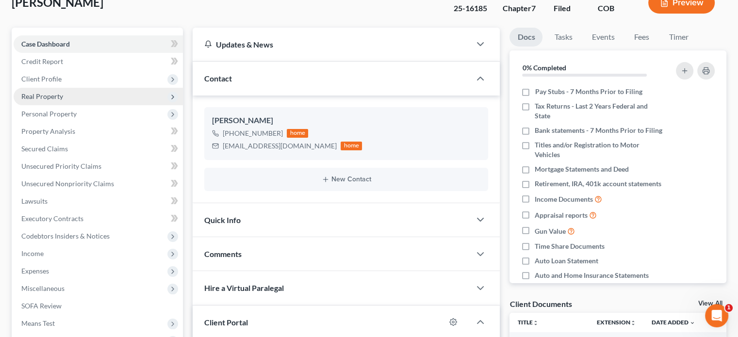
scroll to position [49, 0]
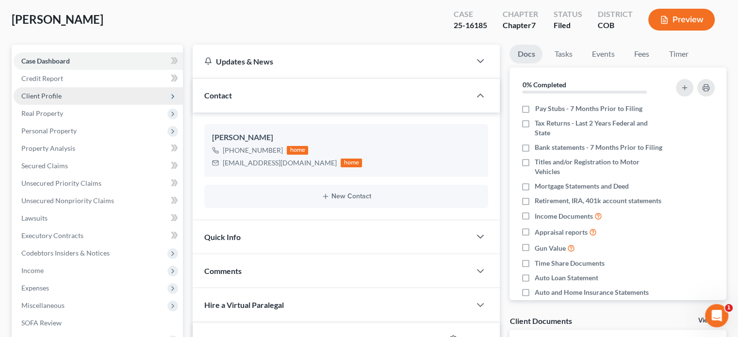
click at [49, 99] on span "Client Profile" at bounding box center [41, 96] width 40 height 8
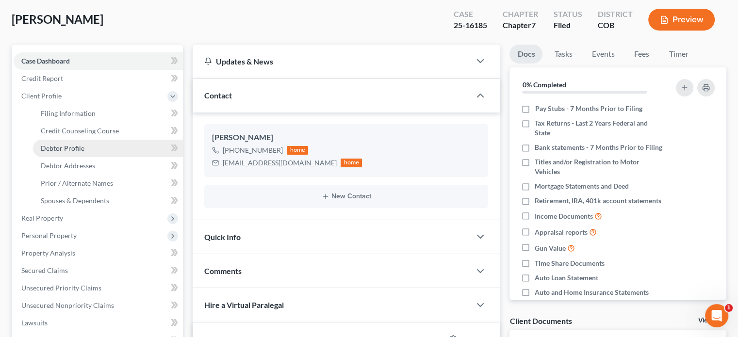
click at [59, 145] on span "Debtor Profile" at bounding box center [63, 148] width 44 height 8
select select "1"
select select "2"
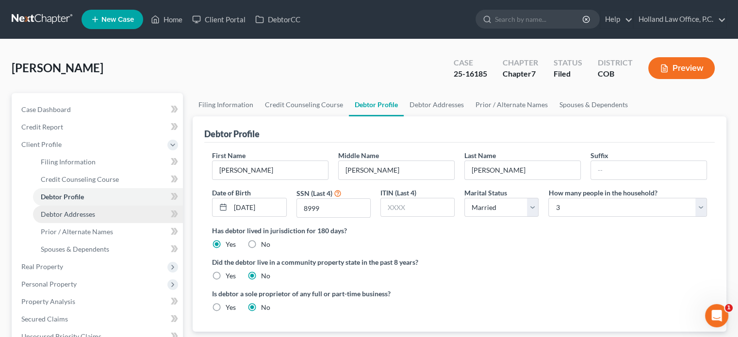
click at [69, 214] on span "Debtor Addresses" at bounding box center [68, 214] width 54 height 8
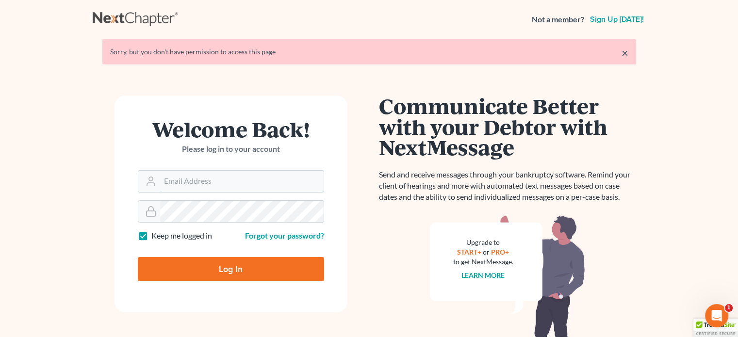
type input "[PERSON_NAME][EMAIL_ADDRESS][DOMAIN_NAME]"
click at [233, 264] on input "Log In" at bounding box center [231, 269] width 186 height 24
type input "Thinking..."
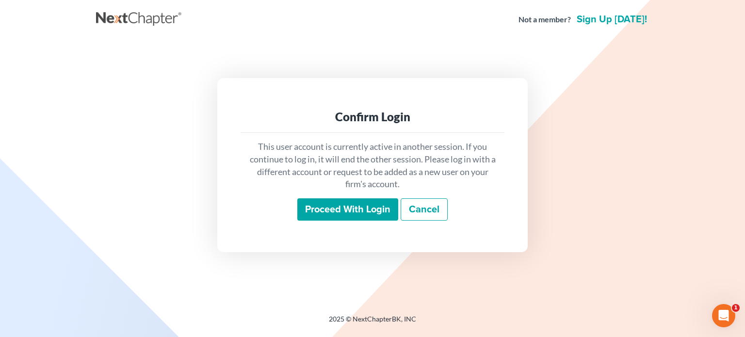
click at [330, 204] on input "Proceed with login" at bounding box center [347, 209] width 101 height 22
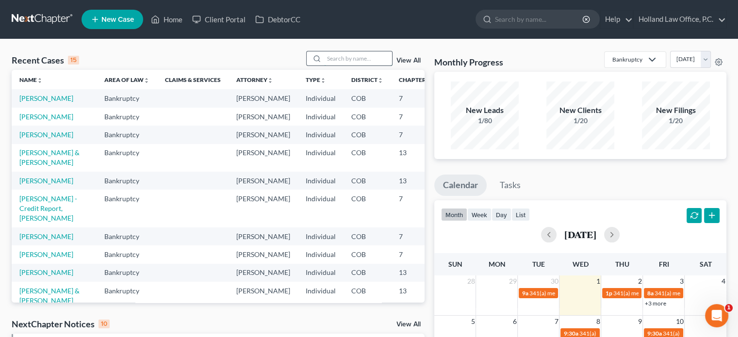
click at [336, 56] on input "search" at bounding box center [358, 58] width 68 height 14
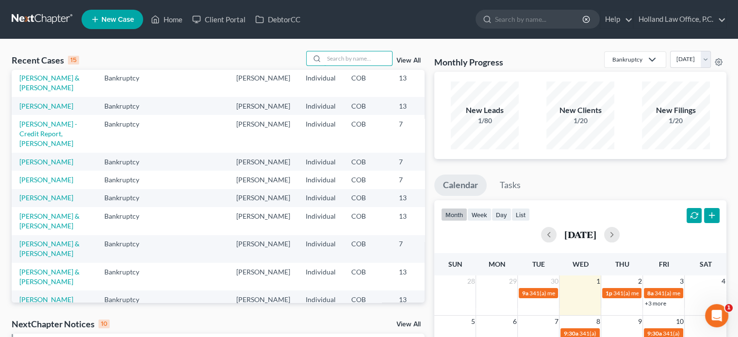
scroll to position [97, 0]
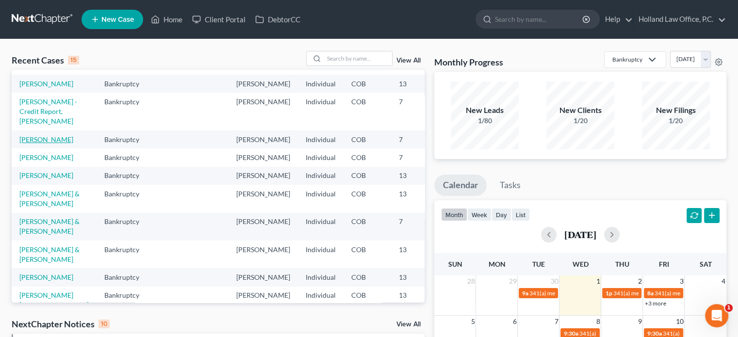
click at [31, 144] on link "[PERSON_NAME]" at bounding box center [46, 139] width 54 height 8
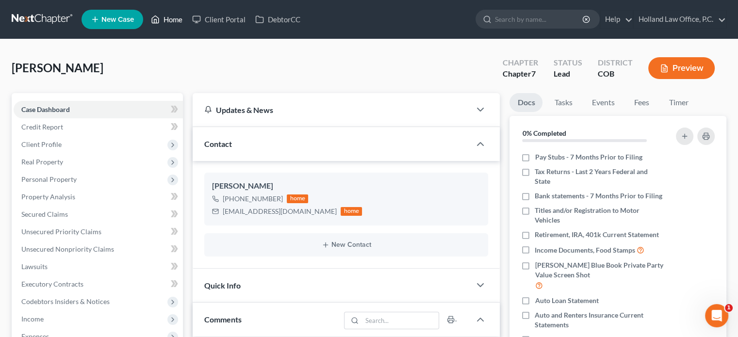
click at [166, 16] on link "Home" at bounding box center [166, 19] width 41 height 17
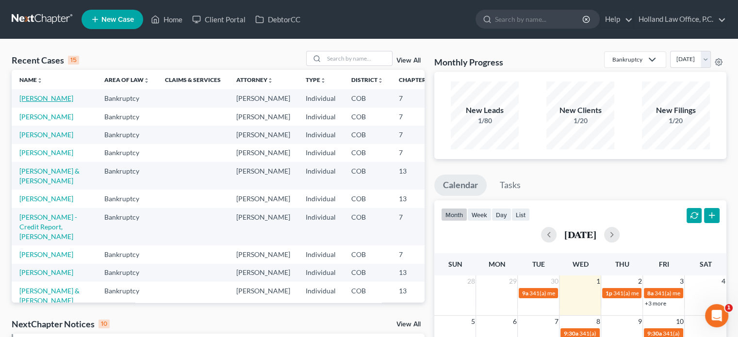
click at [39, 102] on link "[PERSON_NAME]" at bounding box center [46, 98] width 54 height 8
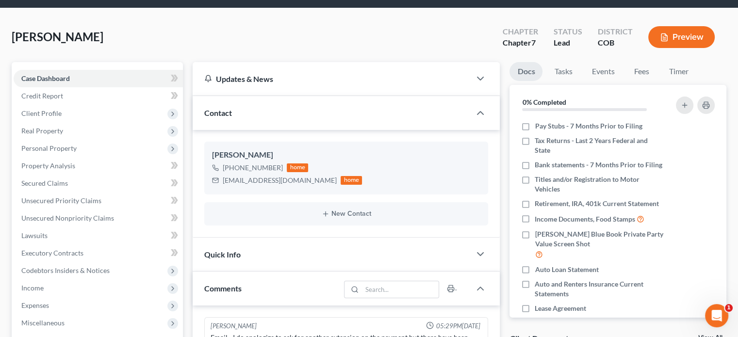
scroll to position [49, 0]
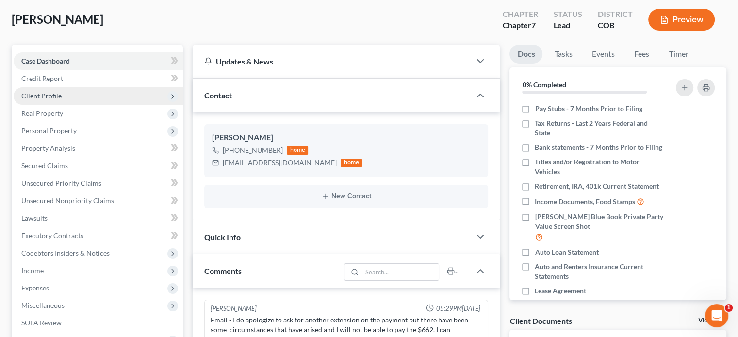
click at [48, 93] on span "Client Profile" at bounding box center [41, 96] width 40 height 8
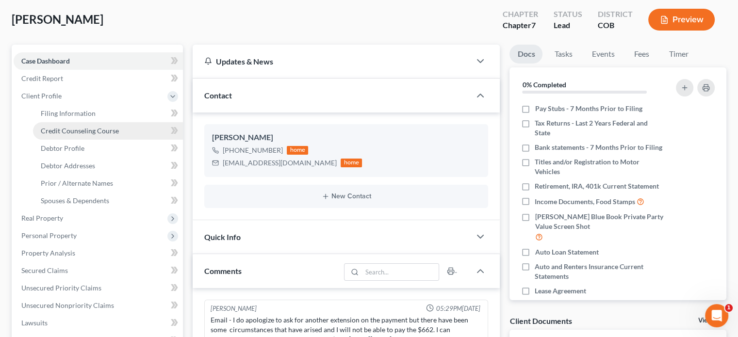
click at [74, 130] on span "Credit Counseling Course" at bounding box center [80, 131] width 78 height 8
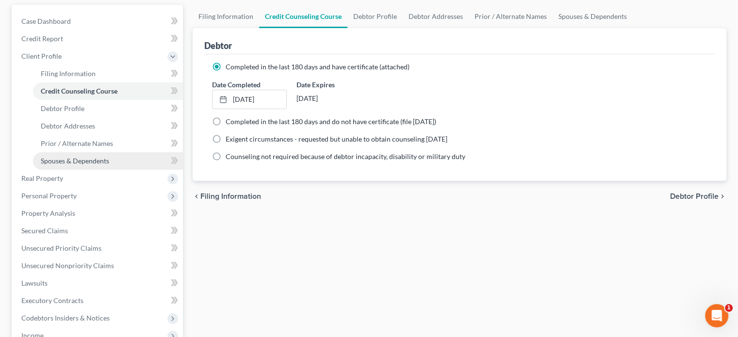
scroll to position [282, 0]
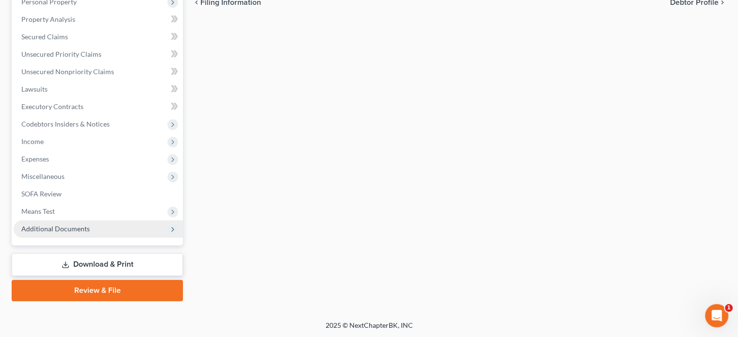
click at [79, 225] on span "Additional Documents" at bounding box center [55, 229] width 68 height 8
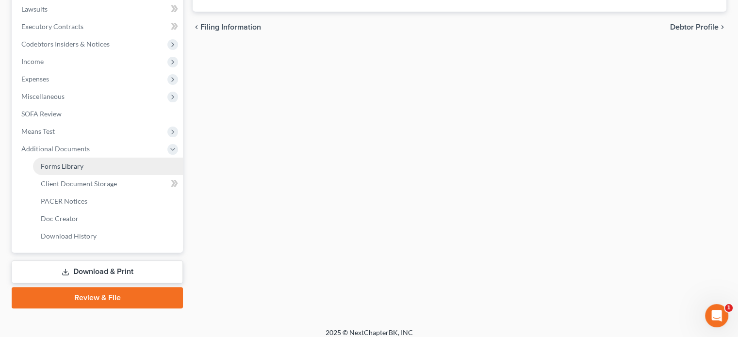
scroll to position [265, 0]
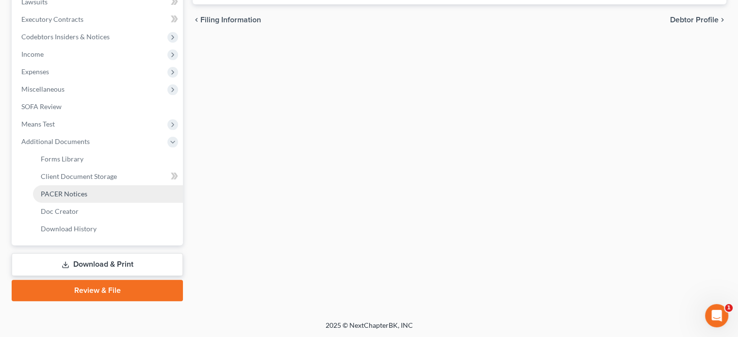
click at [82, 196] on span "PACER Notices" at bounding box center [64, 194] width 47 height 8
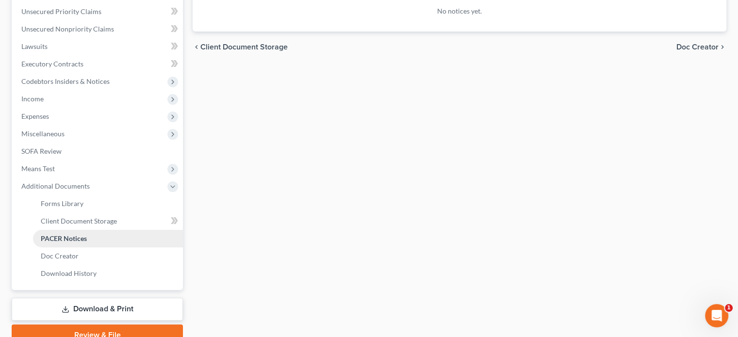
scroll to position [243, 0]
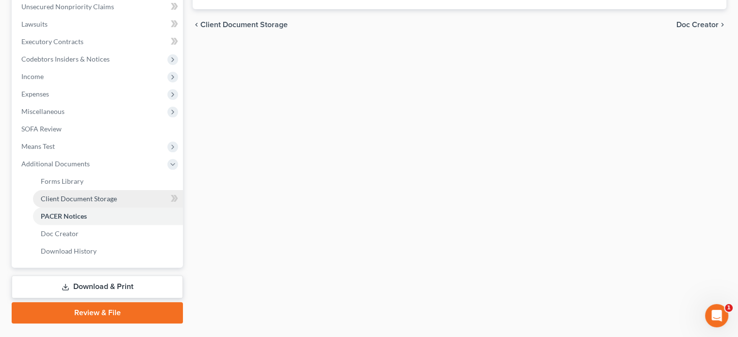
click at [83, 196] on span "Client Document Storage" at bounding box center [79, 199] width 76 height 8
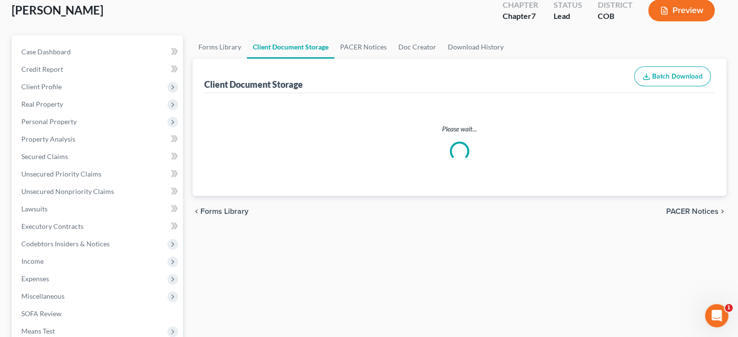
select select "5"
select select "28"
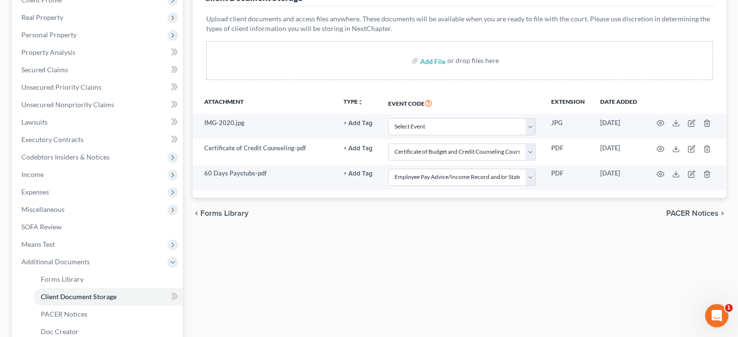
scroll to position [146, 0]
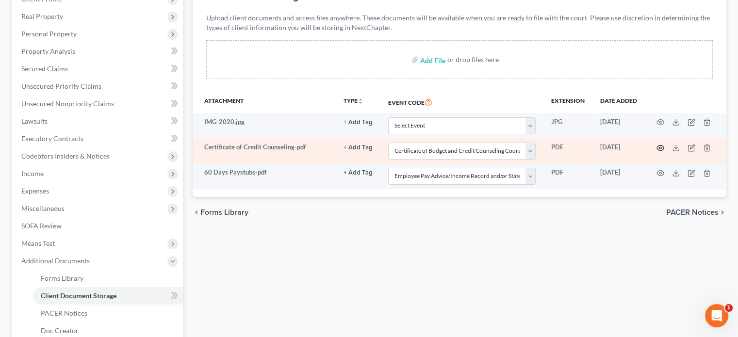
click at [660, 148] on icon "button" at bounding box center [660, 148] width 8 height 8
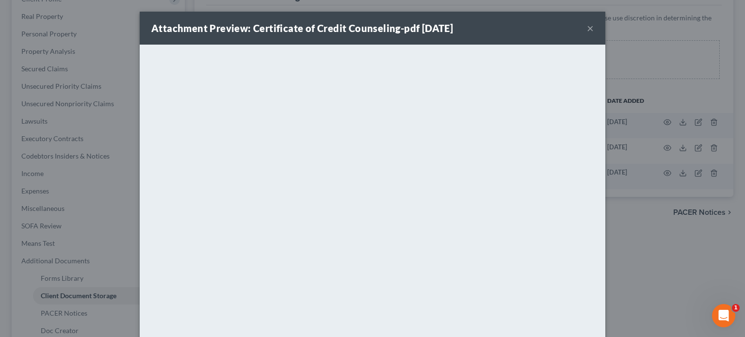
click at [587, 30] on button "×" at bounding box center [590, 28] width 7 height 12
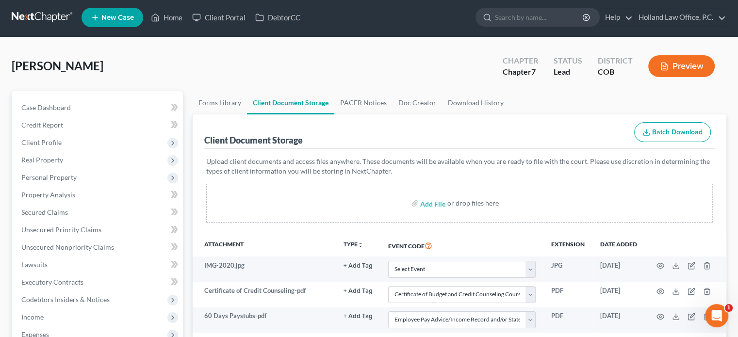
scroll to position [0, 0]
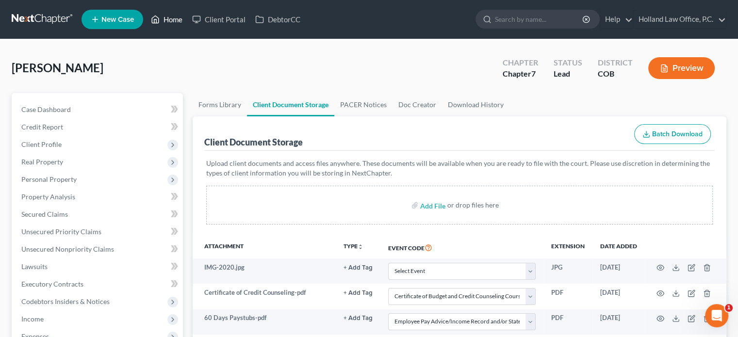
click at [165, 21] on link "Home" at bounding box center [166, 19] width 41 height 17
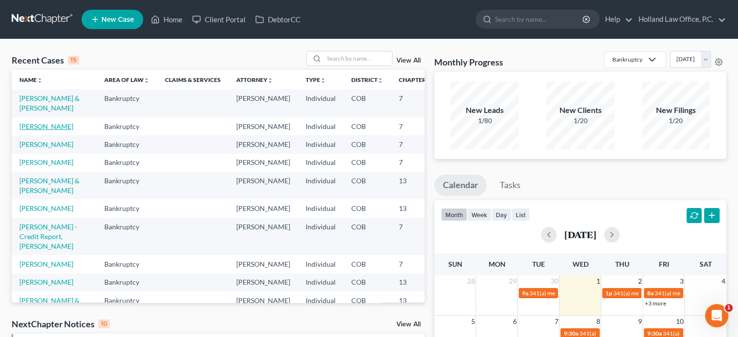
click at [29, 130] on link "[PERSON_NAME]" at bounding box center [46, 126] width 54 height 8
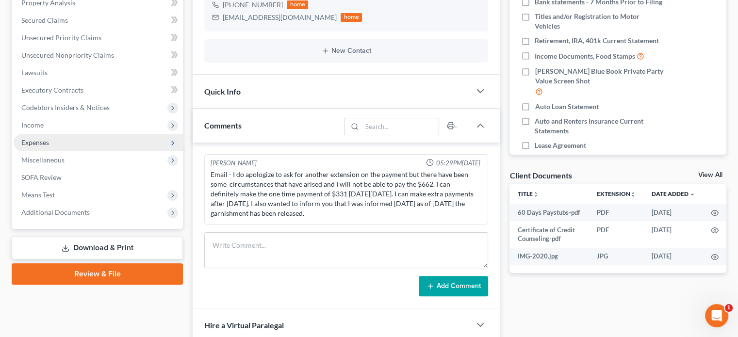
scroll to position [146, 0]
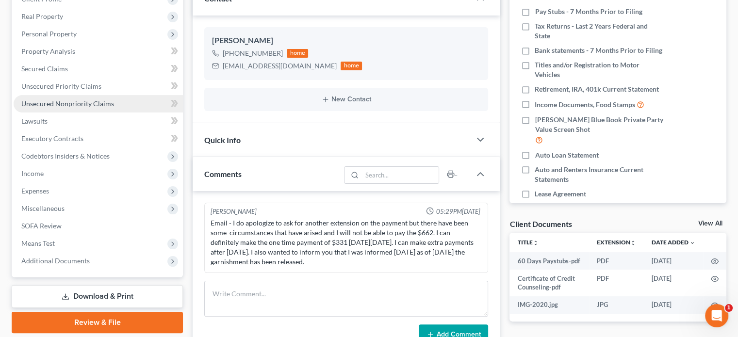
click at [81, 104] on span "Unsecured Nonpriority Claims" at bounding box center [67, 103] width 93 height 8
